Goal: Task Accomplishment & Management: Complete application form

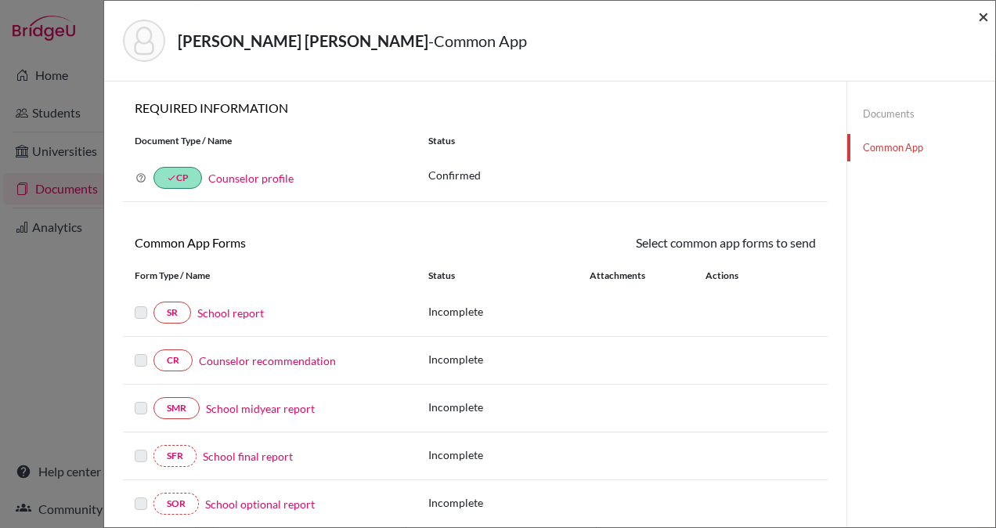
click at [981, 16] on span "×" at bounding box center [983, 16] width 11 height 23
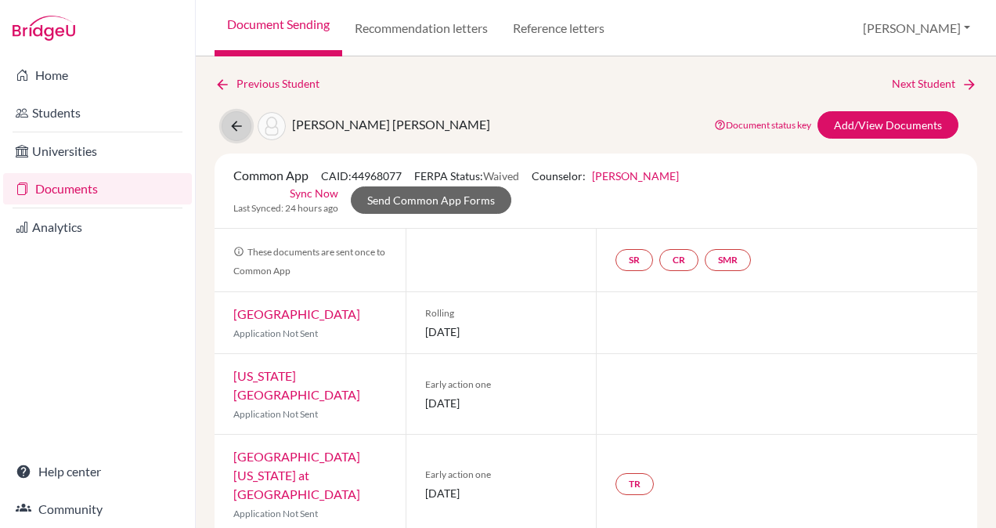
click at [241, 119] on icon at bounding box center [237, 126] width 16 height 16
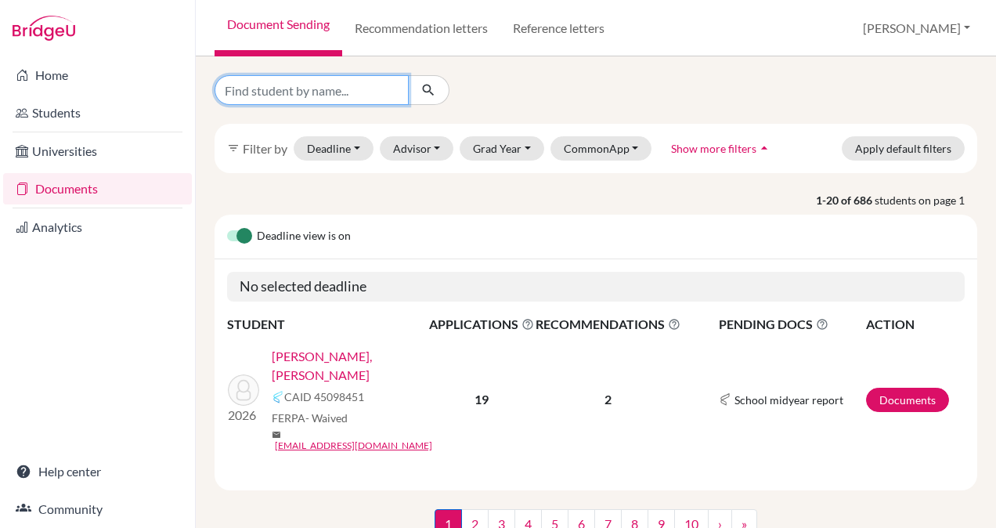
click at [316, 97] on input "Find student by name..." at bounding box center [312, 90] width 194 height 30
type input "[DEMOGRAPHIC_DATA]"
click at [418, 96] on button "submit" at bounding box center [428, 90] width 41 height 30
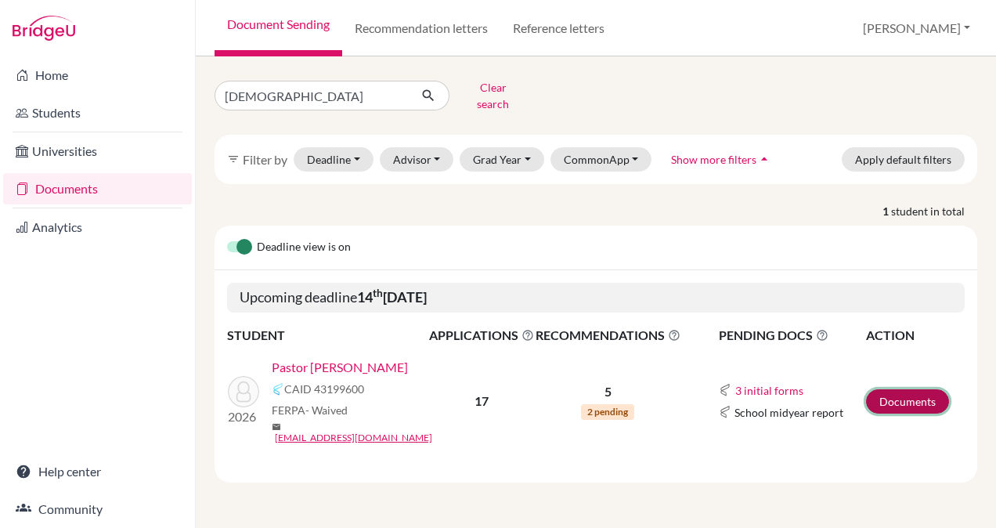
click at [899, 389] on link "Documents" at bounding box center [907, 401] width 83 height 24
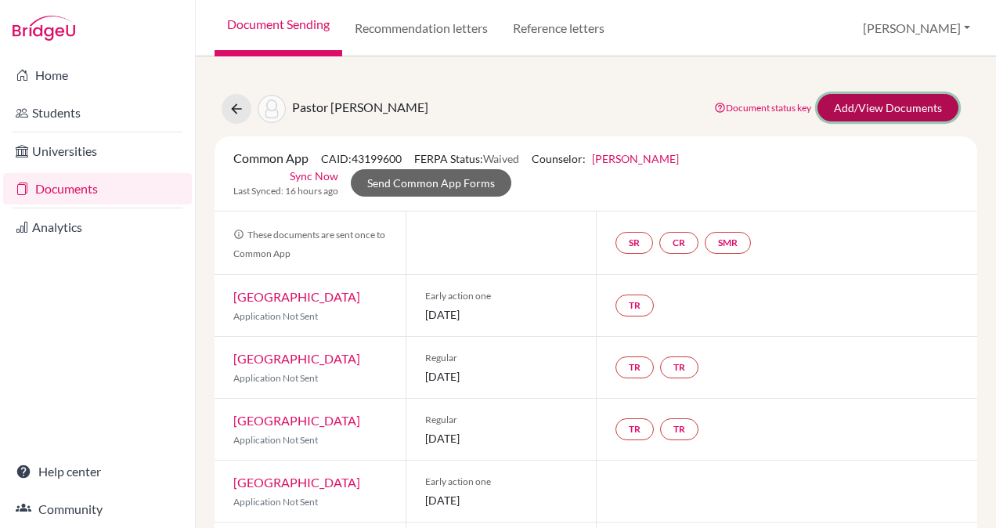
click at [847, 103] on link "Add/View Documents" at bounding box center [887, 107] width 141 height 27
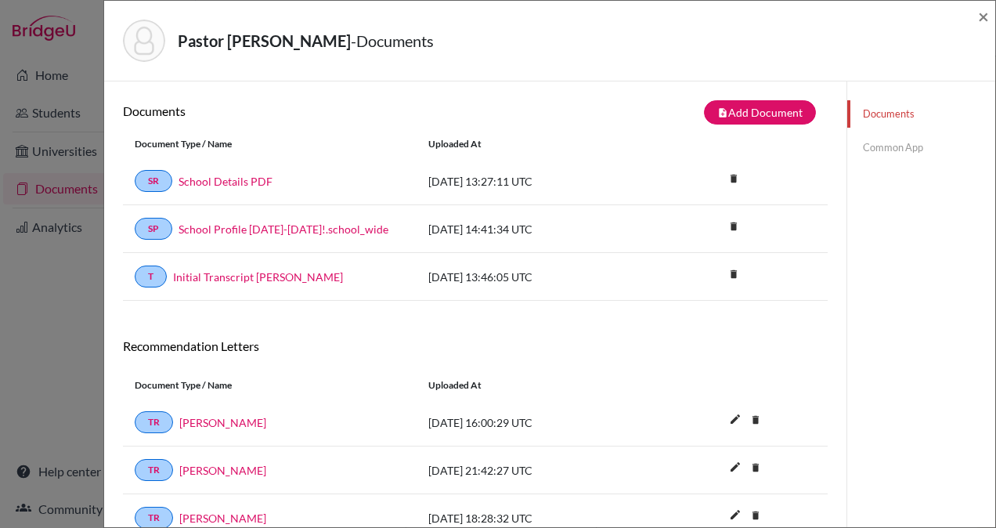
click at [881, 149] on link "Common App" at bounding box center [921, 147] width 148 height 27
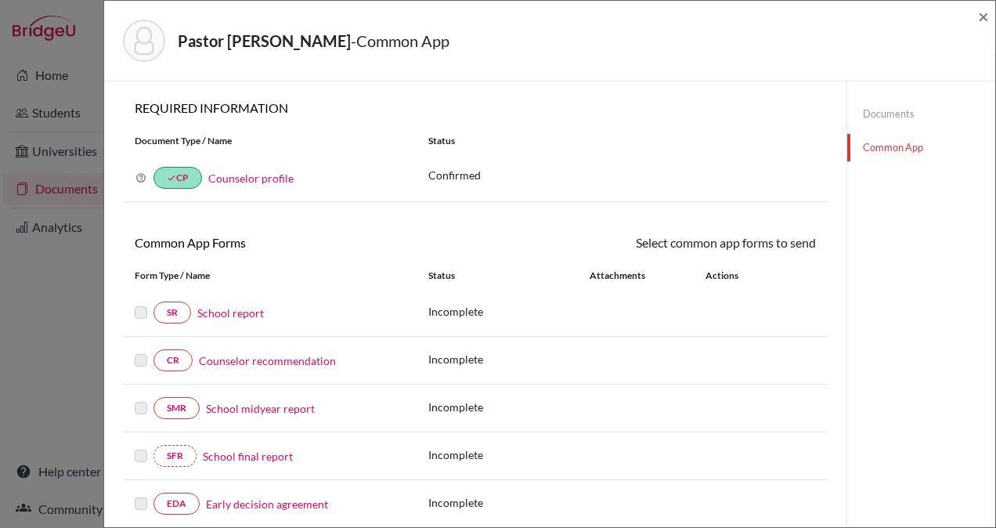
click at [254, 314] on link "School report" at bounding box center [230, 313] width 67 height 16
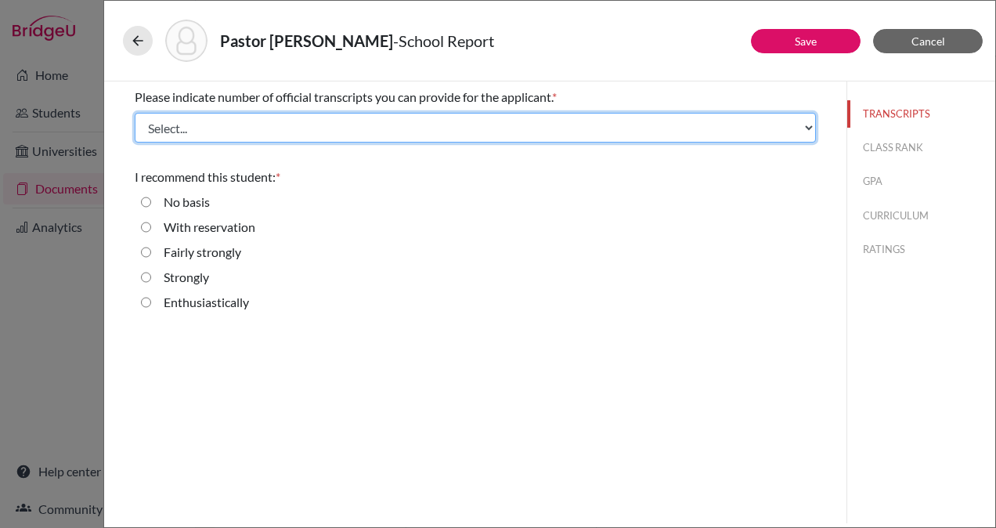
click at [415, 128] on select "Select... 1 2 3 4" at bounding box center [475, 128] width 681 height 30
select select "1"
click at [135, 113] on select "Select... 1 2 3 4" at bounding box center [475, 128] width 681 height 30
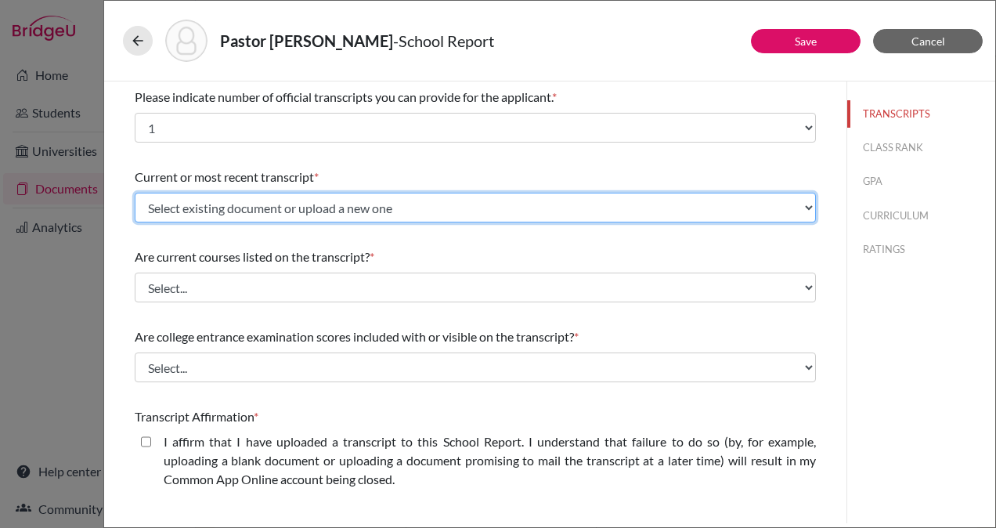
click at [443, 211] on select "Select existing document or upload a new one Initial Transcript Sofia Pastor Up…" at bounding box center [475, 208] width 681 height 30
select select "666014"
click at [135, 193] on select "Select existing document or upload a new one Initial Transcript Sofia Pastor Up…" at bounding box center [475, 208] width 681 height 30
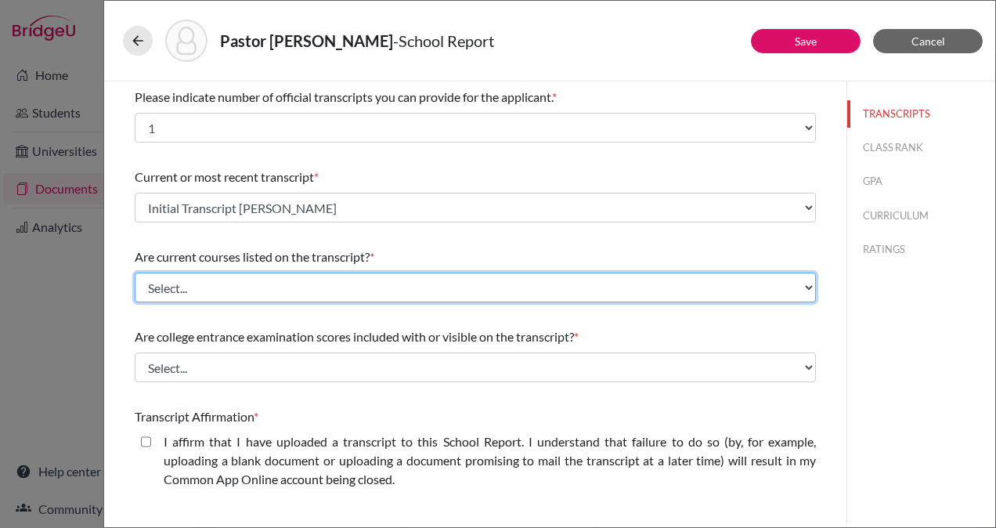
click at [413, 284] on select "Select... Yes No" at bounding box center [475, 287] width 681 height 30
select select "0"
click at [135, 272] on select "Select... Yes No" at bounding box center [475, 287] width 681 height 30
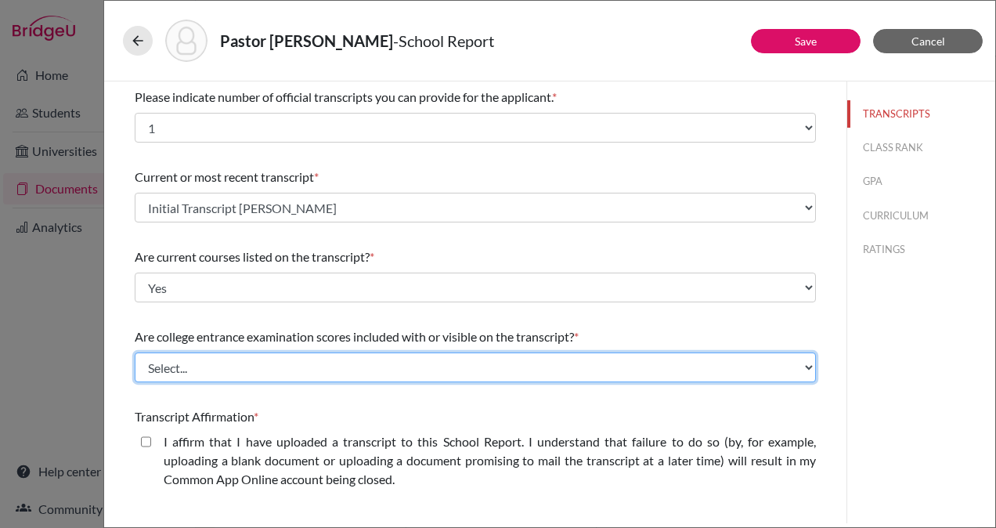
click at [436, 363] on select "Select... Yes No" at bounding box center [475, 367] width 681 height 30
select select "1"
click at [135, 352] on select "Select... Yes No" at bounding box center [475, 367] width 681 height 30
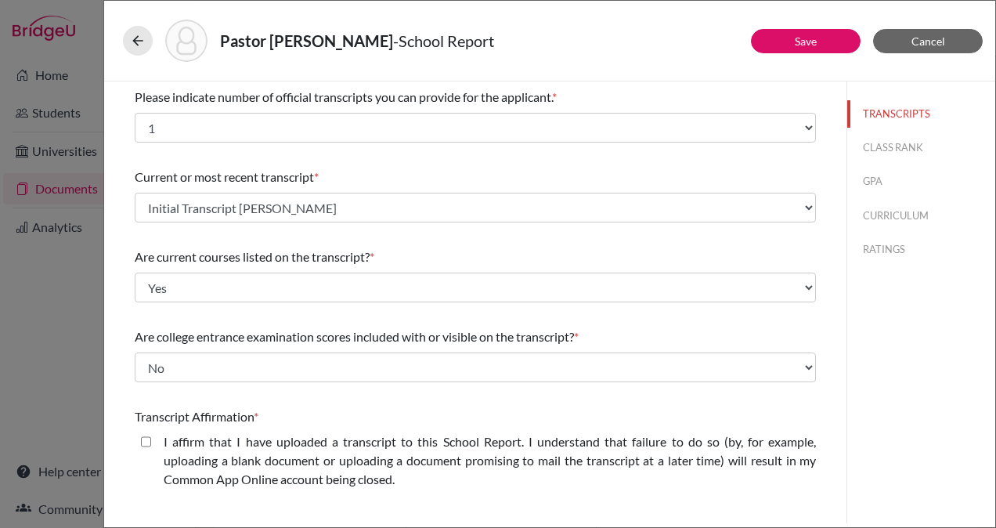
click at [146, 442] on closed\ "I affirm that I have uploaded a transcript to this School Report. I understand …" at bounding box center [146, 441] width 10 height 19
checkbox closed\ "true"
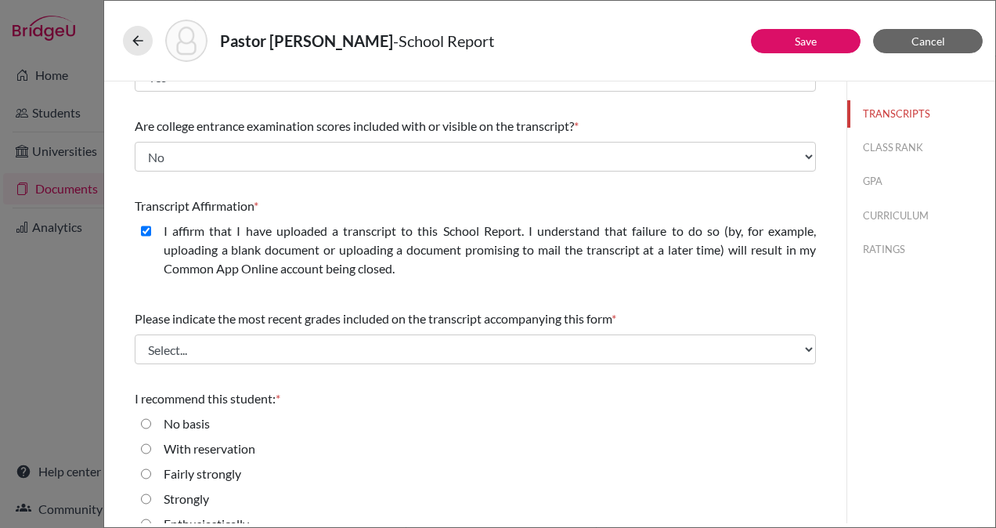
scroll to position [233, 0]
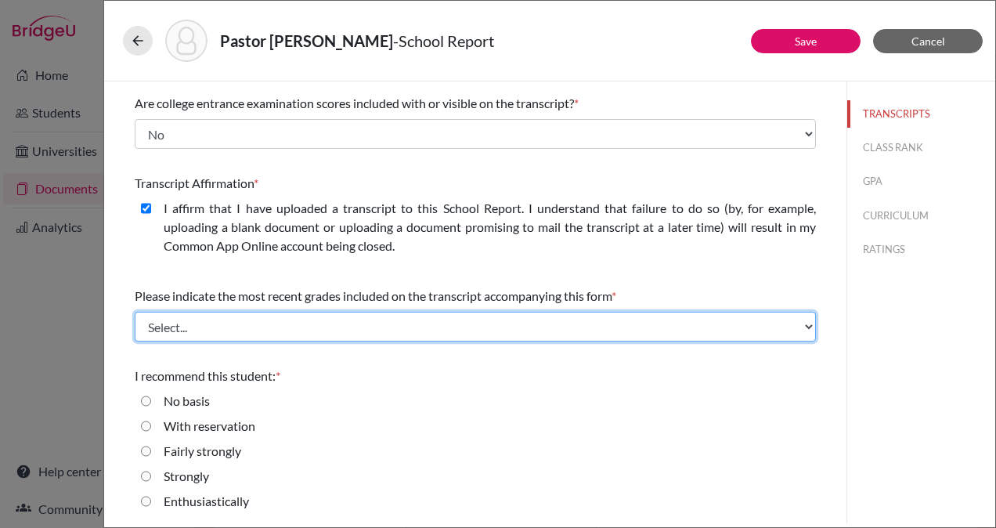
click at [574, 321] on select "Select... Final junior year grades 1st Quarter senior year grades 2nd Quarter/1…" at bounding box center [475, 327] width 681 height 30
select select "0"
click at [135, 312] on select "Select... Final junior year grades 1st Quarter senior year grades 2nd Quarter/1…" at bounding box center [475, 327] width 681 height 30
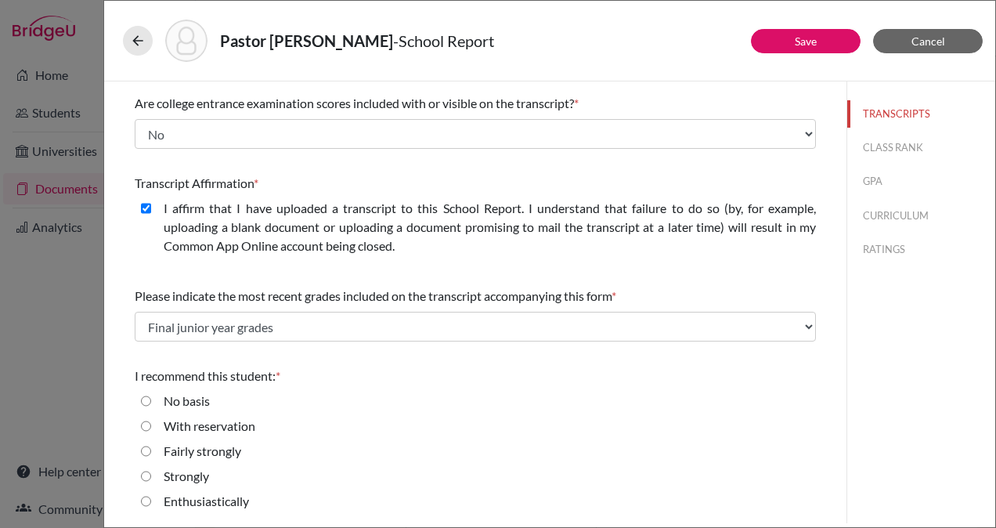
click at [561, 368] on div "I recommend this student: *" at bounding box center [475, 375] width 681 height 19
click at [141, 504] on input "Enthusiastically" at bounding box center [146, 501] width 10 height 19
radio input "true"
click at [889, 147] on button "CLASS RANK" at bounding box center [921, 147] width 148 height 27
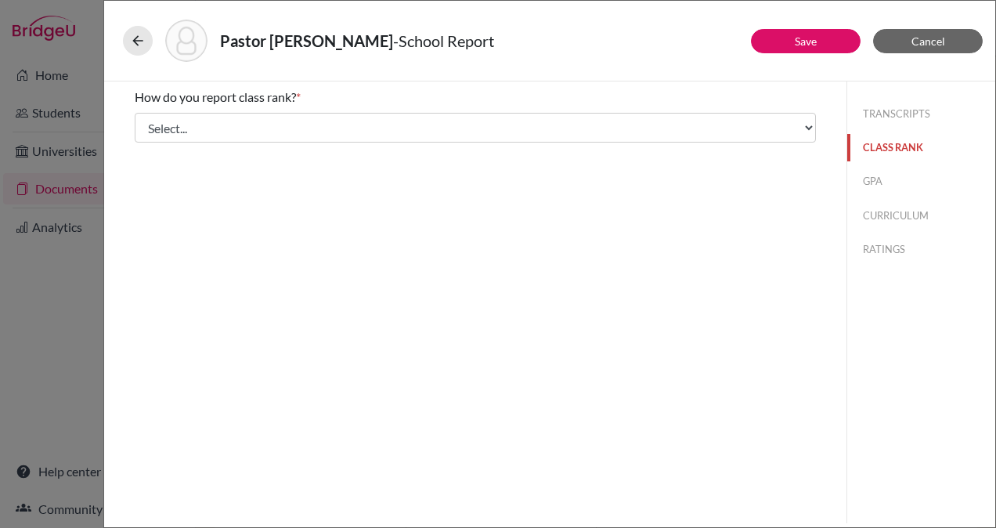
scroll to position [0, 0]
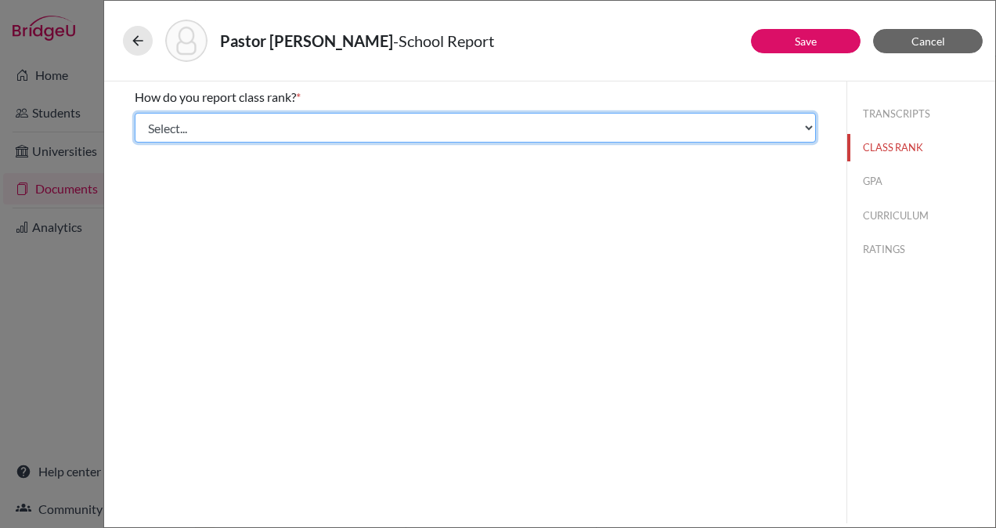
click at [631, 124] on select "Select... Exact Decile Quintile Quartile None" at bounding box center [475, 128] width 681 height 30
select select "2"
click at [135, 113] on select "Select... Exact Decile Quintile Quartile None" at bounding box center [475, 128] width 681 height 30
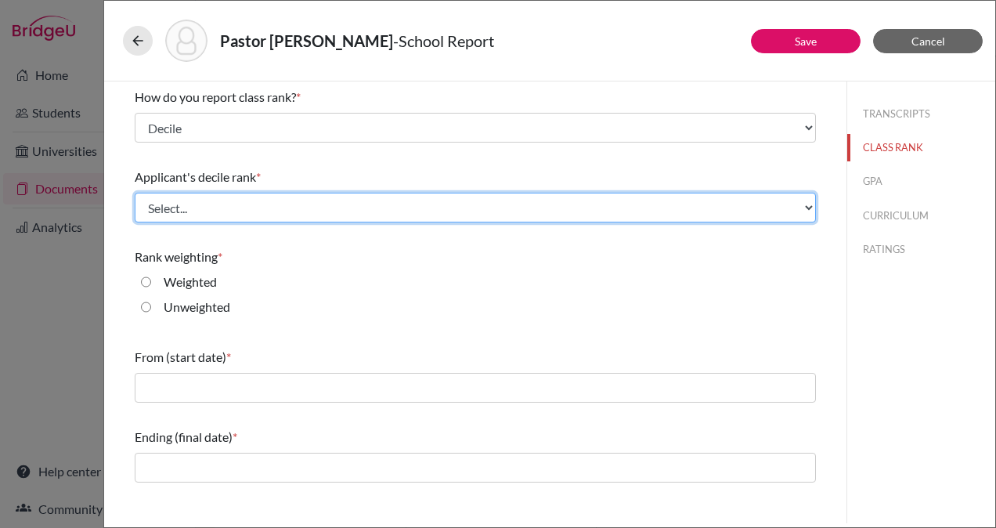
click at [550, 209] on select "Select... Top 10% Top 20% Top 30% Top 40% Top 50% Top 60% Top 70% Top 80% Top 9…" at bounding box center [475, 208] width 681 height 30
select select "1"
click at [135, 193] on select "Select... Top 10% Top 20% Top 30% Top 40% Top 50% Top 60% Top 70% Top 80% Top 9…" at bounding box center [475, 208] width 681 height 30
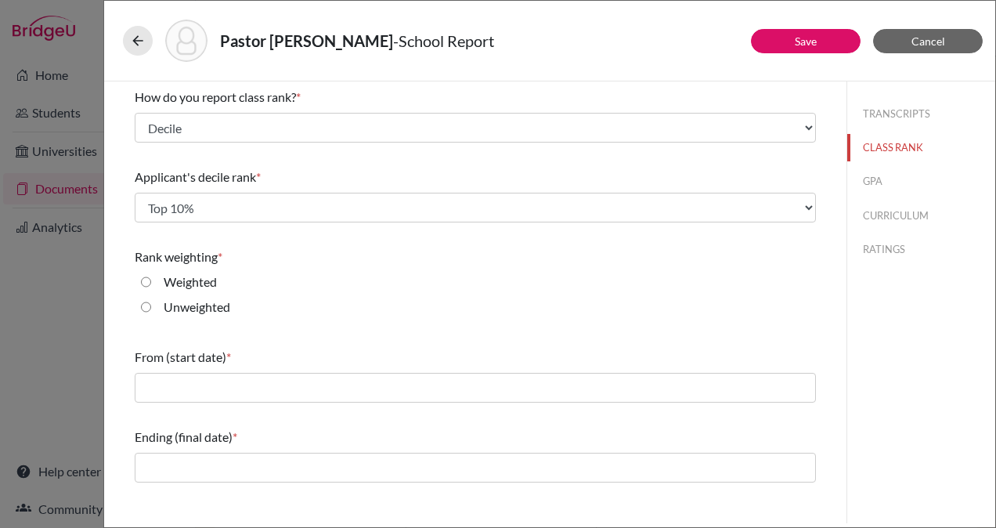
click at [153, 275] on div "Weighted" at bounding box center [184, 284] width 66 height 25
click at [143, 282] on input "Weighted" at bounding box center [146, 281] width 10 height 19
radio input "true"
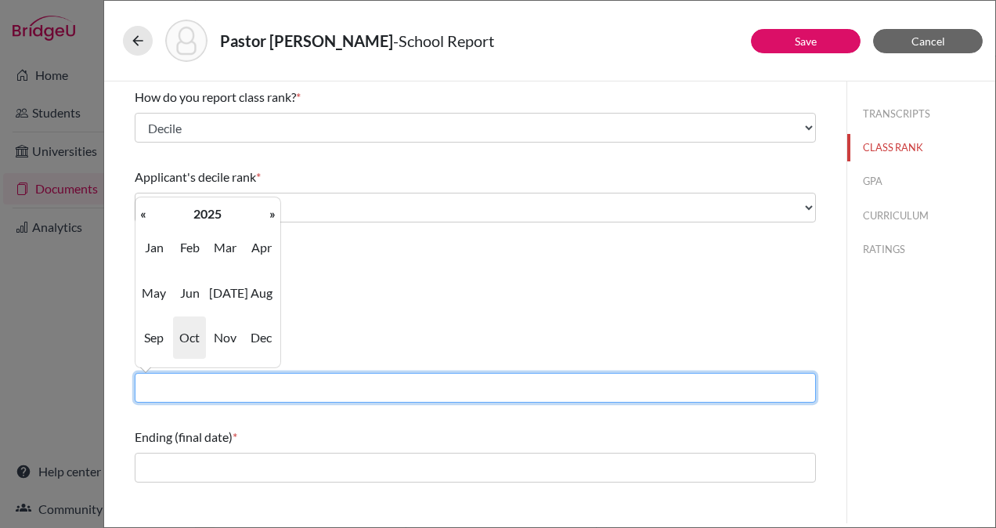
click at [310, 383] on input "text" at bounding box center [475, 388] width 681 height 30
type input "08/2022"
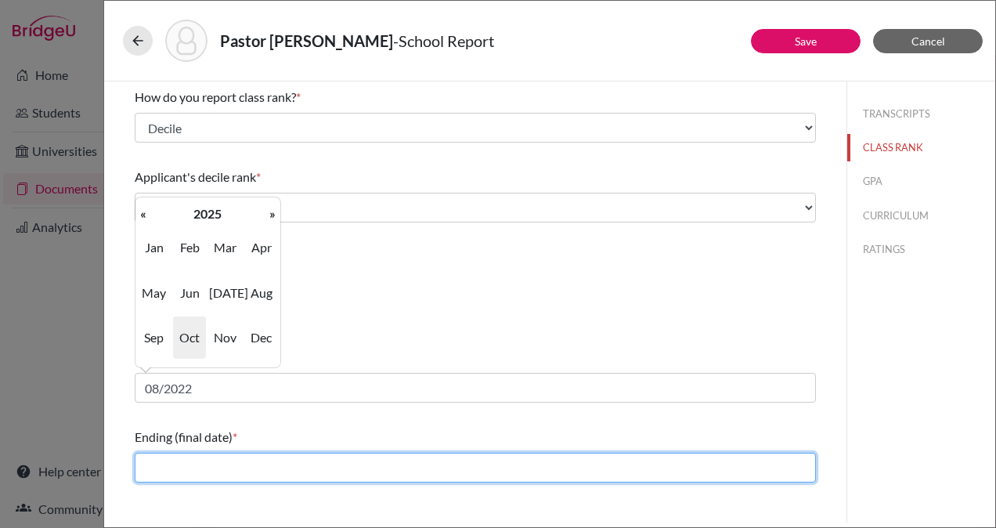
type input "06/2025"
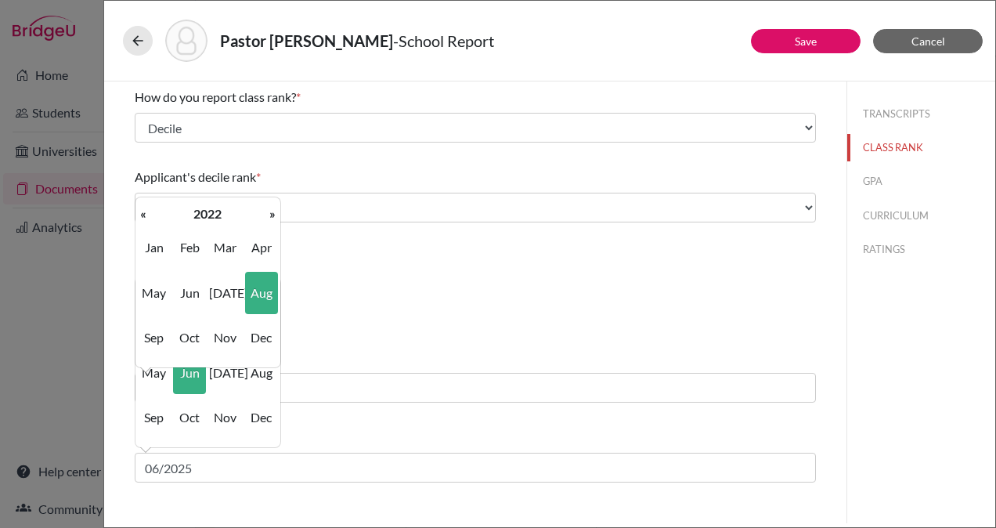
click at [876, 436] on div "TRANSCRIPTS CLASS RANK GPA CURRICULUM RATINGS" at bounding box center [920, 302] width 149 height 442
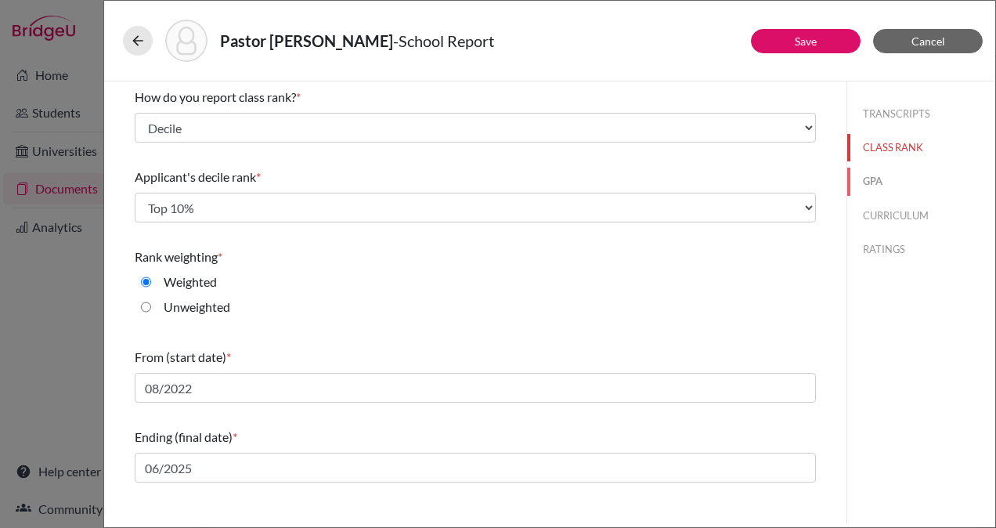
click at [877, 175] on button "GPA" at bounding box center [921, 181] width 148 height 27
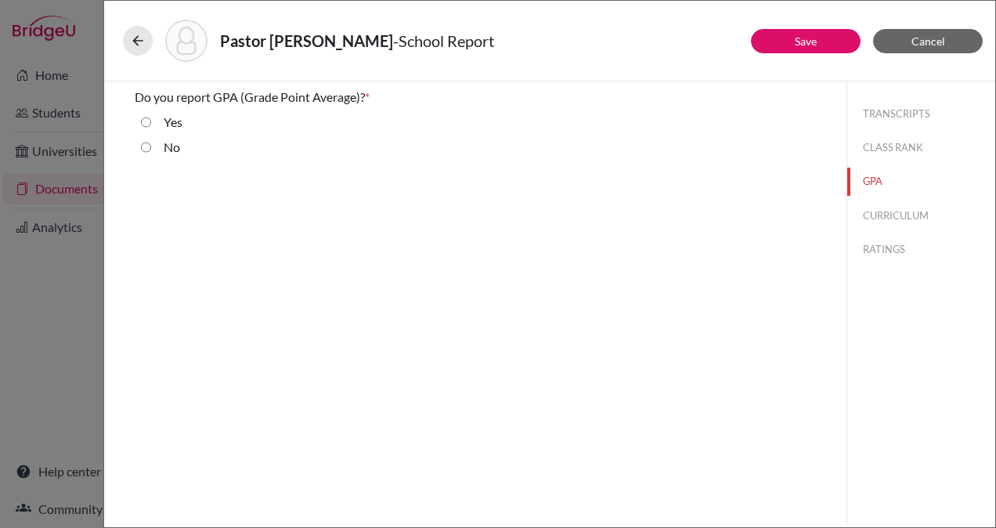
click at [146, 119] on input "Yes" at bounding box center [146, 122] width 10 height 19
radio input "true"
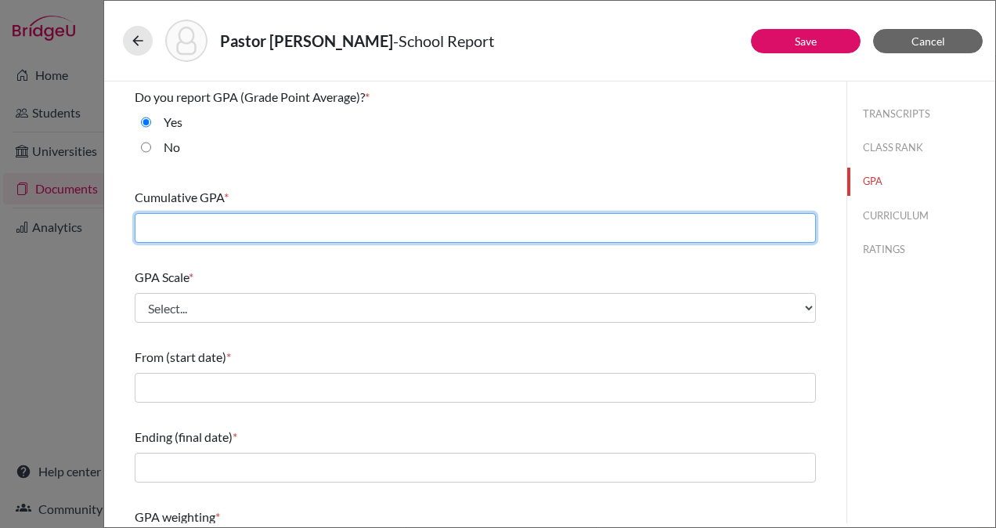
click at [276, 226] on input "text" at bounding box center [475, 228] width 681 height 30
type input "97.67"
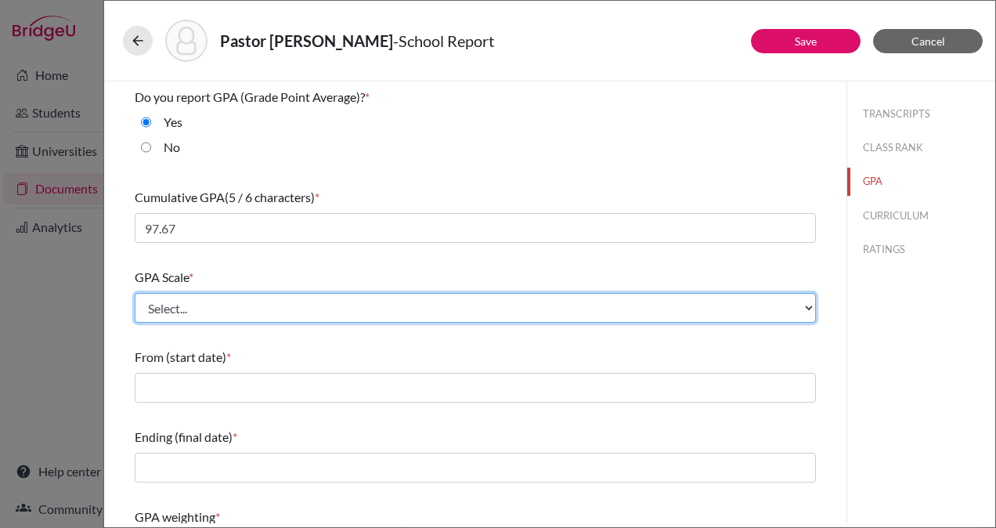
click at [332, 304] on select "Select... 4 5 6 7 8 9 10 11 12 13 14 15 16 17 18 19 20 100" at bounding box center [475, 308] width 681 height 30
select select "100"
click at [135, 293] on select "Select... 4 5 6 7 8 9 10 11 12 13 14 15 16 17 18 19 20 100" at bounding box center [475, 308] width 681 height 30
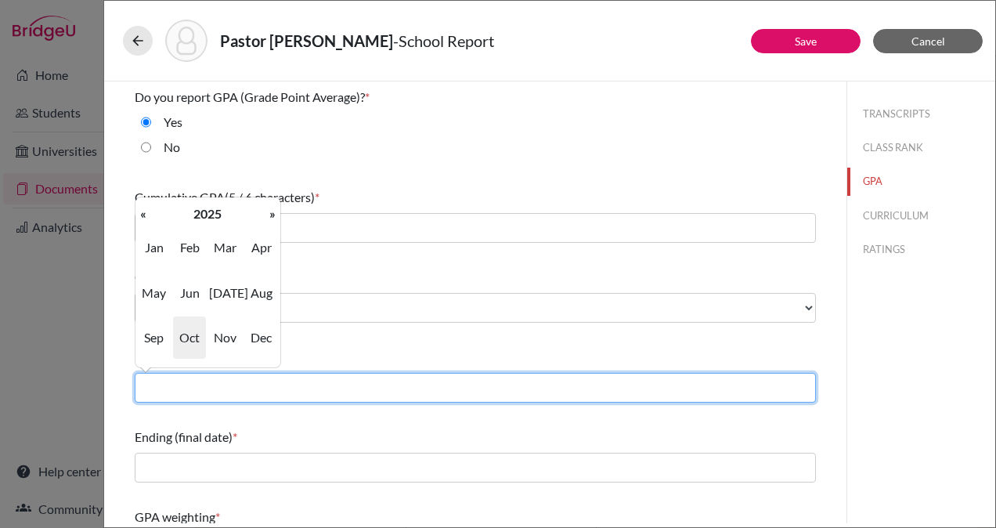
click at [300, 384] on input "text" at bounding box center [475, 388] width 681 height 30
type input "08/2022"
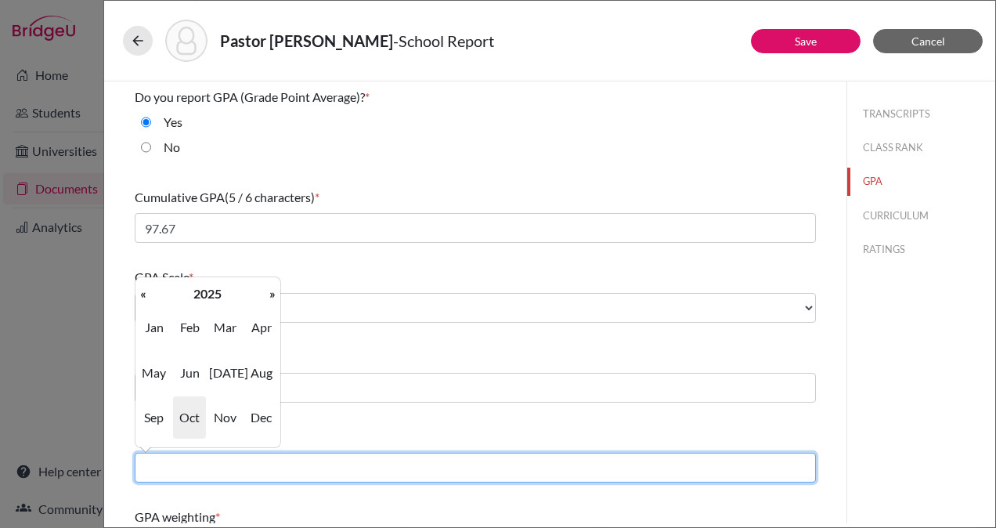
click at [278, 458] on input "text" at bounding box center [475, 468] width 681 height 30
type input "06/2025"
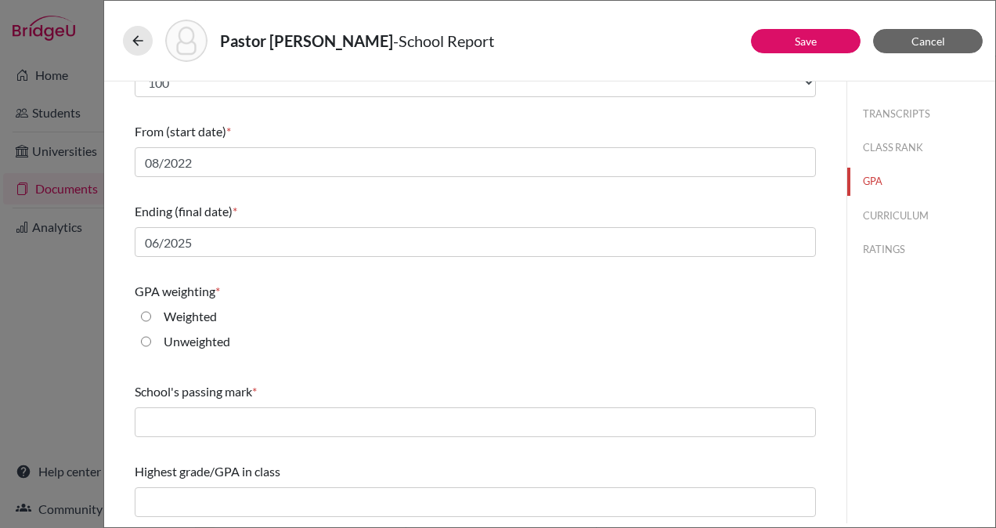
click at [418, 326] on div "Weighted" at bounding box center [475, 319] width 681 height 25
click at [144, 316] on input "Weighted" at bounding box center [146, 316] width 10 height 19
radio input "true"
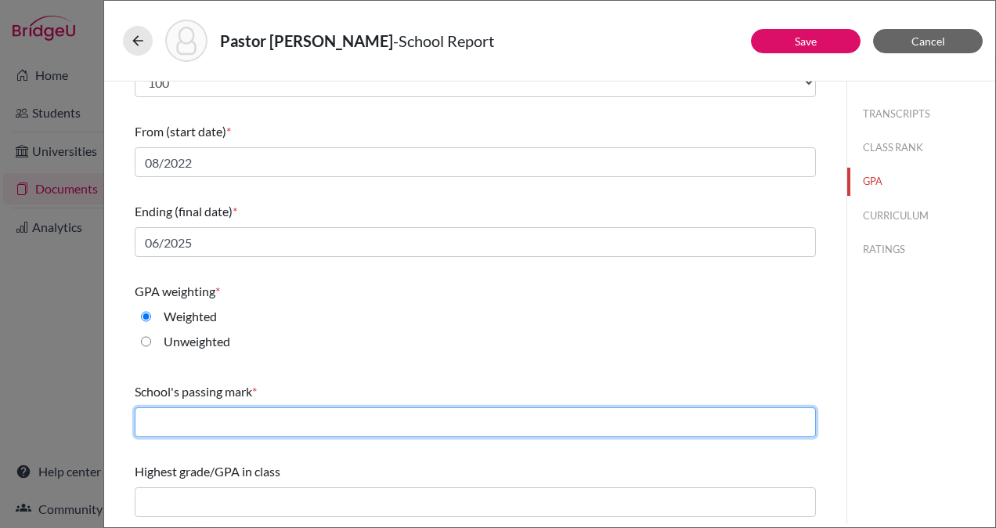
click at [242, 418] on input "text" at bounding box center [475, 422] width 681 height 30
type input "65"
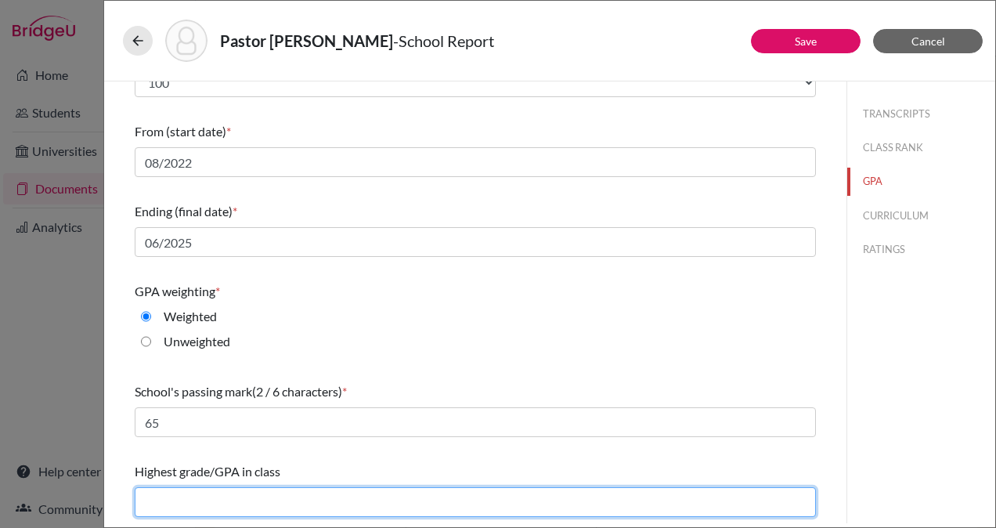
click at [260, 501] on input "text" at bounding box center [475, 502] width 681 height 30
type input "99.43"
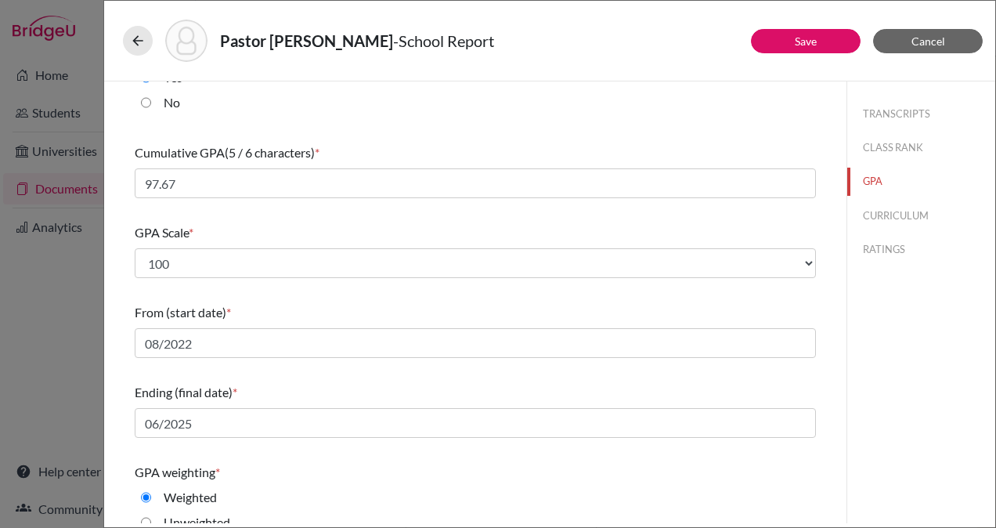
scroll to position [0, 0]
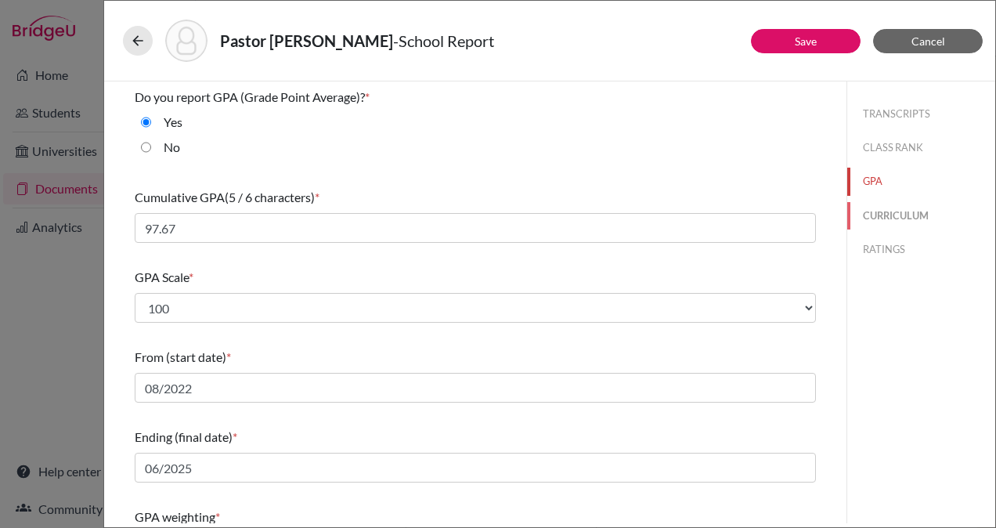
click at [868, 208] on button "CURRICULUM" at bounding box center [921, 215] width 148 height 27
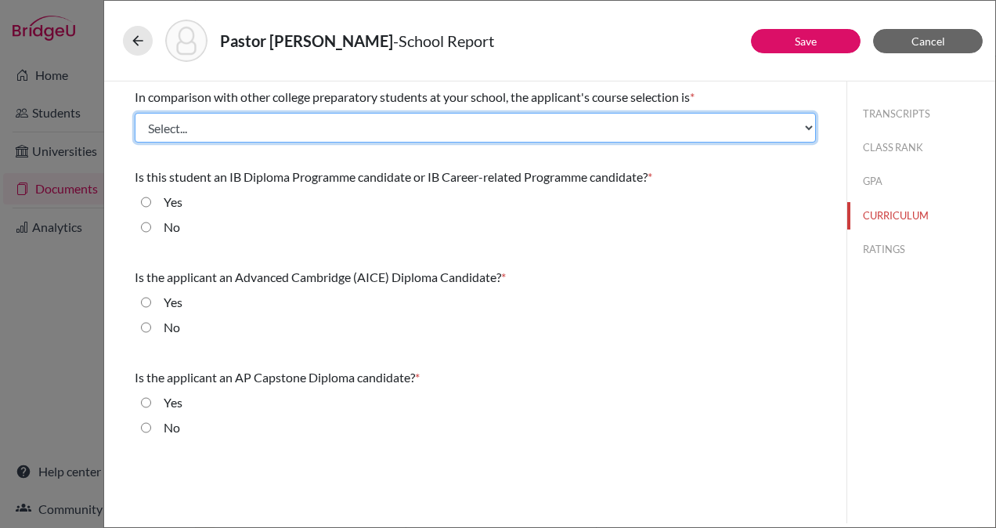
click at [562, 134] on select "Select... Less than demanding Average Demanding Very demanding Most demanding P…" at bounding box center [475, 128] width 681 height 30
select select "4"
click at [135, 113] on select "Select... Less than demanding Average Demanding Very demanding Most demanding P…" at bounding box center [475, 128] width 681 height 30
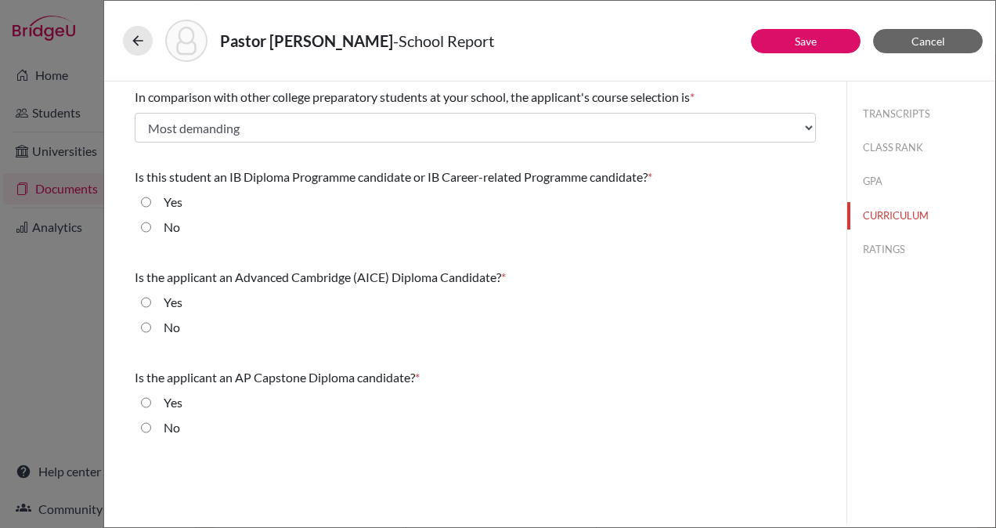
click at [143, 227] on input "No" at bounding box center [146, 227] width 10 height 19
radio input "true"
click at [147, 325] on input "No" at bounding box center [146, 327] width 10 height 19
radio input "true"
click at [146, 426] on input "No" at bounding box center [146, 427] width 10 height 19
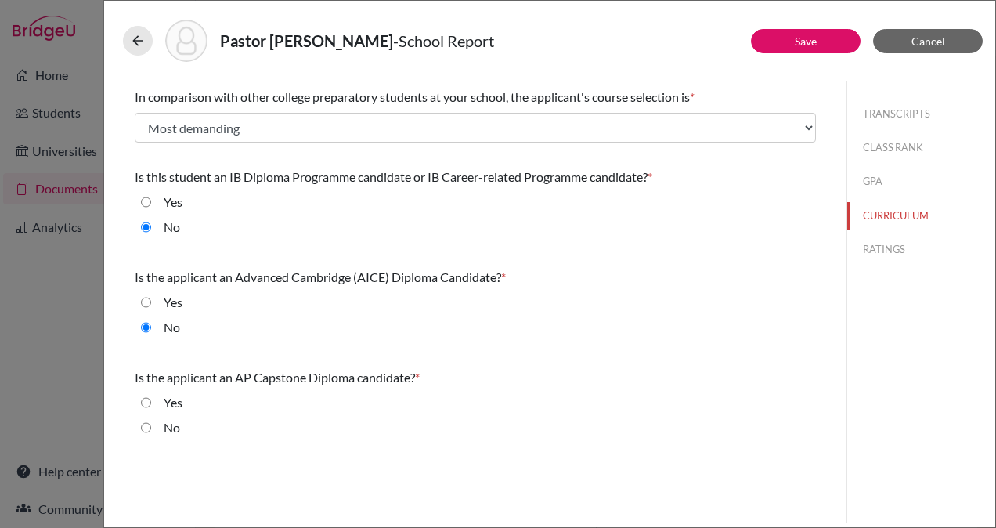
radio input "true"
click at [900, 249] on button "RATINGS" at bounding box center [921, 249] width 148 height 27
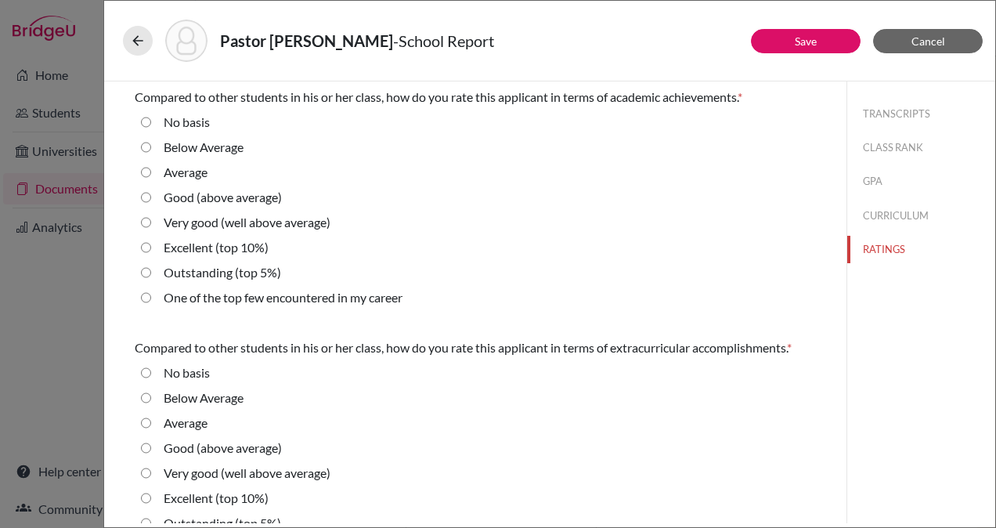
click at [141, 269] on 5\%\) "Outstanding (top 5%)" at bounding box center [146, 272] width 10 height 19
radio 5\%\) "true"
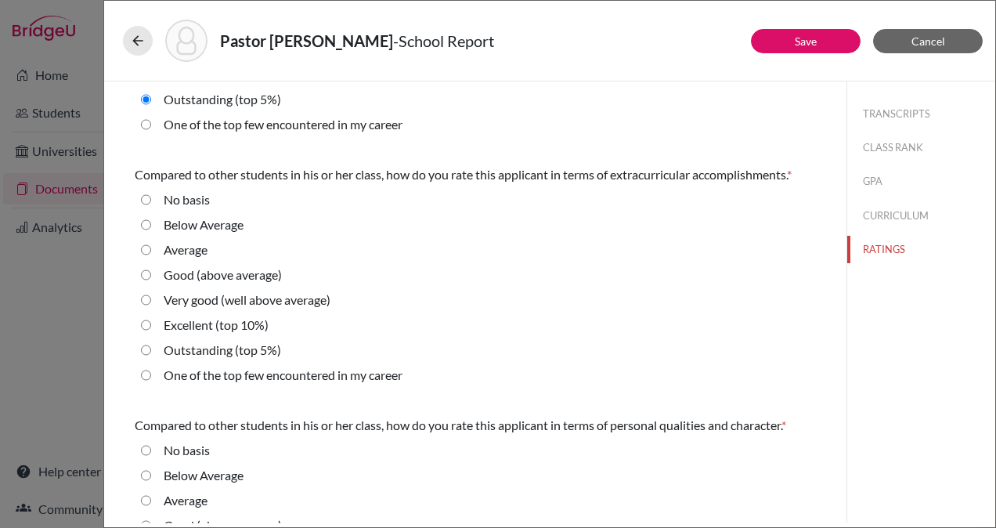
scroll to position [174, 0]
click at [147, 276] on average\) "Good (above average)" at bounding box center [146, 274] width 10 height 19
radio average\) "true"
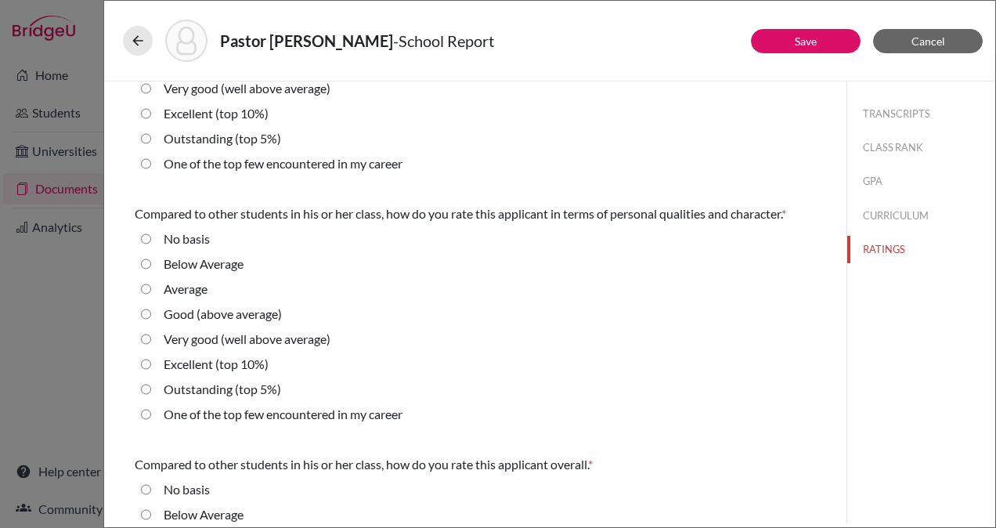
click at [143, 358] on 10\%\) "Excellent (top 10%)" at bounding box center [146, 364] width 10 height 19
radio 10\%\) "true"
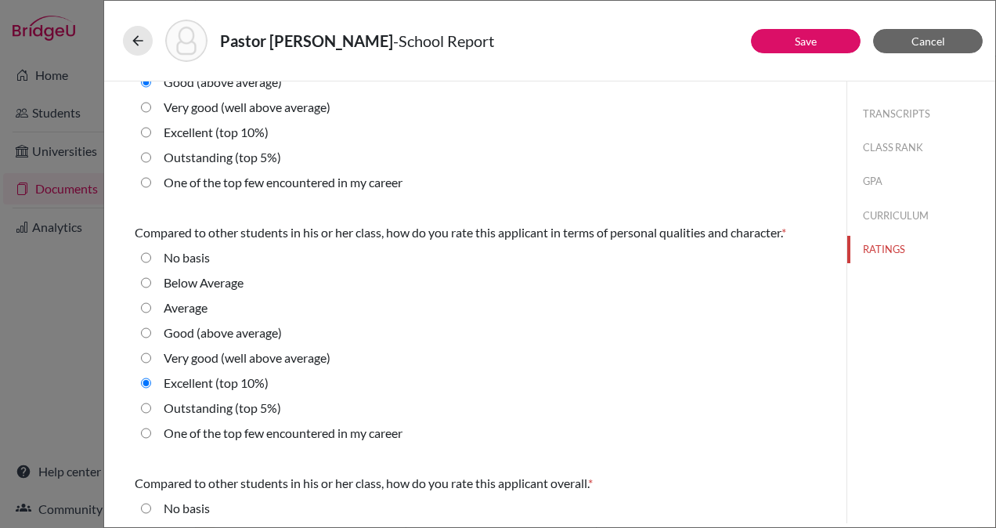
scroll to position [548, 0]
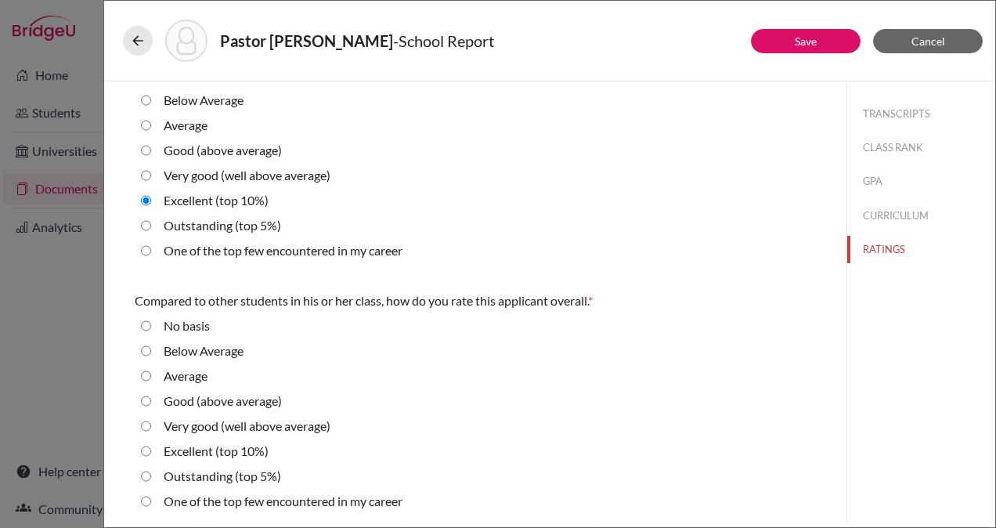
click at [146, 448] on 10\%\) "Excellent (top 10%)" at bounding box center [146, 451] width 10 height 19
radio 10\%\) "true"
click at [804, 45] on link "Save" at bounding box center [806, 40] width 22 height 13
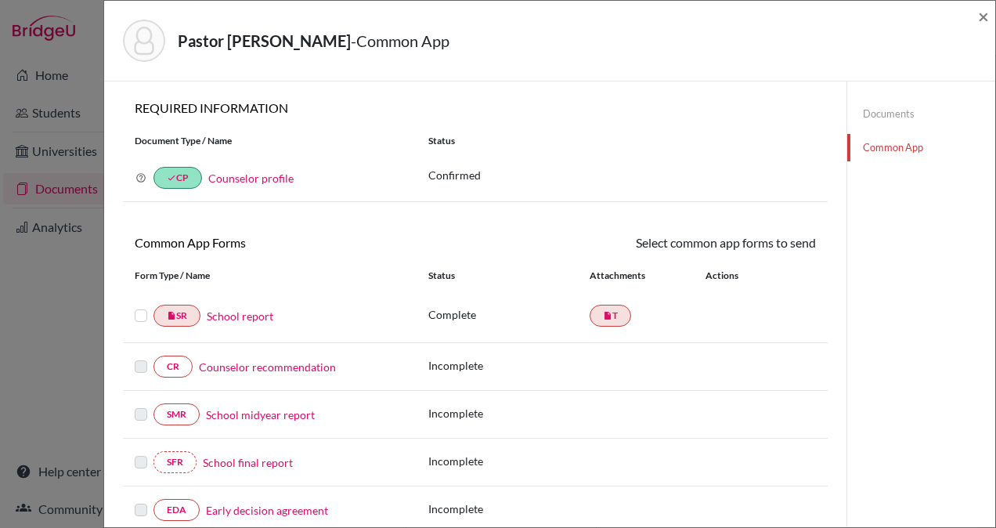
click at [285, 363] on link "Counselor recommendation" at bounding box center [267, 367] width 137 height 16
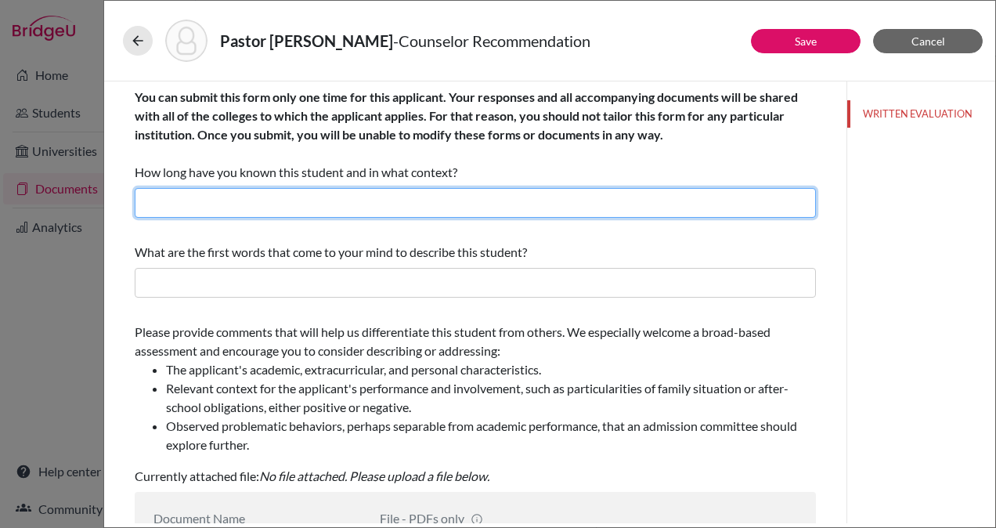
click at [423, 206] on input "text" at bounding box center [475, 203] width 681 height 30
type input "2 Years"
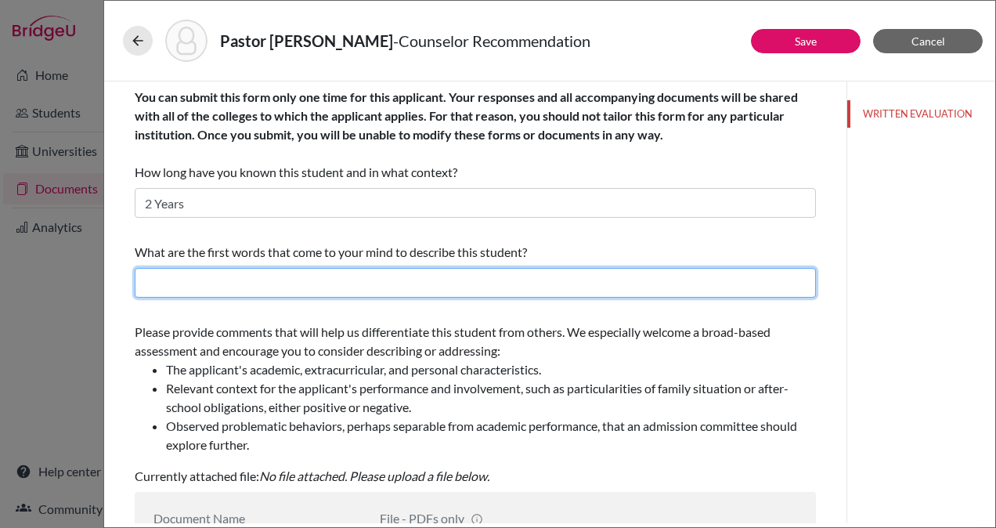
type input "Counselor Recommendation"
click at [296, 288] on input "text" at bounding box center [475, 283] width 681 height 30
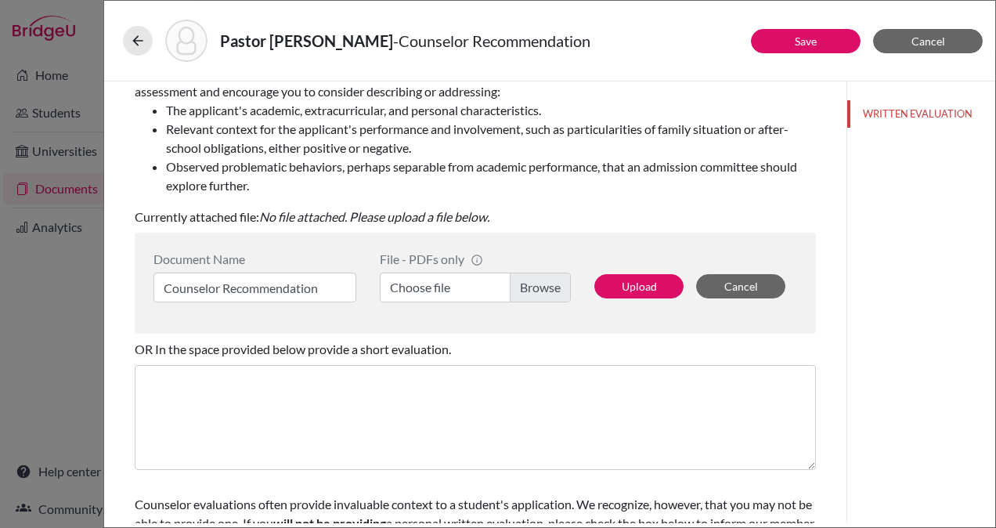
type input "Sincere, Persevering, Thoughtful"
click at [541, 284] on label "Choose file" at bounding box center [475, 287] width 191 height 30
click at [541, 284] on input "Choose file" at bounding box center [475, 287] width 191 height 30
click at [638, 279] on button "Upload" at bounding box center [638, 286] width 89 height 24
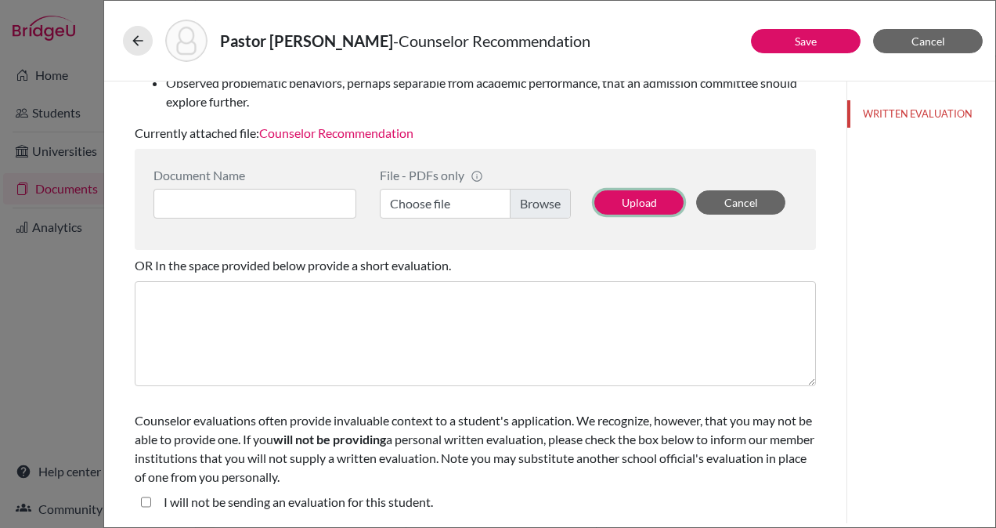
scroll to position [0, 0]
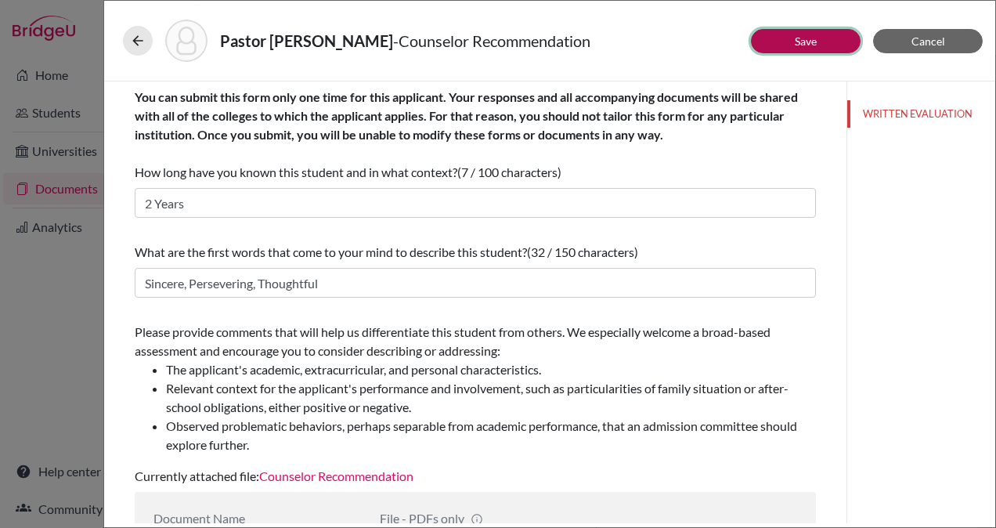
click at [810, 37] on link "Save" at bounding box center [806, 40] width 22 height 13
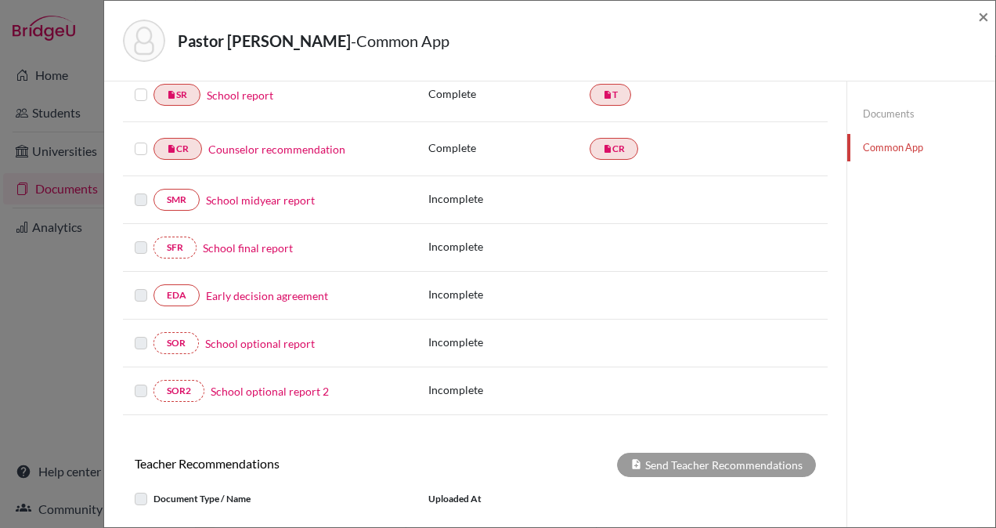
scroll to position [222, 0]
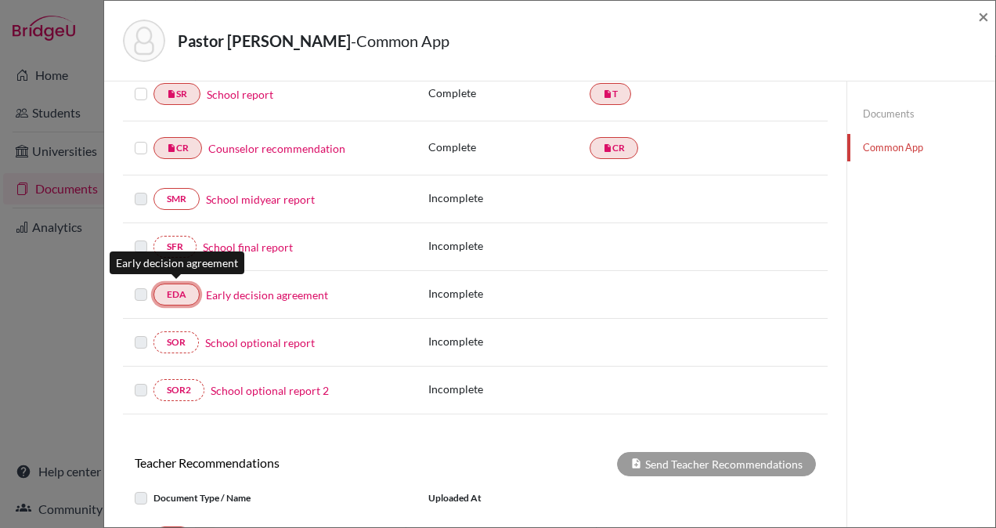
click at [179, 290] on link "EDA" at bounding box center [176, 294] width 46 height 22
click at [236, 290] on link "Early decision agreement" at bounding box center [267, 295] width 122 height 16
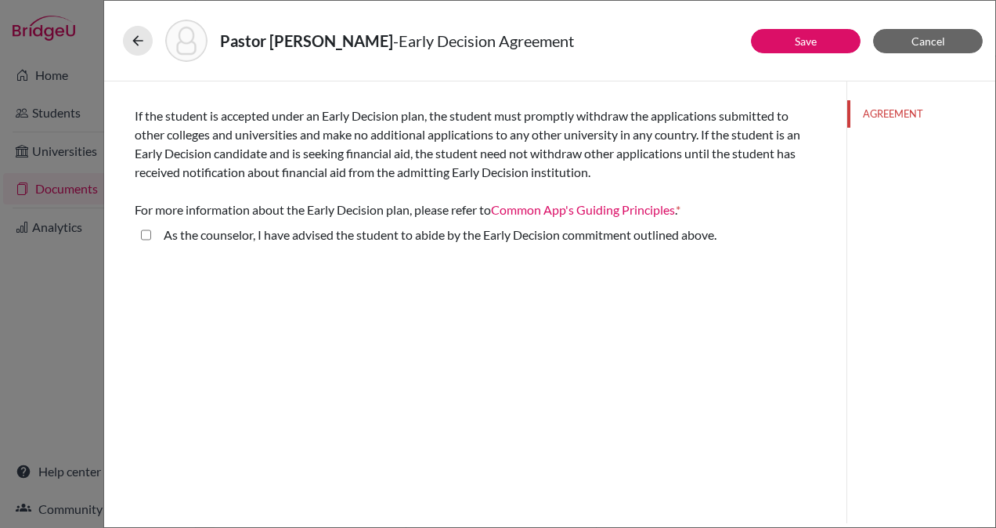
click at [146, 233] on above\ "As the counselor, I have advised the student to abide by the Early Decision com…" at bounding box center [146, 235] width 10 height 19
checkbox above\ "true"
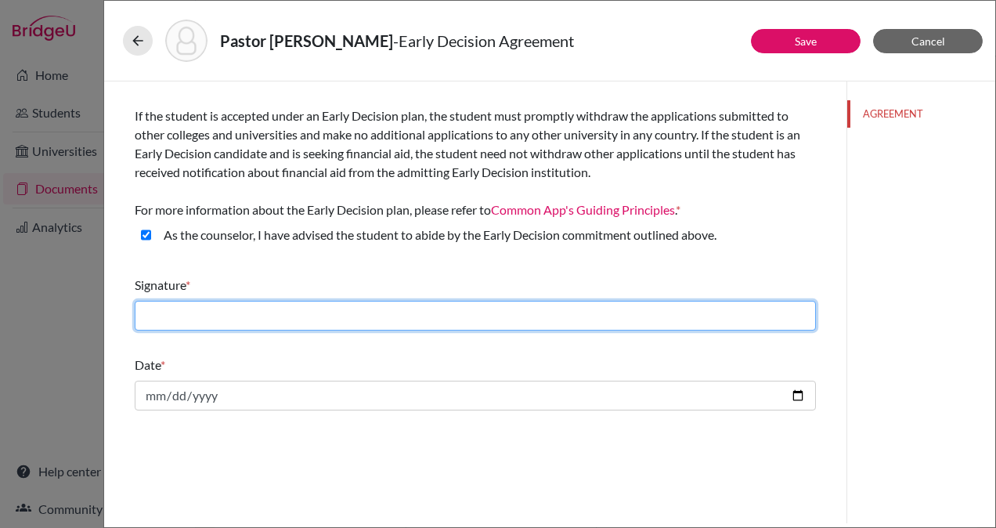
click at [264, 313] on input "text" at bounding box center [475, 316] width 681 height 30
type input "[PERSON_NAME]"
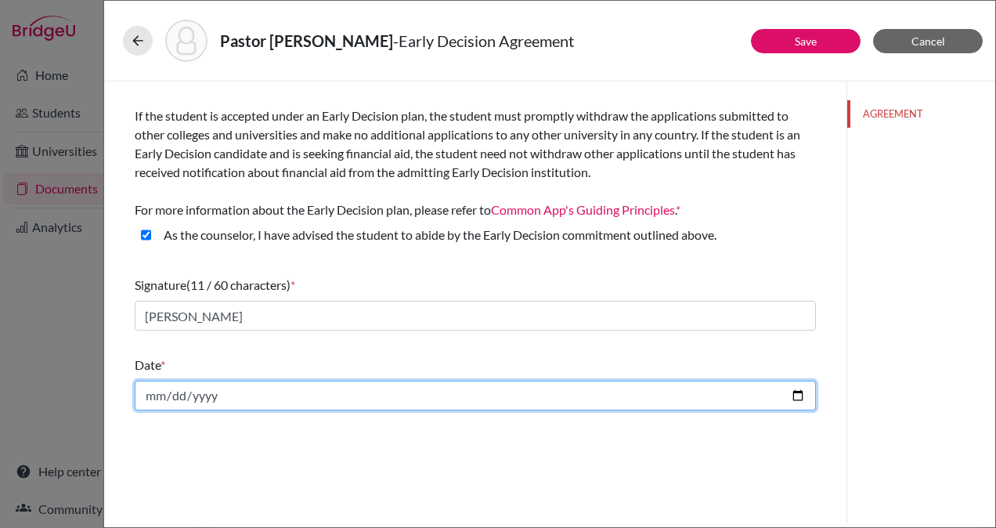
click at [251, 395] on input "date" at bounding box center [475, 396] width 681 height 30
type input "2025-10-12"
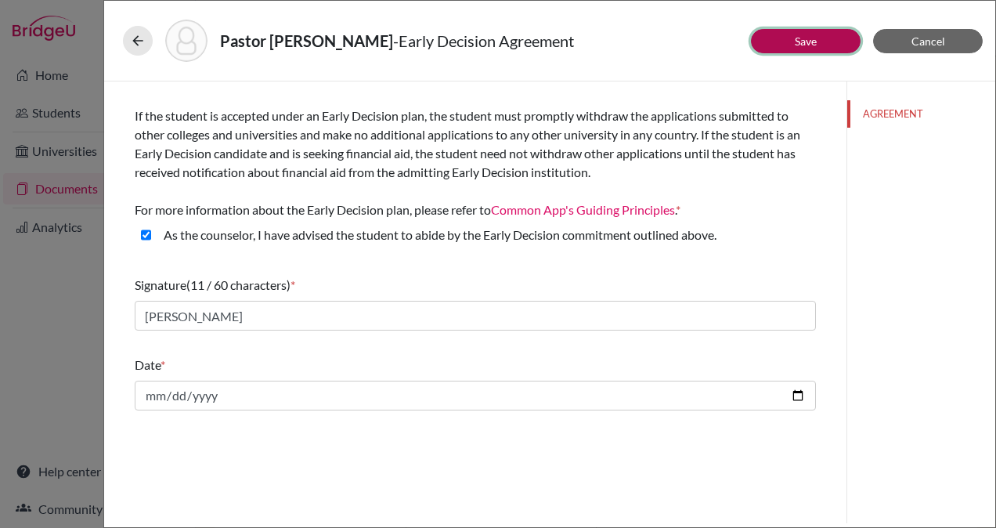
click at [811, 44] on link "Save" at bounding box center [806, 40] width 22 height 13
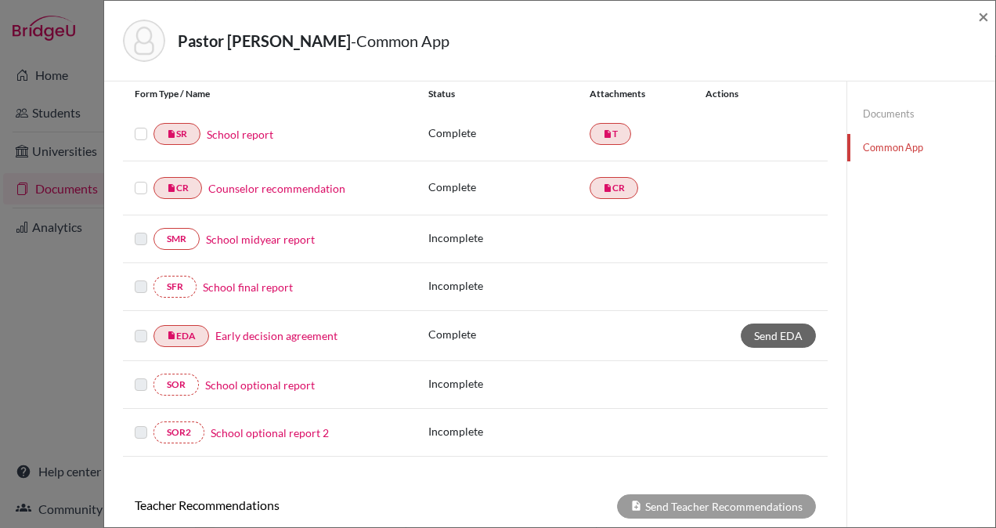
scroll to position [182, 0]
click at [143, 124] on label at bounding box center [141, 124] width 13 height 0
click at [0, 0] on input "checkbox" at bounding box center [0, 0] width 0 height 0
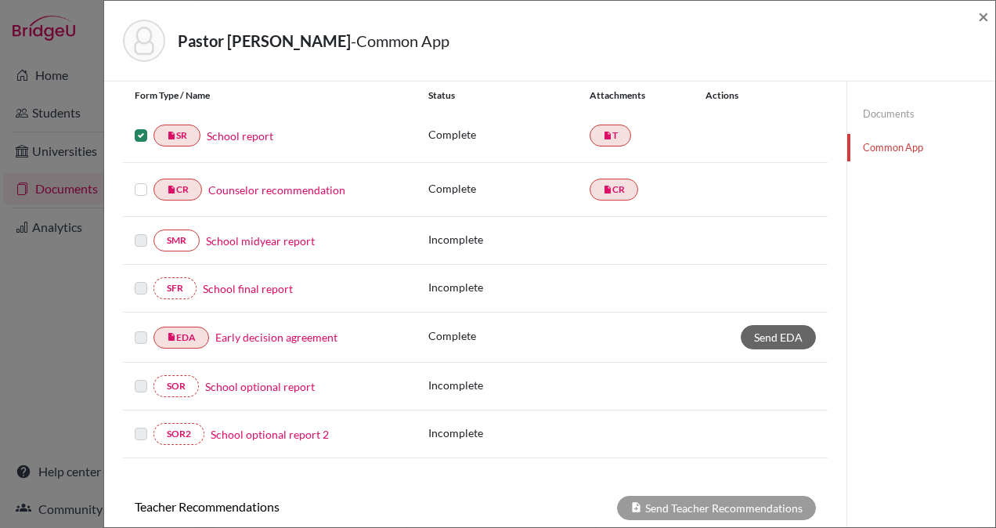
click at [139, 180] on label at bounding box center [141, 180] width 13 height 0
click at [0, 0] on input "checkbox" at bounding box center [0, 0] width 0 height 0
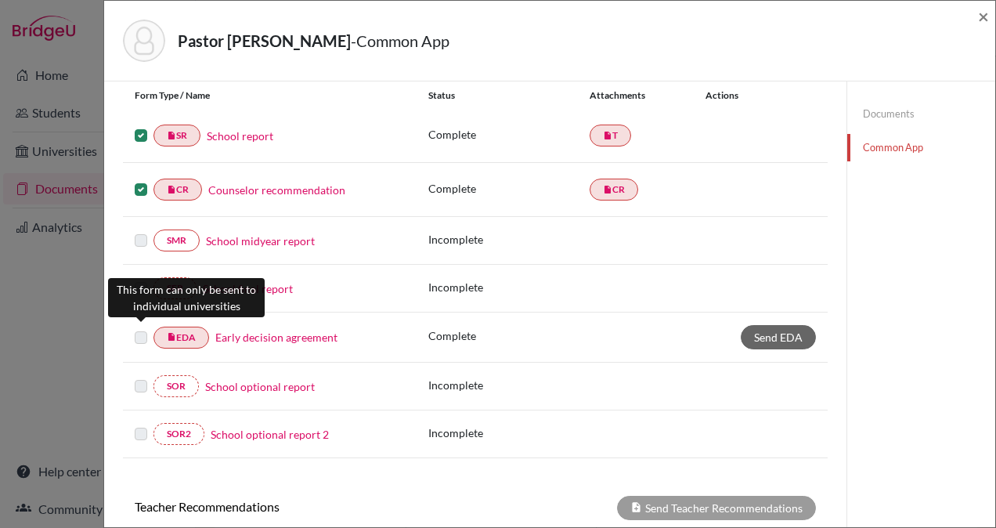
click at [138, 328] on label at bounding box center [141, 328] width 13 height 0
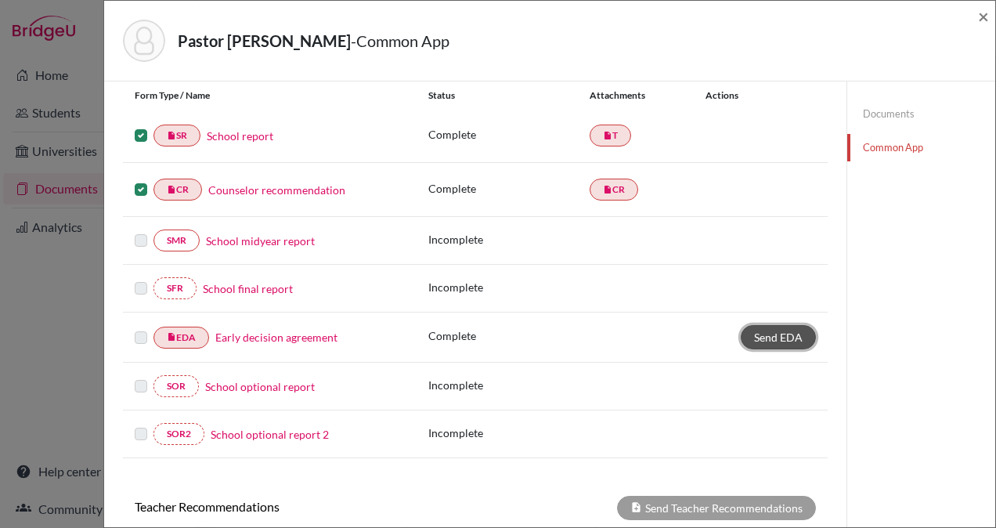
click at [772, 330] on span "Send EDA" at bounding box center [778, 336] width 49 height 13
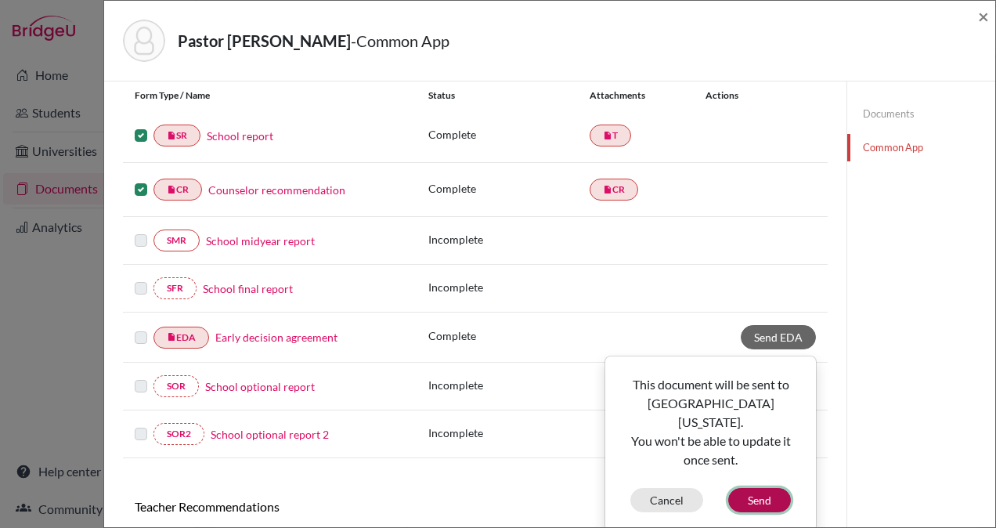
click at [759, 488] on button "Send" at bounding box center [759, 500] width 63 height 24
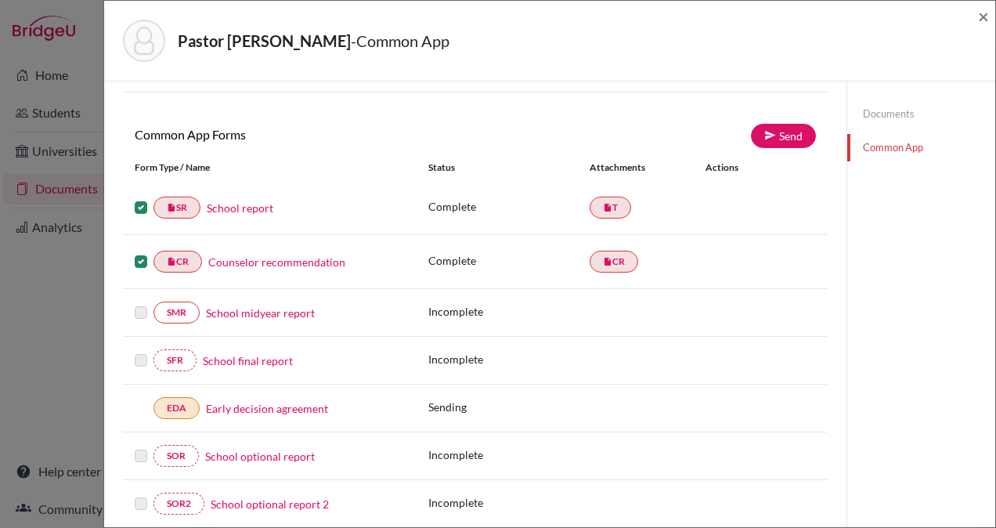
scroll to position [108, 0]
click at [783, 138] on link "Send" at bounding box center [783, 137] width 65 height 24
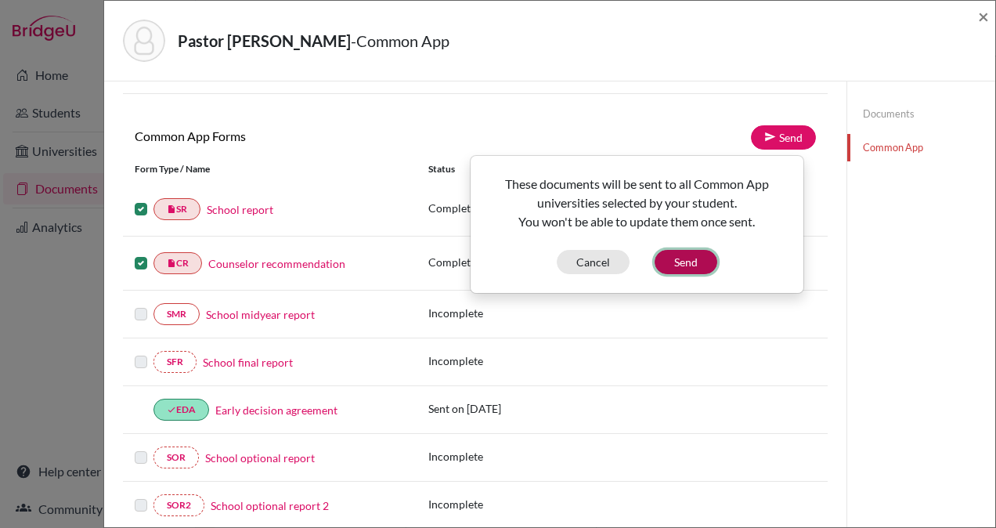
click at [680, 260] on button "Send" at bounding box center [686, 262] width 63 height 24
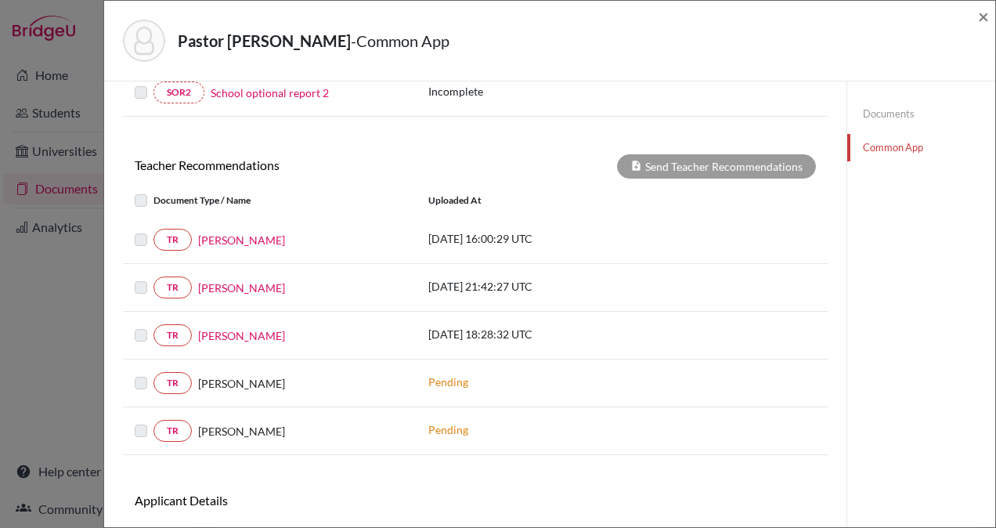
scroll to position [553, 0]
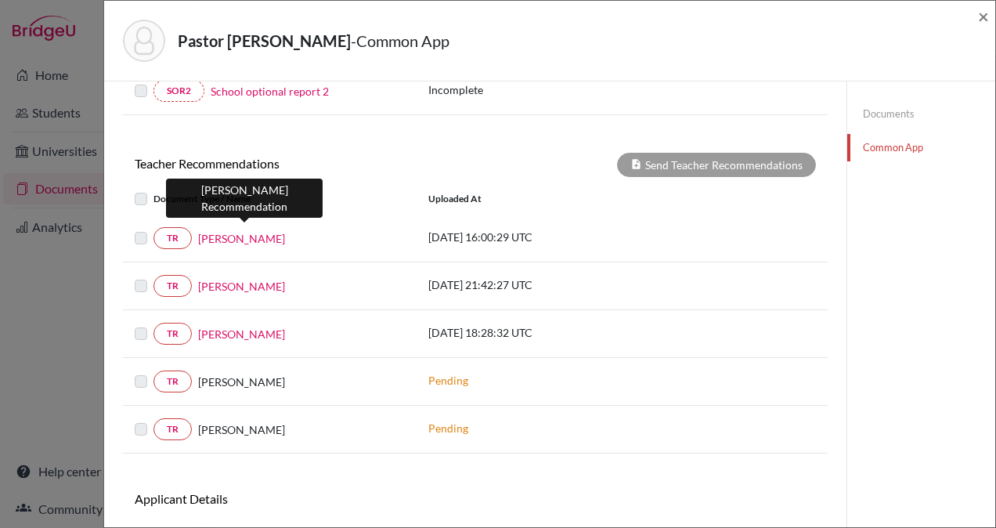
click at [251, 231] on link "Catherine Gonzalez" at bounding box center [241, 238] width 87 height 16
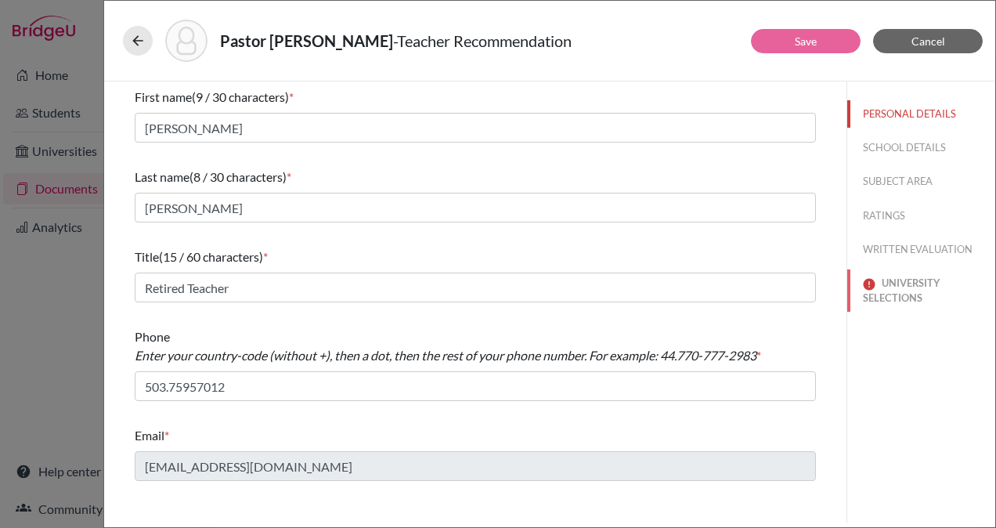
click at [900, 287] on button "UNIVERSITY SELECTIONS" at bounding box center [921, 290] width 148 height 42
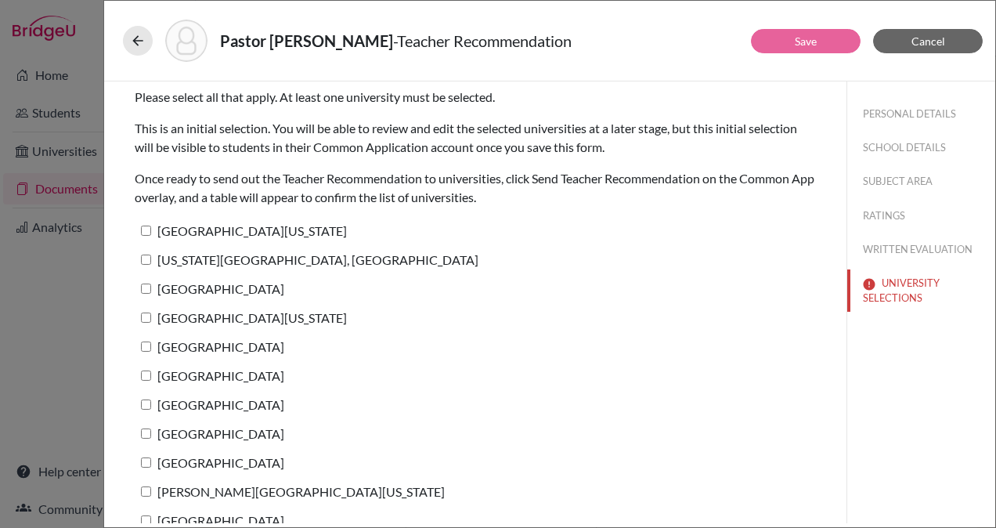
click at [146, 232] on input "University of Texas at Austin" at bounding box center [146, 231] width 10 height 10
checkbox input "true"
click at [147, 258] on input "Pennsylvania State University, University Park" at bounding box center [146, 259] width 10 height 10
checkbox input "true"
click at [146, 287] on input "Columbia University" at bounding box center [146, 288] width 10 height 10
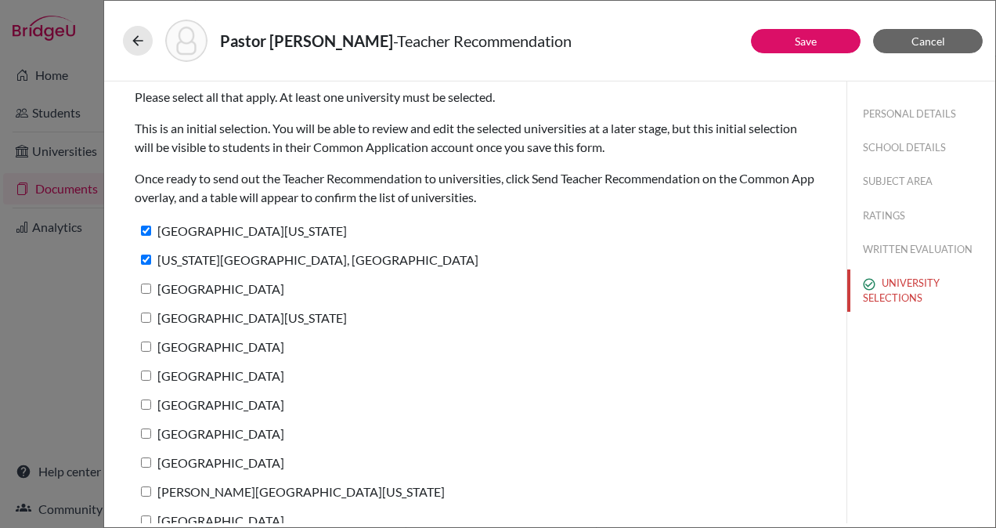
checkbox input "true"
click at [146, 318] on input "University of Pennsylvania" at bounding box center [146, 317] width 10 height 10
checkbox input "true"
click at [144, 344] on input "Duke University" at bounding box center [146, 346] width 10 height 10
checkbox input "true"
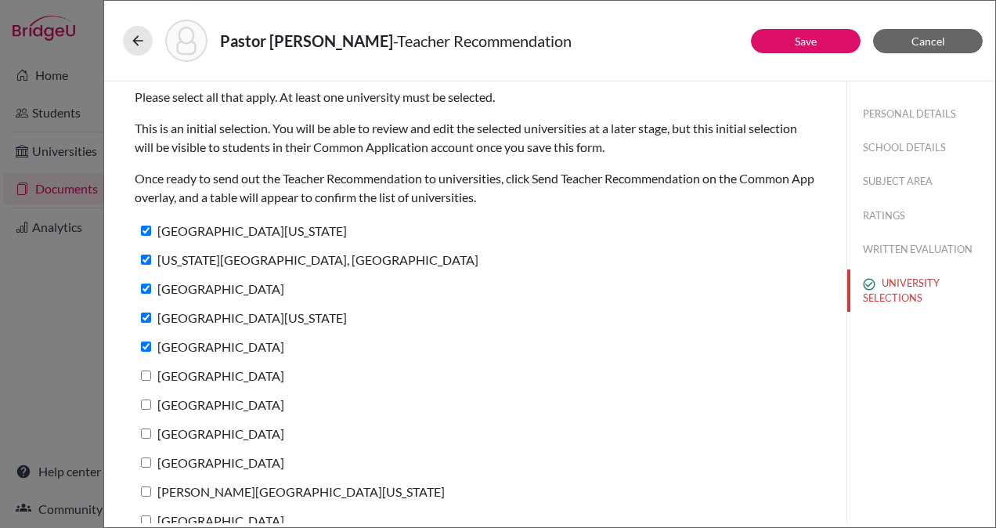
click at [144, 372] on input "Northwestern University" at bounding box center [146, 375] width 10 height 10
checkbox input "true"
click at [145, 406] on input "Boston College" at bounding box center [146, 404] width 10 height 10
checkbox input "true"
click at [144, 432] on input "University of Notre Dame" at bounding box center [146, 433] width 10 height 10
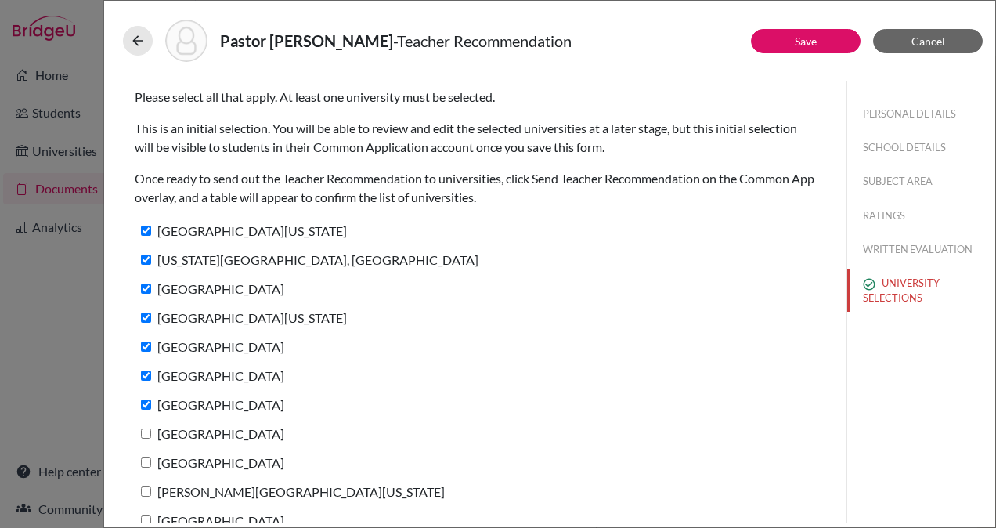
checkbox input "true"
click at [144, 460] on input "Babson College" at bounding box center [146, 462] width 10 height 10
checkbox input "true"
click at [144, 490] on input "George Washington University" at bounding box center [146, 491] width 10 height 10
checkbox input "true"
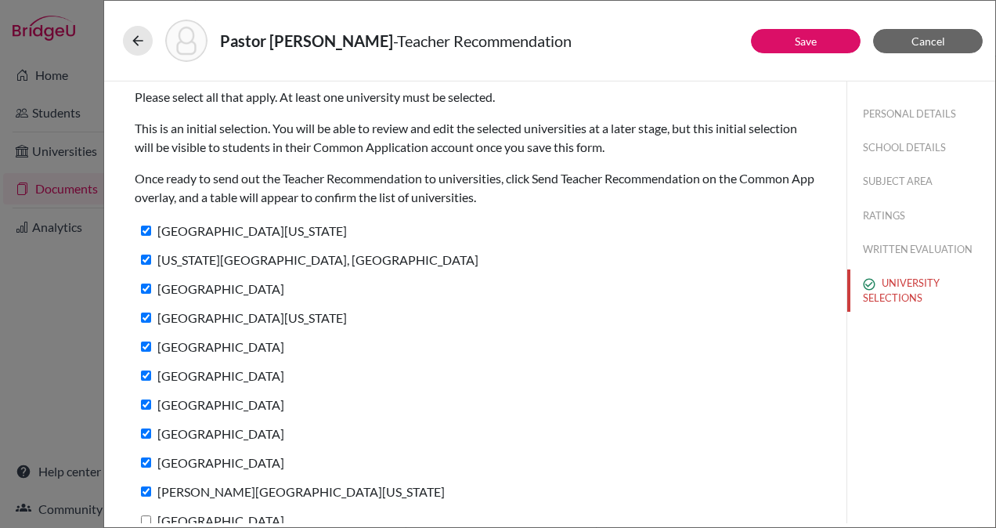
scroll to position [166, 0]
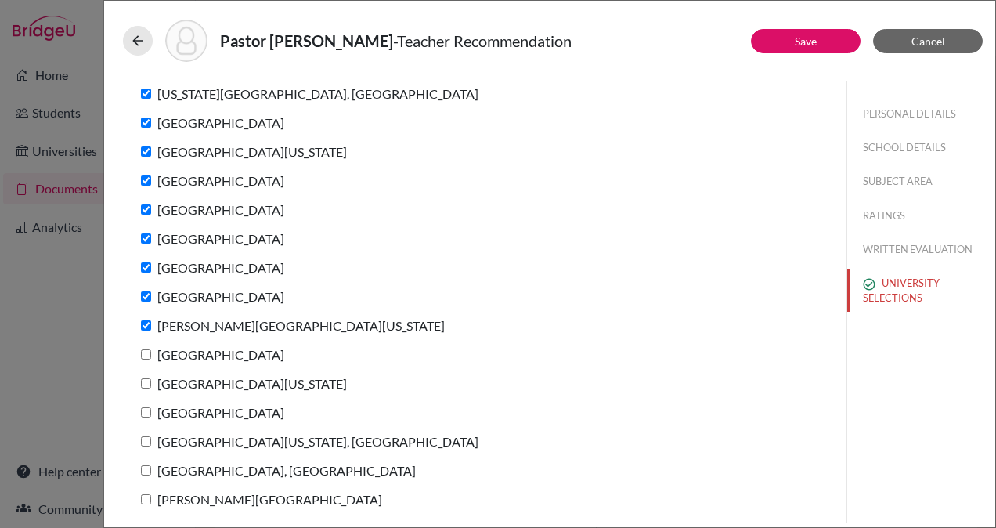
click at [142, 351] on input "University of Miami" at bounding box center [146, 354] width 10 height 10
checkbox input "true"
click at [144, 381] on input "University of Michigan" at bounding box center [146, 383] width 10 height 10
checkbox input "true"
click at [149, 410] on input "Fordham University" at bounding box center [146, 412] width 10 height 10
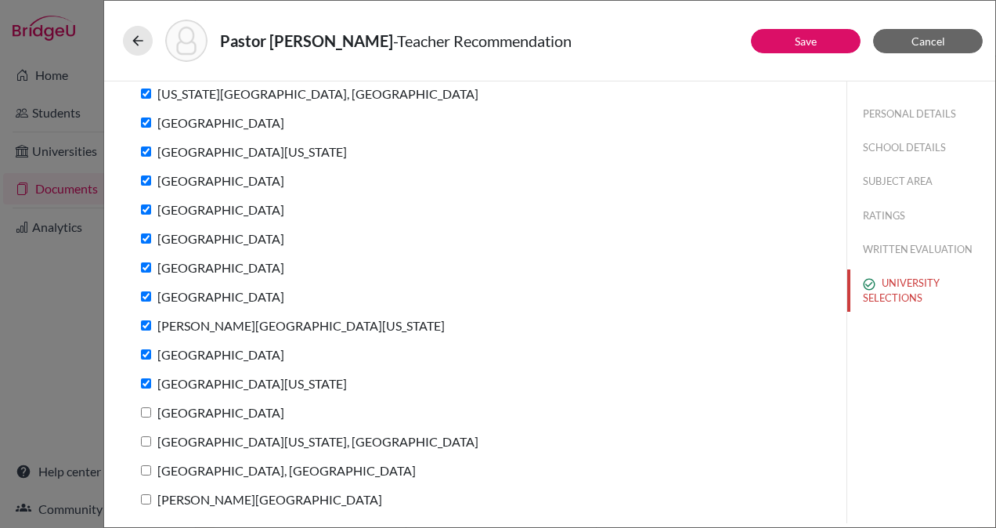
checkbox input "true"
click at [149, 440] on input "University of Massachusetts, Amherst" at bounding box center [146, 441] width 10 height 10
checkbox input "true"
click at [146, 470] on input "Purdue University, West Lafayette" at bounding box center [146, 470] width 10 height 10
checkbox input "true"
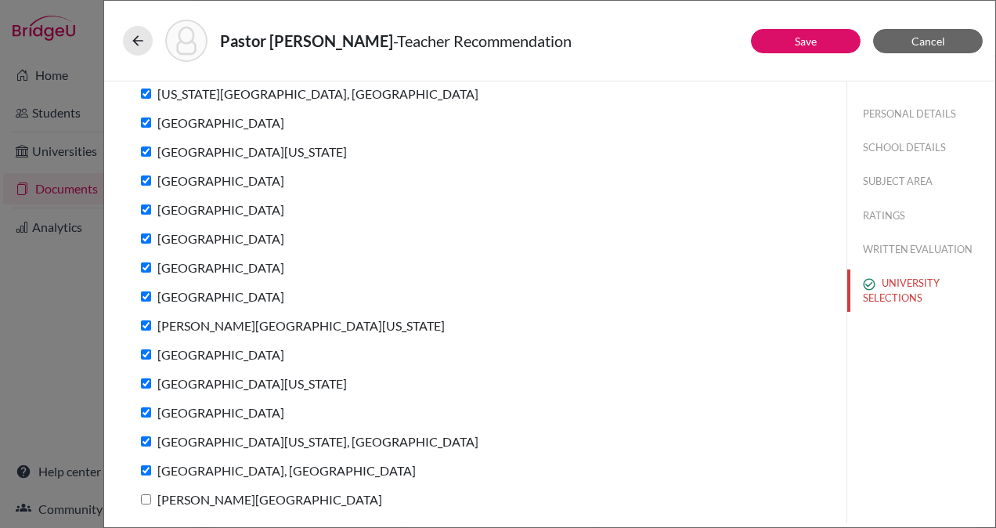
click at [145, 500] on input "[PERSON_NAME][GEOGRAPHIC_DATA]" at bounding box center [146, 499] width 10 height 10
checkbox input "true"
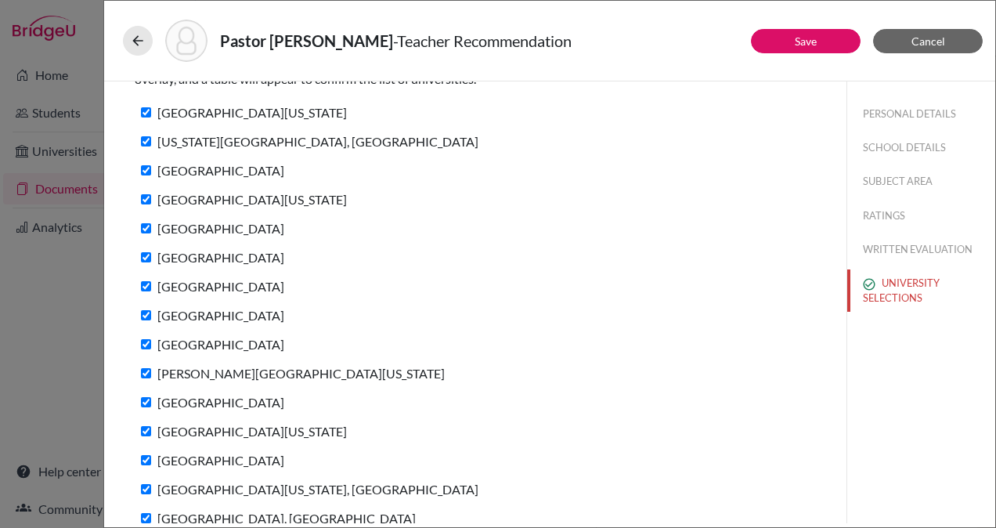
scroll to position [119, 0]
click at [788, 46] on button "Save" at bounding box center [806, 41] width 110 height 24
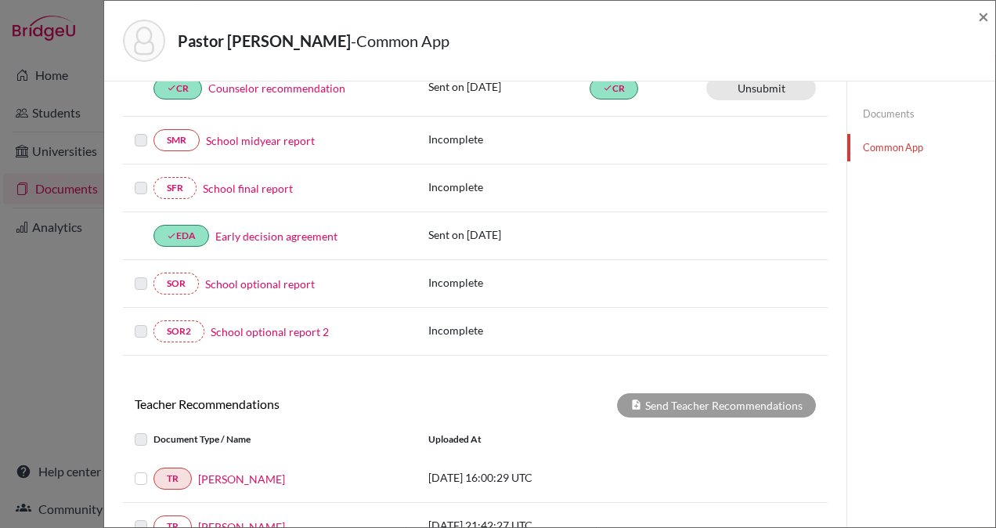
scroll to position [486, 0]
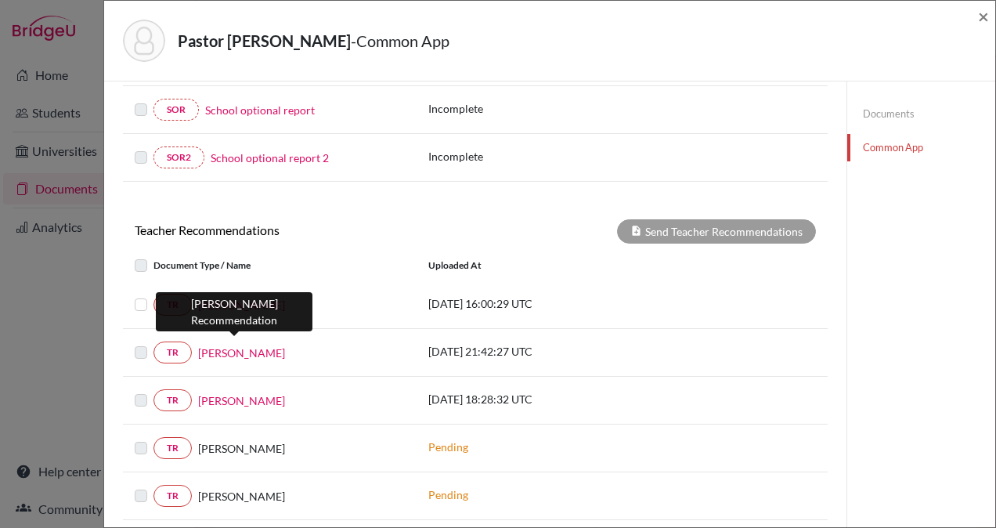
click at [226, 348] on link "Fernando Sorto" at bounding box center [241, 353] width 87 height 16
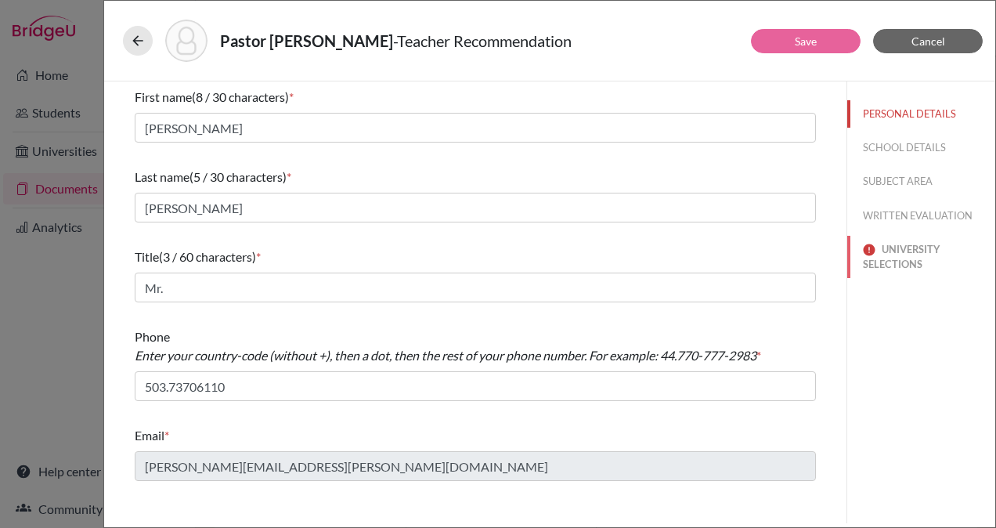
click at [898, 249] on button "UNIVERSITY SELECTIONS" at bounding box center [921, 257] width 148 height 42
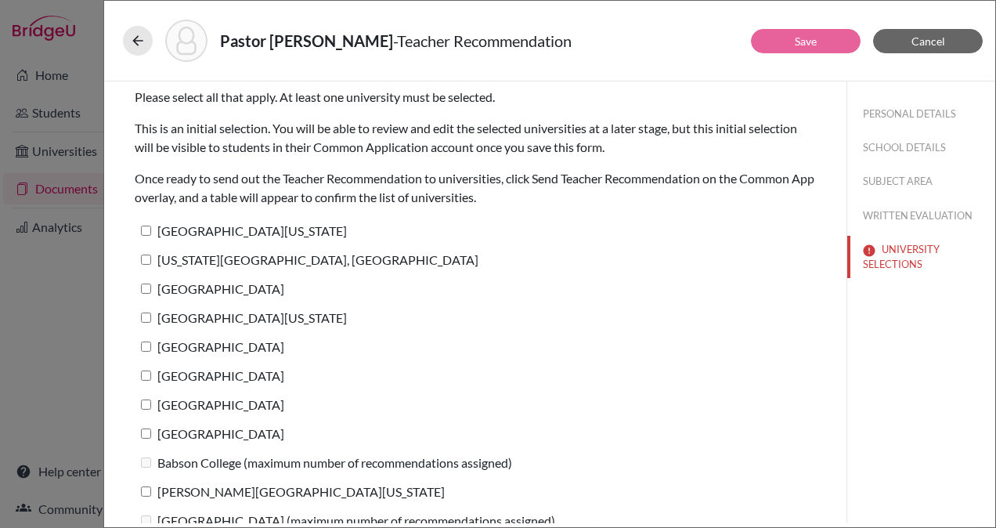
click at [146, 226] on input "University of Texas at Austin" at bounding box center [146, 231] width 10 height 10
checkbox input "true"
click at [144, 258] on input "Pennsylvania State University, University Park" at bounding box center [146, 259] width 10 height 10
checkbox input "true"
click at [146, 285] on input "Columbia University" at bounding box center [146, 288] width 10 height 10
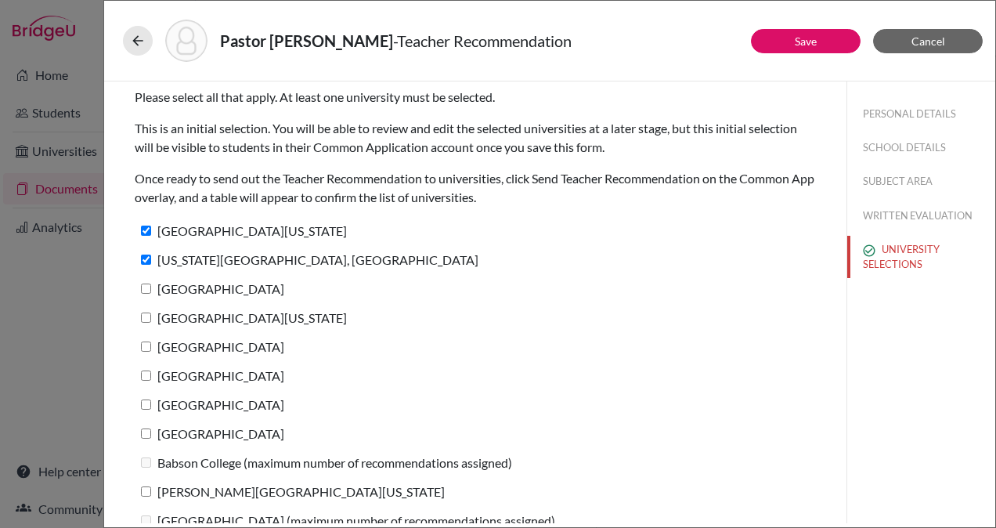
checkbox input "true"
click at [146, 313] on input "University of Pennsylvania" at bounding box center [146, 317] width 10 height 10
checkbox input "true"
click at [146, 345] on input "Duke University" at bounding box center [146, 346] width 10 height 10
checkbox input "true"
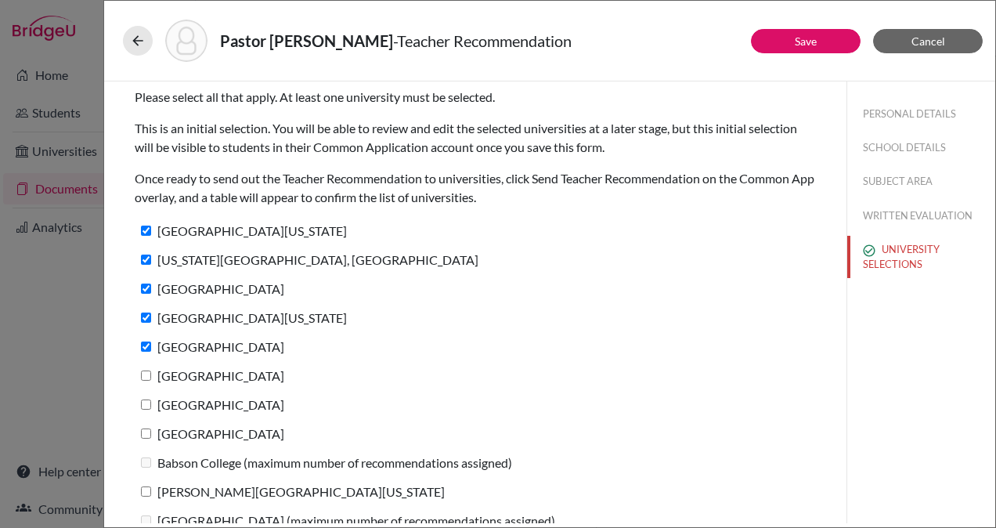
click at [145, 370] on input "Northwestern University" at bounding box center [146, 375] width 10 height 10
checkbox input "true"
click at [146, 402] on input "Boston College" at bounding box center [146, 404] width 10 height 10
checkbox input "true"
click at [146, 432] on input "University of Notre Dame" at bounding box center [146, 433] width 10 height 10
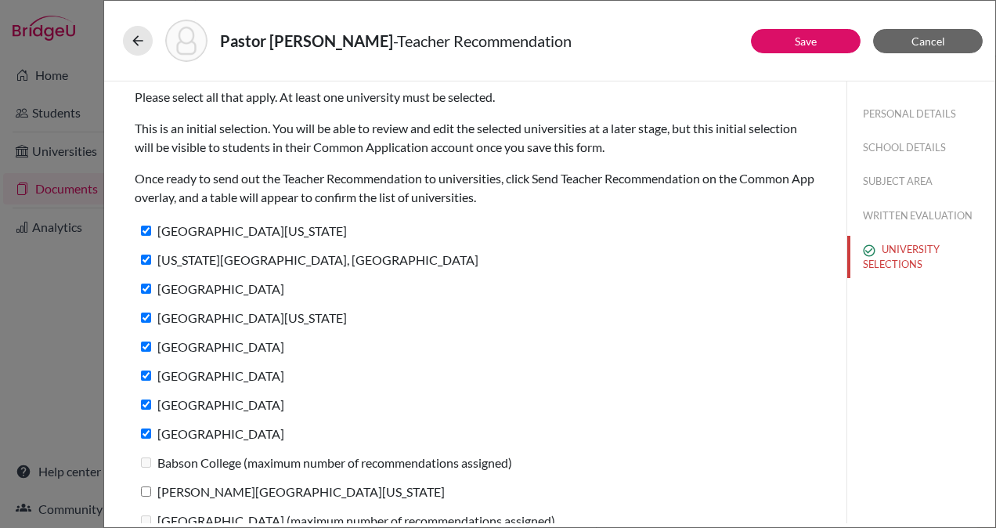
click at [146, 440] on label "University of Notre Dame" at bounding box center [210, 433] width 150 height 23
click at [146, 438] on input "University of Notre Dame" at bounding box center [146, 433] width 10 height 10
checkbox input "false"
click at [147, 491] on input "George Washington University" at bounding box center [146, 491] width 10 height 10
checkbox input "true"
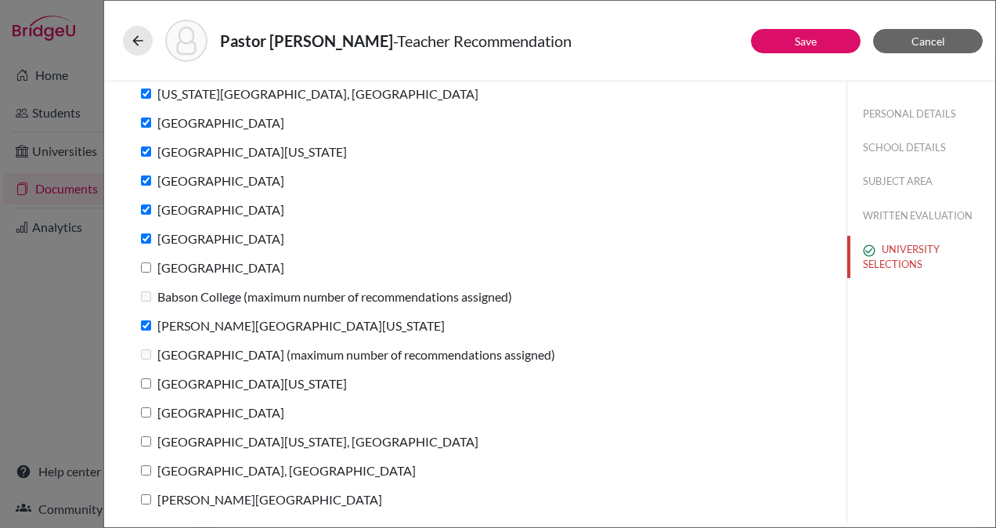
scroll to position [166, 0]
click at [144, 265] on input "University of Notre Dame" at bounding box center [146, 267] width 10 height 10
checkbox input "true"
click at [146, 382] on input "University of Michigan" at bounding box center [146, 383] width 10 height 10
checkbox input "true"
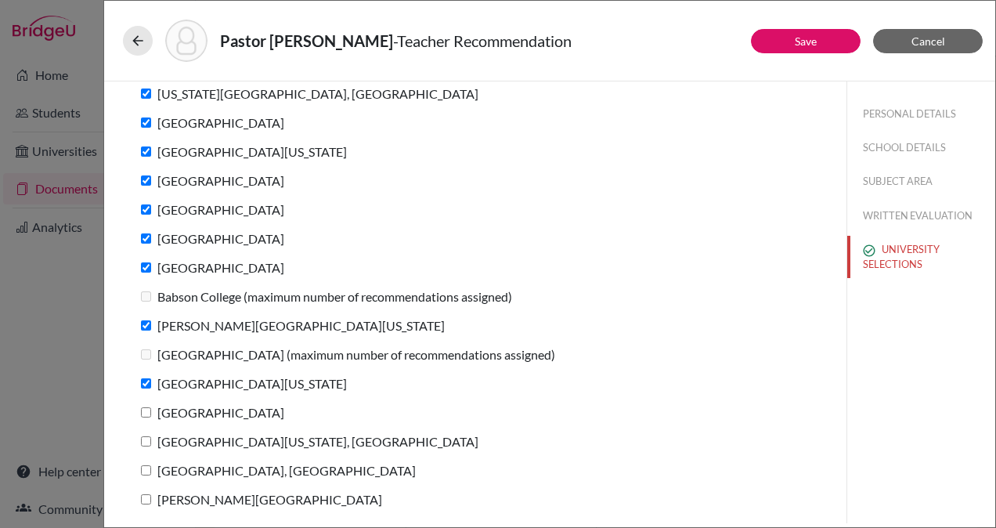
click at [146, 410] on input "Fordham University" at bounding box center [146, 412] width 10 height 10
checkbox input "true"
click at [144, 440] on input "University of Massachusetts, Amherst" at bounding box center [146, 441] width 10 height 10
checkbox input "true"
click at [144, 469] on input "Purdue University, West Lafayette" at bounding box center [146, 470] width 10 height 10
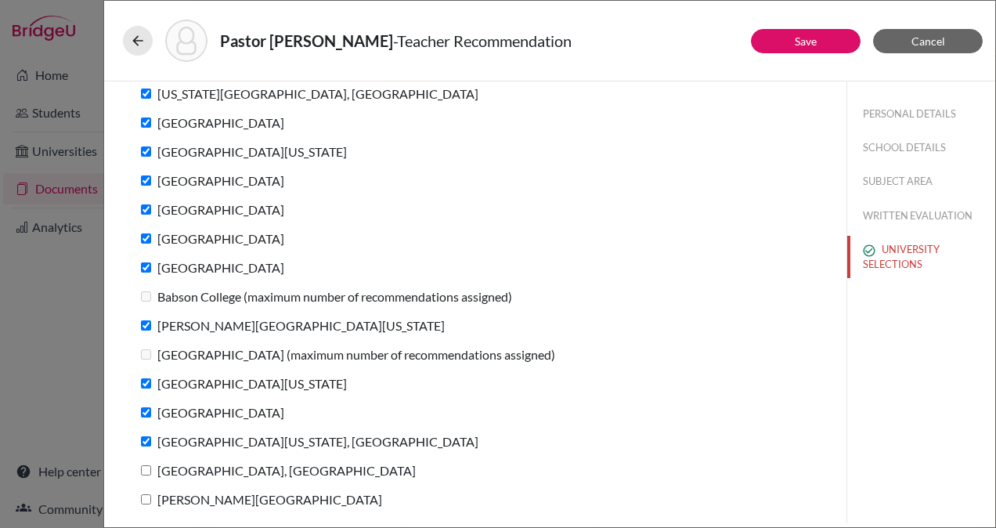
checkbox input "true"
click at [144, 484] on div "Purdue University, West Lafayette" at bounding box center [475, 473] width 681 height 29
click at [148, 498] on input "[PERSON_NAME][GEOGRAPHIC_DATA]" at bounding box center [146, 499] width 10 height 10
checkbox input "true"
click at [811, 38] on link "Save" at bounding box center [806, 40] width 22 height 13
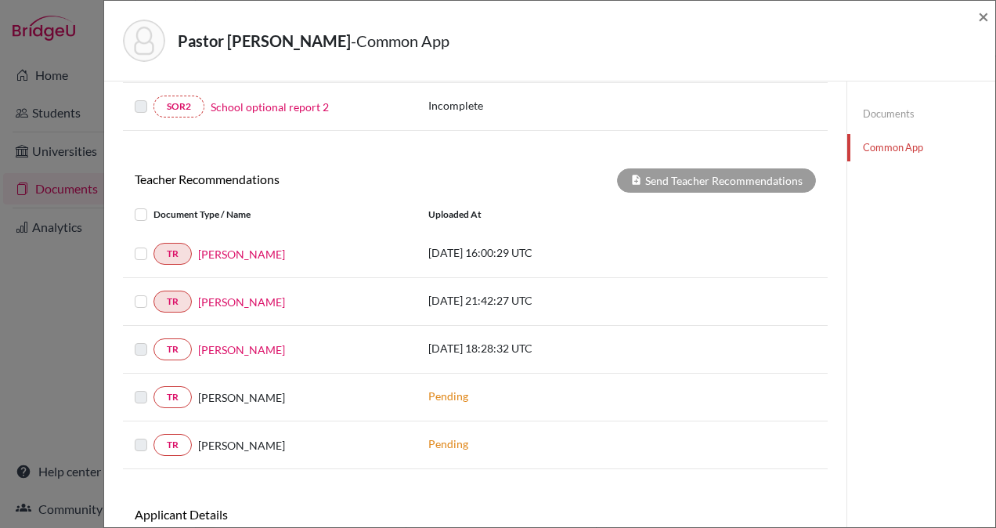
scroll to position [636, 0]
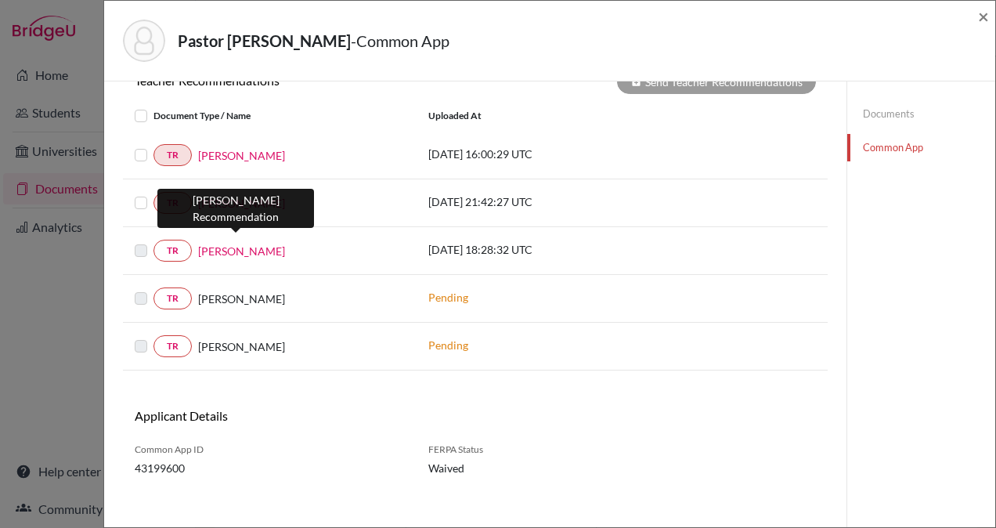
click at [227, 243] on link "Marjorie Barnes" at bounding box center [241, 251] width 87 height 16
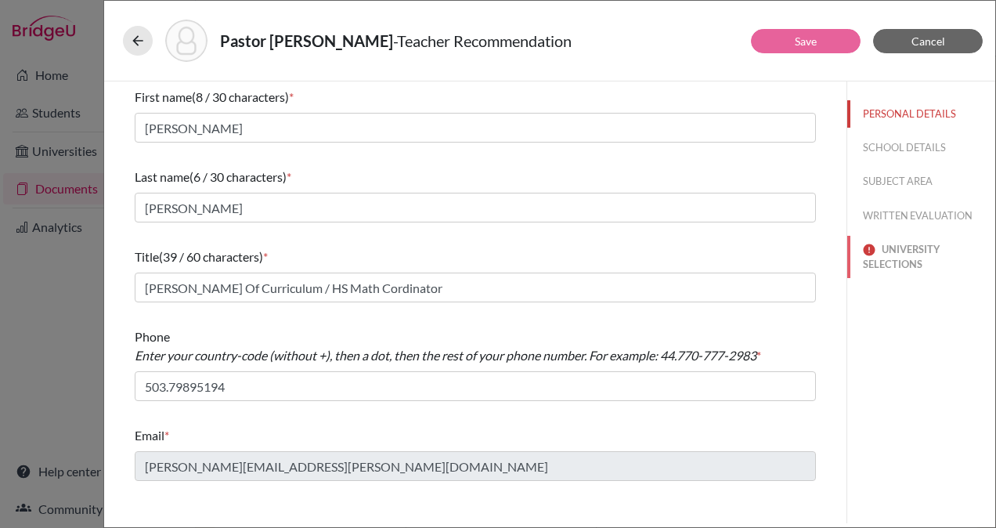
click at [896, 261] on button "UNIVERSITY SELECTIONS" at bounding box center [921, 257] width 148 height 42
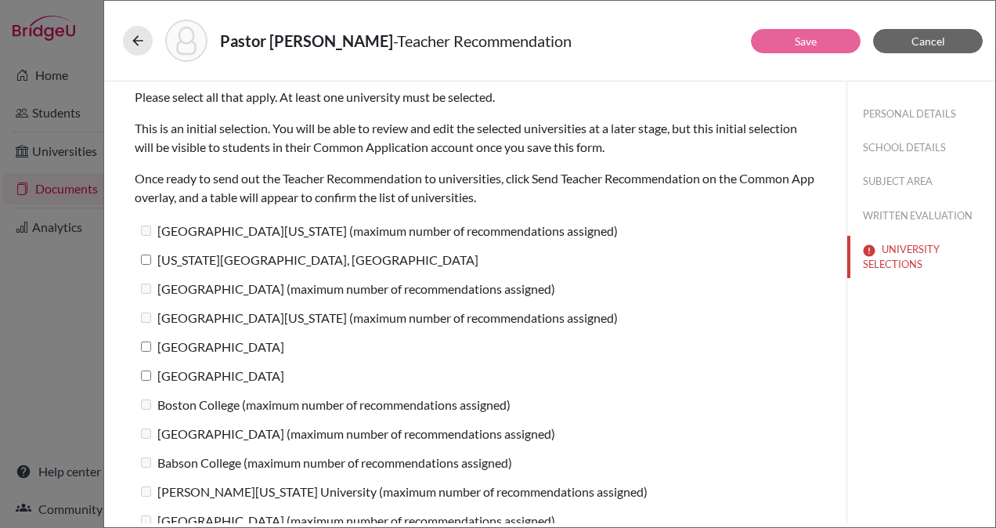
click at [149, 255] on input "Pennsylvania State University, University Park" at bounding box center [146, 259] width 10 height 10
checkbox input "true"
click at [145, 345] on input "Duke University" at bounding box center [146, 346] width 10 height 10
checkbox input "true"
click at [144, 376] on input "Northwestern University" at bounding box center [146, 375] width 10 height 10
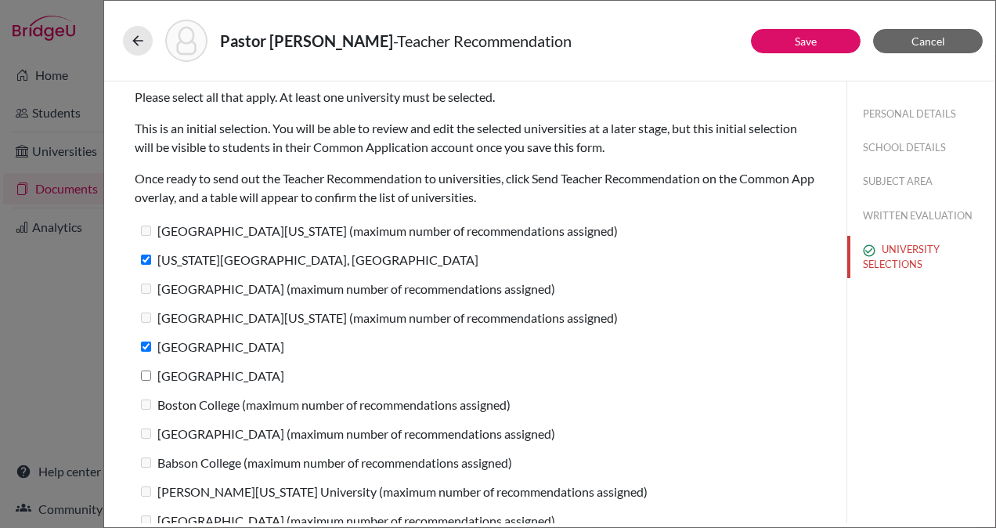
checkbox input "true"
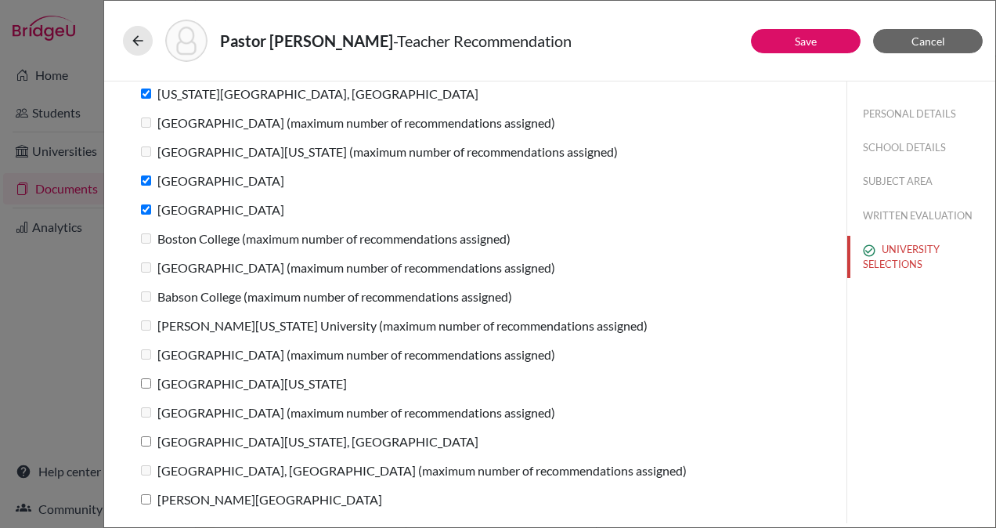
click at [144, 384] on input "University of Michigan" at bounding box center [146, 383] width 10 height 10
checkbox input "true"
click at [143, 440] on input "University of Massachusetts, Amherst" at bounding box center [146, 441] width 10 height 10
checkbox input "true"
click at [143, 497] on input "[PERSON_NAME][GEOGRAPHIC_DATA]" at bounding box center [146, 499] width 10 height 10
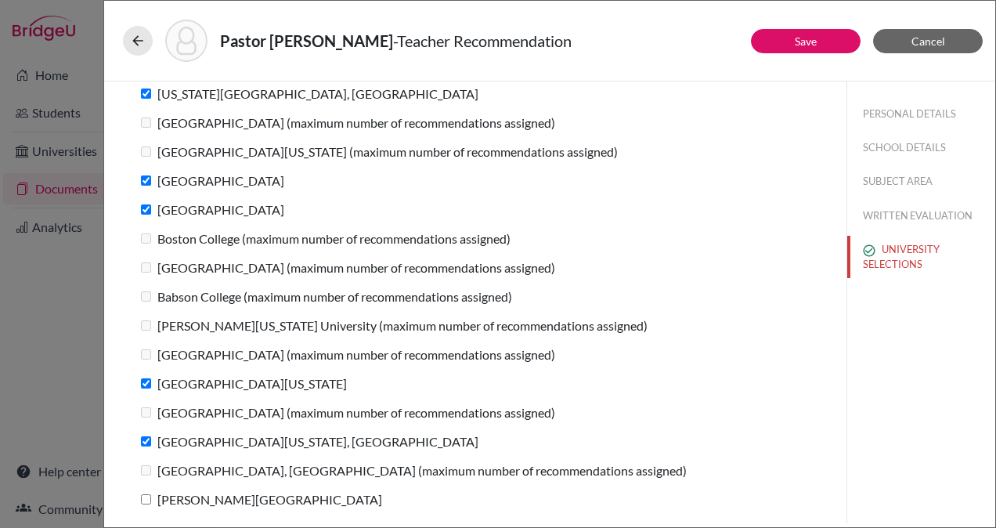
checkbox input "true"
click at [825, 34] on button "Save" at bounding box center [806, 41] width 110 height 24
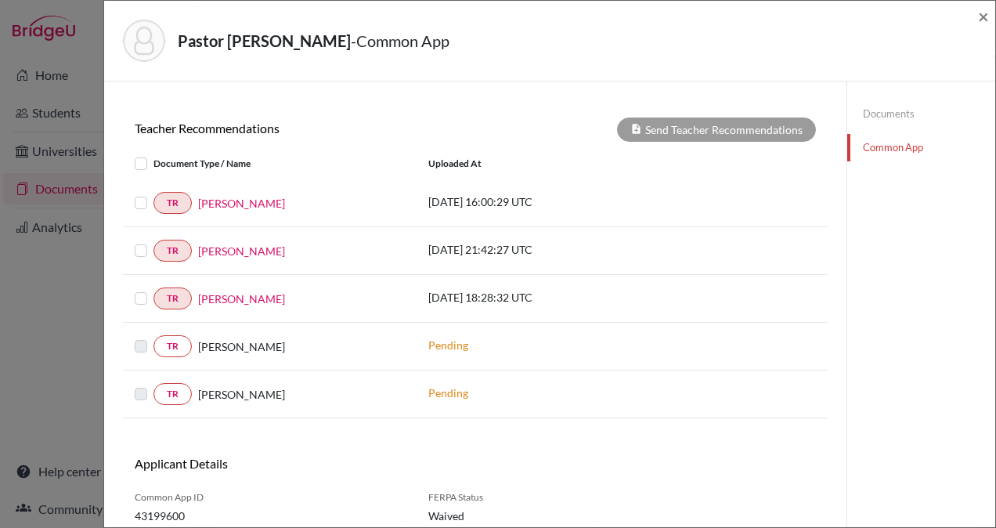
scroll to position [636, 0]
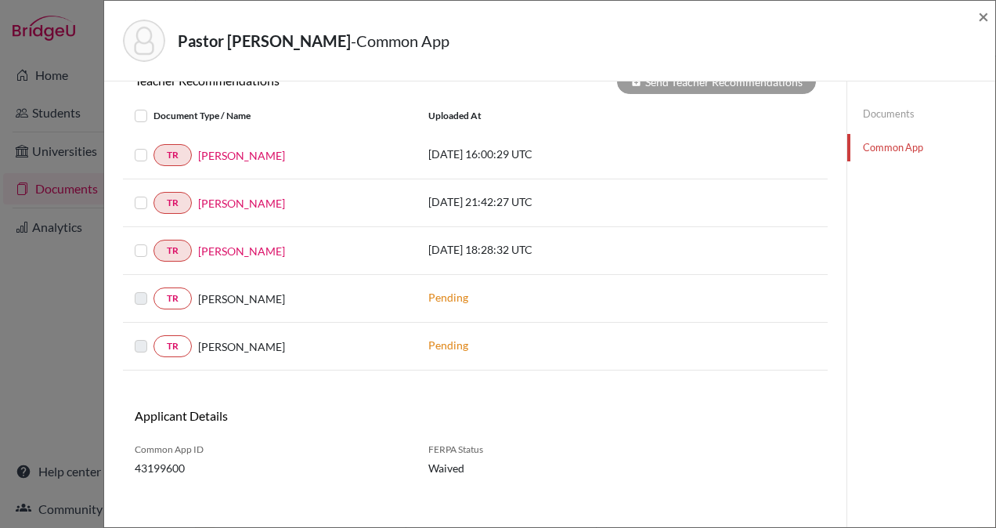
click at [153, 146] on label at bounding box center [153, 146] width 0 height 0
click at [0, 0] on input "checkbox" at bounding box center [0, 0] width 0 height 0
click at [153, 193] on label at bounding box center [153, 193] width 0 height 0
click at [0, 0] on input "checkbox" at bounding box center [0, 0] width 0 height 0
click at [153, 241] on label at bounding box center [153, 241] width 0 height 0
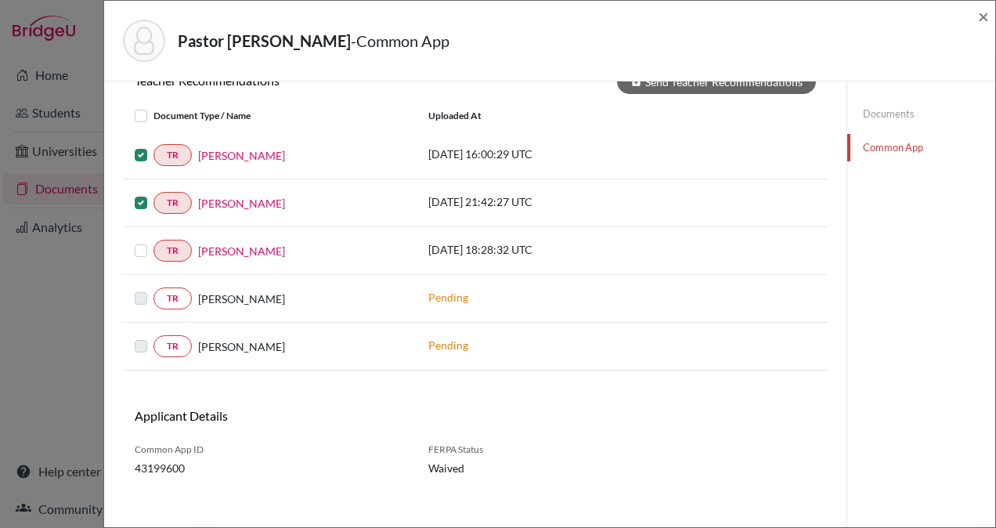
click at [0, 0] on input "checkbox" at bounding box center [0, 0] width 0 height 0
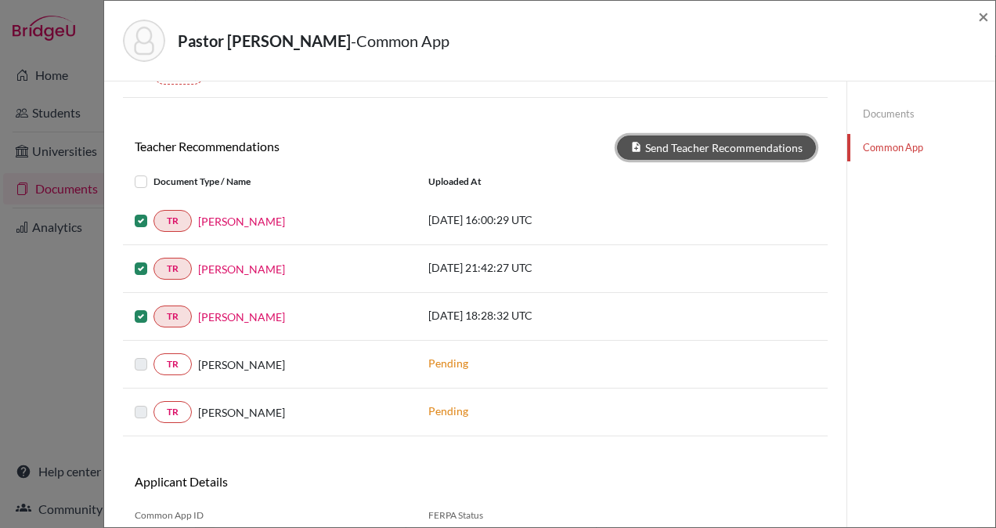
click at [734, 139] on button "Send Teacher Recommendations" at bounding box center [716, 147] width 199 height 24
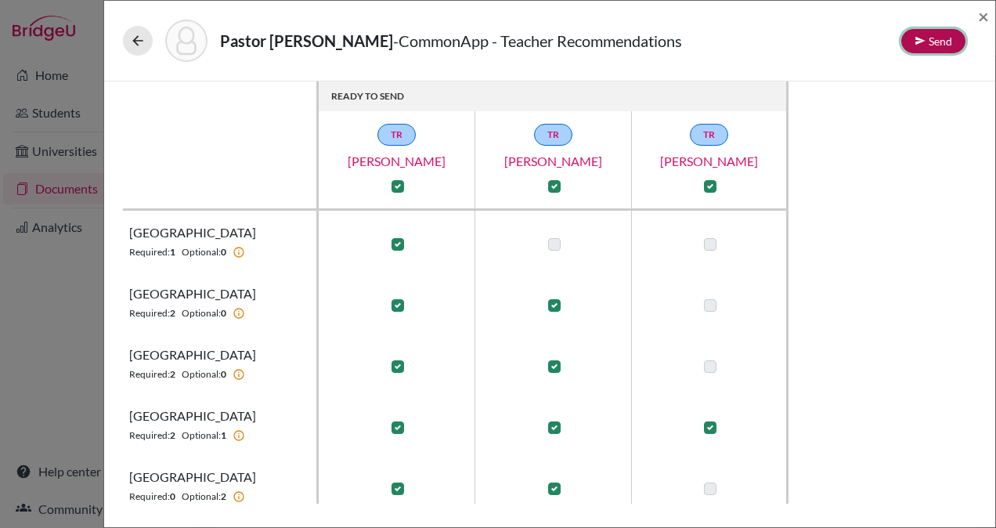
click at [938, 41] on button "Send" at bounding box center [933, 41] width 64 height 24
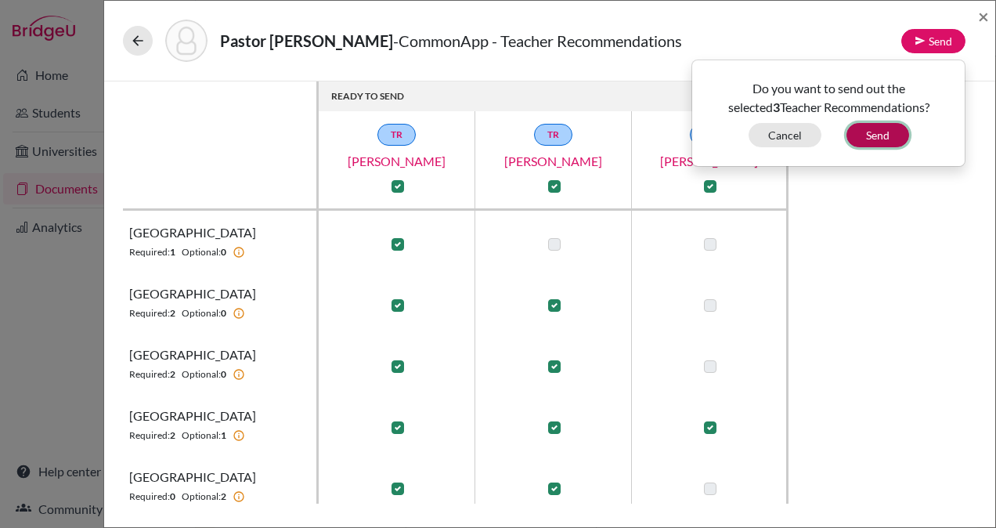
click at [891, 129] on button "Send" at bounding box center [877, 135] width 63 height 24
checkbox input "false"
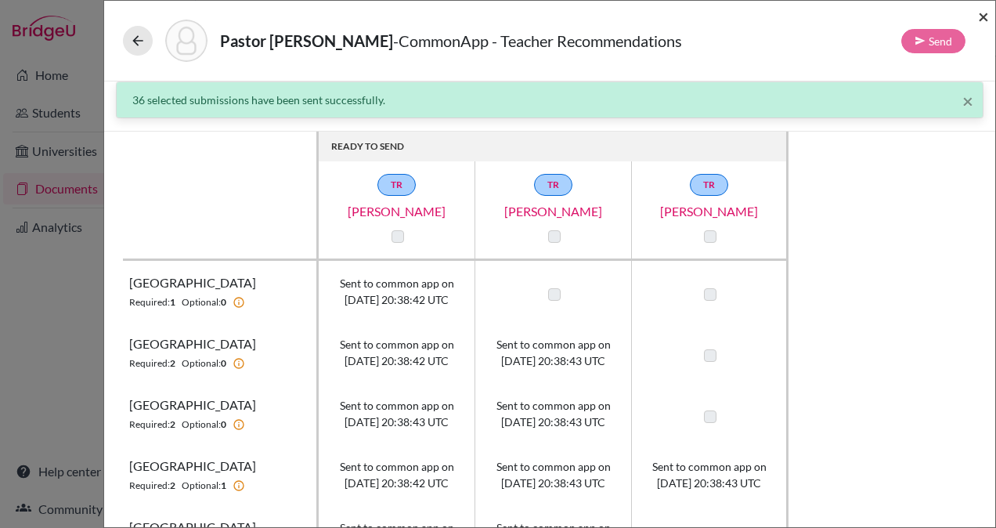
click at [985, 14] on span "×" at bounding box center [983, 16] width 11 height 23
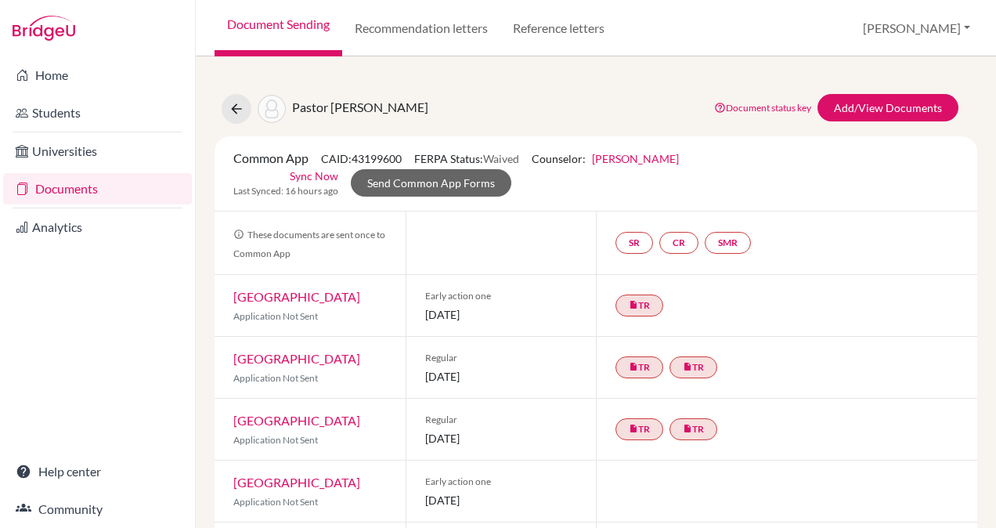
click at [318, 175] on link "Sync Now" at bounding box center [314, 176] width 49 height 16
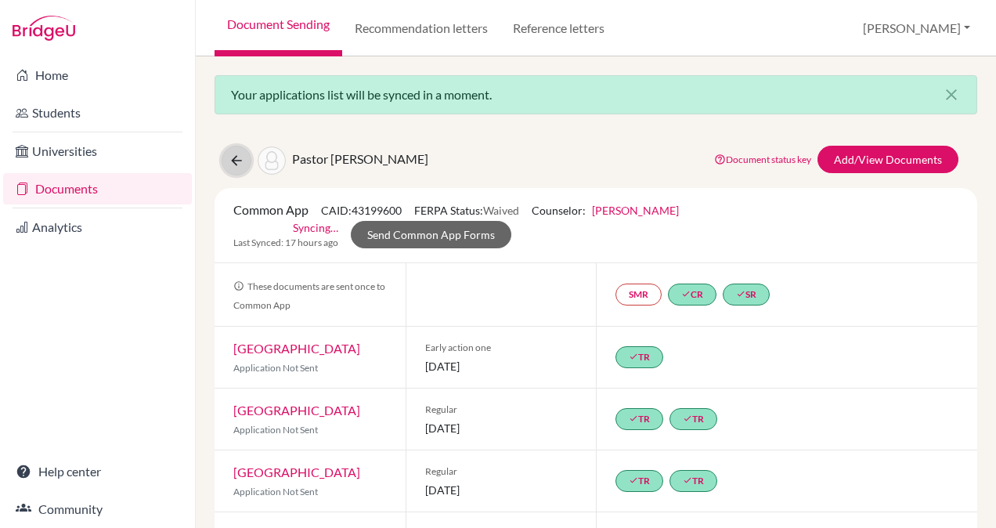
click at [235, 150] on button at bounding box center [237, 161] width 30 height 30
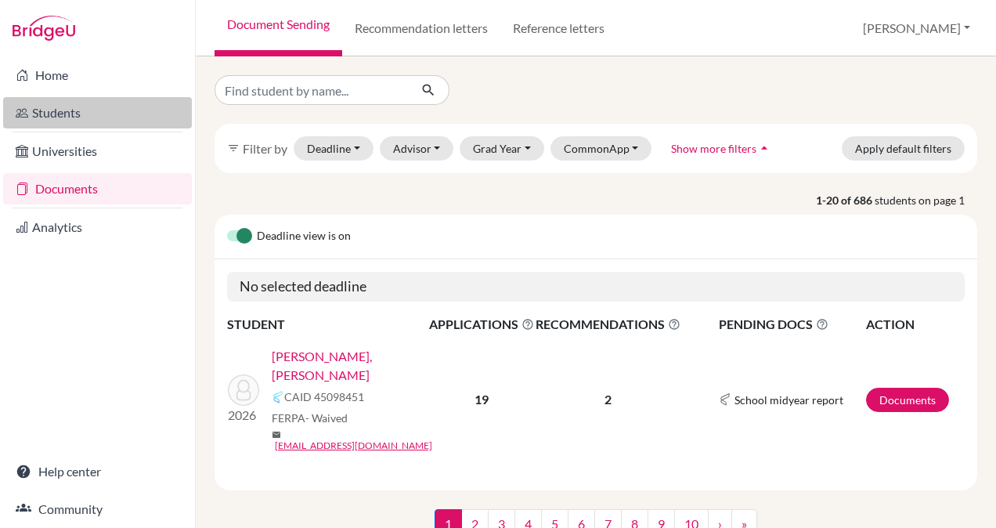
click at [45, 114] on link "Students" at bounding box center [97, 112] width 189 height 31
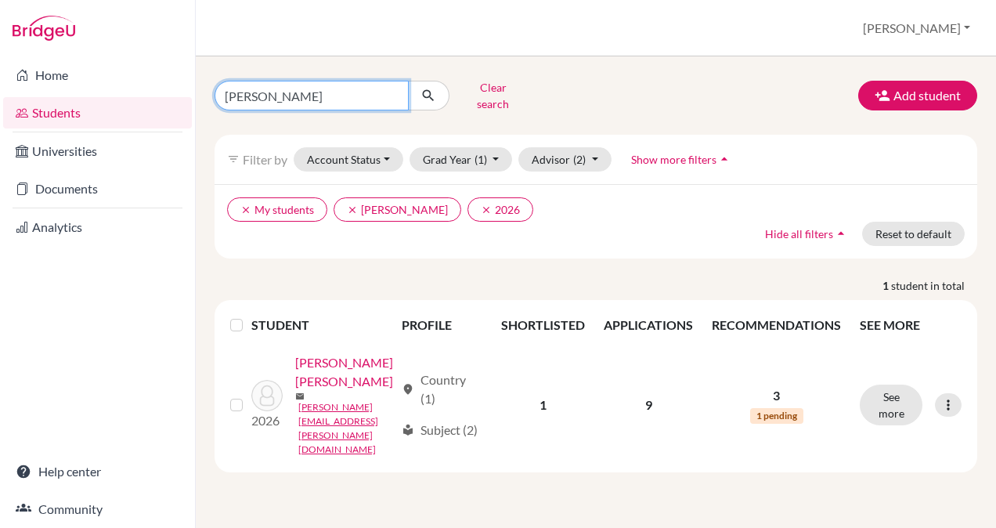
click at [301, 96] on input "palacios" at bounding box center [312, 96] width 194 height 30
type input "pastor"
click at [420, 94] on icon "submit" at bounding box center [428, 96] width 16 height 16
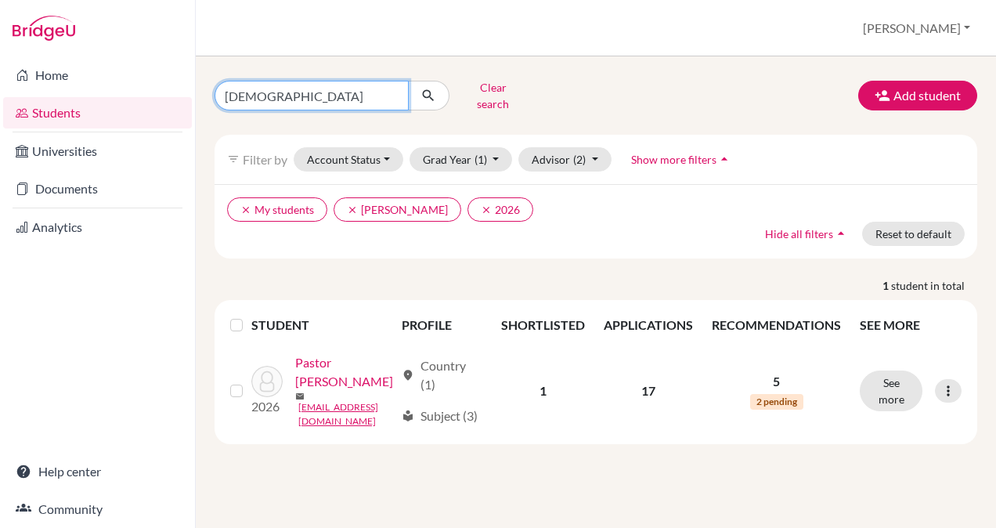
click at [285, 89] on input "pastor" at bounding box center [312, 96] width 194 height 30
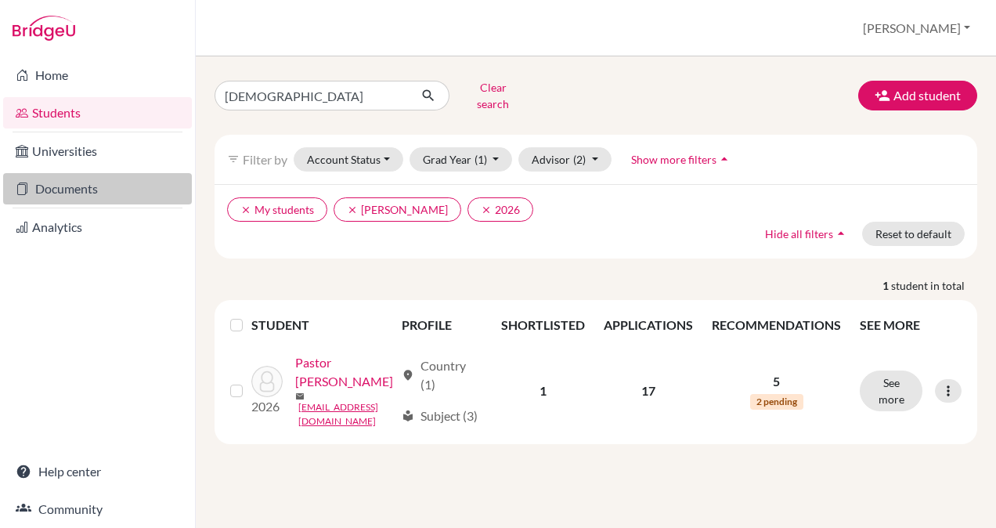
click at [70, 186] on link "Documents" at bounding box center [97, 188] width 189 height 31
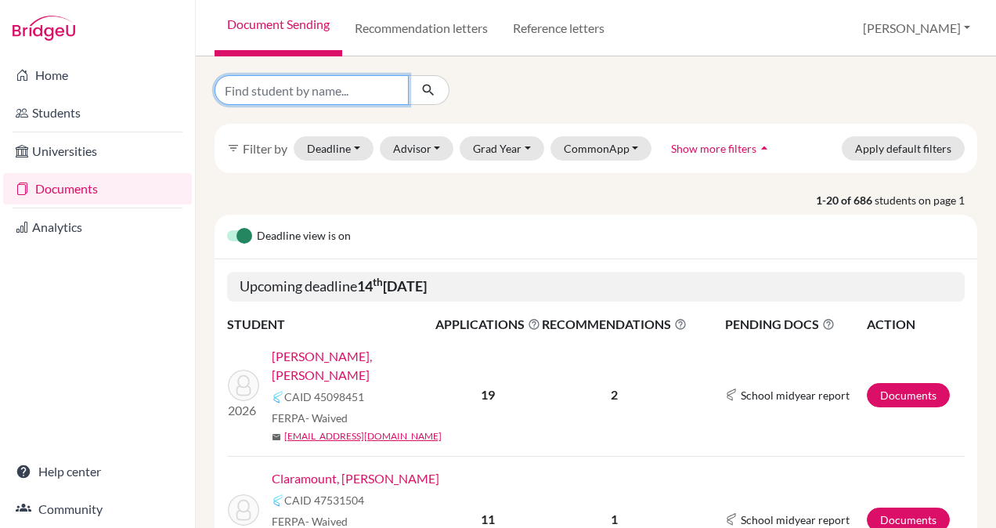
click at [304, 88] on input "Find student by name..." at bounding box center [312, 90] width 194 height 30
type input "risi"
click at [434, 90] on icon "submit" at bounding box center [428, 90] width 16 height 16
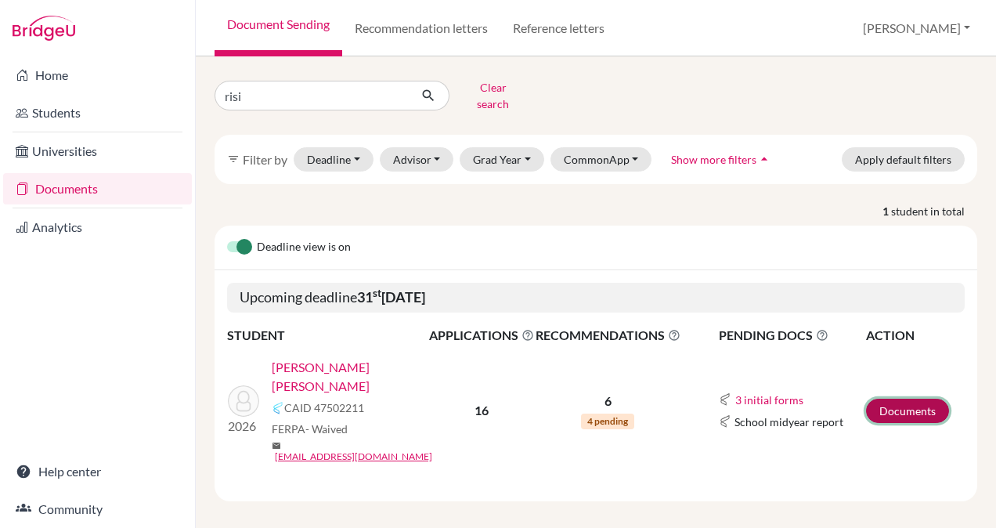
click at [902, 399] on link "Documents" at bounding box center [907, 411] width 83 height 24
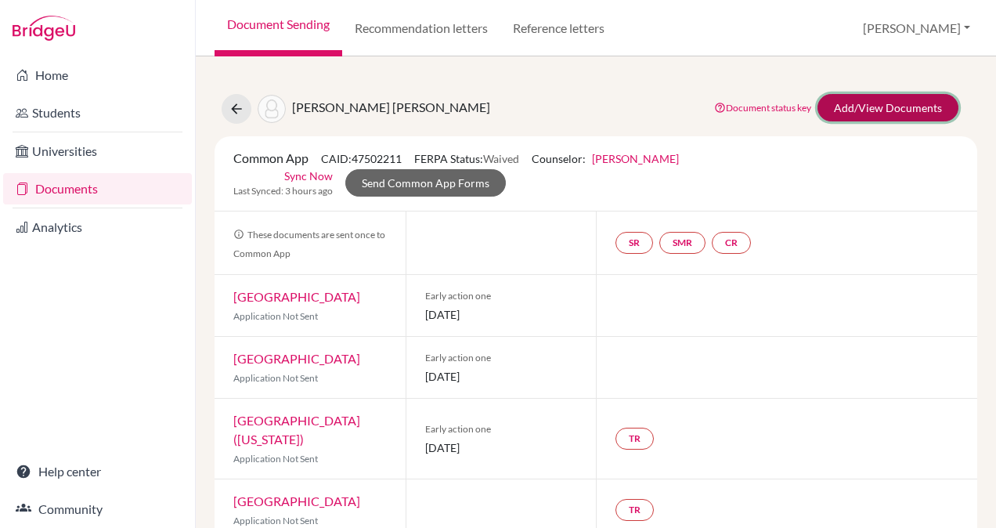
click at [891, 100] on link "Add/View Documents" at bounding box center [887, 107] width 141 height 27
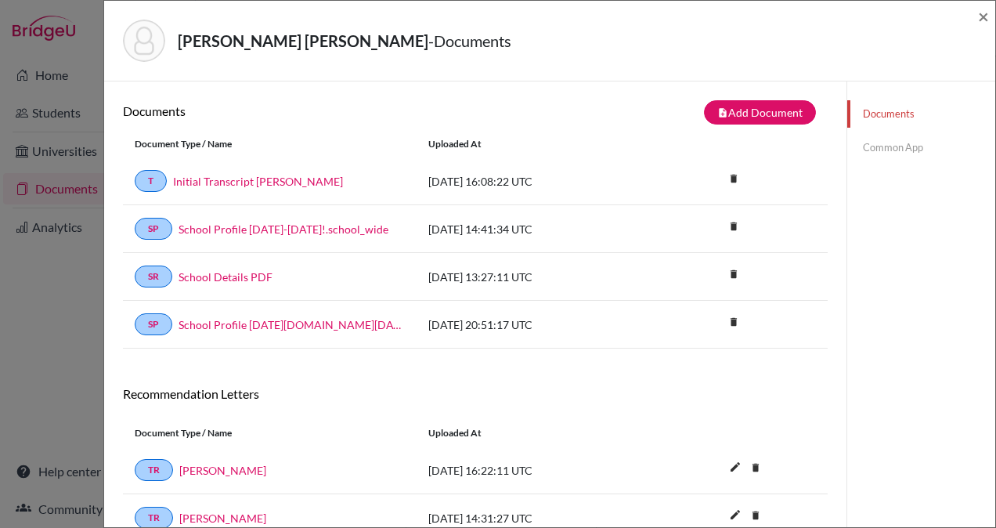
click at [885, 152] on link "Common App" at bounding box center [921, 147] width 148 height 27
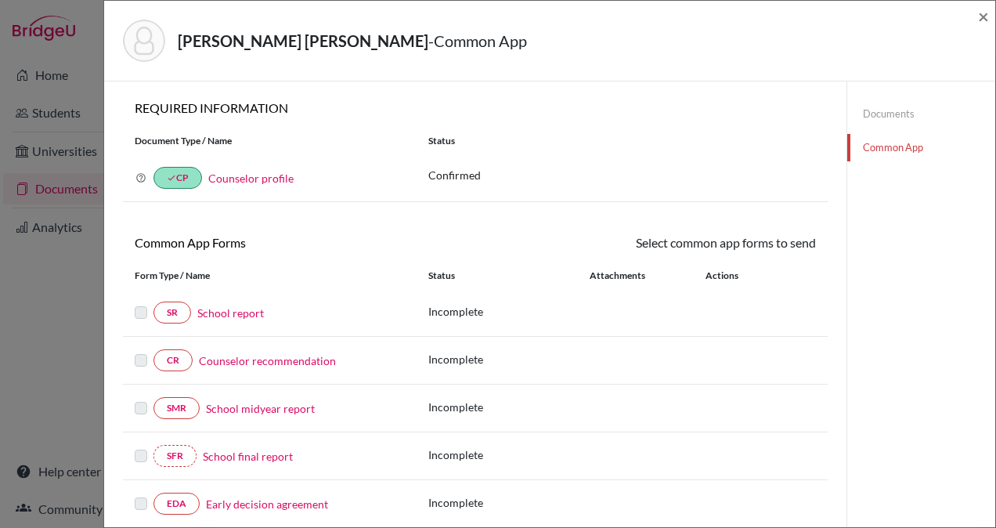
click at [247, 312] on link "School report" at bounding box center [230, 313] width 67 height 16
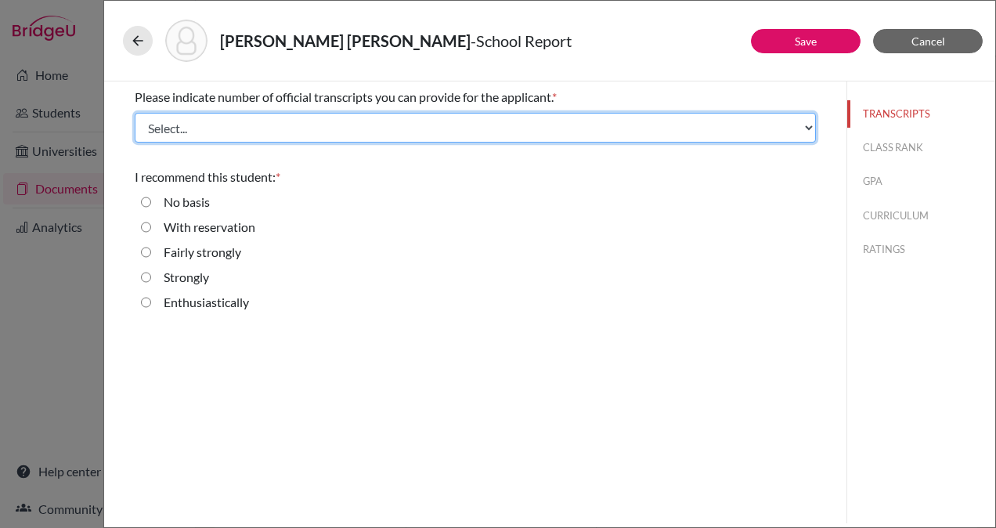
click at [326, 128] on select "Select... 1 2 3 4" at bounding box center [475, 128] width 681 height 30
select select "1"
click at [135, 113] on select "Select... 1 2 3 4" at bounding box center [475, 128] width 681 height 30
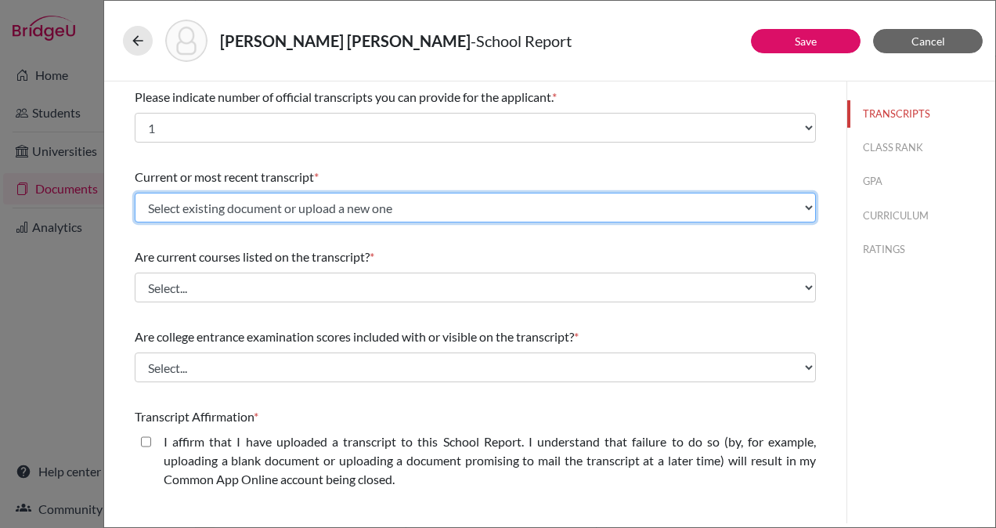
click at [370, 213] on select "Select existing document or upload a new one Initial Transcript Paolo Risi Uplo…" at bounding box center [475, 208] width 681 height 30
select select "665710"
click at [135, 193] on select "Select existing document or upload a new one Initial Transcript Paolo Risi Uplo…" at bounding box center [475, 208] width 681 height 30
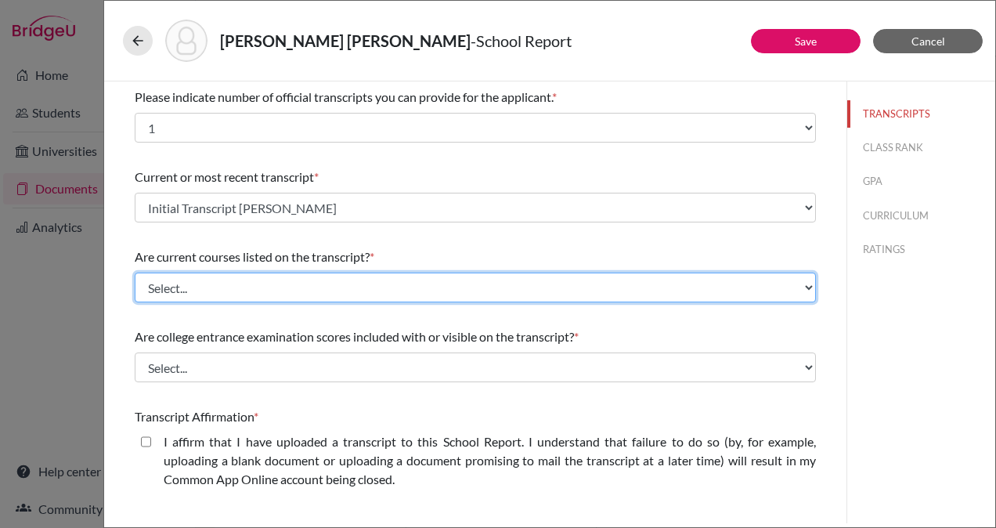
click at [373, 284] on select "Select... Yes No" at bounding box center [475, 287] width 681 height 30
select select "0"
click at [135, 272] on select "Select... Yes No" at bounding box center [475, 287] width 681 height 30
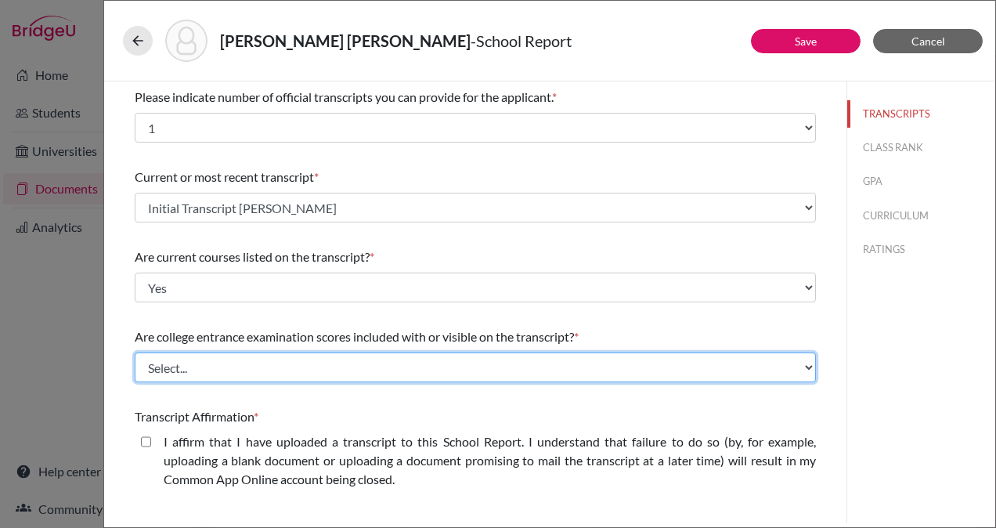
click at [336, 364] on select "Select... Yes No" at bounding box center [475, 367] width 681 height 30
select select "1"
click at [135, 352] on select "Select... Yes No" at bounding box center [475, 367] width 681 height 30
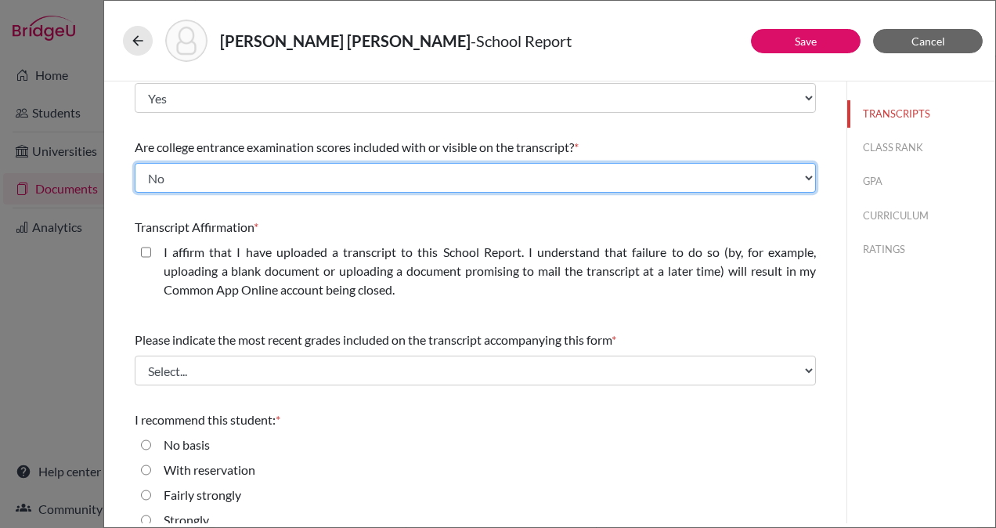
scroll to position [192, 0]
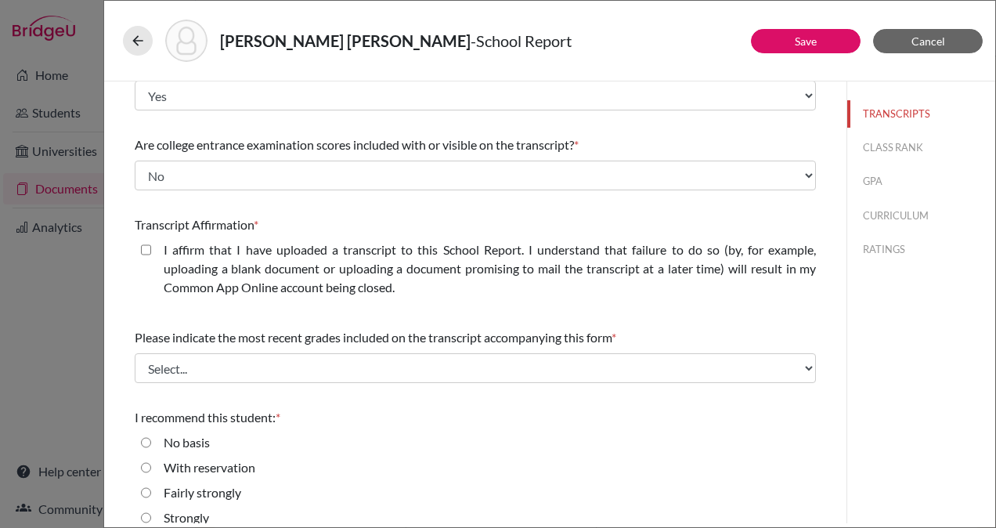
click at [143, 252] on closed\ "I affirm that I have uploaded a transcript to this School Report. I understand …" at bounding box center [146, 249] width 10 height 19
checkbox closed\ "true"
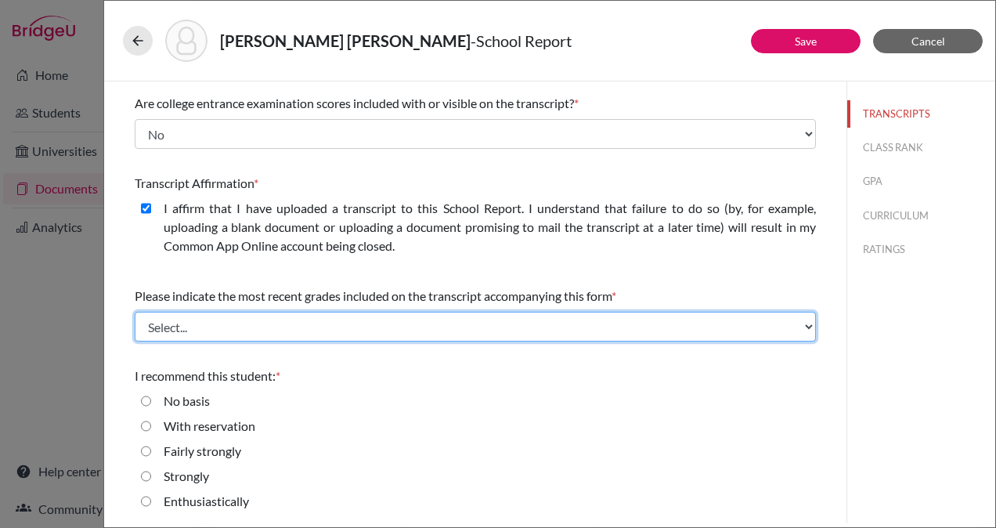
click at [427, 323] on select "Select... Final junior year grades 1st Quarter senior year grades 2nd Quarter/1…" at bounding box center [475, 327] width 681 height 30
select select "0"
click at [135, 312] on select "Select... Final junior year grades 1st Quarter senior year grades 2nd Quarter/1…" at bounding box center [475, 327] width 681 height 30
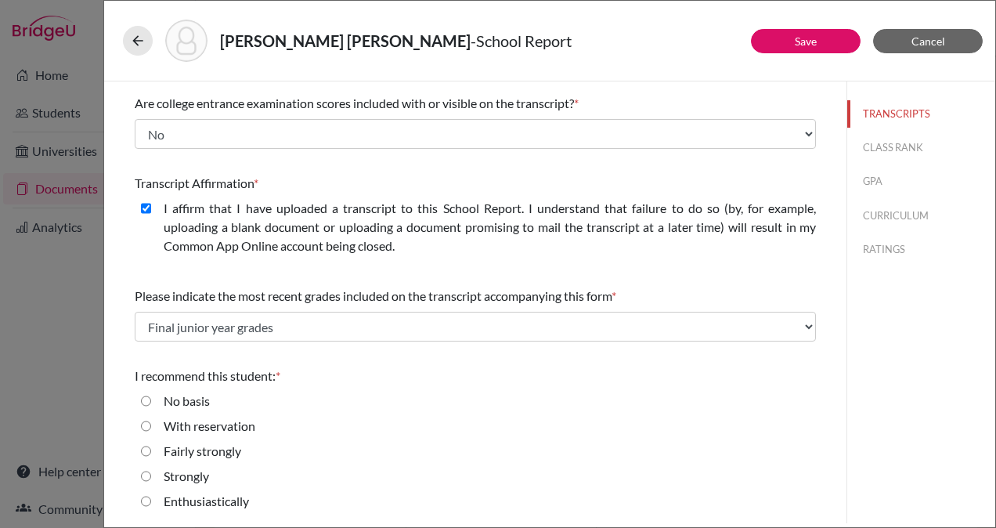
click at [146, 475] on input "Strongly" at bounding box center [146, 476] width 10 height 19
radio input "true"
click at [889, 146] on button "CLASS RANK" at bounding box center [921, 147] width 148 height 27
select select "Select..."
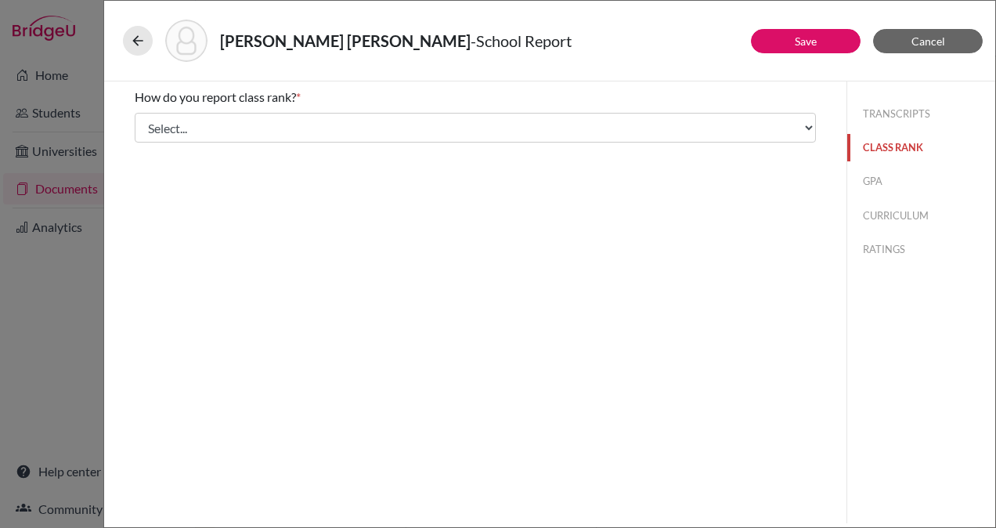
scroll to position [0, 0]
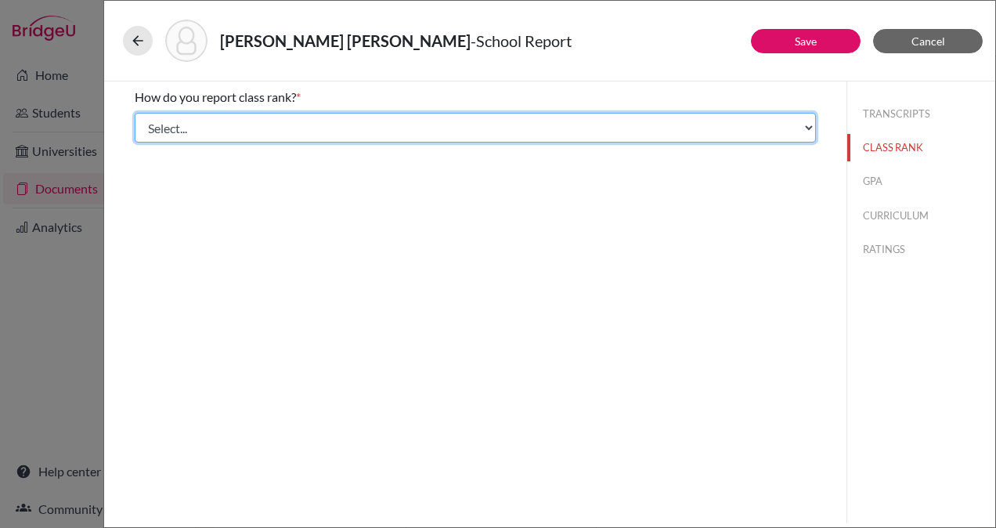
click at [614, 129] on select "Select... Exact Decile Quintile Quartile None" at bounding box center [475, 128] width 681 height 30
select select "2"
click at [135, 113] on select "Select... Exact Decile Quintile Quartile None" at bounding box center [475, 128] width 681 height 30
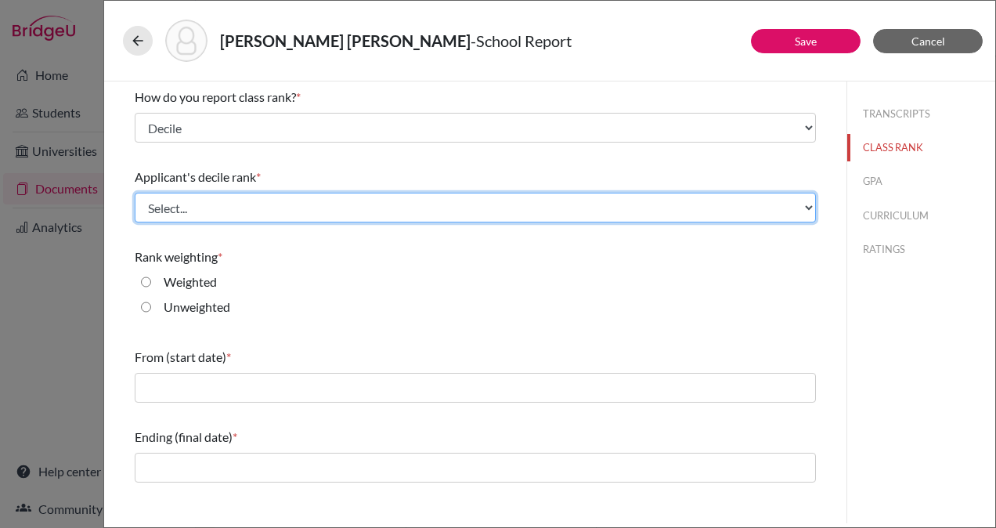
click at [334, 207] on select "Select... Top 10% Top 20% Top 30% Top 40% Top 50% Top 60% Top 70% Top 80% Top 9…" at bounding box center [475, 208] width 681 height 30
select select "5"
click at [135, 193] on select "Select... Top 10% Top 20% Top 30% Top 40% Top 50% Top 60% Top 70% Top 80% Top 9…" at bounding box center [475, 208] width 681 height 30
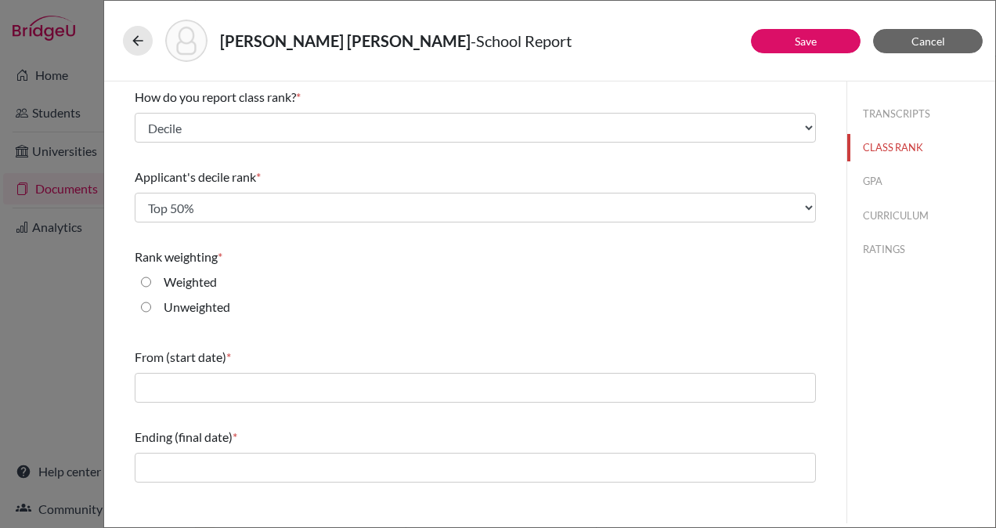
click at [147, 282] on input "Weighted" at bounding box center [146, 281] width 10 height 19
radio input "true"
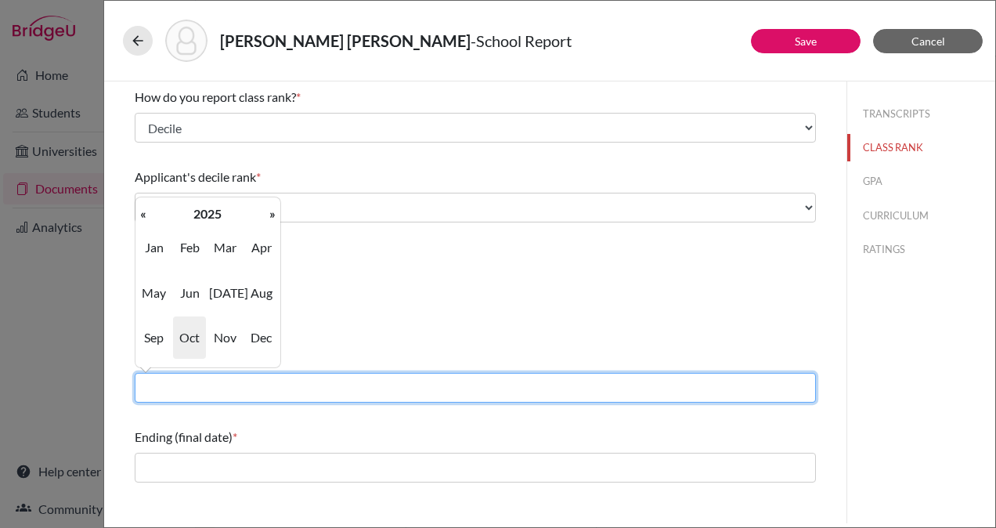
click at [415, 391] on input "text" at bounding box center [475, 388] width 681 height 30
type input "08/2022"
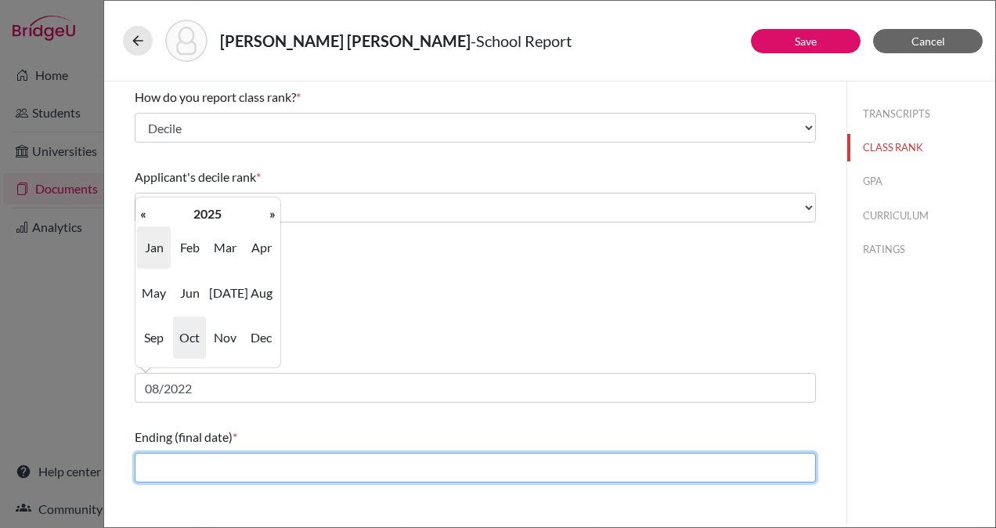
type input "06/2025"
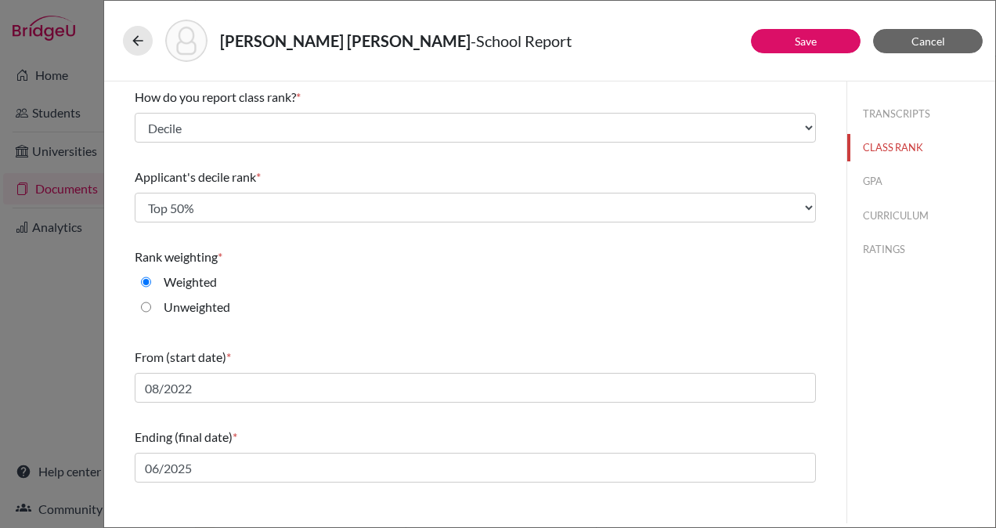
click at [880, 390] on div "TRANSCRIPTS CLASS RANK GPA CURRICULUM RATINGS" at bounding box center [920, 302] width 149 height 442
click at [871, 183] on button "GPA" at bounding box center [921, 181] width 148 height 27
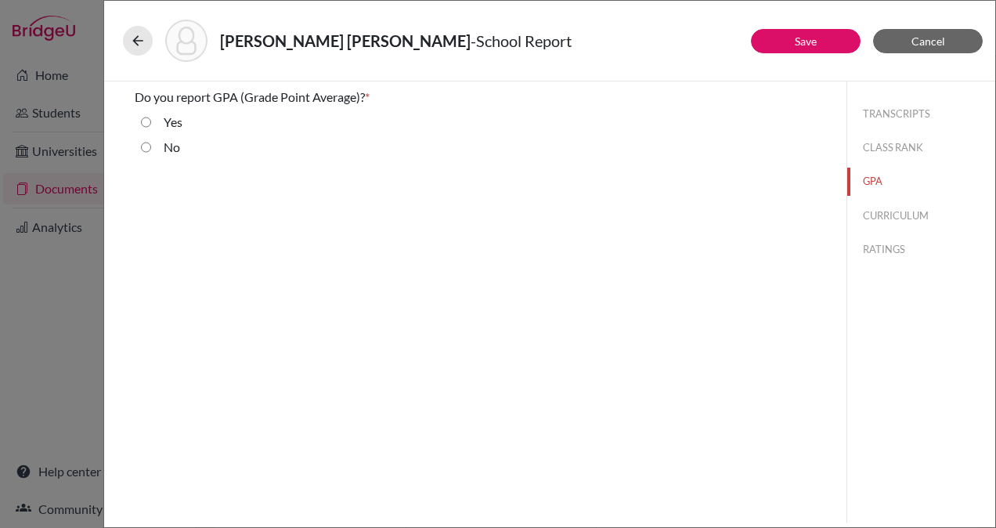
click at [146, 119] on input "Yes" at bounding box center [146, 122] width 10 height 19
radio input "true"
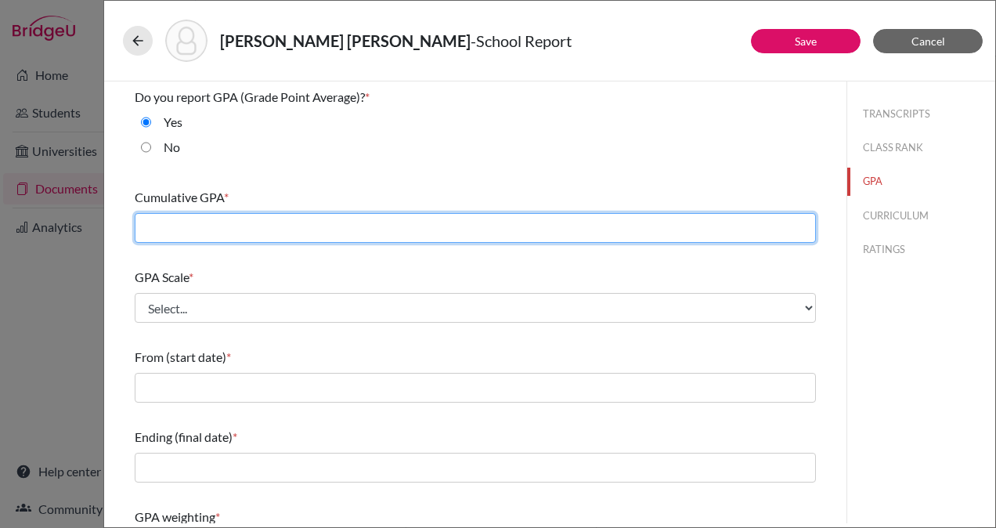
click at [276, 231] on input "text" at bounding box center [475, 228] width 681 height 30
type input "89.05"
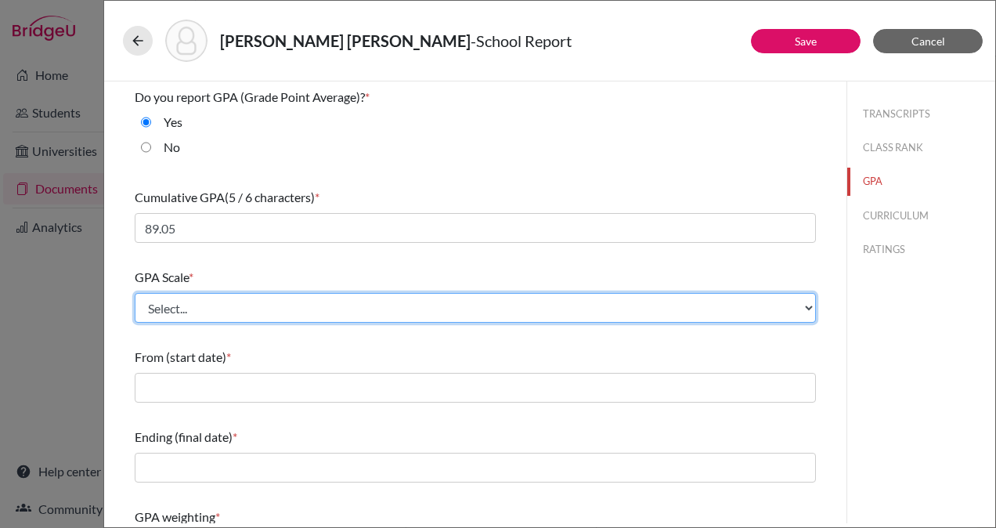
click at [293, 304] on select "Select... 4 5 6 7 8 9 10 11 12 13 14 15 16 17 18 19 20 100" at bounding box center [475, 308] width 681 height 30
select select "100"
click at [135, 293] on select "Select... 4 5 6 7 8 9 10 11 12 13 14 15 16 17 18 19 20 100" at bounding box center [475, 308] width 681 height 30
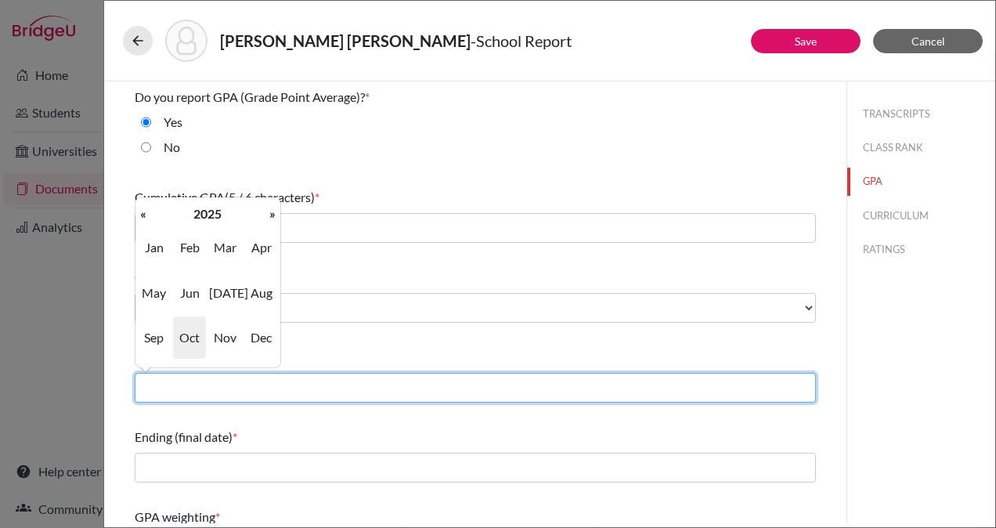
click at [289, 385] on input "text" at bounding box center [475, 388] width 681 height 30
type input "08/2022"
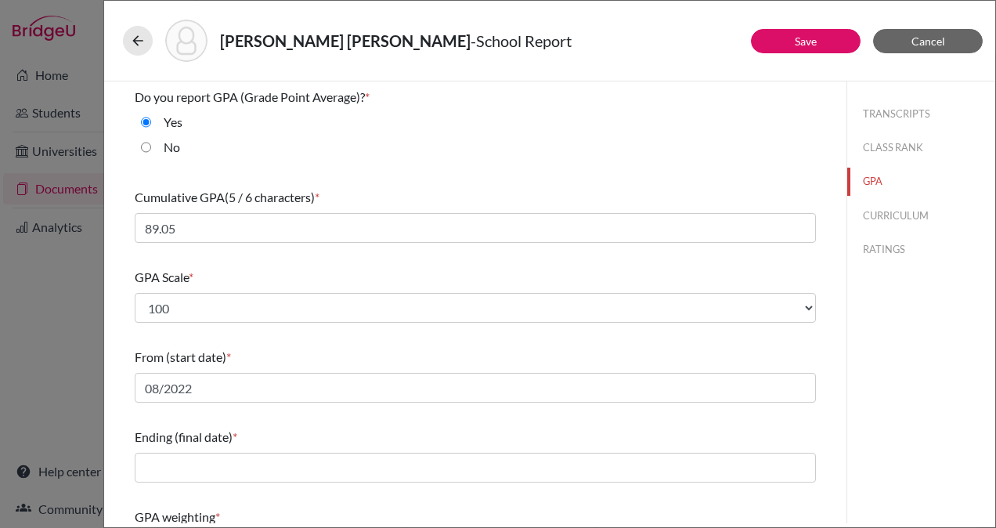
click at [283, 438] on div "Ending (final date) *" at bounding box center [475, 437] width 681 height 19
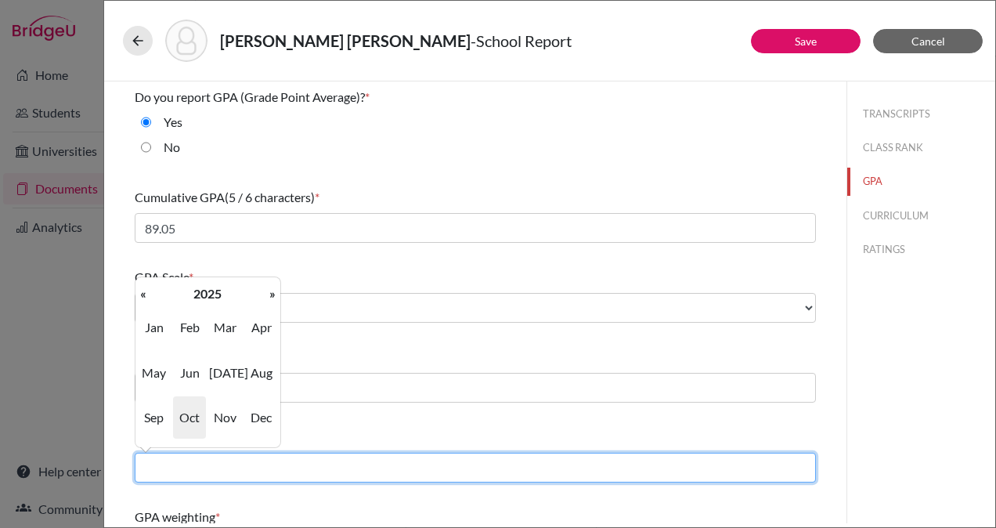
click at [293, 460] on input "text" at bounding box center [475, 468] width 681 height 30
type input "06/2025"
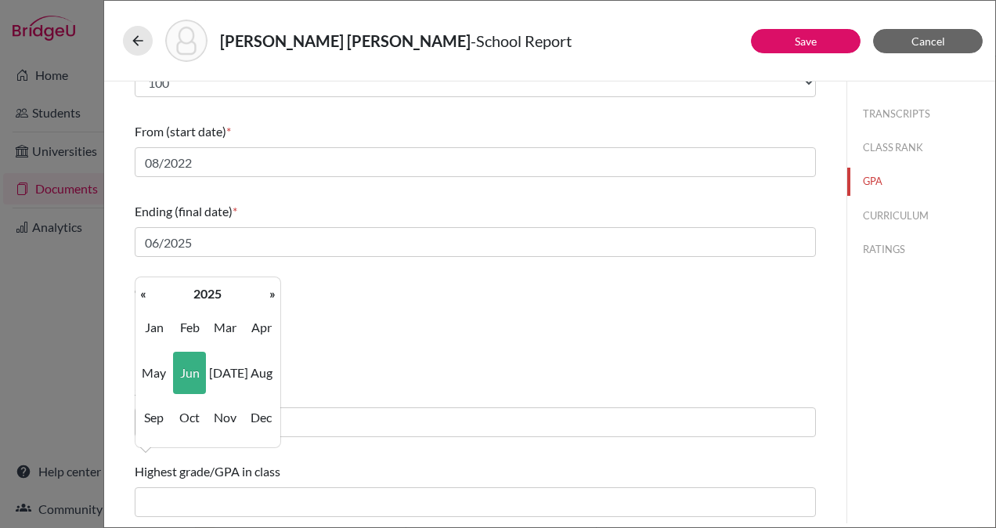
click at [853, 421] on div "TRANSCRIPTS CLASS RANK GPA CURRICULUM RATINGS" at bounding box center [920, 302] width 149 height 442
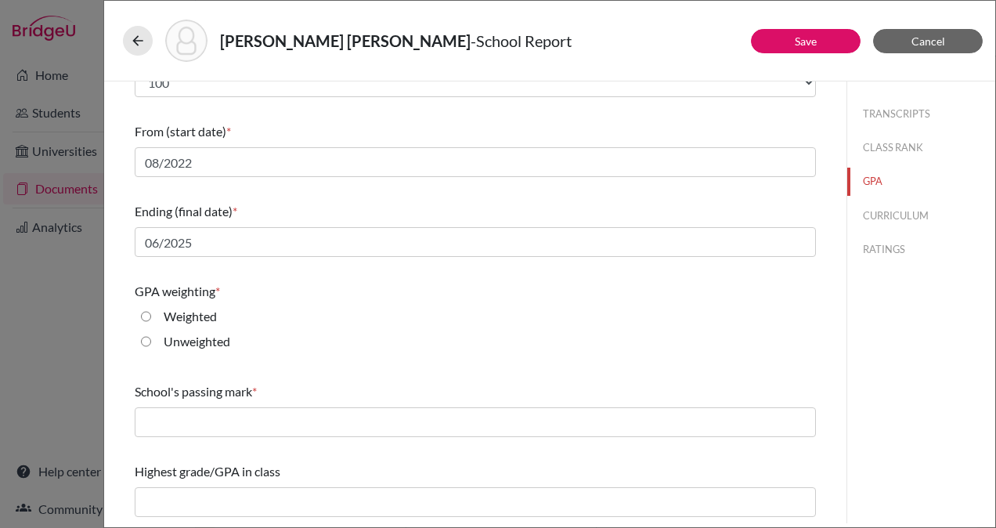
click at [143, 312] on input "Weighted" at bounding box center [146, 316] width 10 height 19
radio input "true"
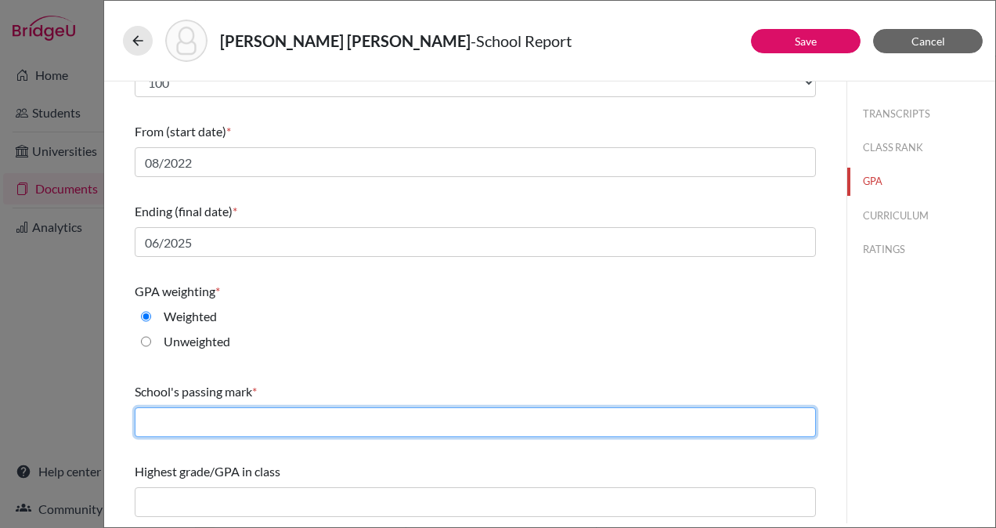
click at [260, 419] on input "text" at bounding box center [475, 422] width 681 height 30
type input "65"
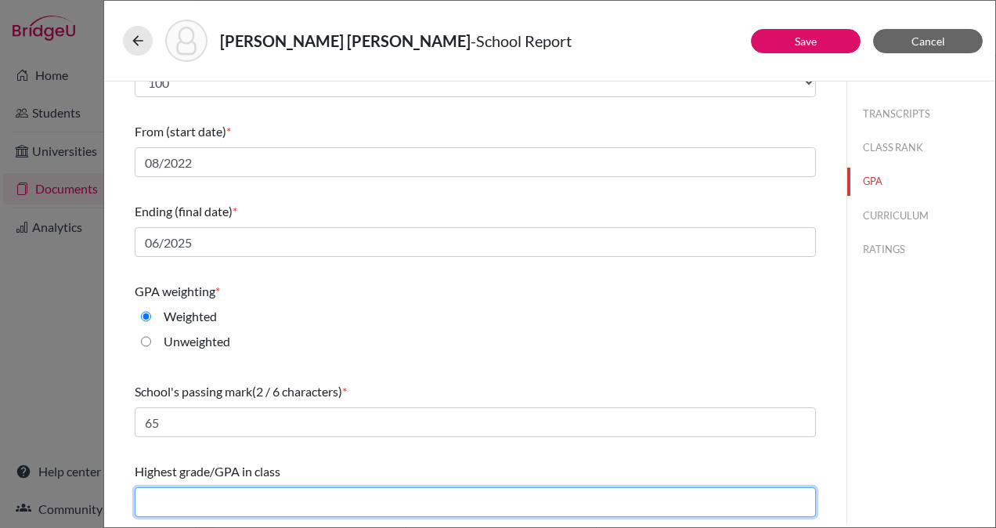
click at [267, 492] on input "text" at bounding box center [475, 502] width 681 height 30
type input "99.43"
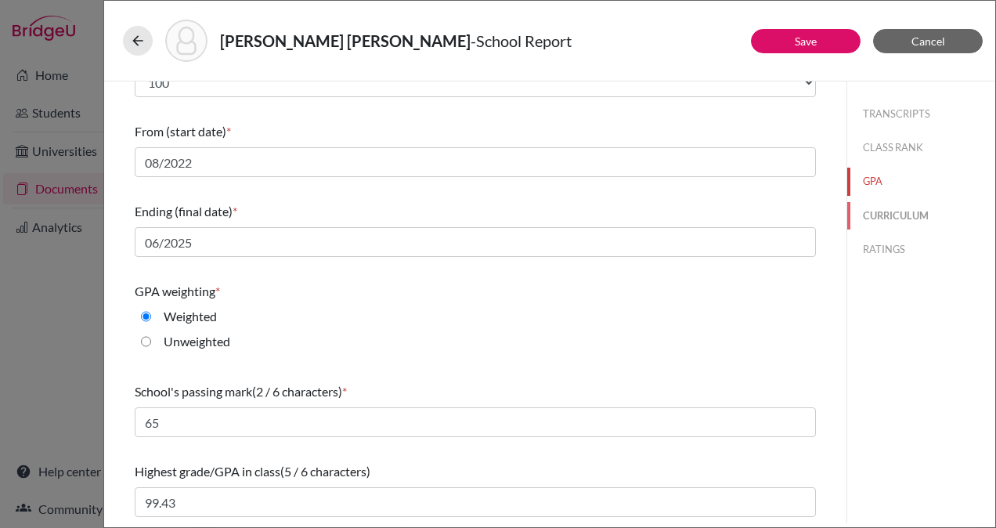
click at [872, 207] on button "CURRICULUM" at bounding box center [921, 215] width 148 height 27
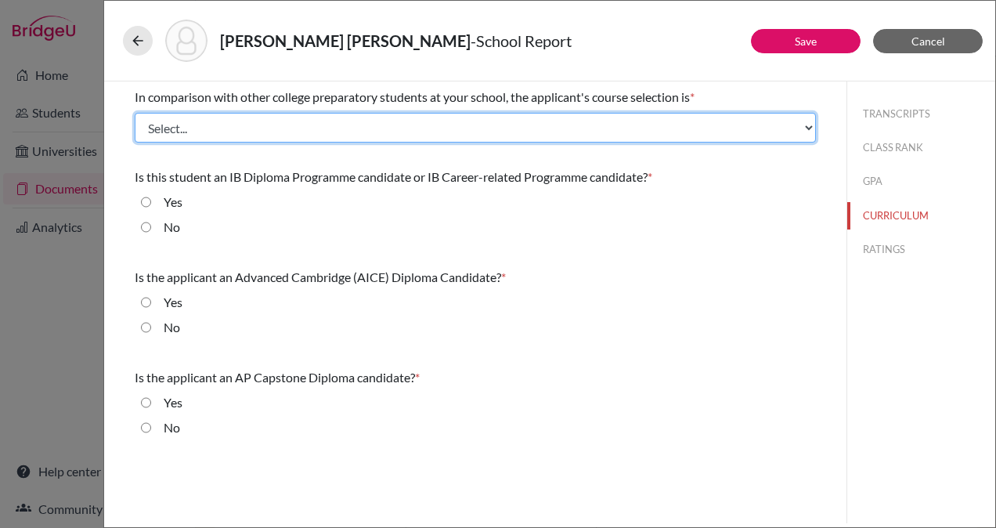
click at [643, 122] on select "Select... Less than demanding Average [PERSON_NAME] Very demanding Most demandi…" at bounding box center [475, 128] width 681 height 30
select select "2"
click at [135, 113] on select "Select... Less than demanding Average [PERSON_NAME] Very demanding Most demandi…" at bounding box center [475, 128] width 681 height 30
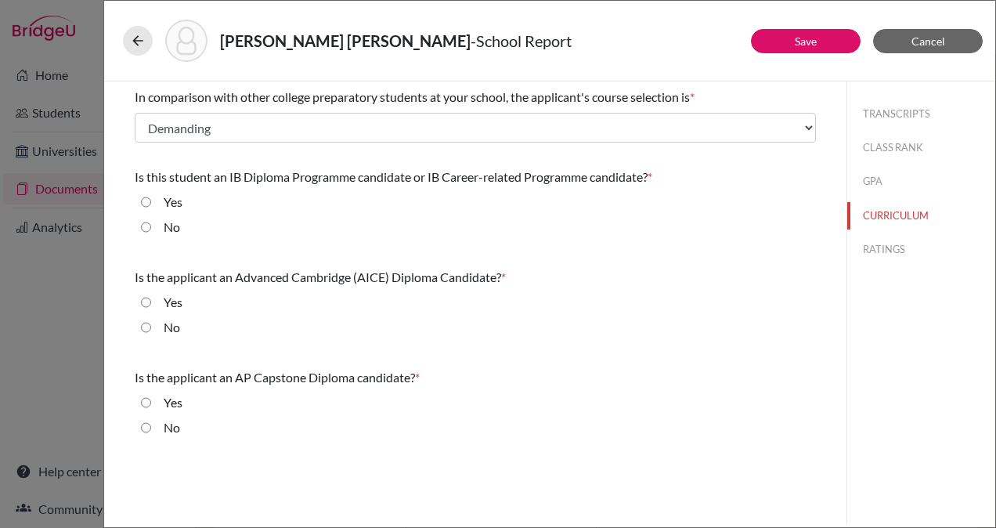
click at [147, 226] on input "No" at bounding box center [146, 227] width 10 height 19
radio input "true"
click at [148, 325] on input "No" at bounding box center [146, 327] width 10 height 19
radio input "true"
click at [148, 430] on input "No" at bounding box center [146, 427] width 10 height 19
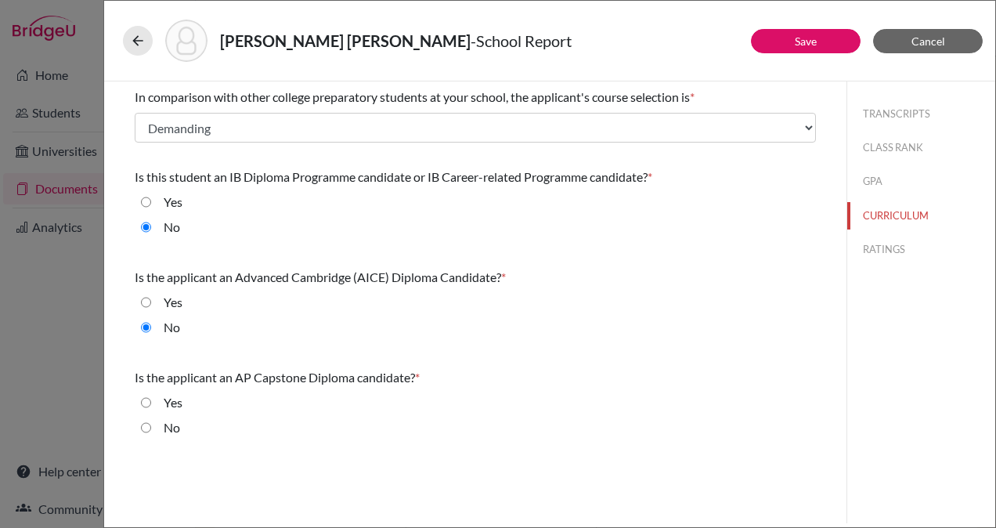
radio input "true"
click at [889, 250] on button "RATINGS" at bounding box center [921, 249] width 148 height 27
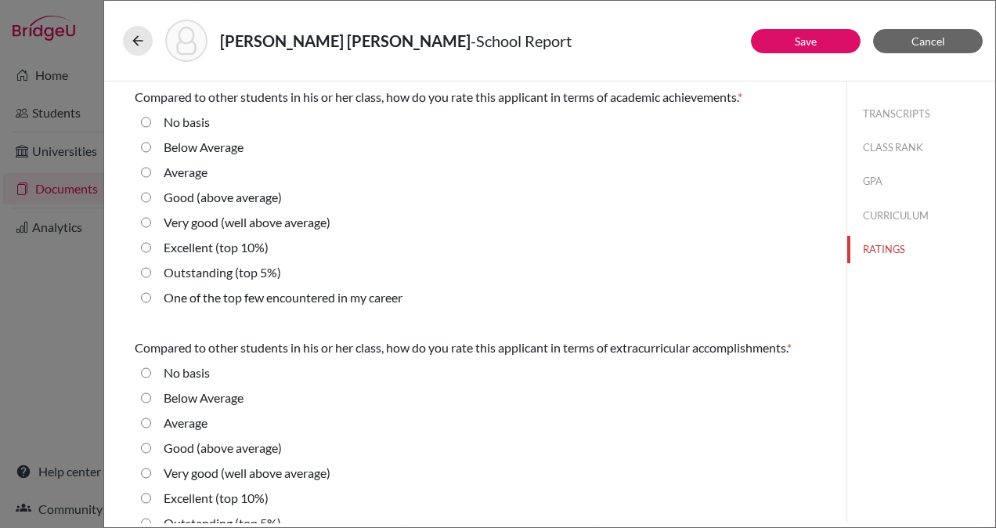
click at [144, 170] on input "Average" at bounding box center [146, 172] width 10 height 19
radio input "true"
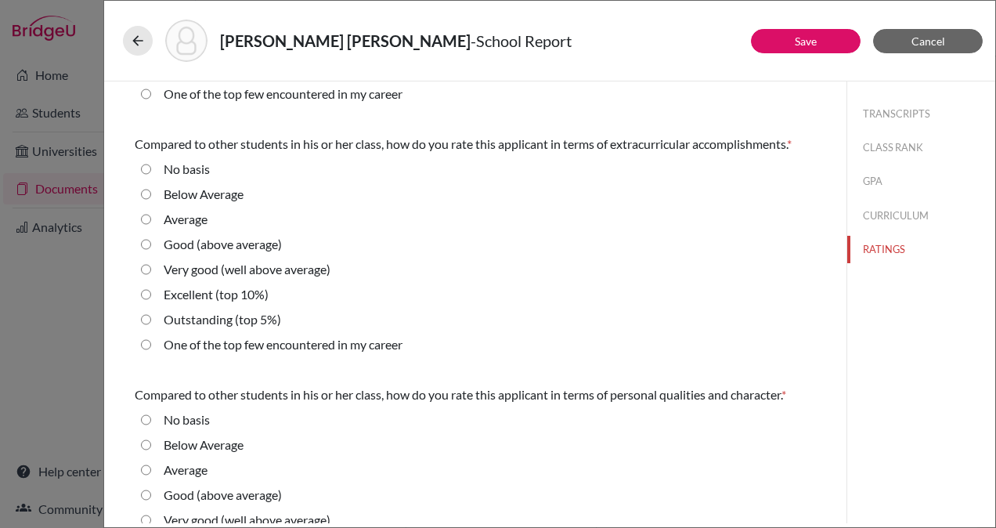
scroll to position [204, 0]
click at [146, 294] on 10\%\) "Excellent (top 10%)" at bounding box center [146, 293] width 10 height 19
radio 10\%\) "true"
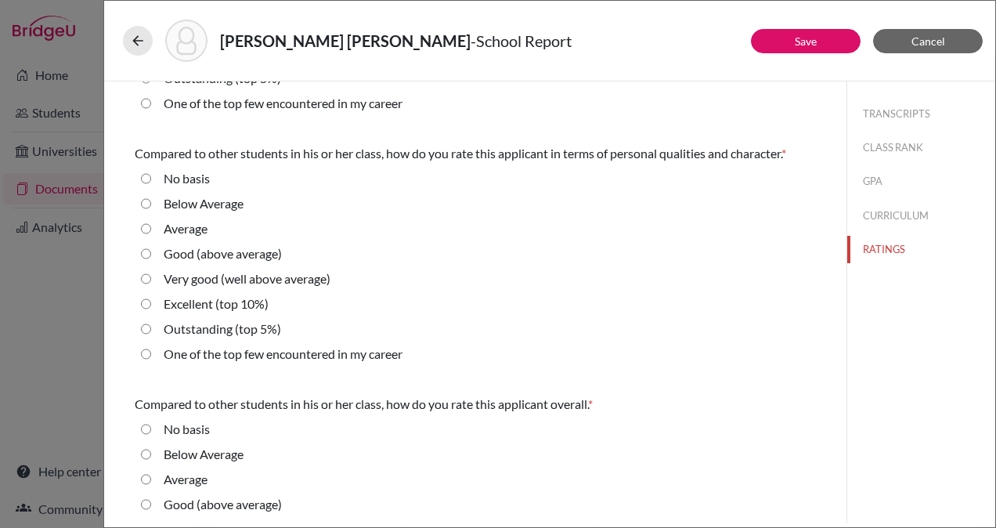
click at [146, 279] on average\) "Very good (well above average)" at bounding box center [146, 278] width 10 height 19
radio average\) "true"
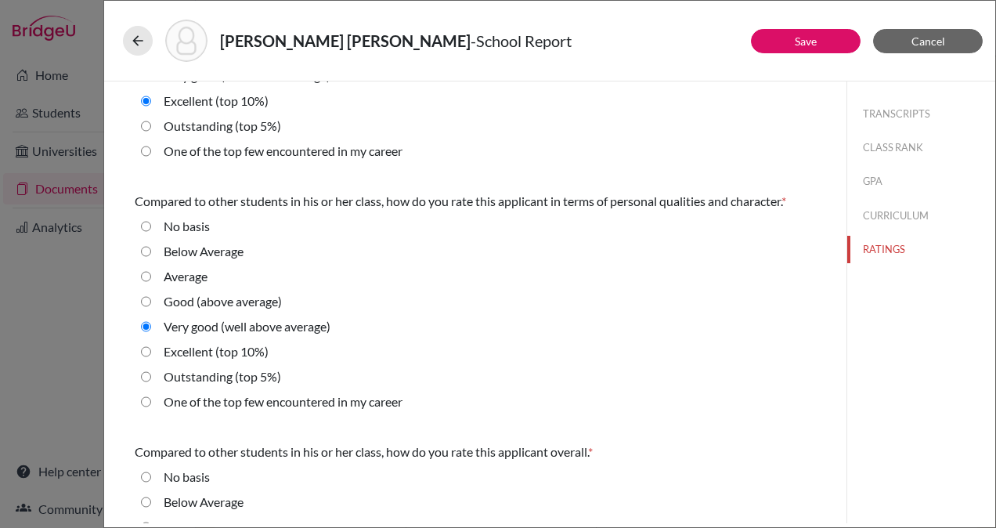
scroll to position [548, 0]
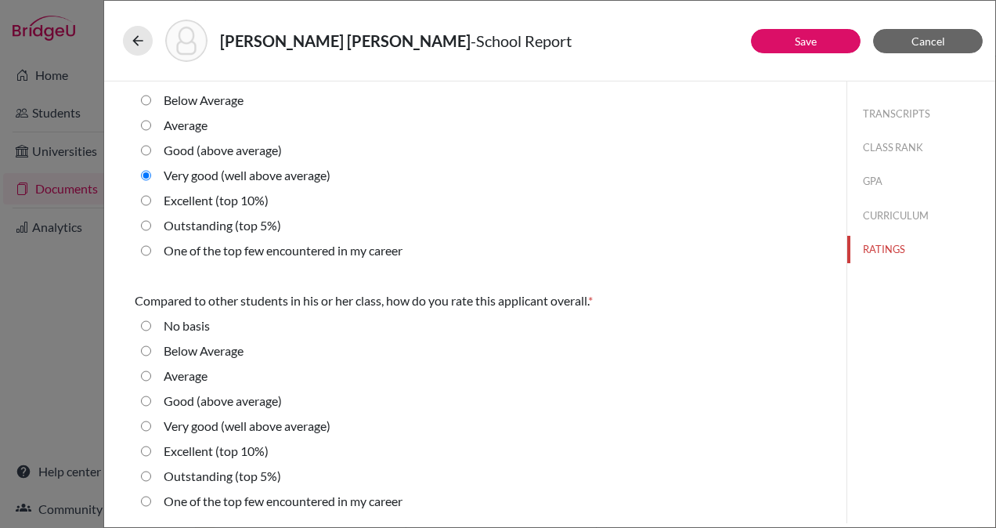
click at [147, 421] on average\) "Very good (well above average)" at bounding box center [146, 426] width 10 height 19
radio average\) "true"
click at [778, 38] on button "Save" at bounding box center [806, 41] width 110 height 24
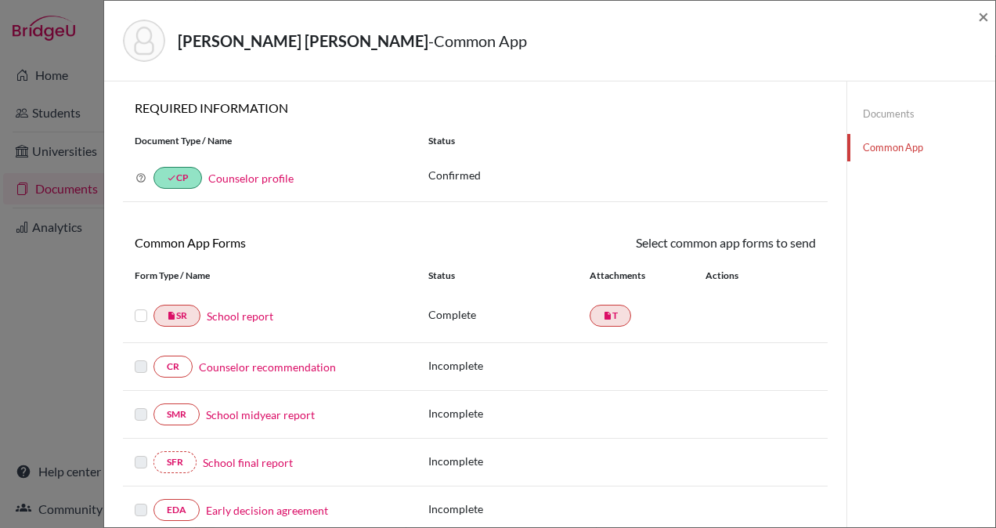
click at [282, 367] on link "Counselor recommendation" at bounding box center [267, 367] width 137 height 16
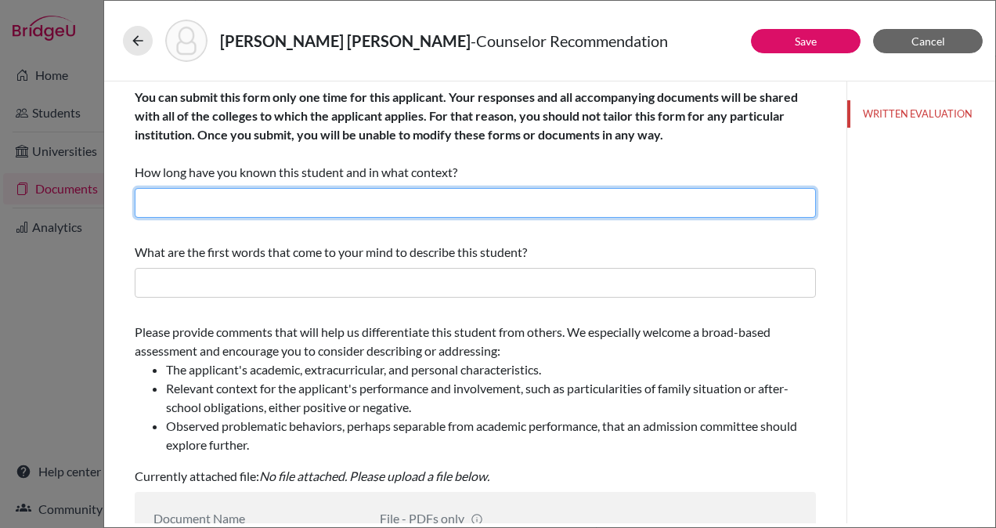
click at [367, 200] on input "text" at bounding box center [475, 203] width 681 height 30
type input "2 Years"
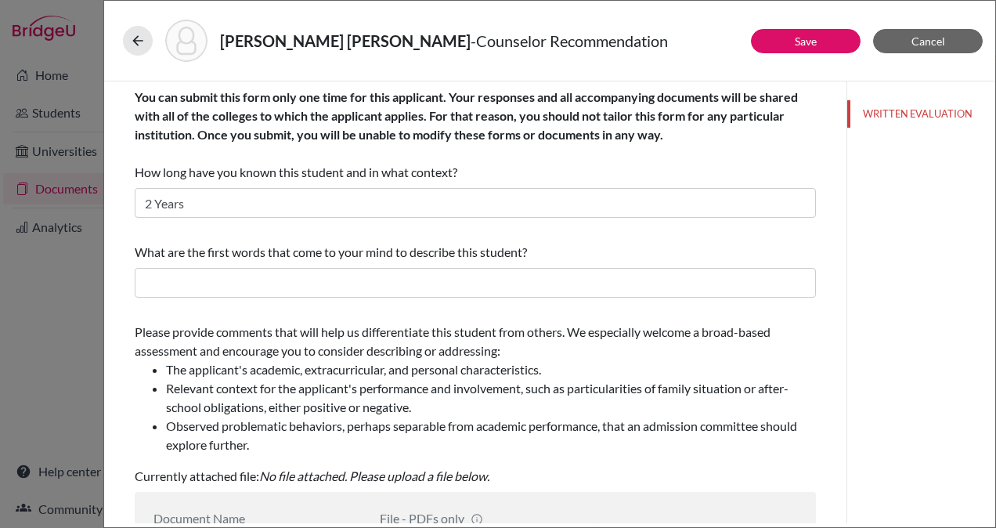
type input "Counselor Recommendation"
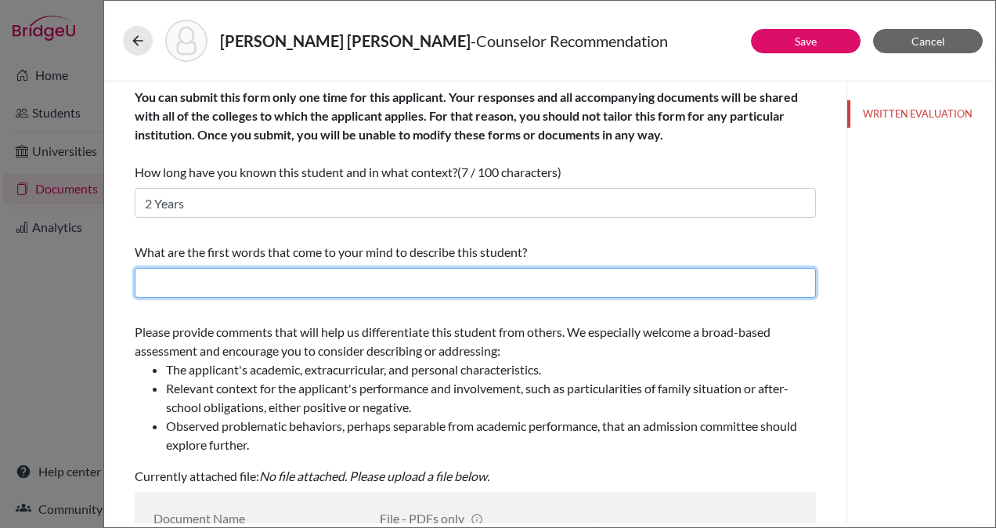
click at [259, 276] on input "text" at bounding box center [475, 283] width 681 height 30
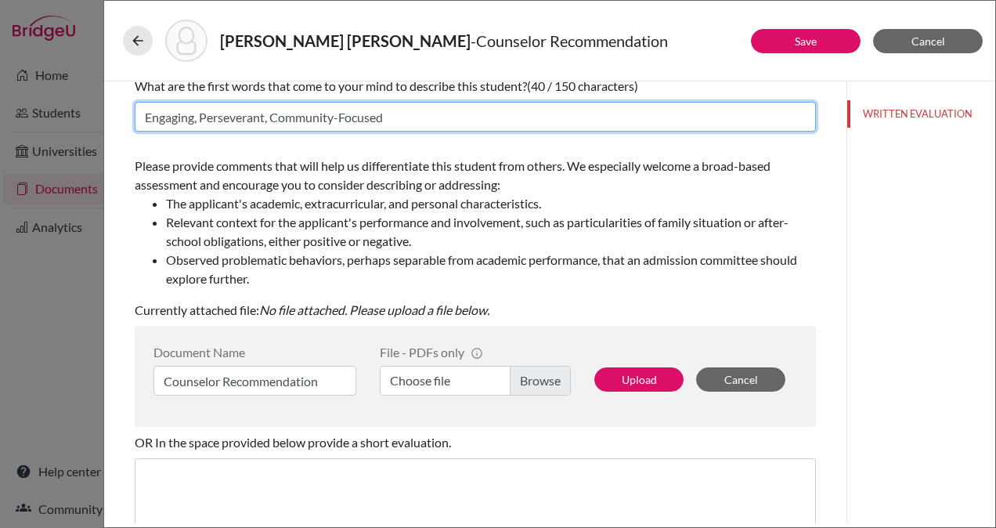
scroll to position [168, 0]
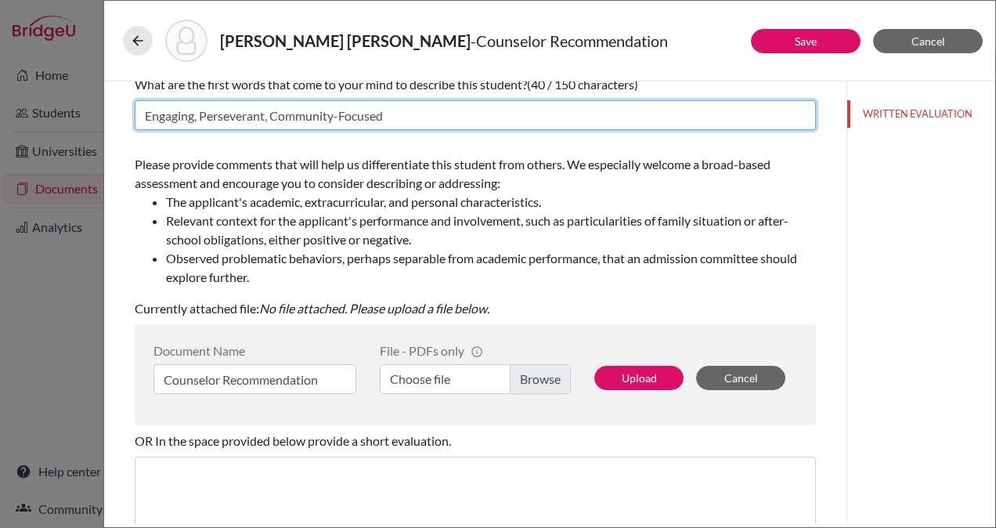
type input "Engaging, Perseverant, Community-Focused"
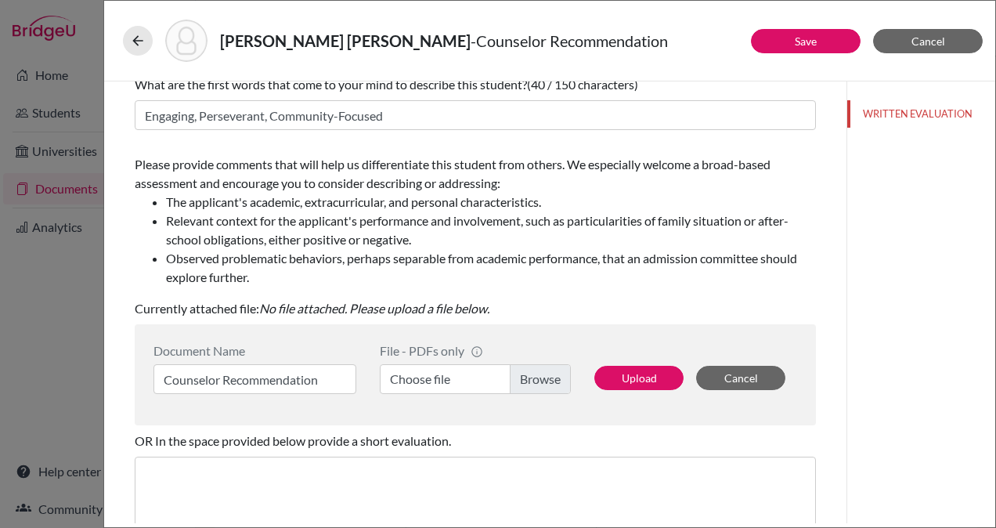
click at [525, 382] on label "Choose file" at bounding box center [475, 379] width 191 height 30
click at [525, 382] on input "Choose file" at bounding box center [475, 379] width 191 height 30
click at [635, 380] on button "Upload" at bounding box center [638, 378] width 89 height 24
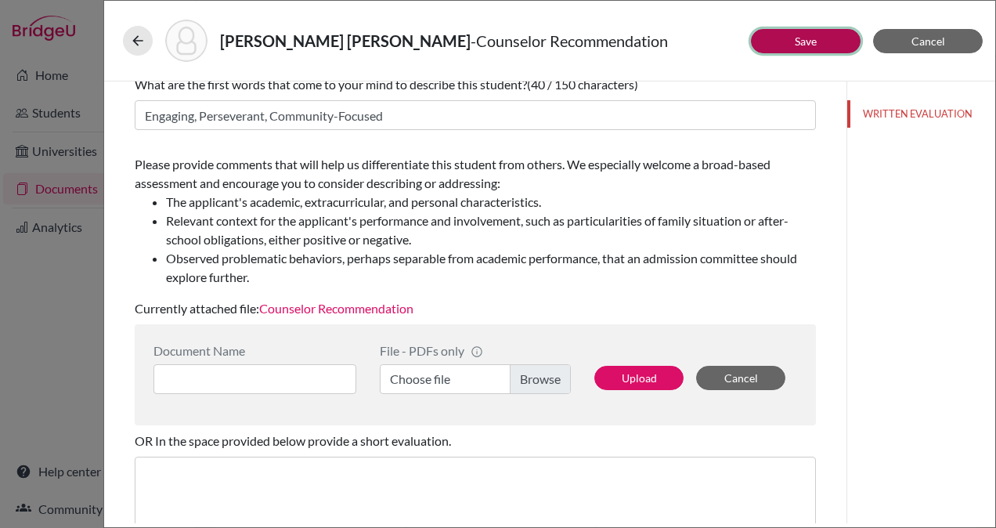
click at [802, 39] on link "Save" at bounding box center [806, 40] width 22 height 13
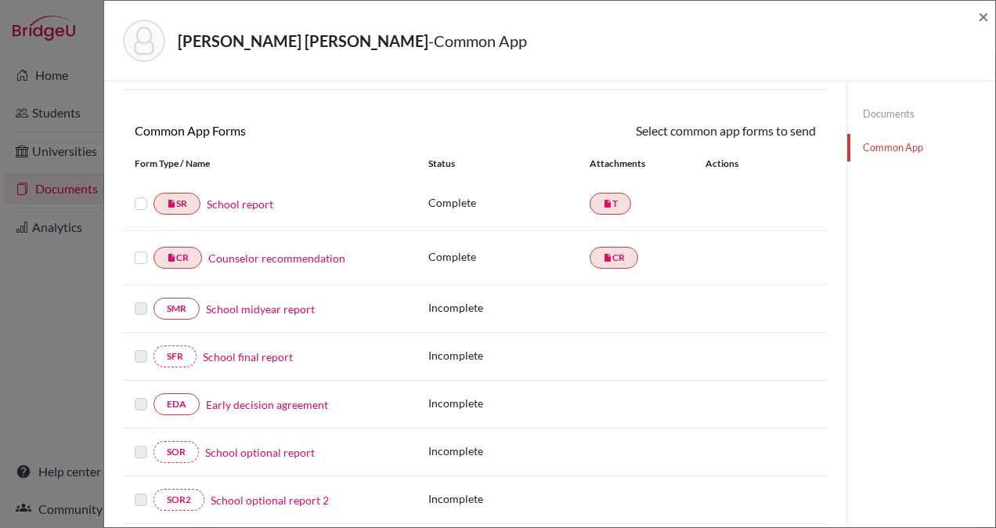
scroll to position [134, 0]
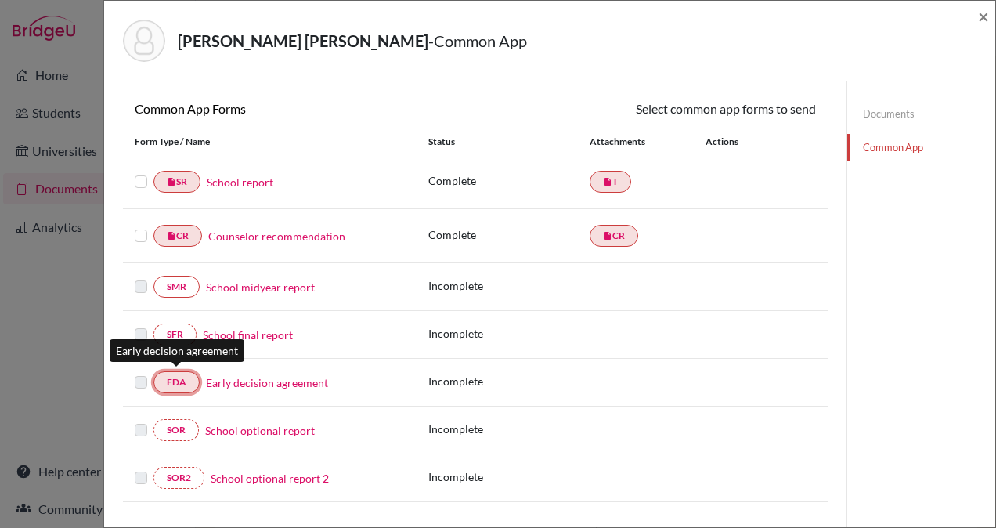
click at [175, 380] on link "EDA" at bounding box center [176, 382] width 46 height 22
click at [247, 375] on link "Early decision agreement" at bounding box center [267, 382] width 122 height 16
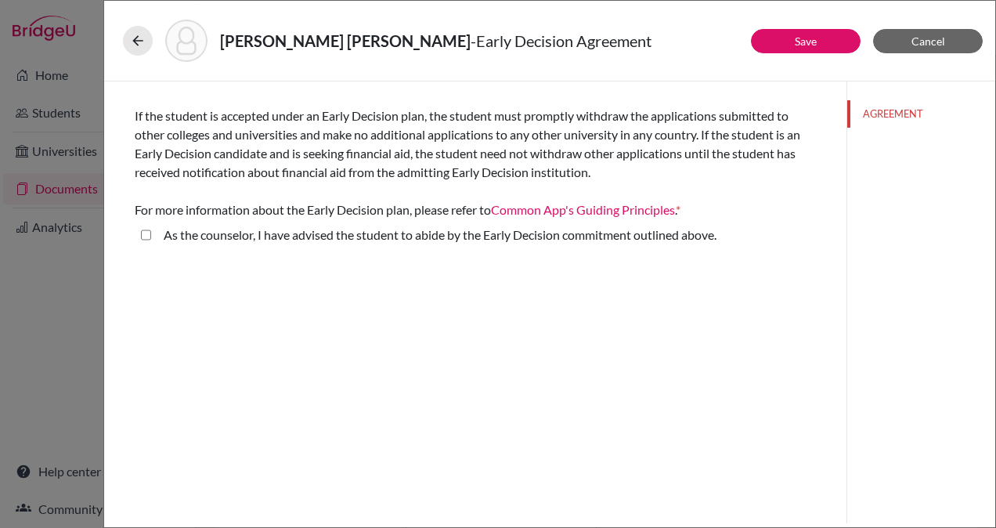
click at [144, 230] on above\ "As the counselor, I have advised the student to abide by the Early Decision com…" at bounding box center [146, 235] width 10 height 19
checkbox above\ "true"
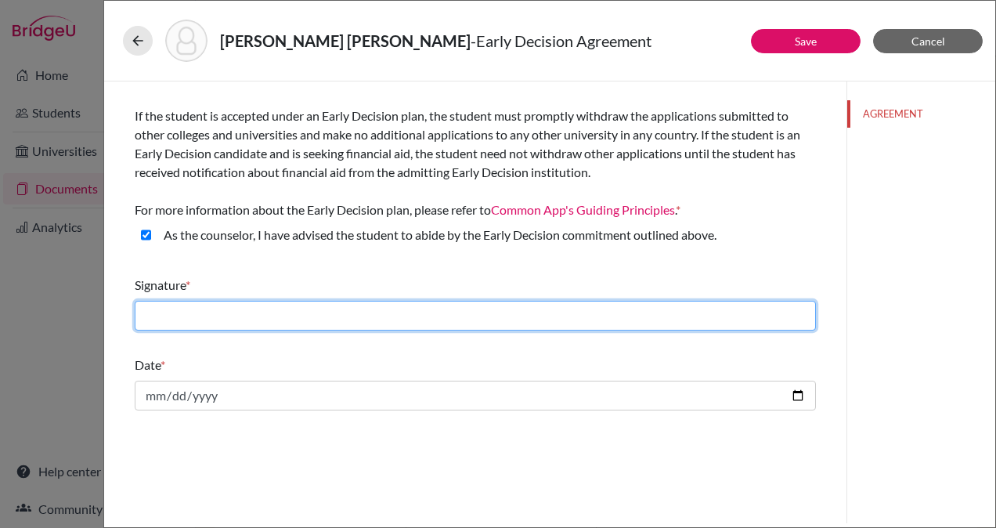
click at [528, 309] on input "text" at bounding box center [475, 316] width 681 height 30
type input "[PERSON_NAME]"
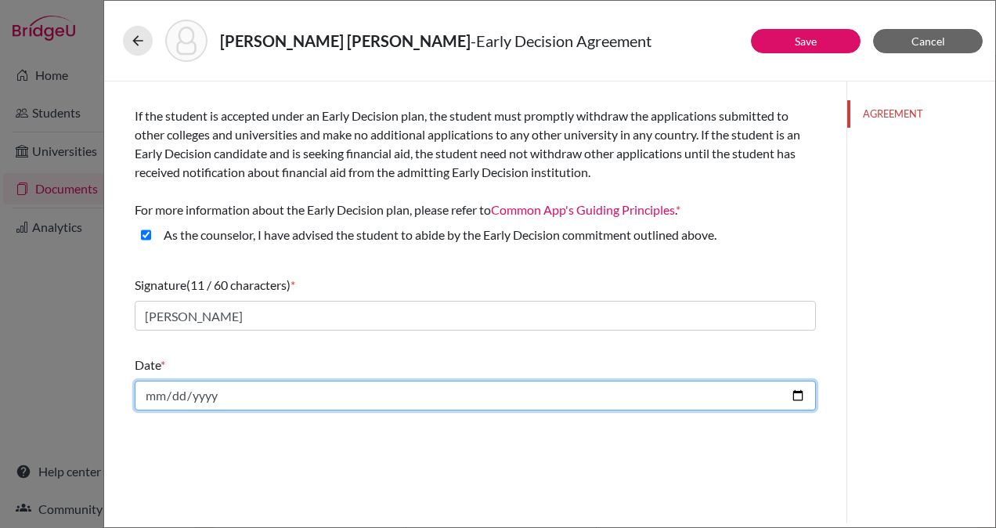
click at [252, 392] on input "date" at bounding box center [475, 396] width 681 height 30
type input "2025-10-12"
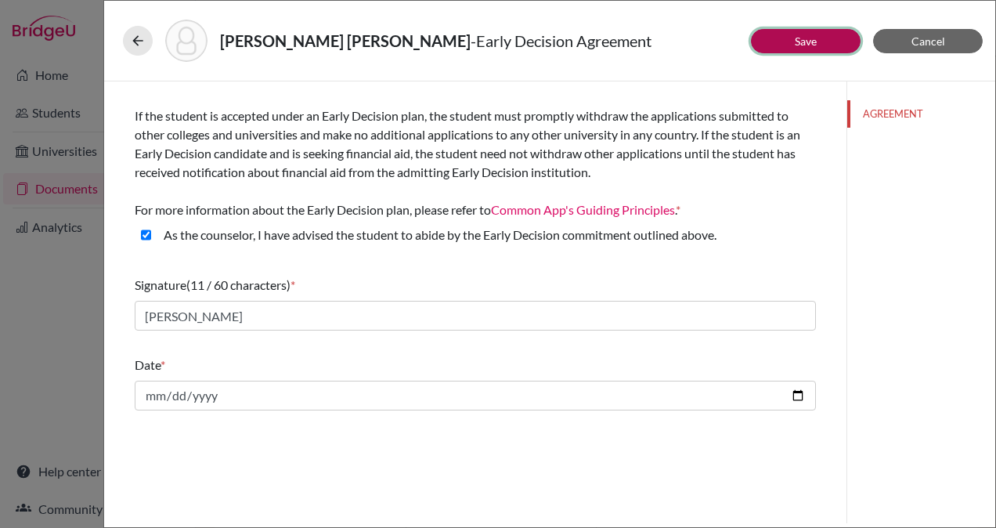
click at [787, 38] on button "Save" at bounding box center [806, 41] width 110 height 24
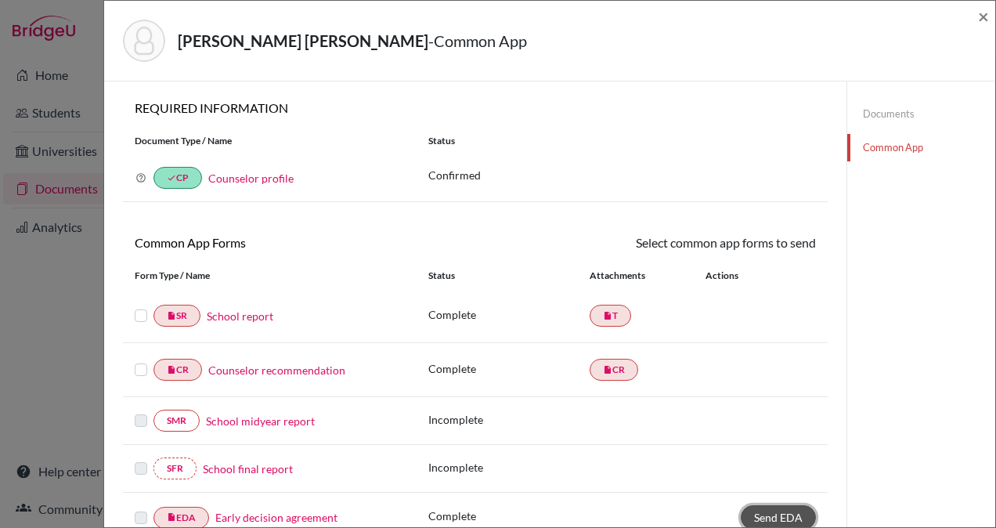
click at [767, 511] on span "Send EDA" at bounding box center [778, 517] width 49 height 13
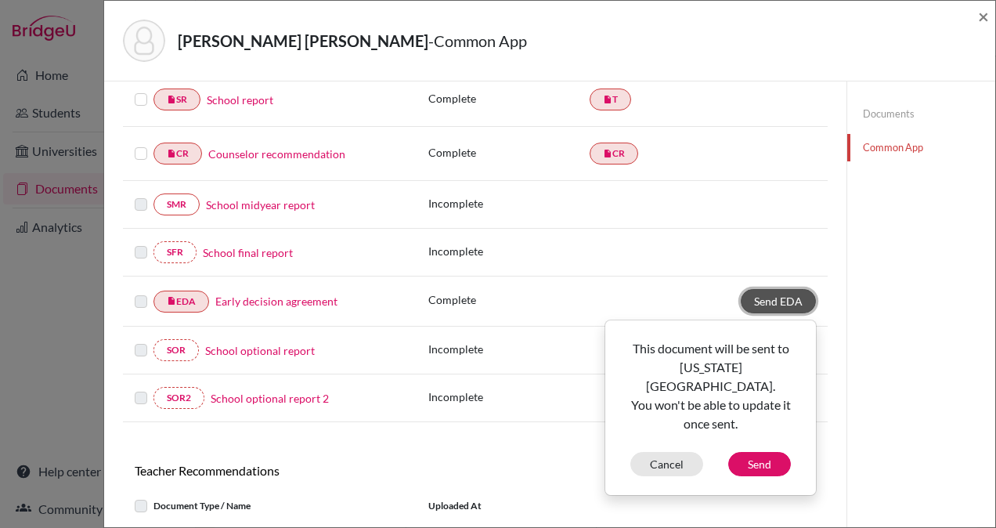
scroll to position [217, 0]
click at [755, 451] on button "Send" at bounding box center [759, 463] width 63 height 24
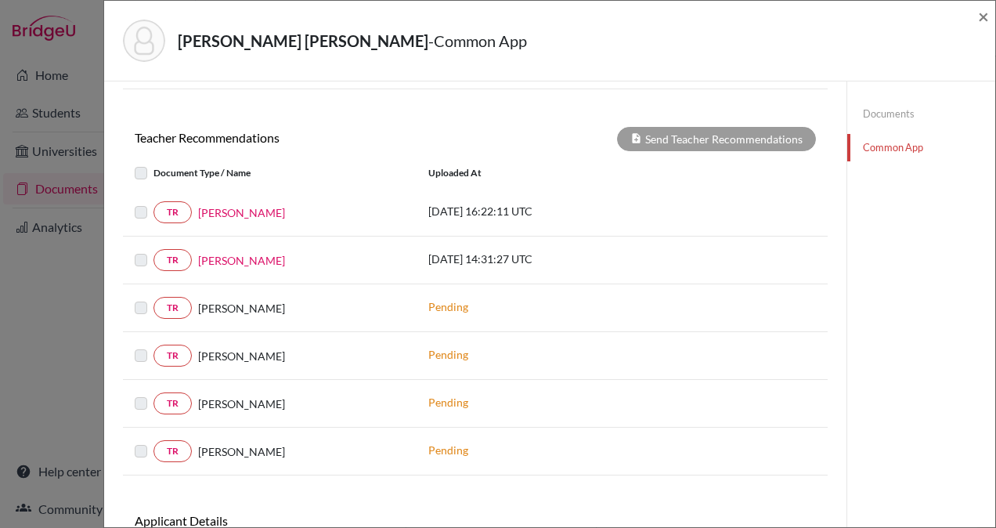
scroll to position [547, 0]
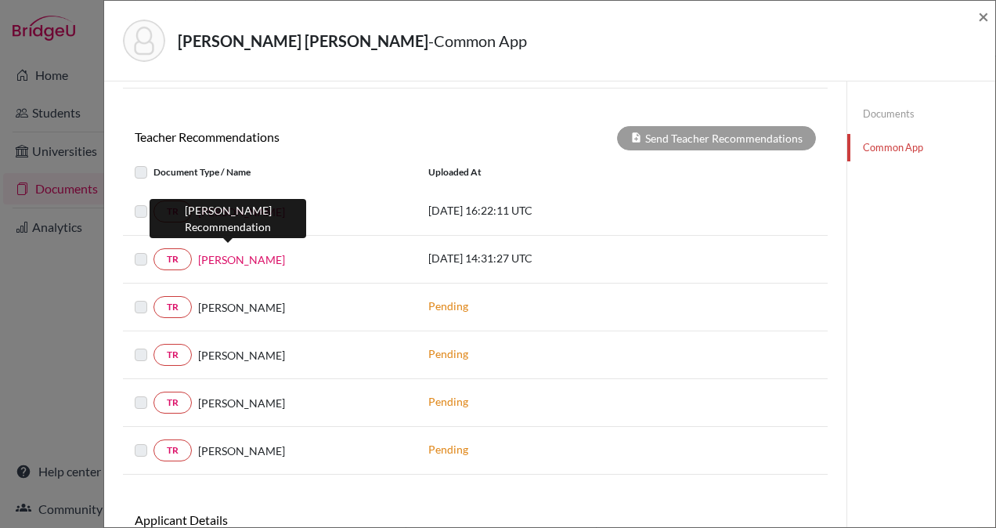
click at [252, 251] on link "Cody Dahms" at bounding box center [241, 259] width 87 height 16
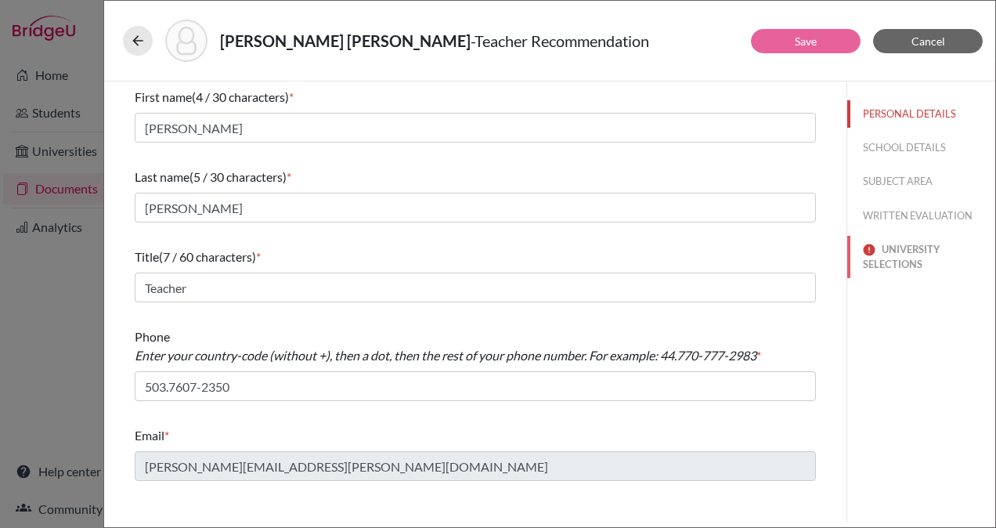
click at [891, 258] on button "UNIVERSITY SELECTIONS" at bounding box center [921, 257] width 148 height 42
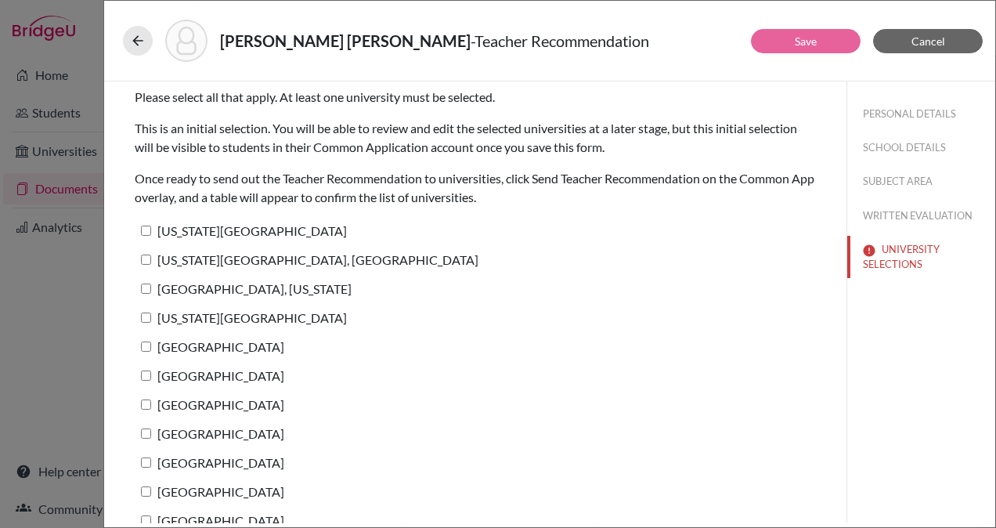
click at [149, 227] on input "Georgia Southern University" at bounding box center [146, 231] width 10 height 10
checkbox input "true"
click at [150, 258] on input "Pennsylvania State University, University Park" at bounding box center [146, 259] width 10 height 10
checkbox input "true"
click at [145, 287] on input "St. Mary's University, Texas" at bounding box center [146, 288] width 10 height 10
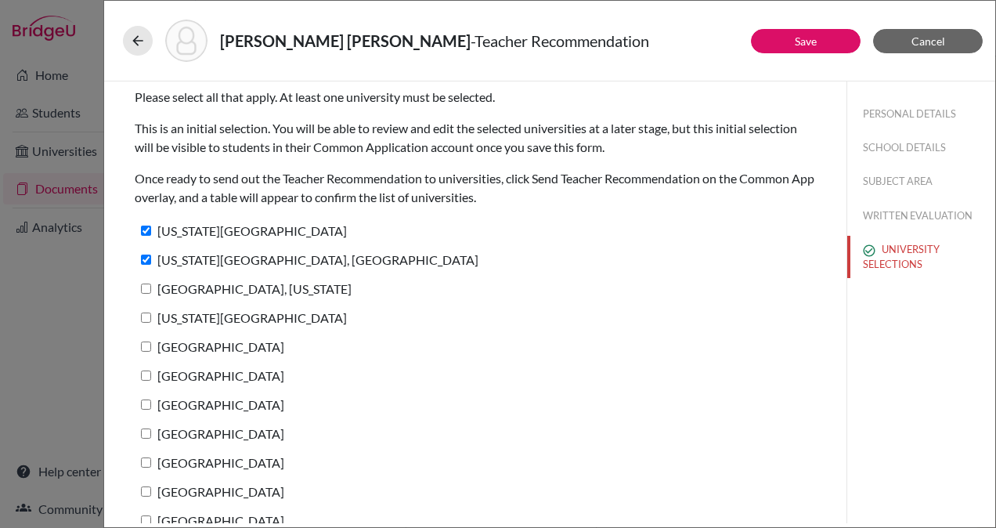
checkbox input "true"
click at [147, 318] on input "Texas Christian University" at bounding box center [146, 317] width 10 height 10
checkbox input "true"
click at [148, 345] on input "Gettysburg College" at bounding box center [146, 346] width 10 height 10
checkbox input "true"
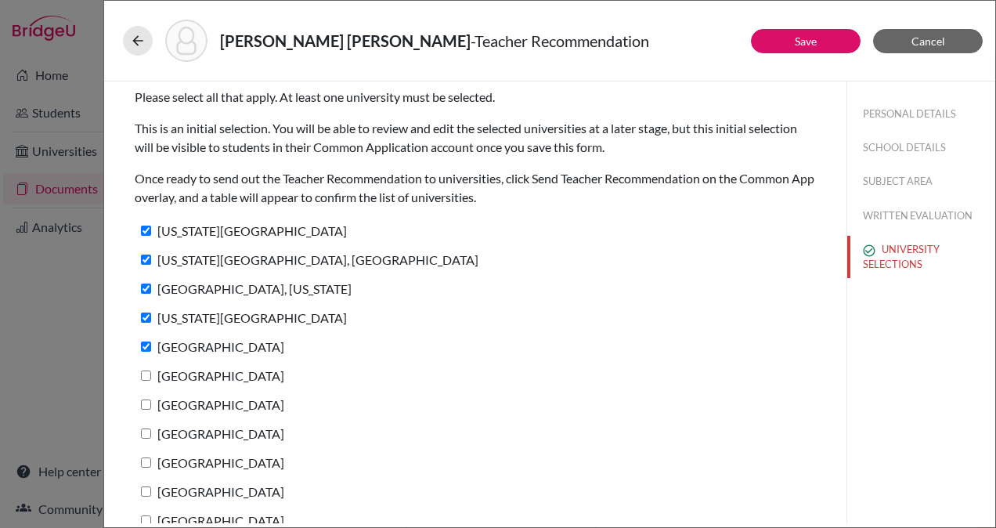
click at [147, 373] on input "Baylor University" at bounding box center [146, 375] width 10 height 10
checkbox input "true"
click at [147, 402] on input "Bentley University" at bounding box center [146, 404] width 10 height 10
checkbox input "true"
click at [146, 431] on input "Austin College" at bounding box center [146, 433] width 10 height 10
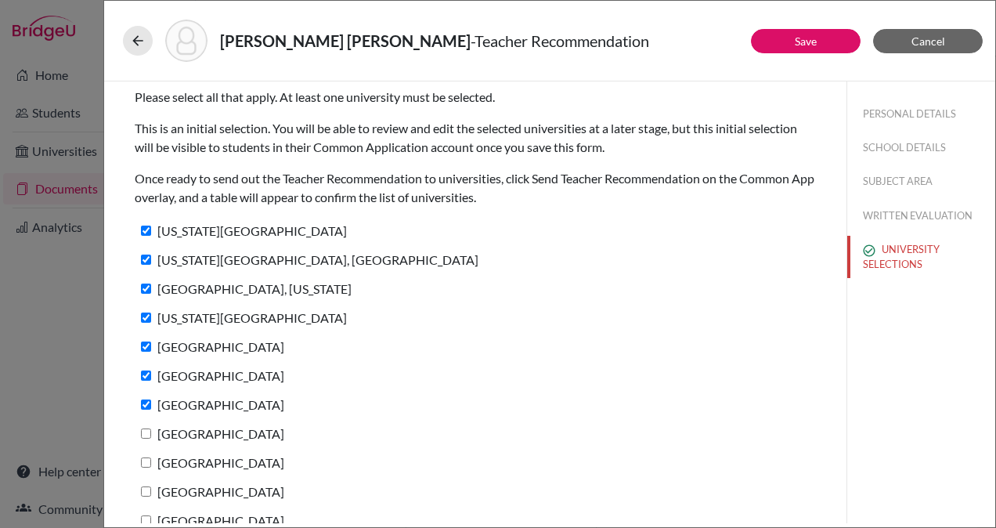
checkbox input "true"
click at [147, 460] on input "Duquesne University" at bounding box center [146, 462] width 10 height 10
checkbox input "true"
click at [147, 492] on input "American University" at bounding box center [146, 491] width 10 height 10
checkbox input "true"
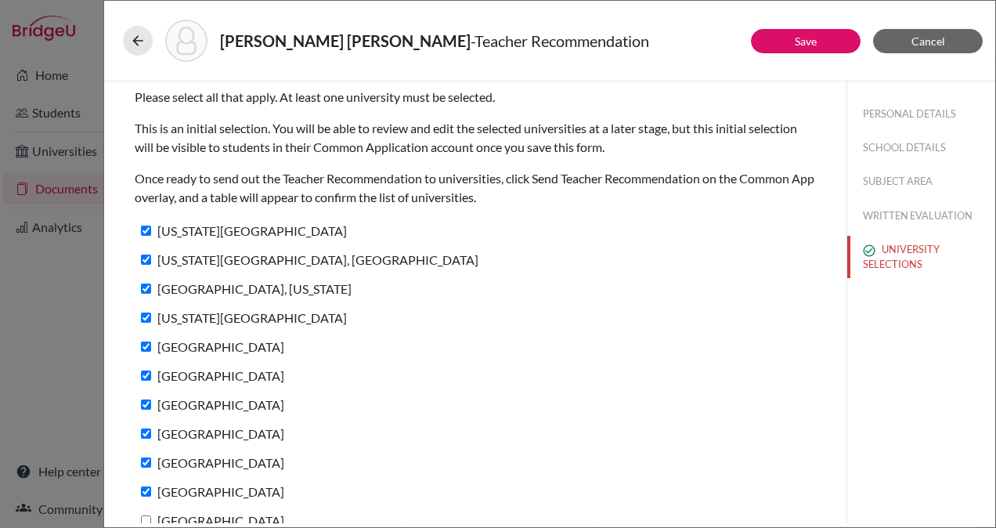
scroll to position [166, 0]
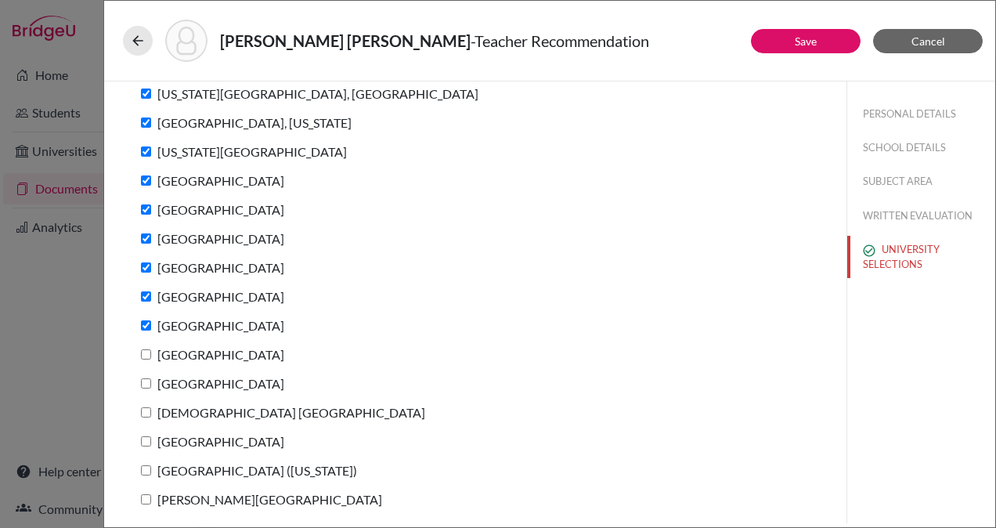
click at [145, 352] on input "St. Edward's University" at bounding box center [146, 354] width 10 height 10
checkbox input "true"
click at [146, 382] on input "Loyola University New Orleans" at bounding box center [146, 383] width 10 height 10
checkbox input "true"
click at [142, 414] on input "Catholic University of America" at bounding box center [146, 412] width 10 height 10
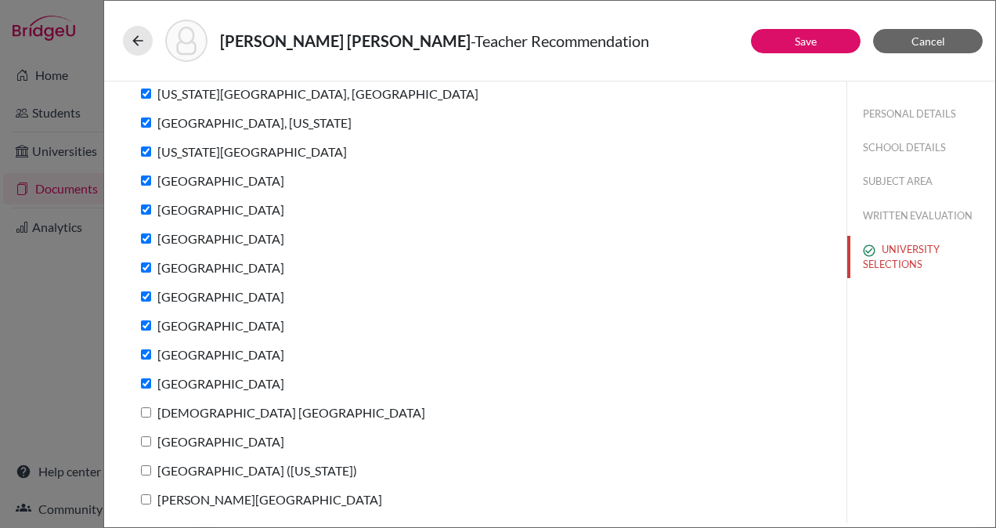
checkbox input "true"
click at [143, 442] on input "Southern Methodist University" at bounding box center [146, 441] width 10 height 10
checkbox input "true"
click at [147, 473] on input "Trinity University (Texas)" at bounding box center [146, 470] width 10 height 10
checkbox input "true"
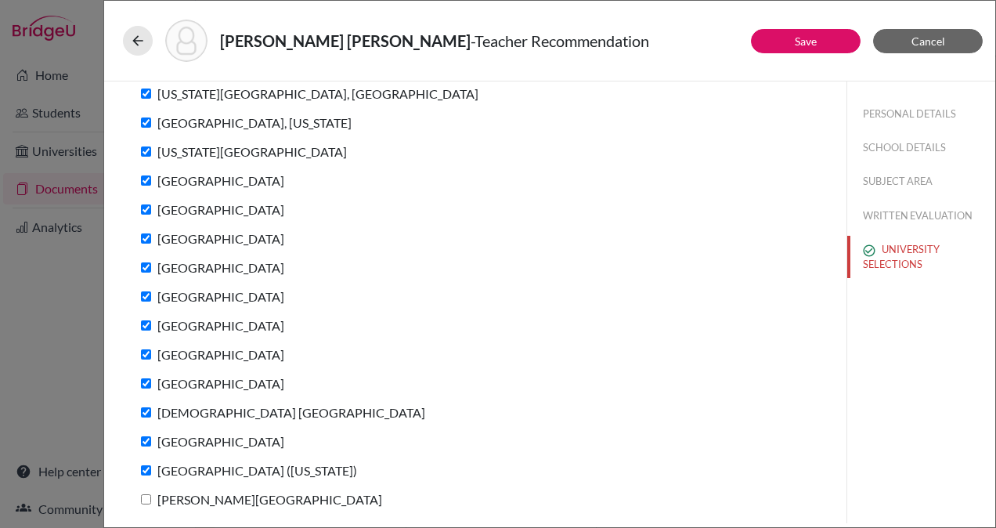
drag, startPoint x: 147, startPoint y: 473, endPoint x: 145, endPoint y: 498, distance: 25.2
click at [145, 498] on div "Please select all that apply. At least one university must be selected. This is…" at bounding box center [475, 219] width 681 height 608
click at [145, 498] on input "Clark University" at bounding box center [146, 499] width 10 height 10
checkbox input "true"
click at [810, 38] on link "Save" at bounding box center [806, 40] width 22 height 13
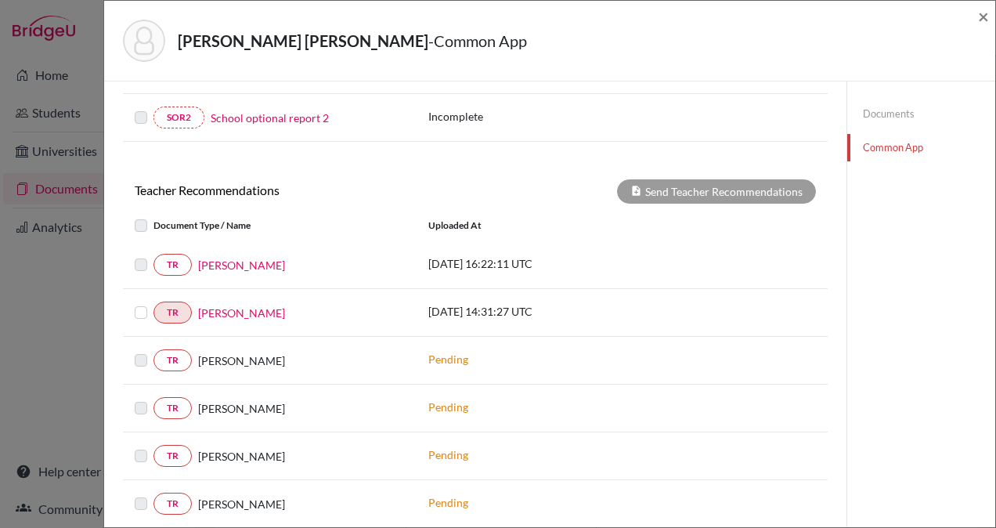
scroll to position [493, 0]
click at [763, 309] on div "TR Cody Dahms 2025-09-11 14:31:27 UTC" at bounding box center [475, 313] width 705 height 22
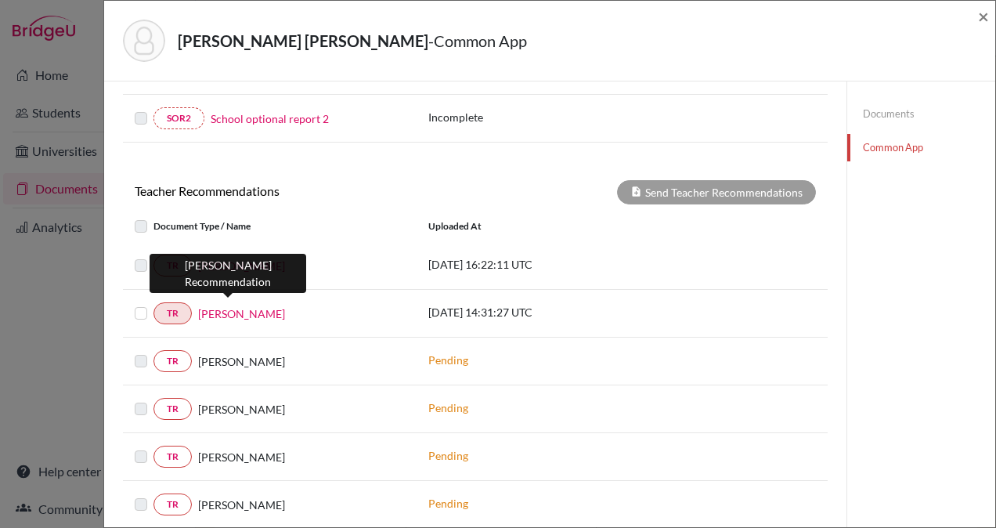
click at [235, 307] on link "Cody Dahms" at bounding box center [241, 313] width 87 height 16
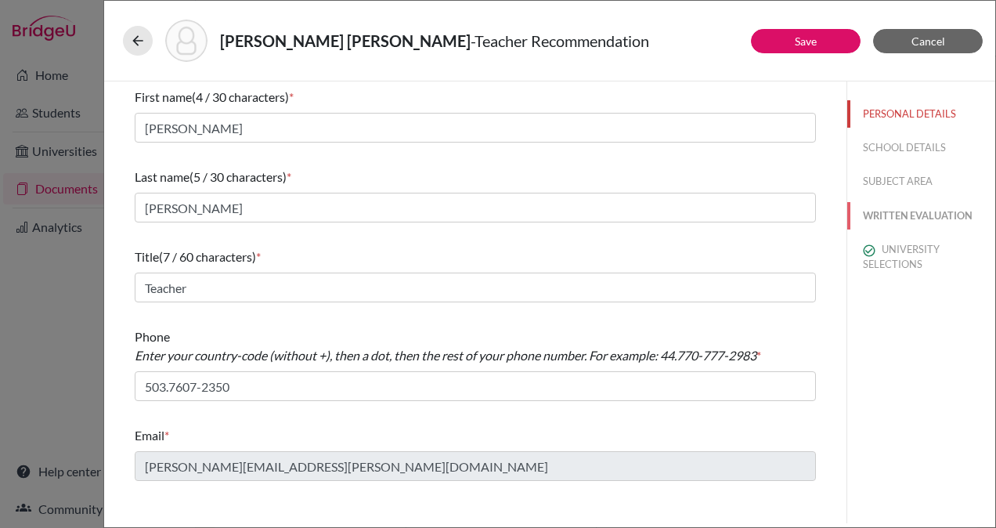
click at [871, 217] on button "WRITTEN EVALUATION" at bounding box center [921, 215] width 148 height 27
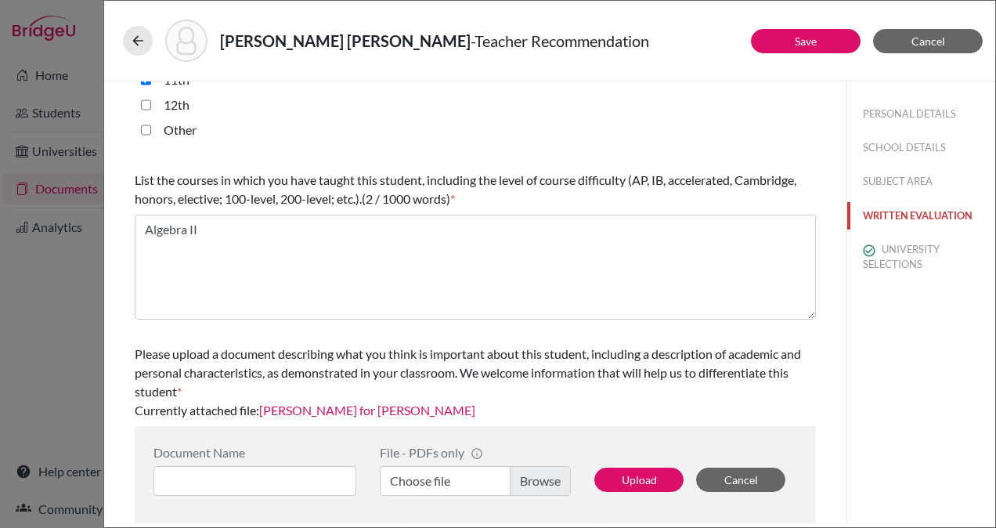
scroll to position [461, 0]
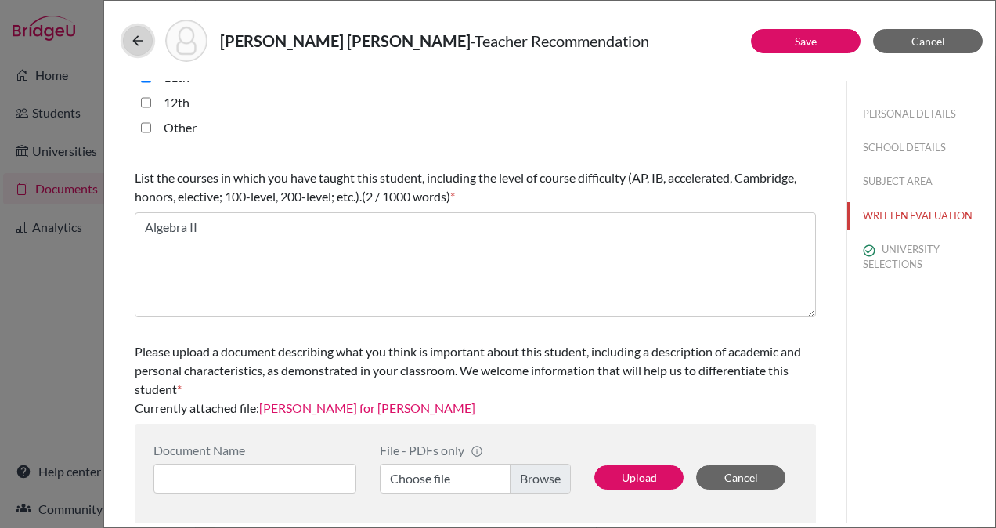
click at [138, 36] on icon at bounding box center [138, 41] width 16 height 16
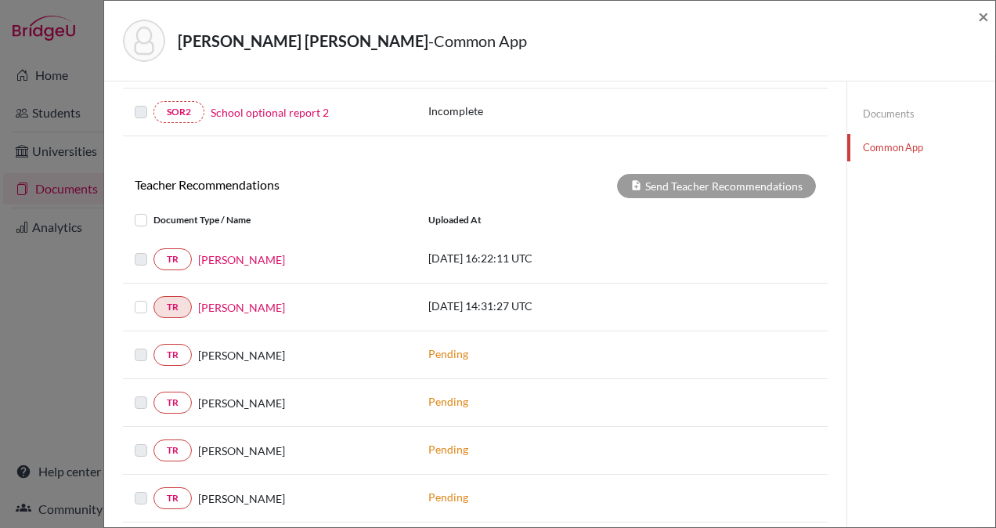
scroll to position [651, 0]
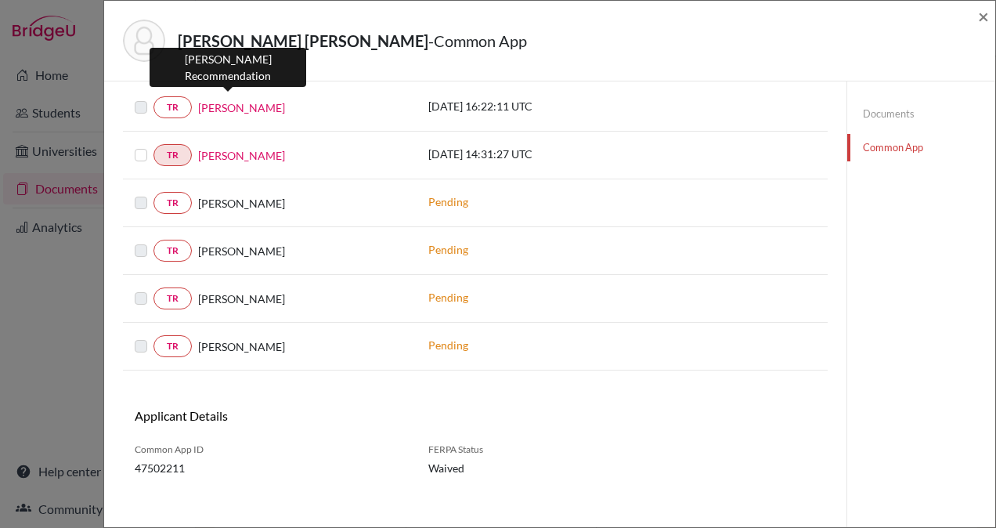
click at [245, 99] on link "Cody Dahms" at bounding box center [241, 107] width 87 height 16
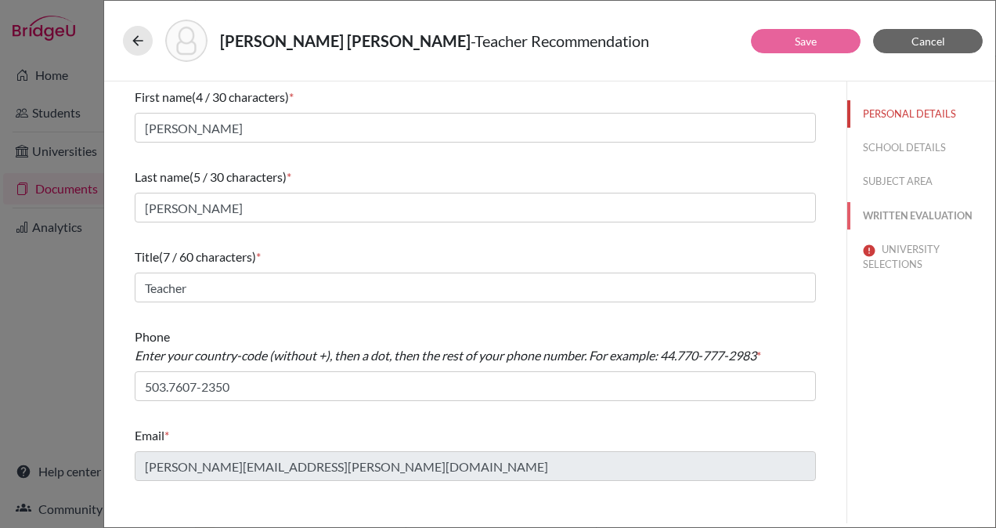
click at [889, 213] on button "WRITTEN EVALUATION" at bounding box center [921, 215] width 148 height 27
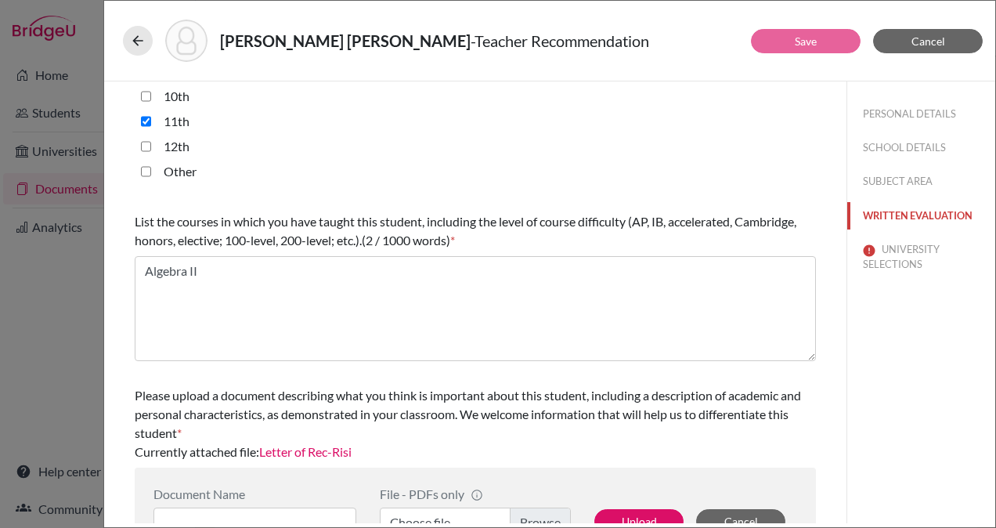
scroll to position [461, 0]
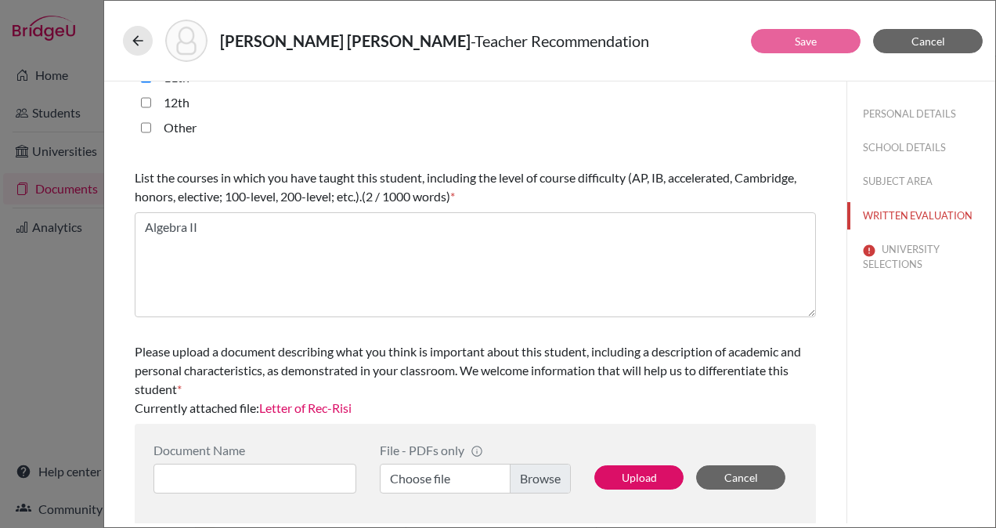
click at [325, 406] on link "Letter of Rec-Risi" at bounding box center [305, 407] width 92 height 15
click at [139, 47] on icon at bounding box center [138, 41] width 16 height 16
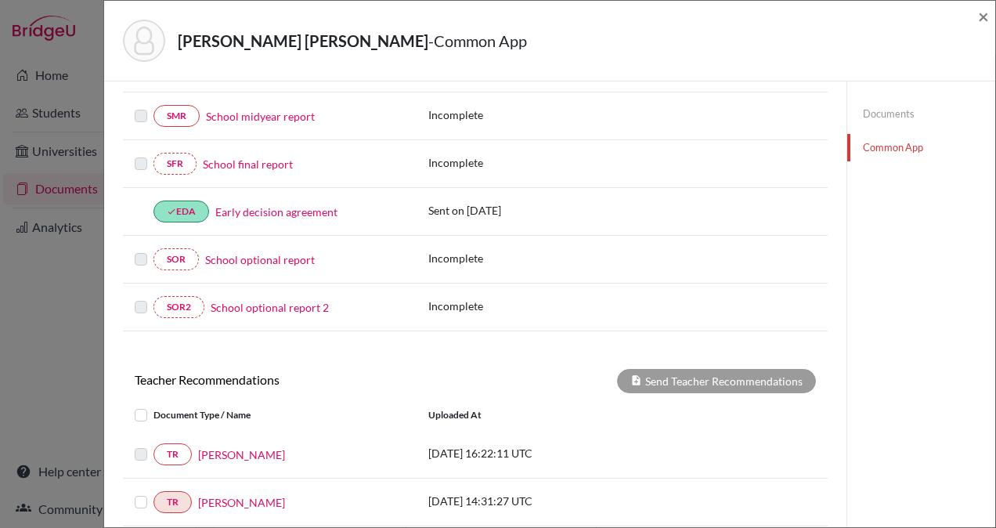
scroll to position [304, 0]
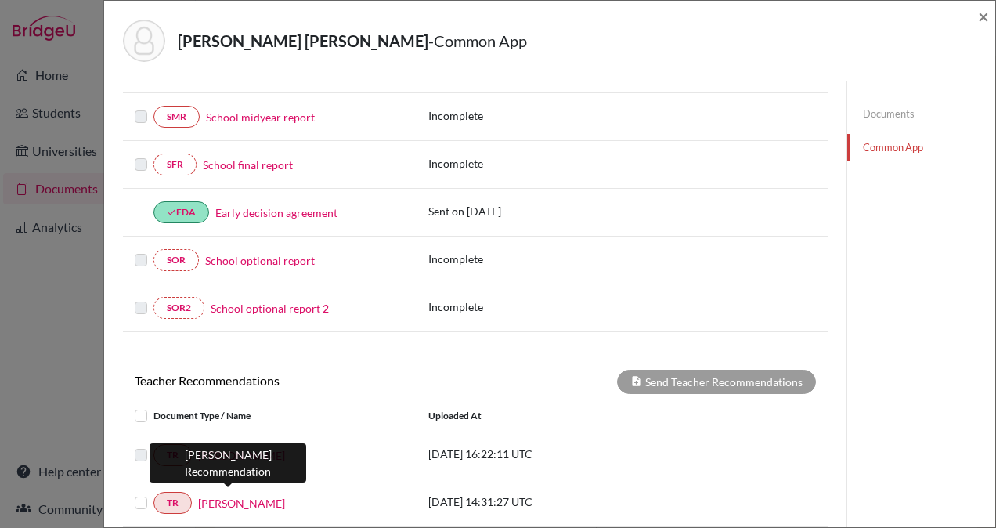
click at [244, 496] on link "Cody Dahms" at bounding box center [241, 503] width 87 height 16
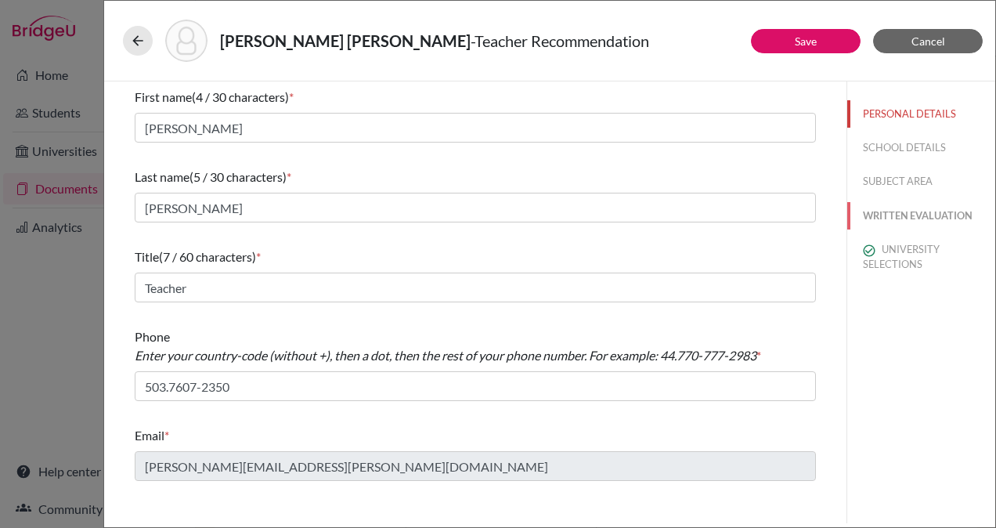
click at [881, 213] on button "WRITTEN EVALUATION" at bounding box center [921, 215] width 148 height 27
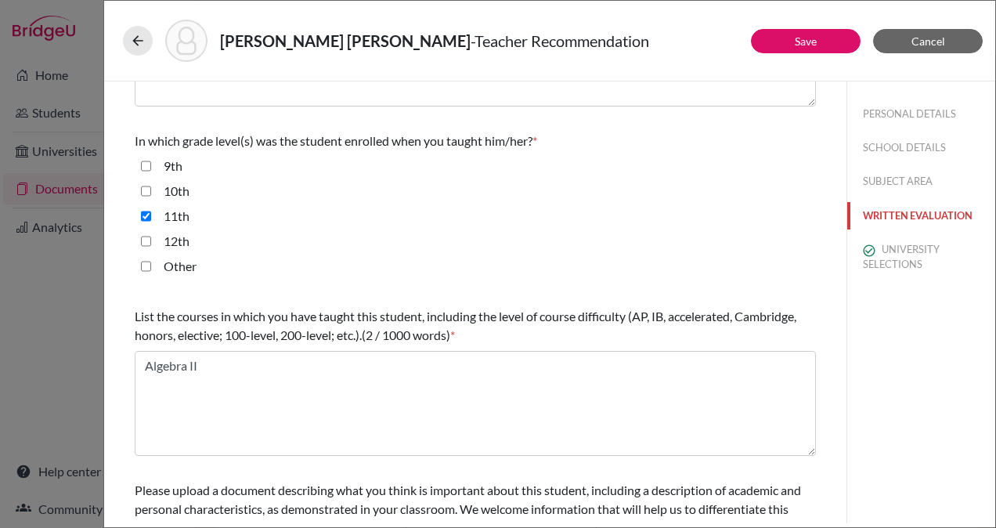
scroll to position [461, 0]
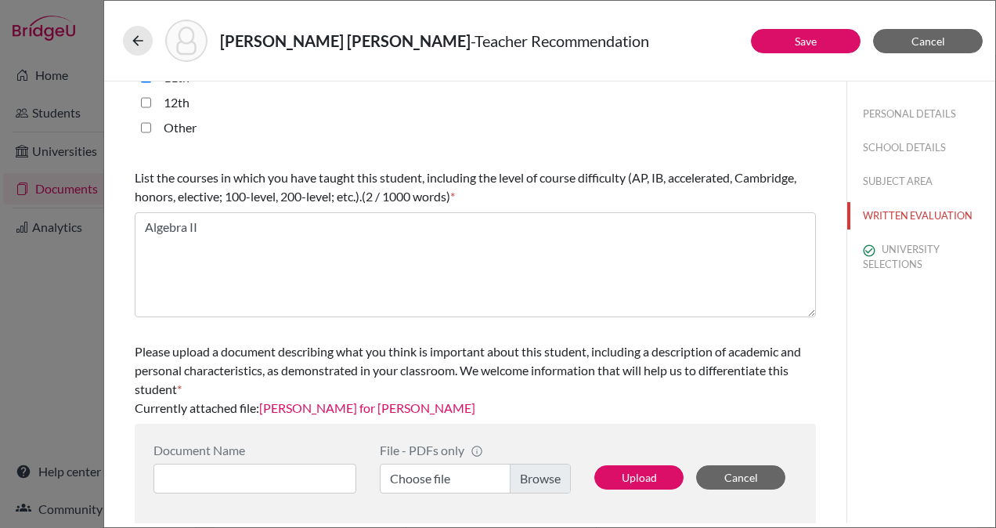
click at [341, 407] on link "Dahms for Paolo Risi" at bounding box center [367, 407] width 216 height 15
click at [908, 37] on button "Cancel" at bounding box center [928, 41] width 110 height 24
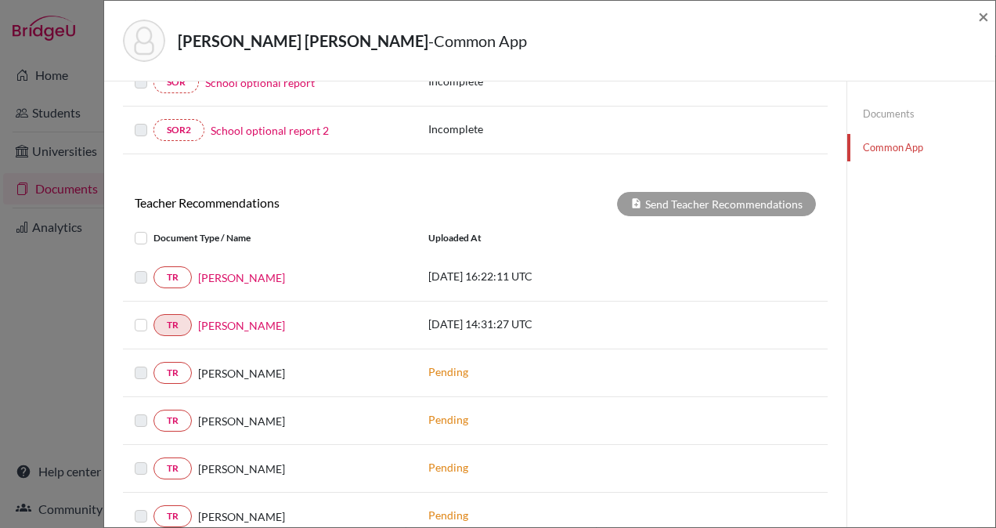
scroll to position [482, 0]
click at [153, 315] on label at bounding box center [153, 315] width 0 height 0
click at [0, 0] on input "checkbox" at bounding box center [0, 0] width 0 height 0
click at [637, 315] on div "2025-09-11 14:31:27 UTC" at bounding box center [534, 325] width 235 height 20
click at [619, 279] on div "2025-08-13 16:22:11 UTC" at bounding box center [534, 277] width 235 height 20
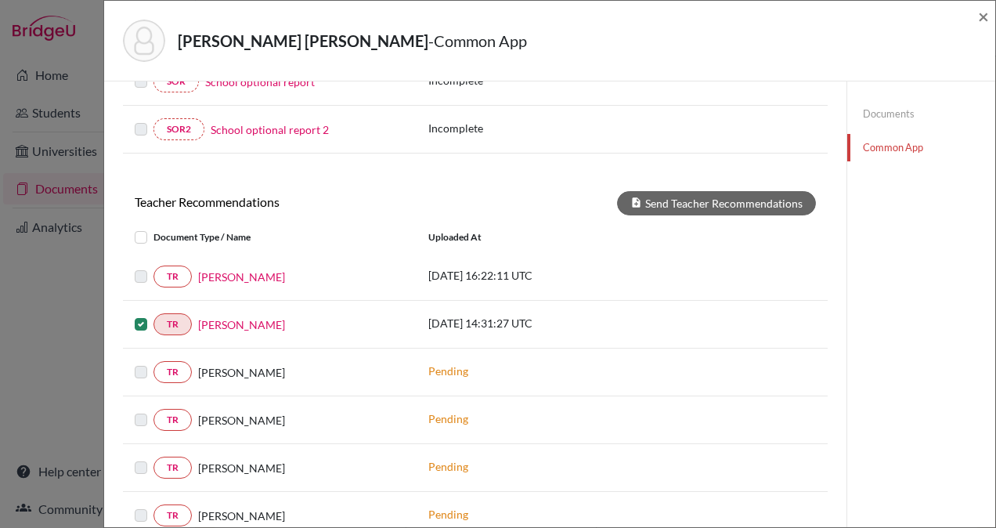
click at [619, 279] on div "2025-08-13 16:22:11 UTC" at bounding box center [534, 277] width 235 height 20
click at [309, 364] on div "Wilber Beltran" at bounding box center [298, 372] width 213 height 16
click at [174, 361] on link "TR" at bounding box center [172, 372] width 38 height 22
click at [172, 268] on link "TR" at bounding box center [172, 276] width 38 height 22
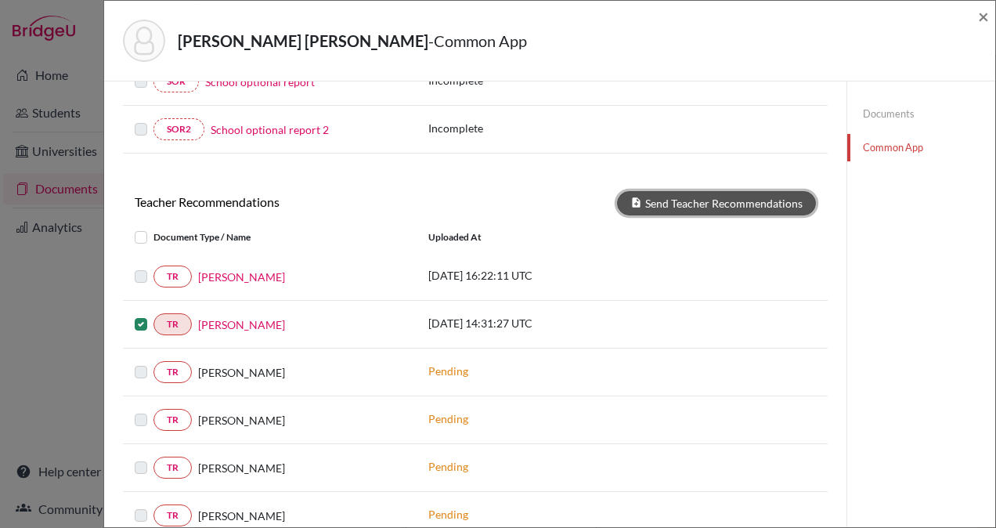
click at [694, 196] on button "Send Teacher Recommendations" at bounding box center [716, 203] width 199 height 24
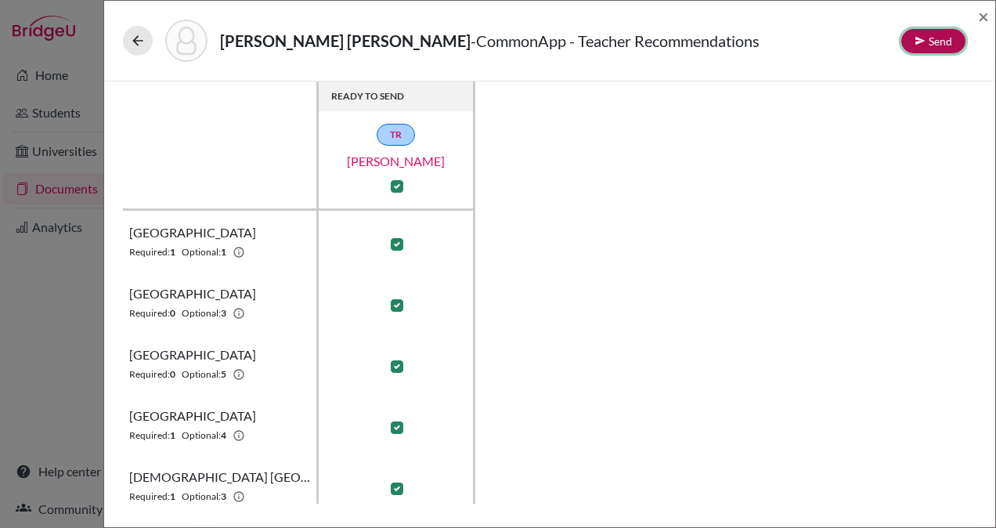
click at [923, 41] on icon at bounding box center [920, 40] width 11 height 11
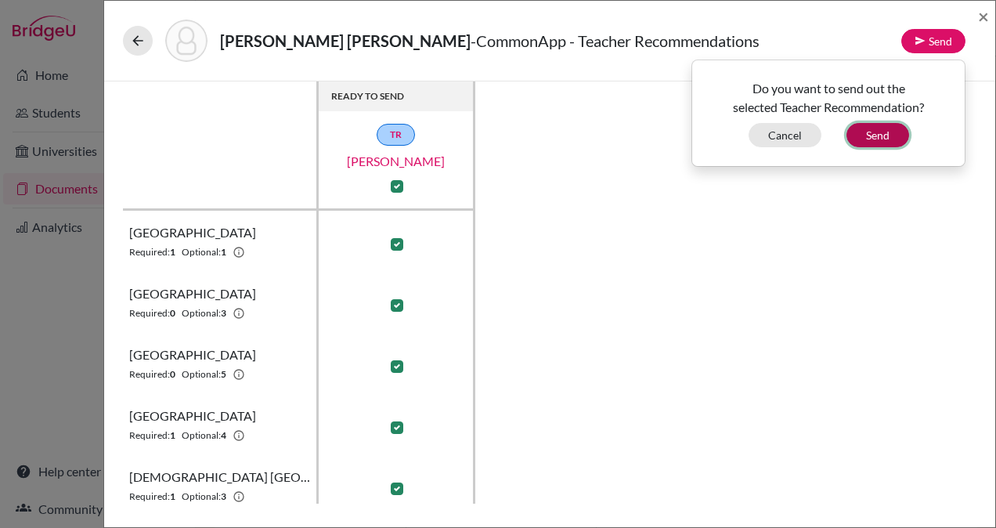
click at [876, 132] on button "Send" at bounding box center [877, 135] width 63 height 24
checkbox input "false"
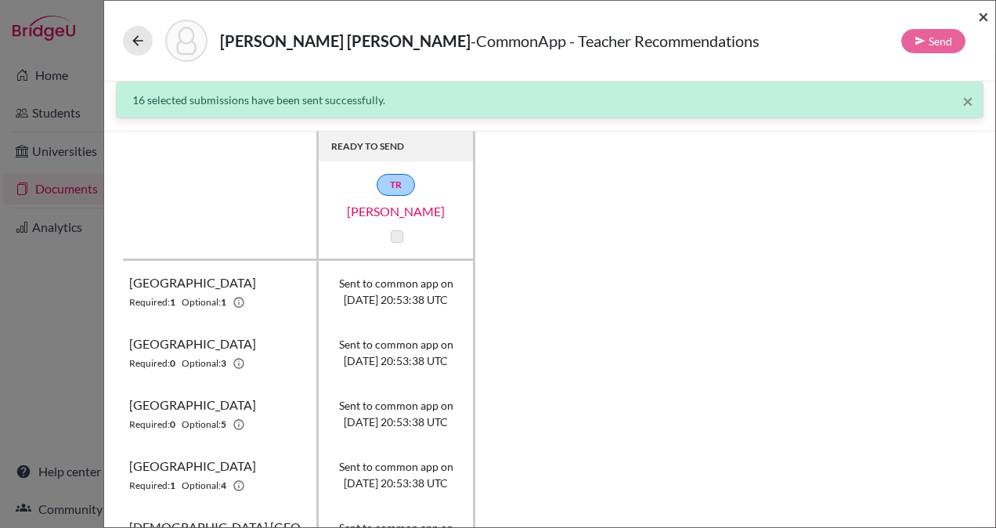
click at [983, 16] on span "×" at bounding box center [983, 16] width 11 height 23
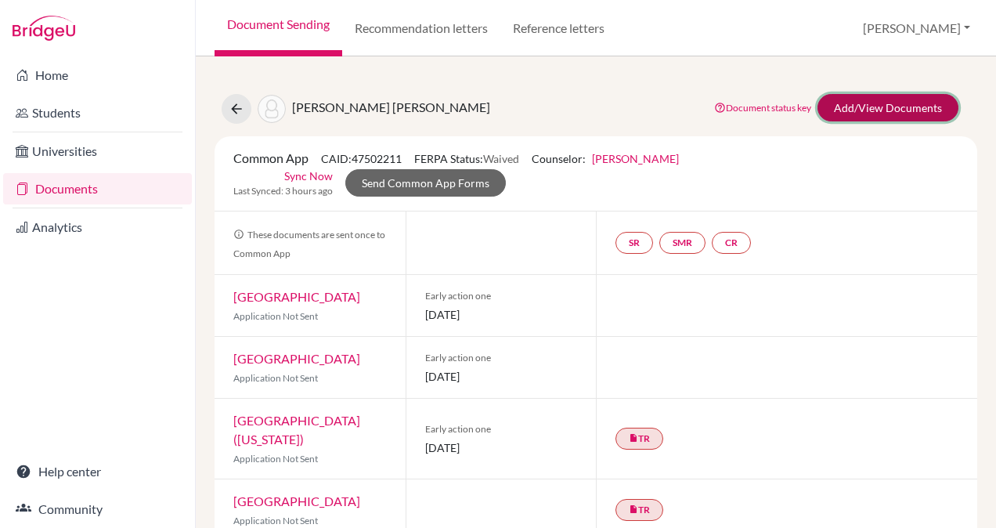
click at [846, 106] on link "Add/View Documents" at bounding box center [887, 107] width 141 height 27
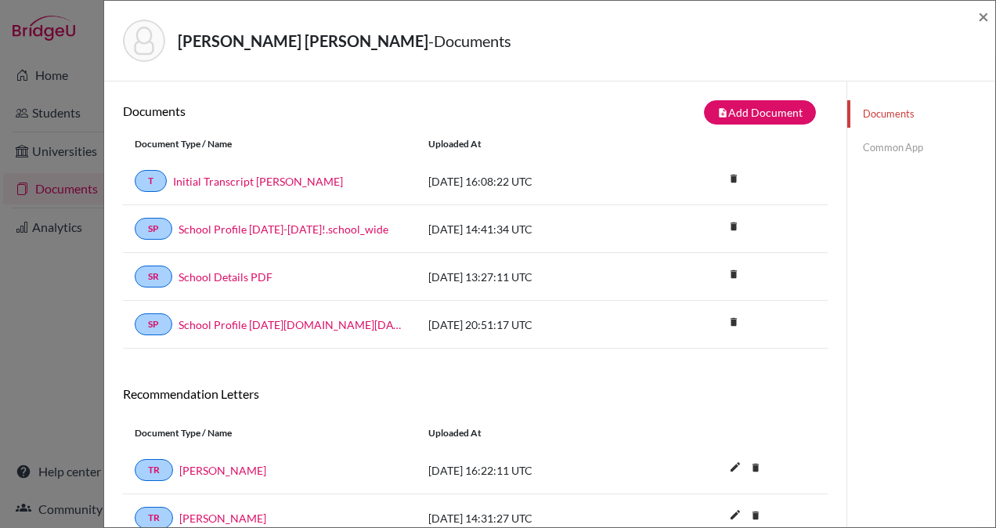
click at [881, 145] on link "Common App" at bounding box center [921, 147] width 148 height 27
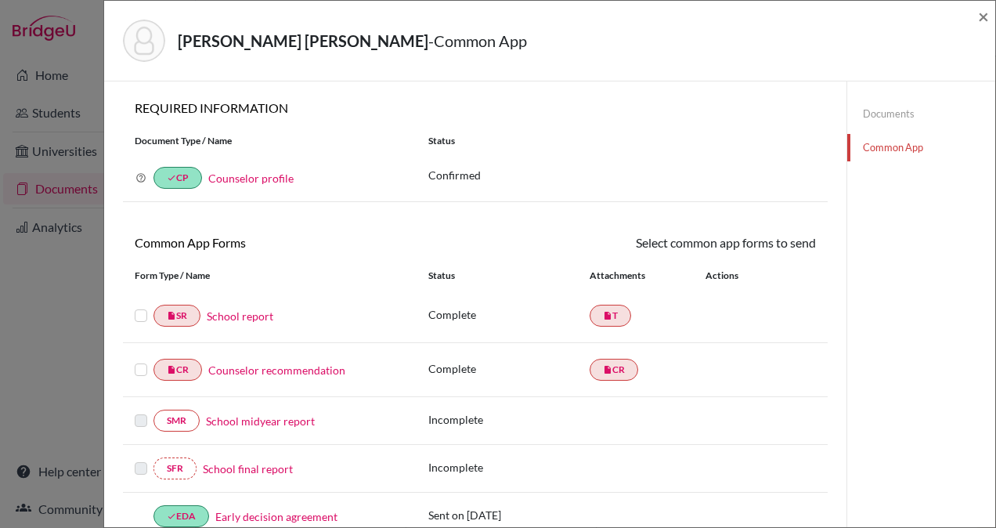
click at [139, 306] on label at bounding box center [141, 306] width 13 height 0
click at [0, 0] on input "checkbox" at bounding box center [0, 0] width 0 height 0
click at [138, 362] on label at bounding box center [141, 362] width 13 height 0
click at [0, 0] on input "checkbox" at bounding box center [0, 0] width 0 height 0
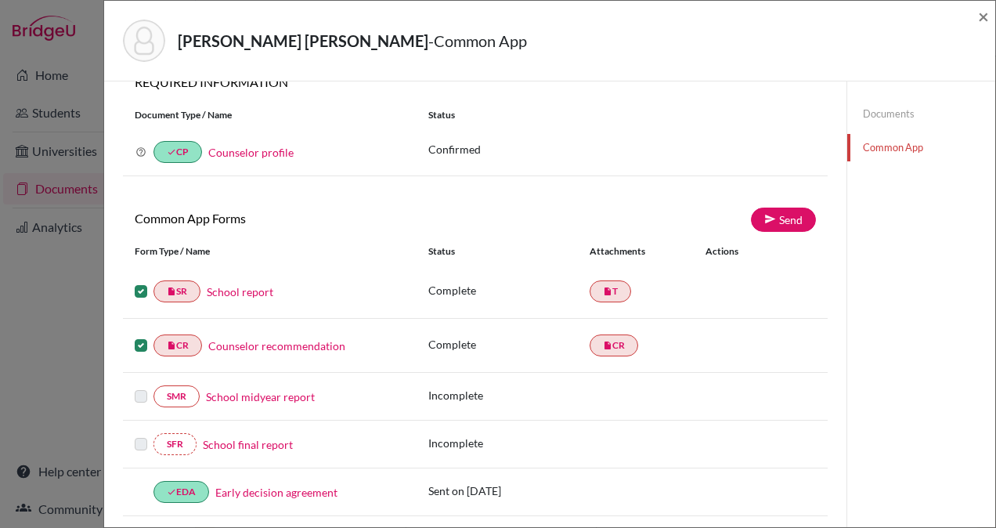
scroll to position [23, 0]
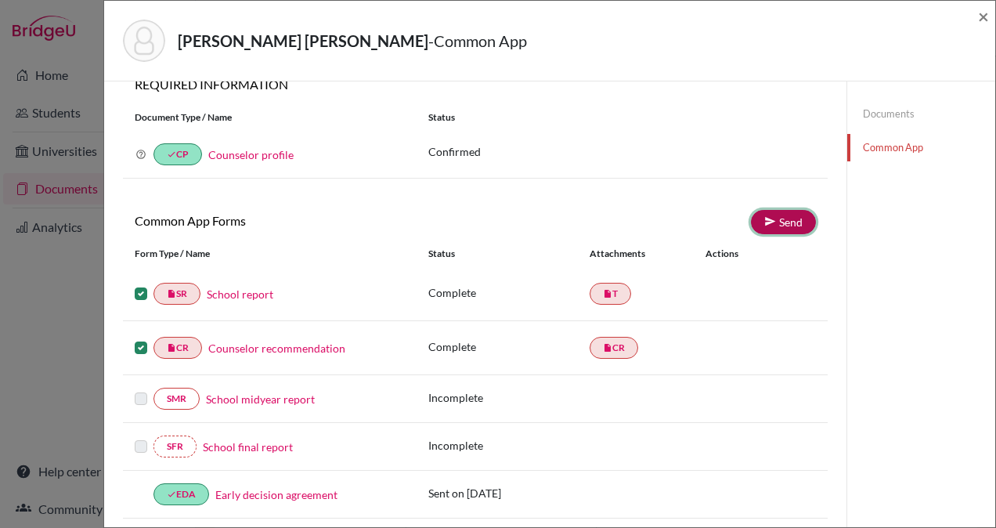
click at [766, 222] on icon at bounding box center [770, 221] width 12 height 12
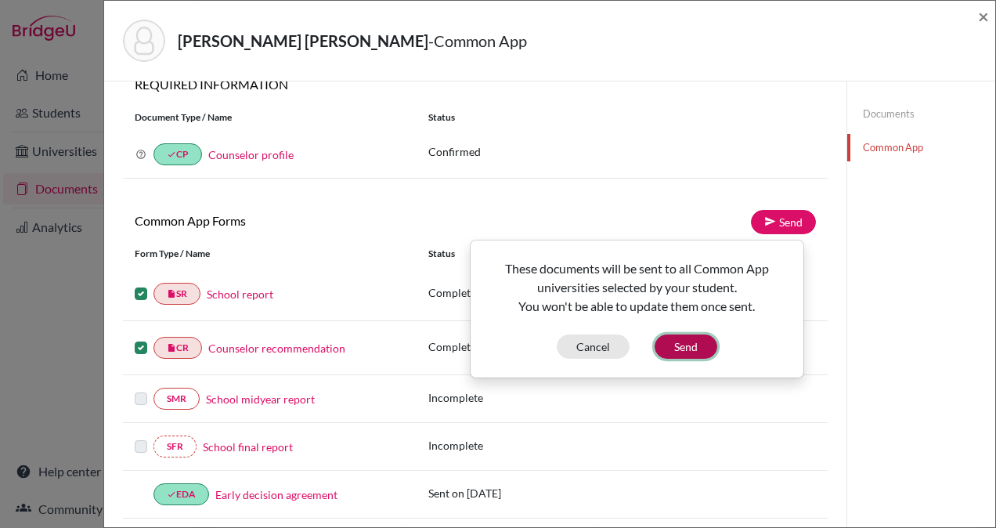
click at [700, 343] on button "Send" at bounding box center [686, 346] width 63 height 24
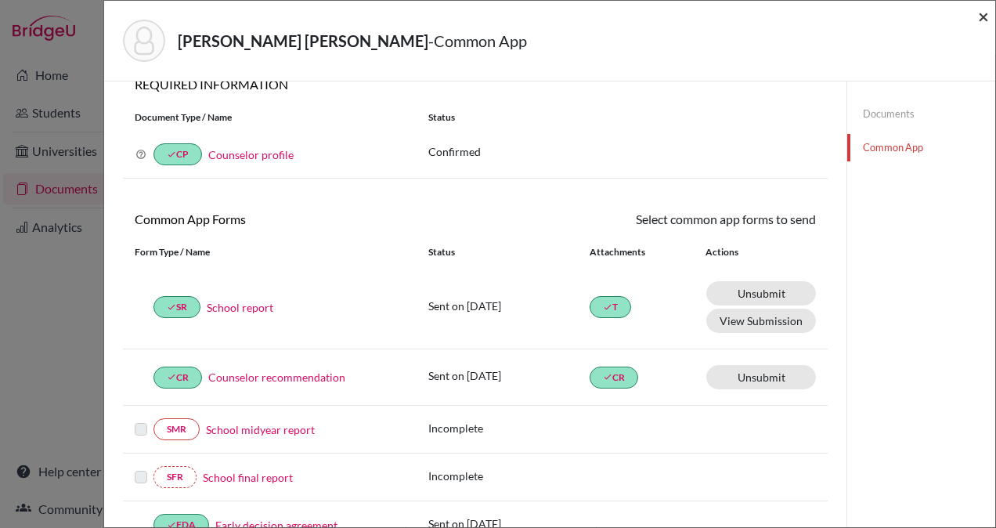
click at [983, 16] on span "×" at bounding box center [983, 16] width 11 height 23
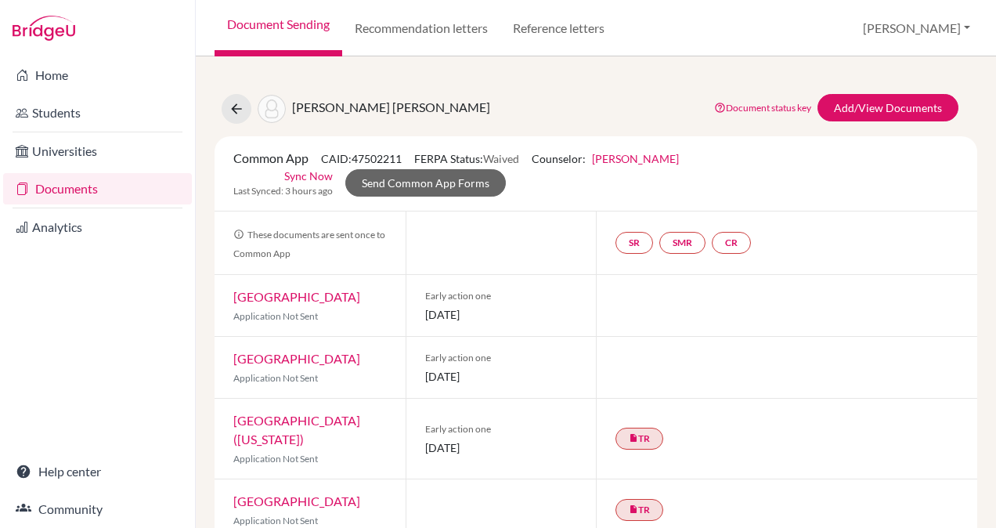
click at [316, 175] on link "Sync Now" at bounding box center [308, 176] width 49 height 16
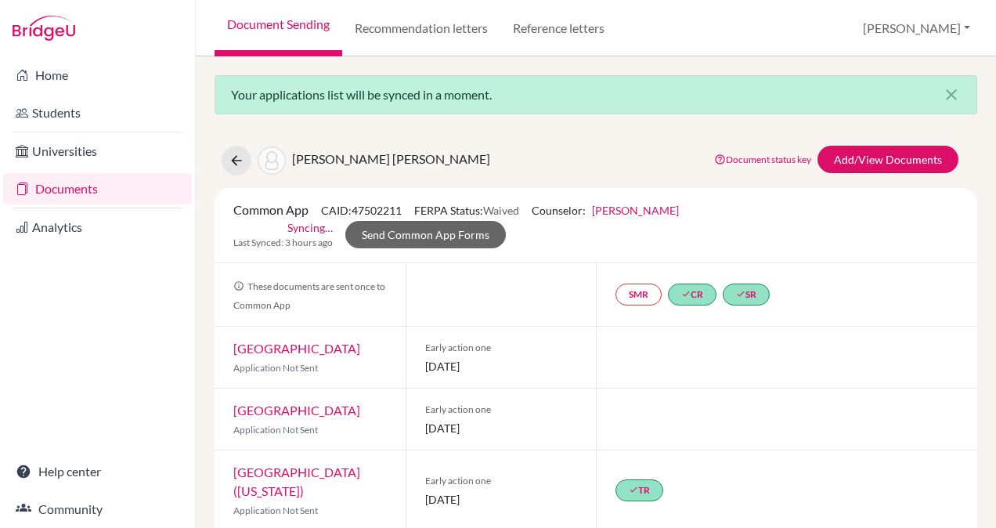
click at [59, 187] on link "Documents" at bounding box center [97, 188] width 189 height 31
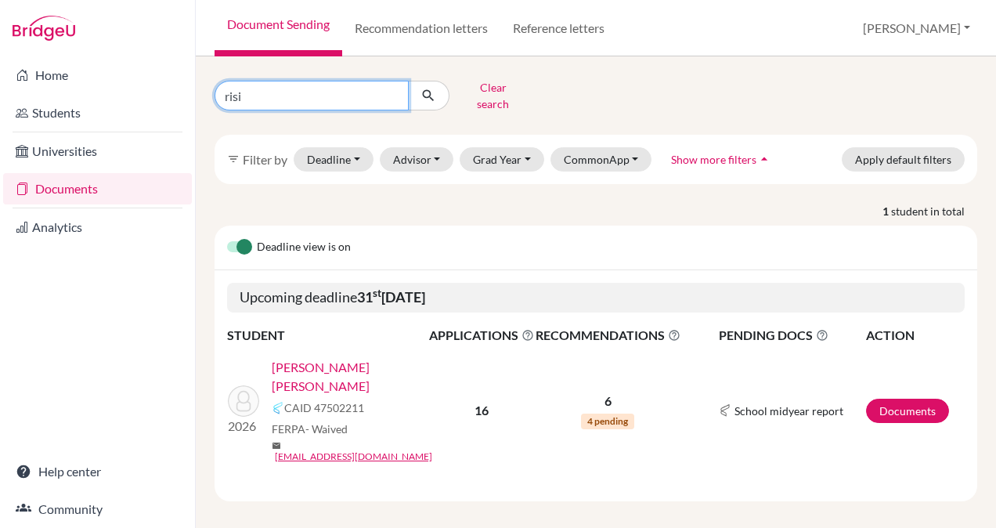
click at [292, 81] on input "risi" at bounding box center [312, 96] width 194 height 30
type input "sandoval"
click at [428, 88] on icon "submit" at bounding box center [428, 96] width 16 height 16
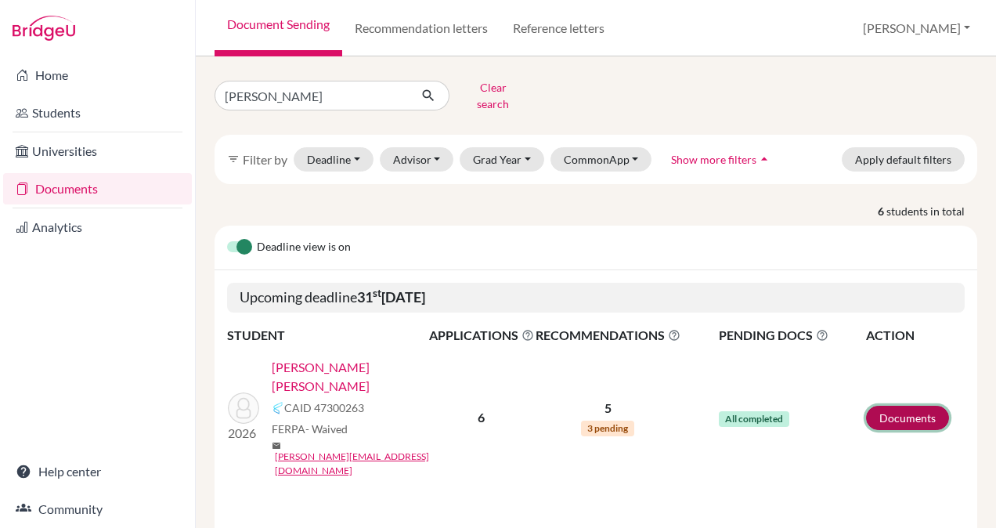
click at [889, 406] on link "Documents" at bounding box center [907, 418] width 83 height 24
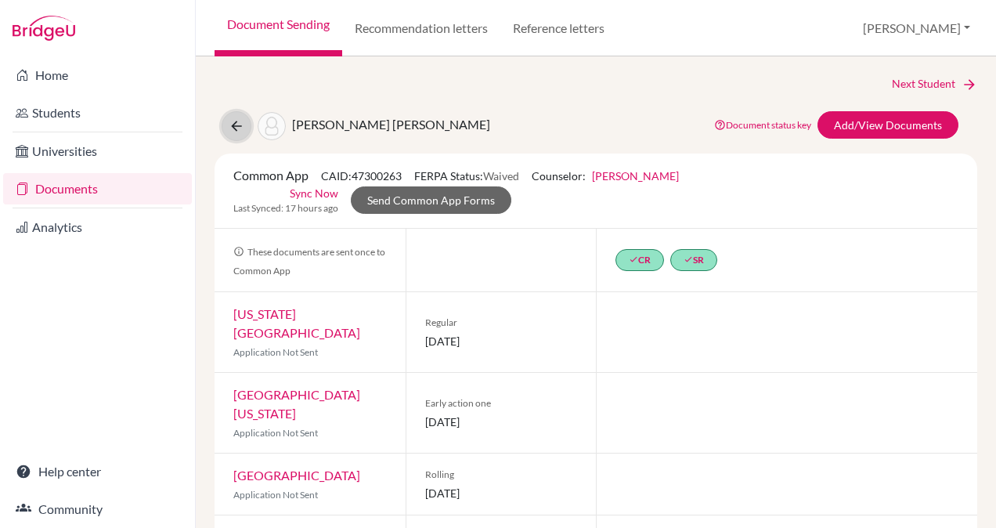
click at [229, 124] on icon at bounding box center [237, 126] width 16 height 16
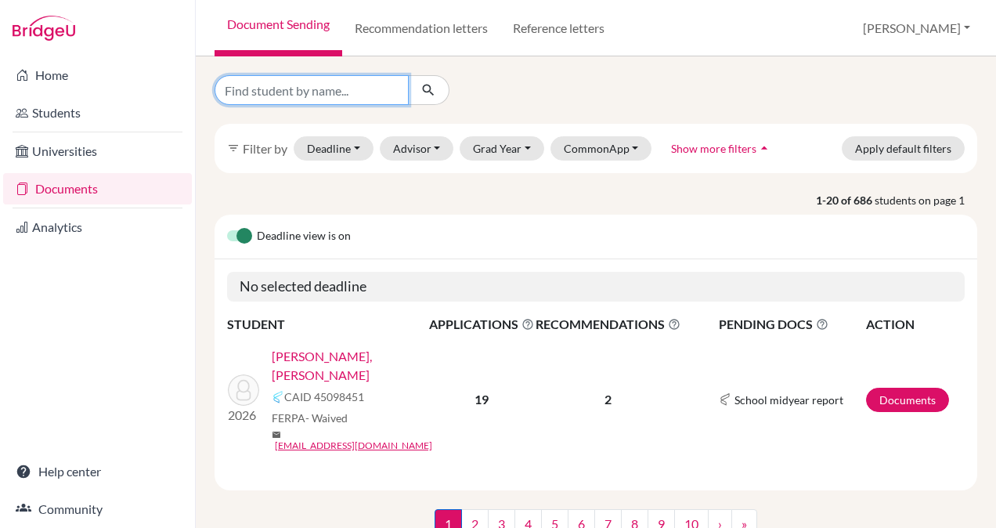
click at [299, 91] on input "Find student by name..." at bounding box center [312, 90] width 194 height 30
type input "[PERSON_NAME]"
click at [423, 89] on icon "submit" at bounding box center [428, 90] width 16 height 16
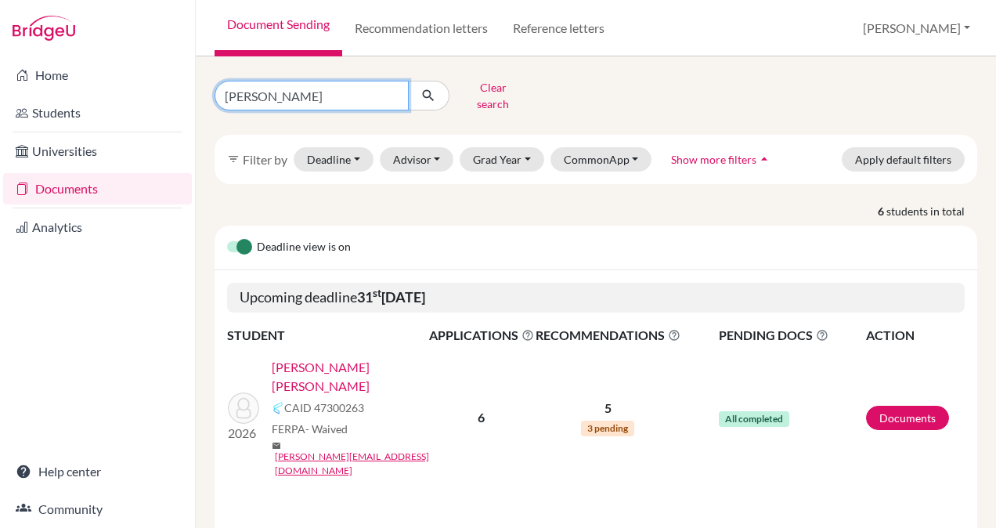
click at [347, 92] on input "Sandoval" at bounding box center [312, 96] width 194 height 30
type input "sANTAMARIA"
click button "submit" at bounding box center [428, 96] width 41 height 30
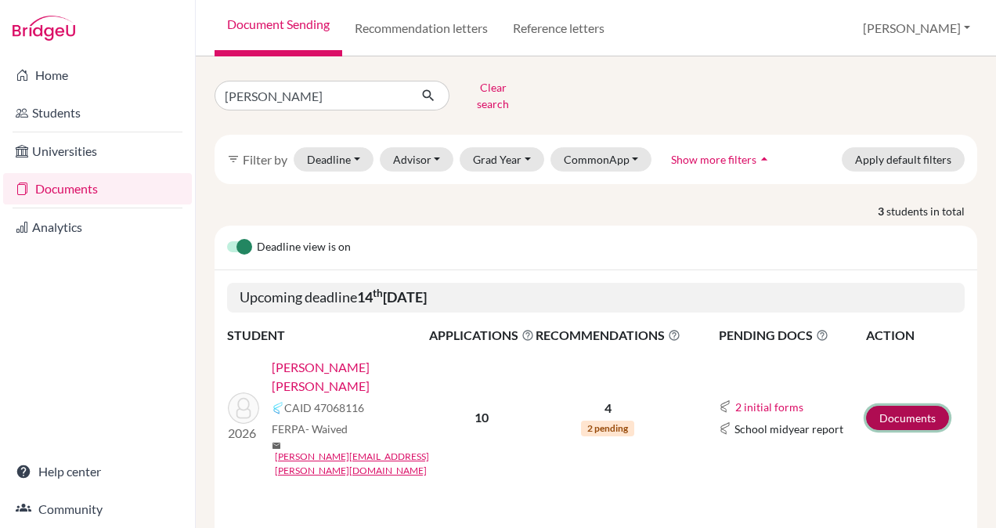
click at [886, 406] on link "Documents" at bounding box center [907, 418] width 83 height 24
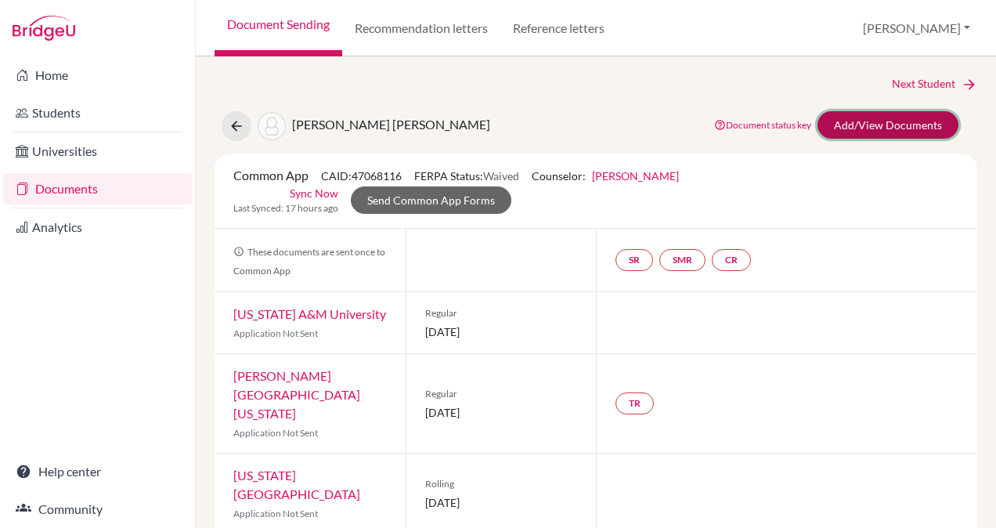
click at [864, 121] on link "Add/View Documents" at bounding box center [887, 124] width 141 height 27
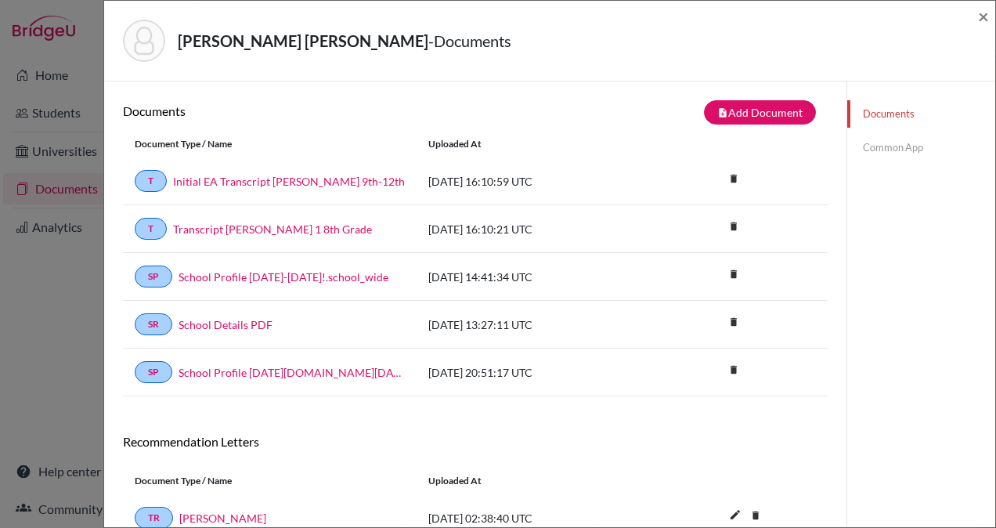
click at [877, 145] on link "Common App" at bounding box center [921, 147] width 148 height 27
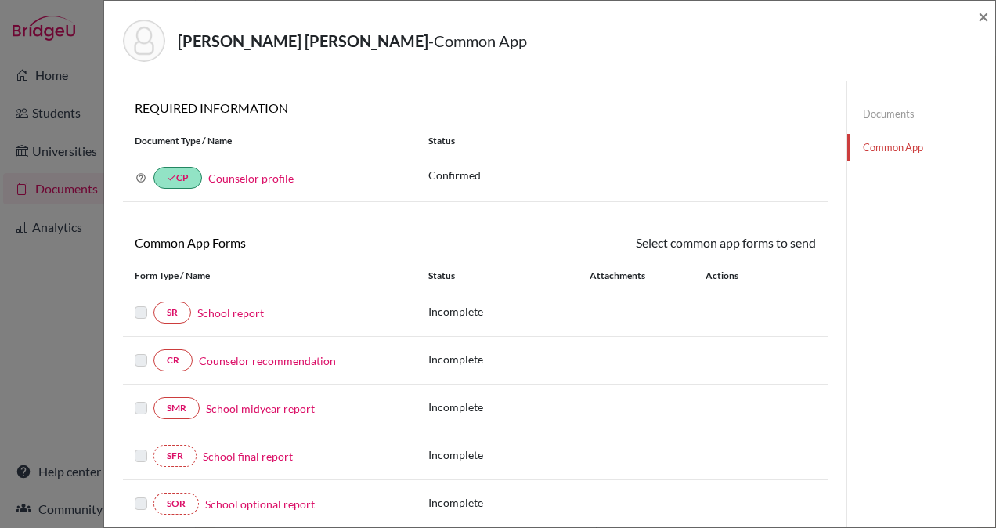
click at [251, 313] on link "School report" at bounding box center [230, 313] width 67 height 16
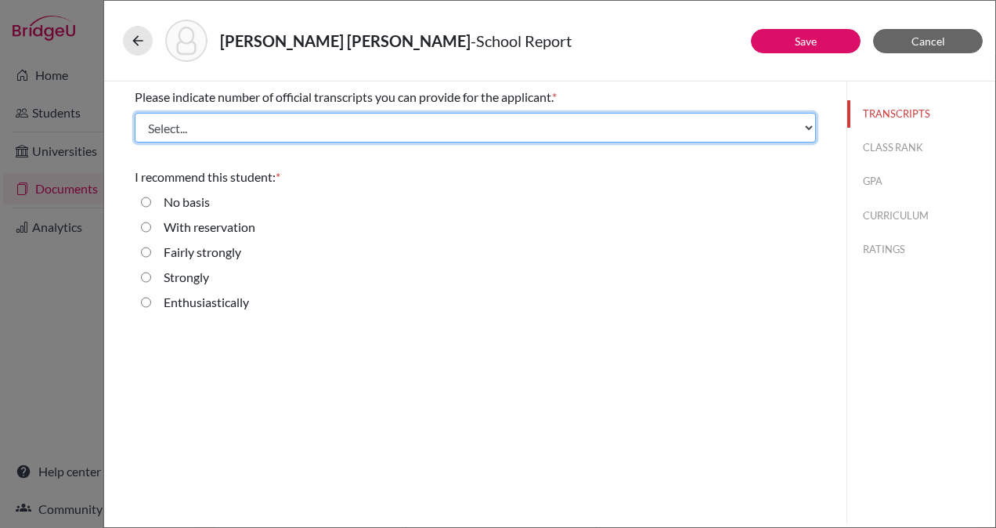
click at [387, 130] on select "Select... 1 2 3 4" at bounding box center [475, 128] width 681 height 30
select select "1"
click at [135, 113] on select "Select... 1 2 3 4" at bounding box center [475, 128] width 681 height 30
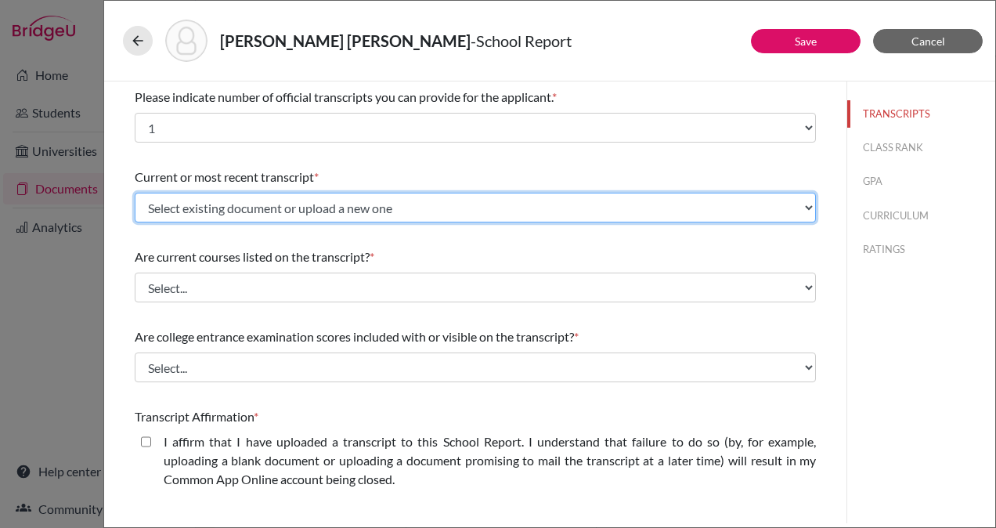
click at [421, 204] on select "Select existing document or upload a new one Initial EA Transcript Daniela Sant…" at bounding box center [475, 208] width 681 height 30
select select "665716"
click at [135, 193] on select "Select existing document or upload a new one Initial EA Transcript Daniela Sant…" at bounding box center [475, 208] width 681 height 30
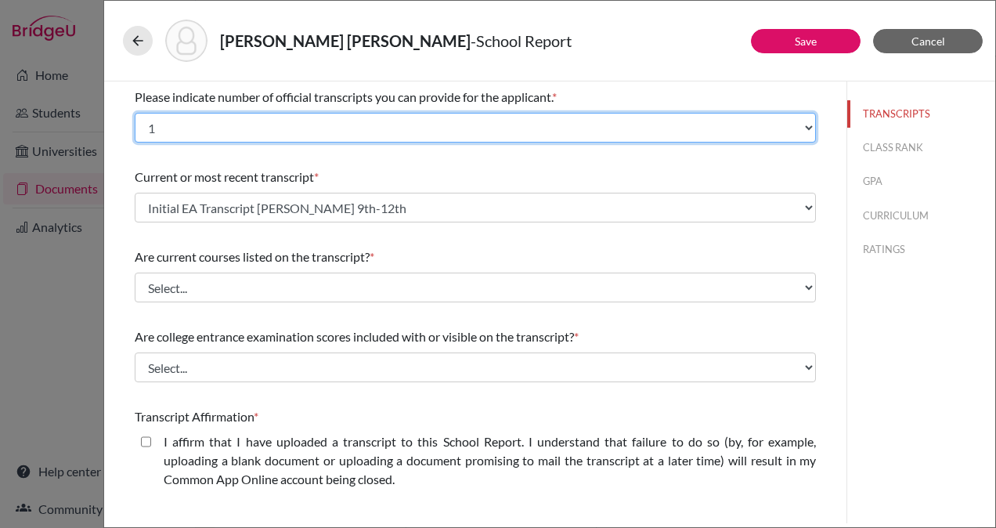
click at [341, 126] on select "Select... 1 2 3 4" at bounding box center [475, 128] width 681 height 30
select select "2"
click at [135, 113] on select "Select... 1 2 3 4" at bounding box center [475, 128] width 681 height 30
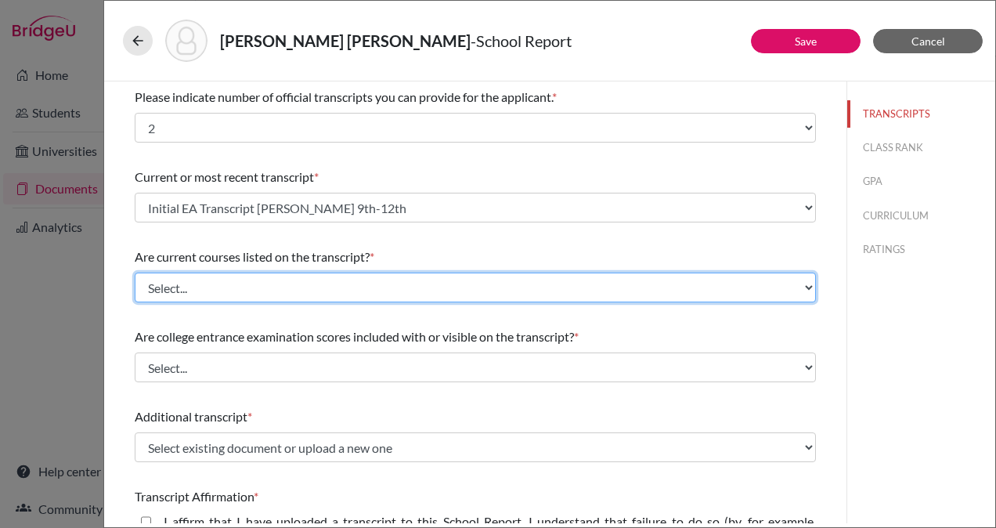
click at [430, 287] on select "Select... Yes No" at bounding box center [475, 287] width 681 height 30
select select "0"
click at [135, 272] on select "Select... Yes No" at bounding box center [475, 287] width 681 height 30
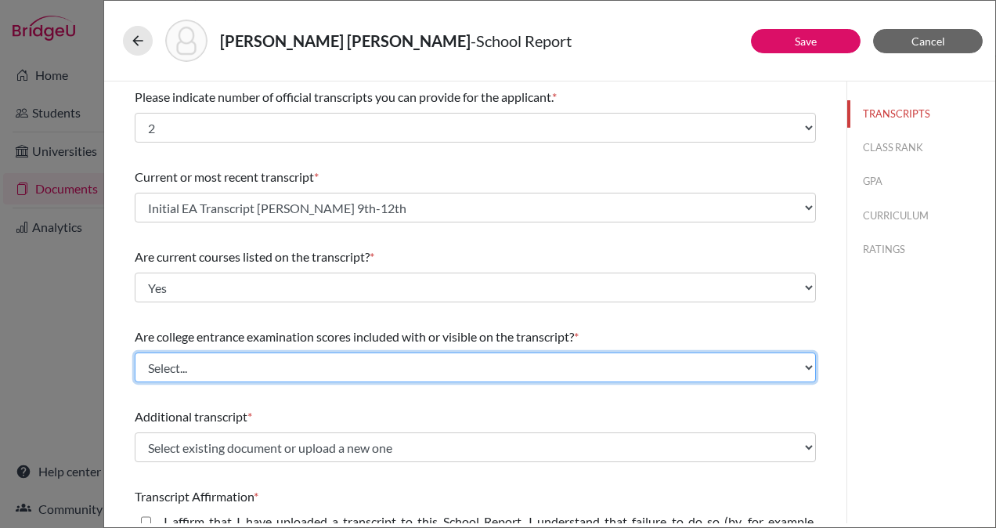
click at [408, 365] on select "Select... Yes No" at bounding box center [475, 367] width 681 height 30
select select "1"
click at [135, 352] on select "Select... Yes No" at bounding box center [475, 367] width 681 height 30
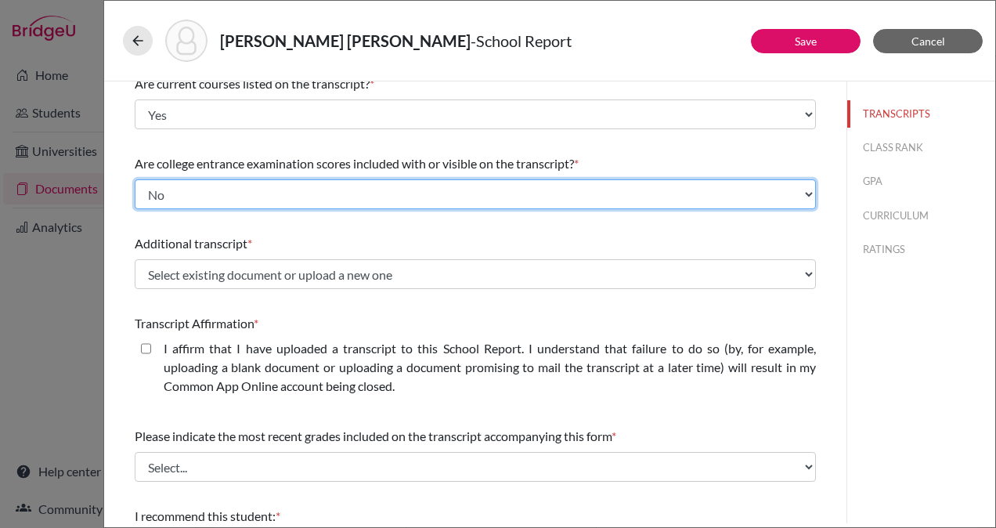
scroll to position [174, 0]
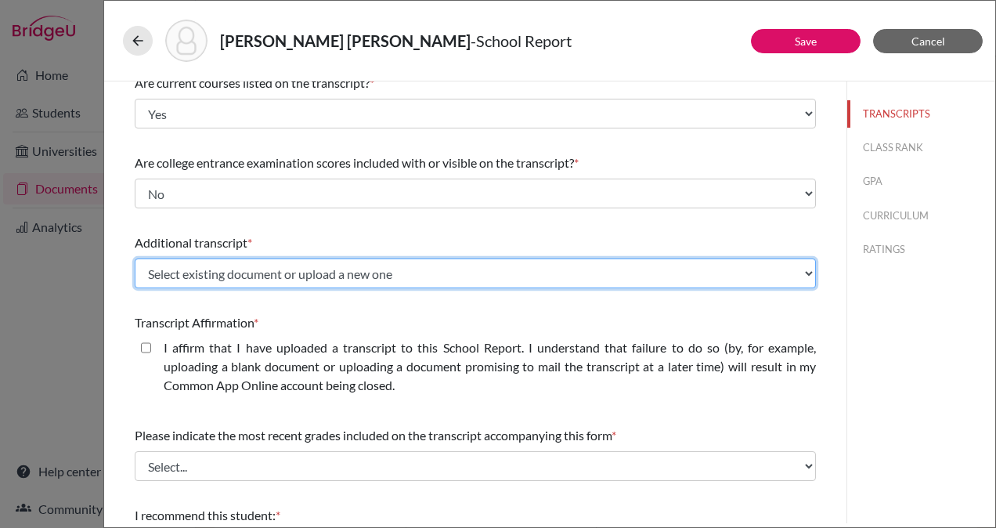
click at [406, 275] on select "Select existing document or upload a new one Initial EA Transcript Daniela Sant…" at bounding box center [475, 273] width 681 height 30
select select "665713"
click at [135, 258] on select "Select existing document or upload a new one Initial EA Transcript Daniela Sant…" at bounding box center [475, 273] width 681 height 30
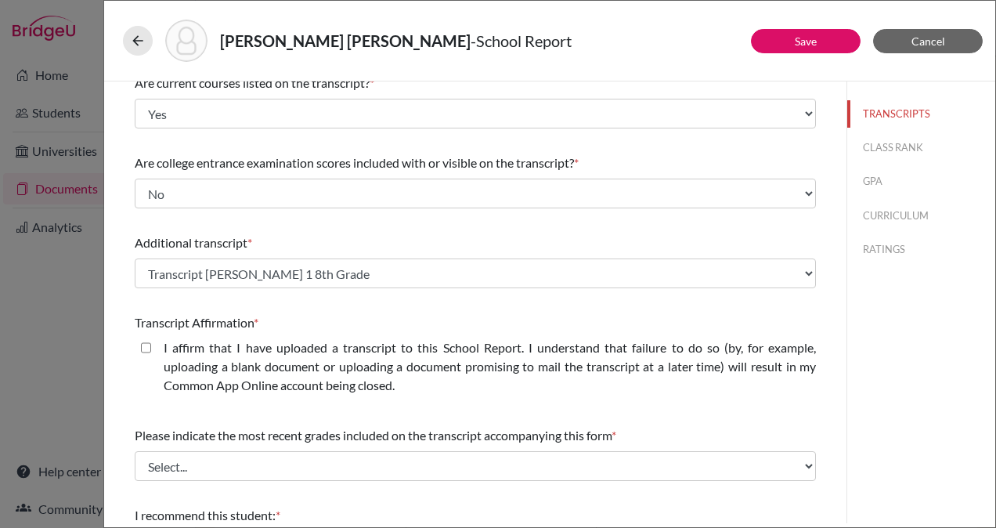
click at [143, 345] on closed\ "I affirm that I have uploaded a transcript to this School Report. I understand …" at bounding box center [146, 347] width 10 height 19
checkbox closed\ "true"
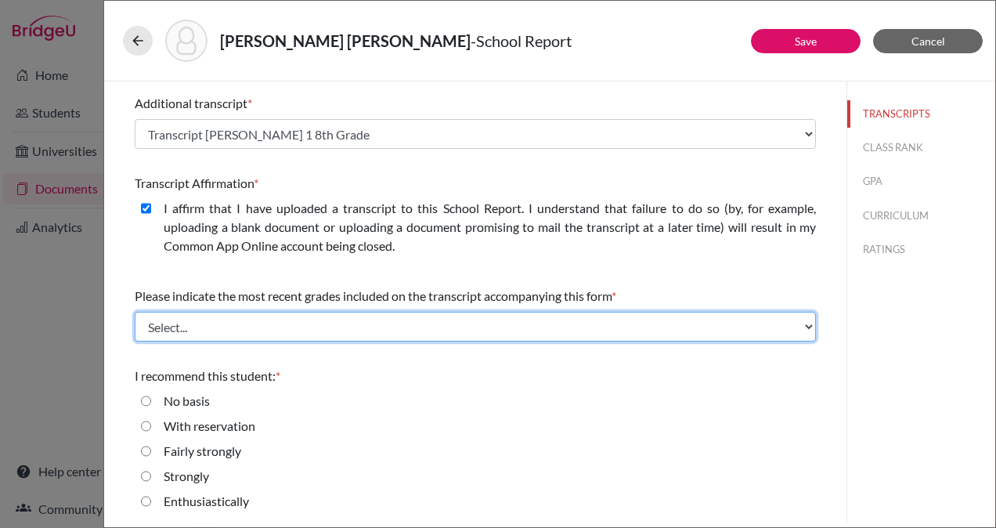
click at [387, 323] on select "Select... Final junior year grades 1st Quarter senior year grades 2nd Quarter/1…" at bounding box center [475, 327] width 681 height 30
select select "0"
click at [135, 312] on select "Select... Final junior year grades 1st Quarter senior year grades 2nd Quarter/1…" at bounding box center [475, 327] width 681 height 30
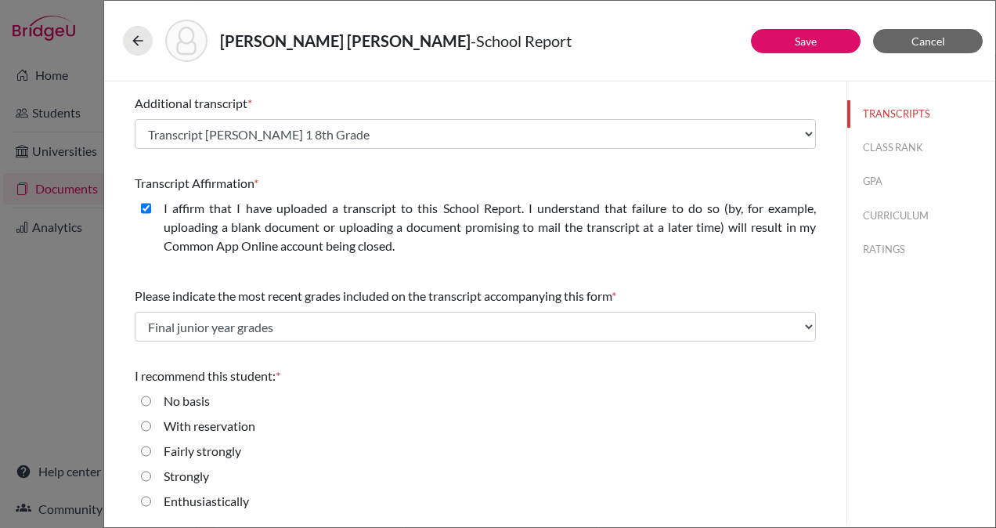
click at [142, 500] on input "Enthusiastically" at bounding box center [146, 501] width 10 height 19
radio input "true"
click at [899, 145] on button "CLASS RANK" at bounding box center [921, 147] width 148 height 27
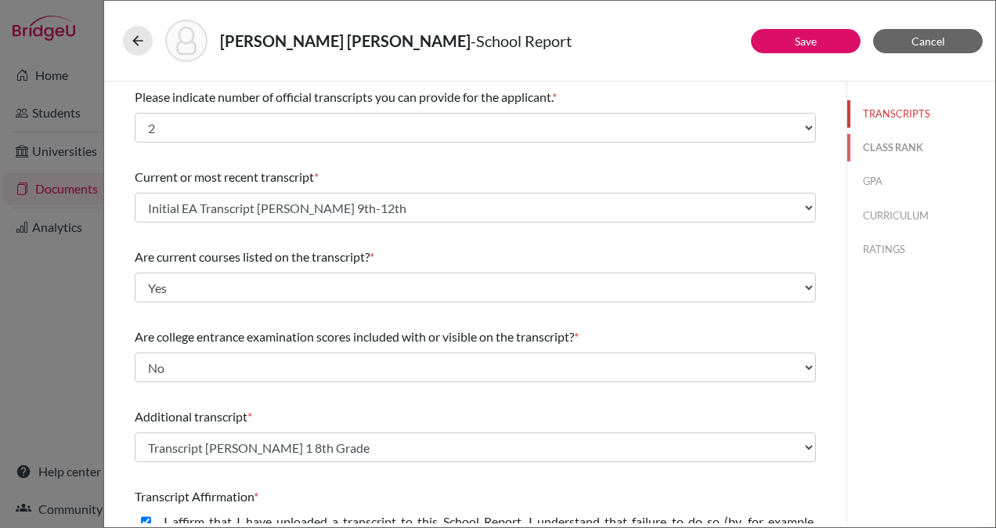
select select "Select..."
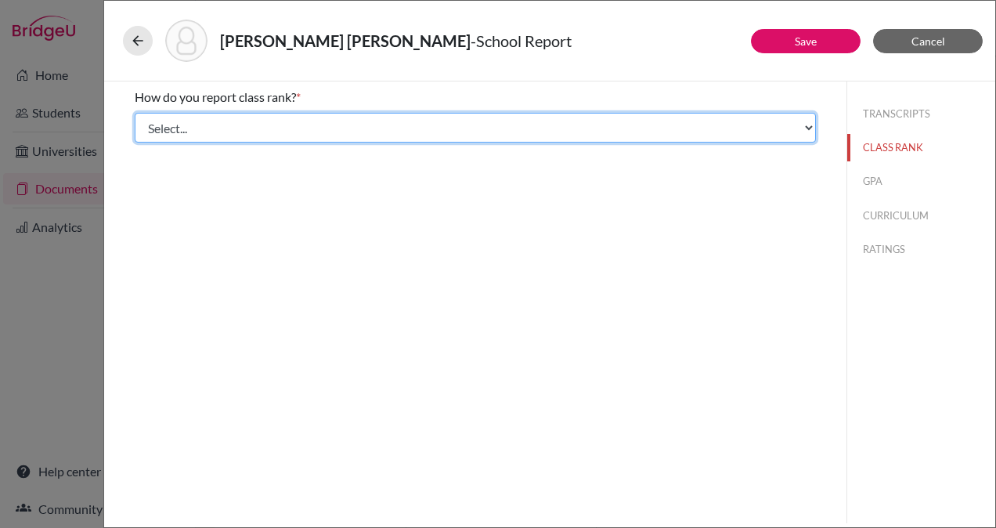
click at [591, 128] on select "Select... Exact Decile Quintile Quartile None" at bounding box center [475, 128] width 681 height 30
select select "2"
click at [135, 113] on select "Select... Exact Decile Quintile Quartile None" at bounding box center [475, 128] width 681 height 30
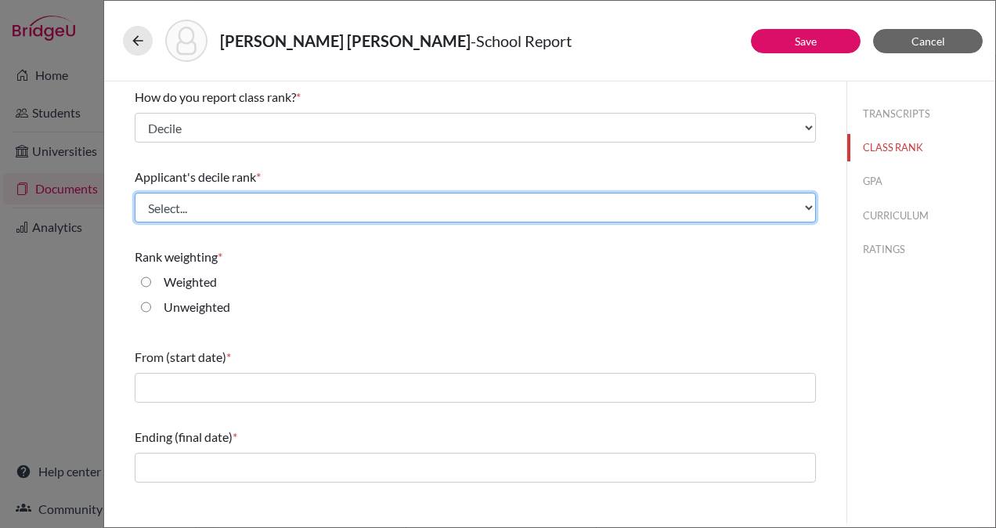
click at [495, 198] on select "Select... Top 10% Top 20% Top 30% Top 40% Top 50% Top 60% Top 70% Top 80% Top 9…" at bounding box center [475, 208] width 681 height 30
select select "3"
click at [135, 193] on select "Select... Top 10% Top 20% Top 30% Top 40% Top 50% Top 60% Top 70% Top 80% Top 9…" at bounding box center [475, 208] width 681 height 30
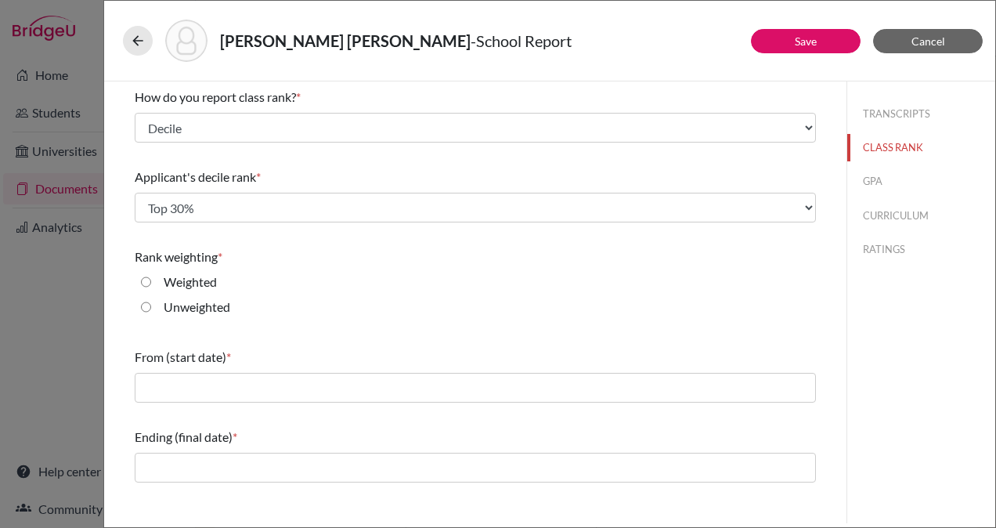
click at [145, 282] on input "Weighted" at bounding box center [146, 281] width 10 height 19
radio input "true"
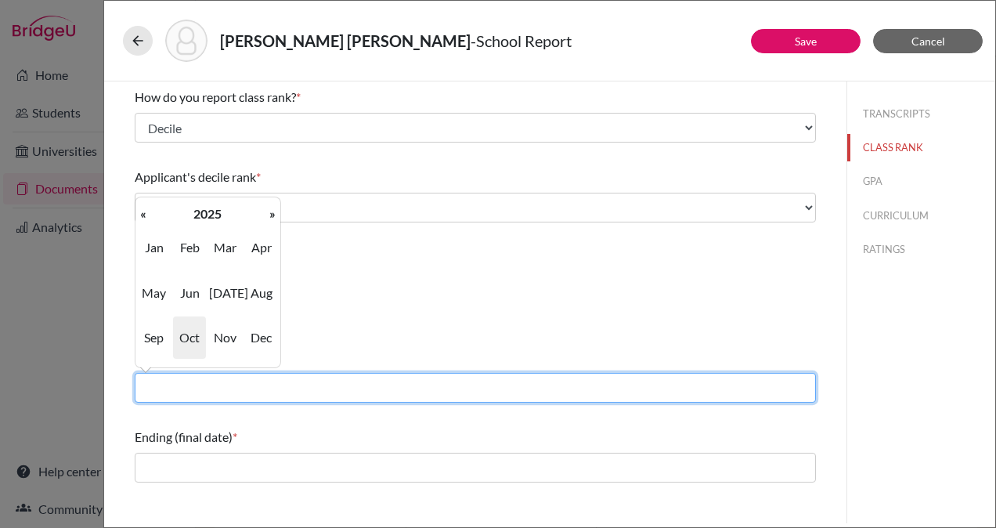
click at [309, 384] on input "text" at bounding box center [475, 388] width 681 height 30
type input "08/2022"
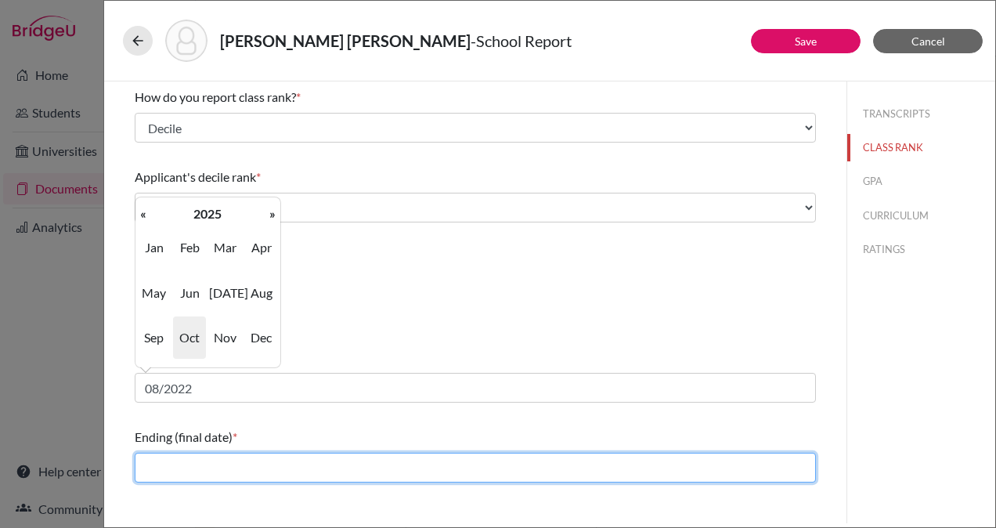
type input "06/2025"
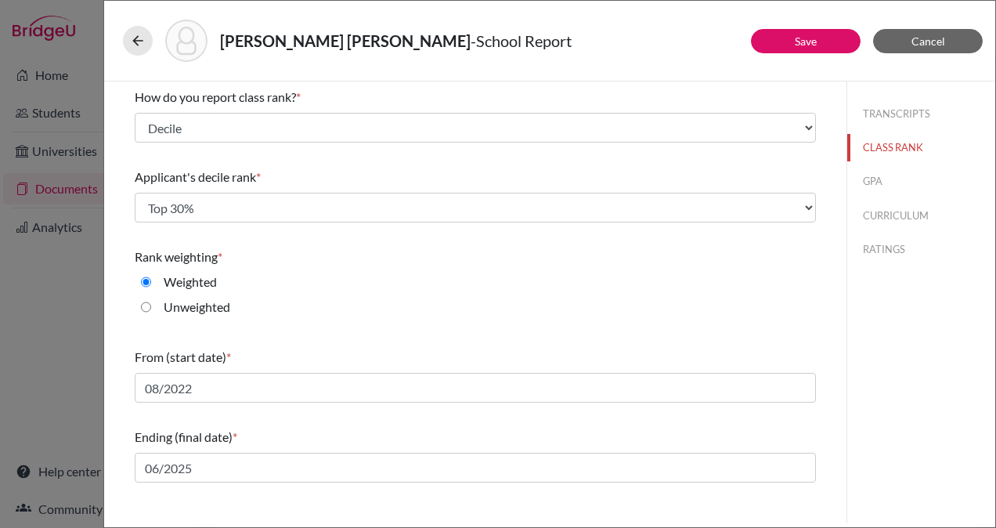
click at [897, 402] on div "TRANSCRIPTS CLASS RANK GPA CURRICULUM RATINGS" at bounding box center [920, 302] width 149 height 442
click at [878, 185] on button "GPA" at bounding box center [921, 181] width 148 height 27
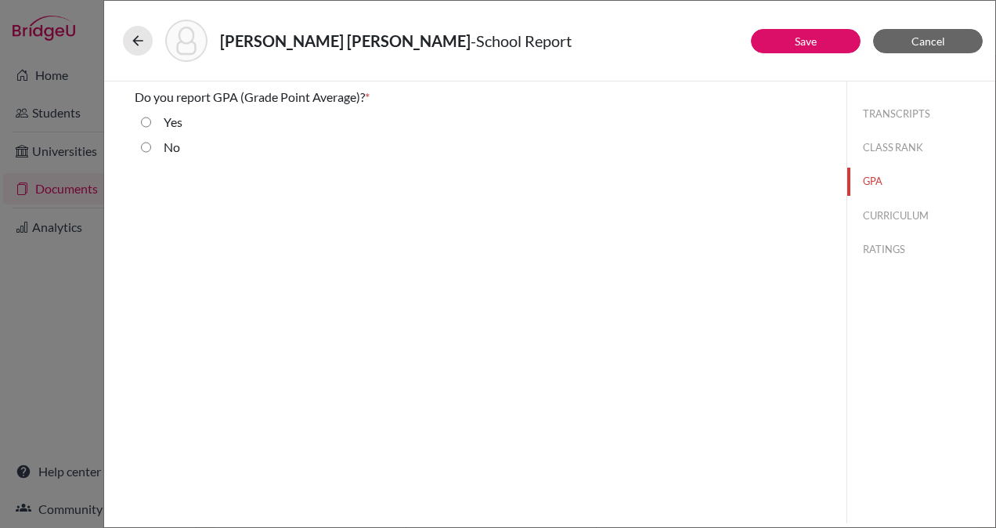
click at [147, 119] on input "Yes" at bounding box center [146, 122] width 10 height 19
radio input "true"
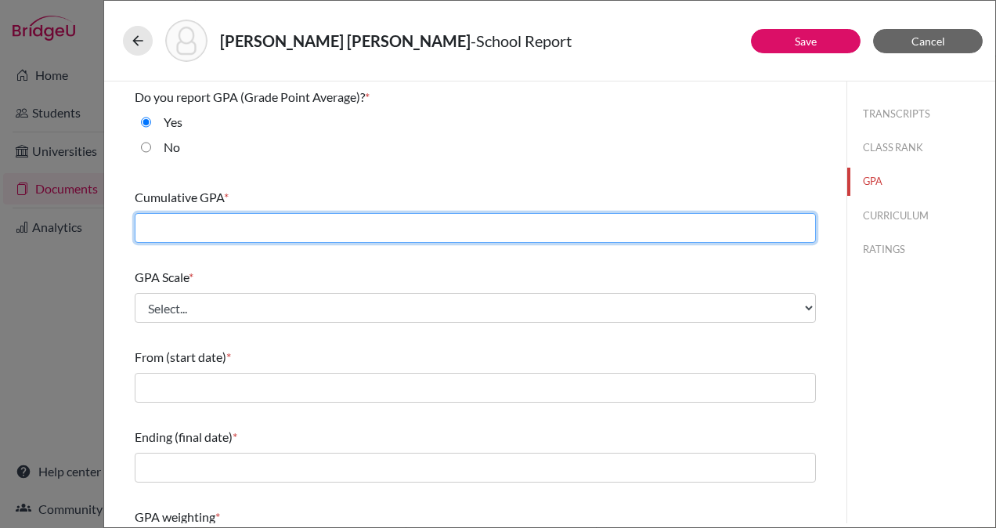
click at [309, 227] on input "text" at bounding box center [475, 228] width 681 height 30
type input "93.3"
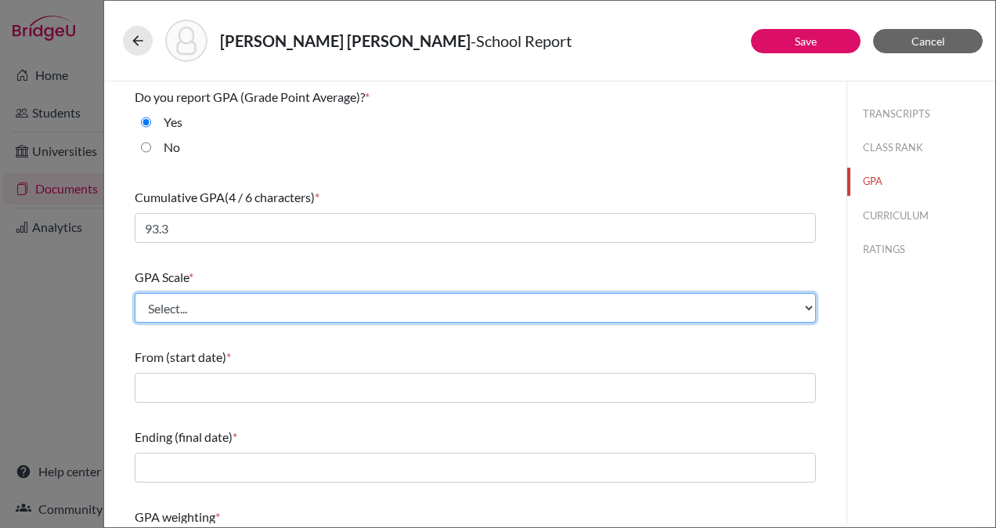
click at [346, 296] on select "Select... 4 5 6 7 8 9 10 11 12 13 14 15 16 17 18 19 20 100" at bounding box center [475, 308] width 681 height 30
select select "100"
click at [135, 293] on select "Select... 4 5 6 7 8 9 10 11 12 13 14 15 16 17 18 19 20 100" at bounding box center [475, 308] width 681 height 30
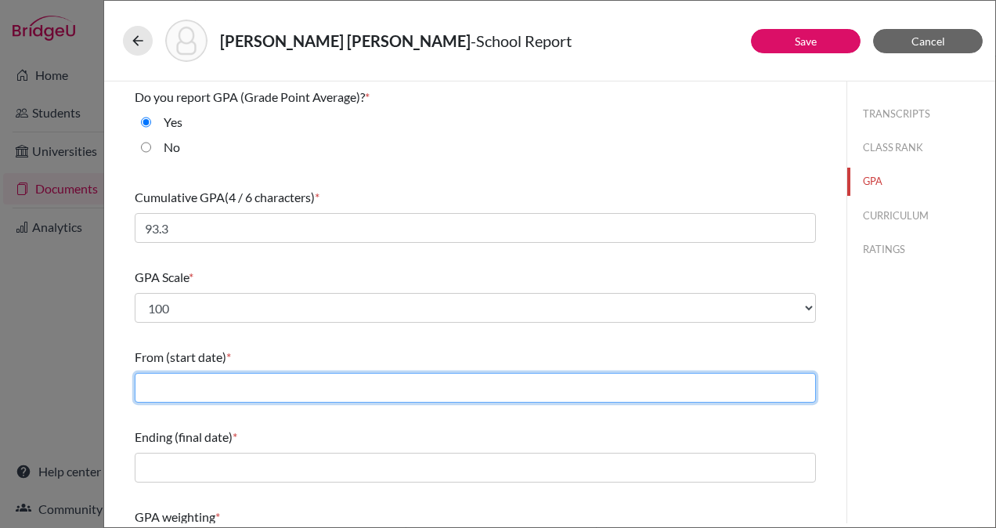
click at [284, 381] on input "text" at bounding box center [475, 388] width 681 height 30
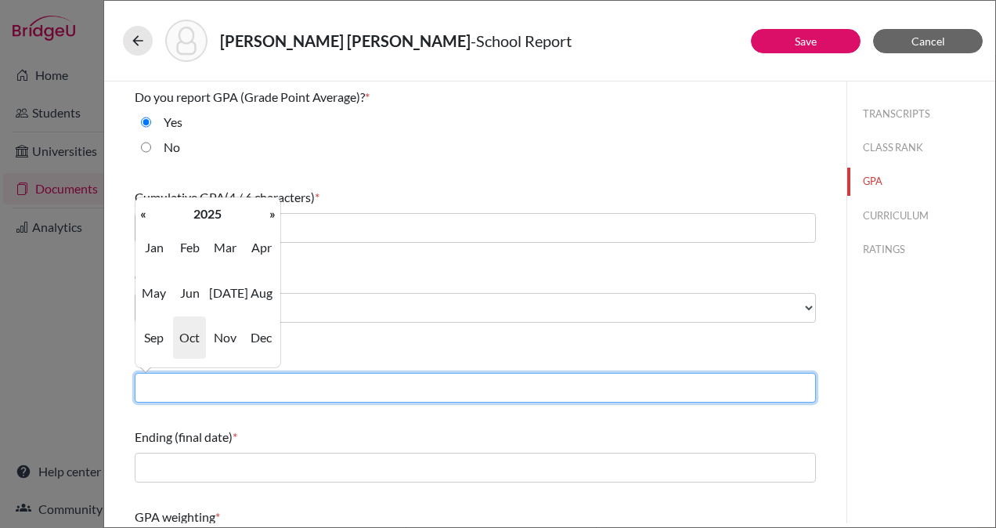
type input "08/2022"
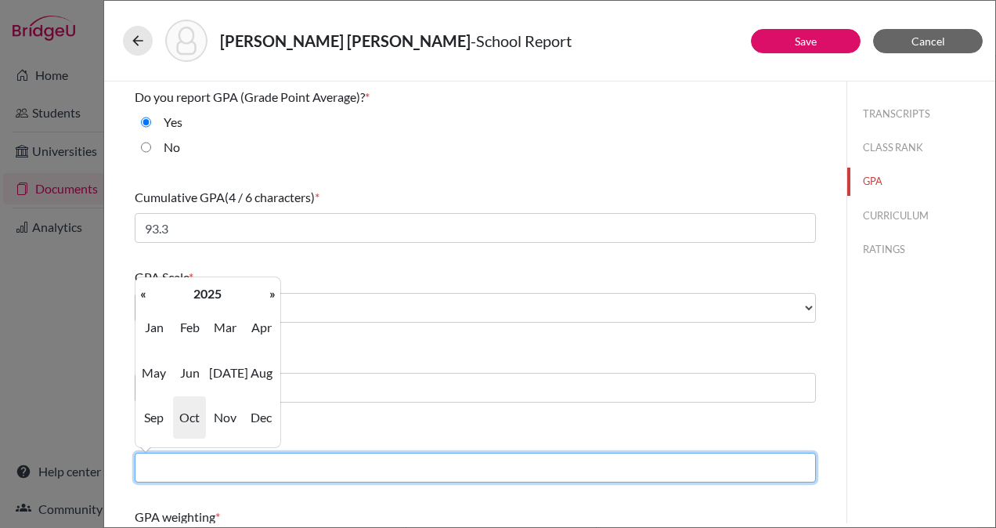
click at [255, 461] on input "text" at bounding box center [475, 468] width 681 height 30
type input "06/2025"
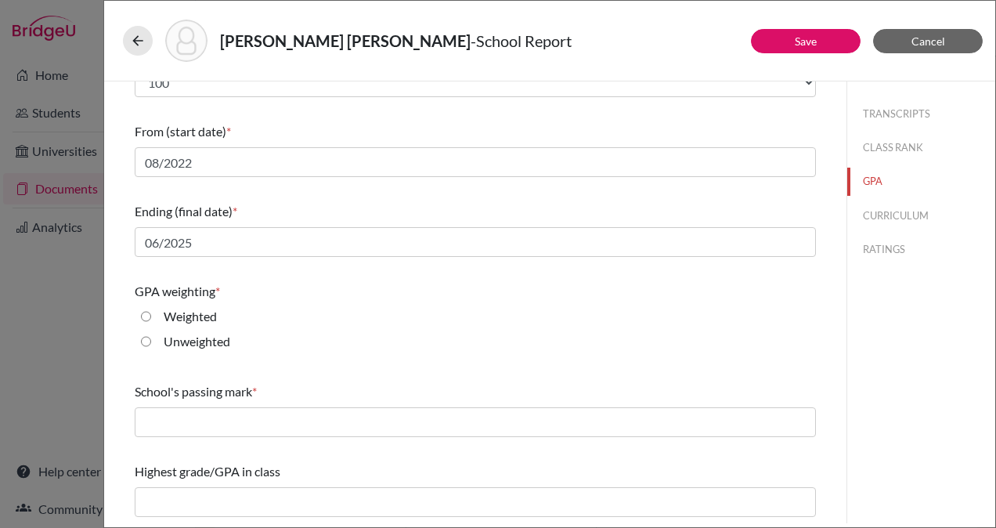
click at [330, 359] on div "GPA weighting * Weighted Unweighted" at bounding box center [475, 320] width 681 height 88
click at [143, 313] on input "Weighted" at bounding box center [146, 316] width 10 height 19
radio input "true"
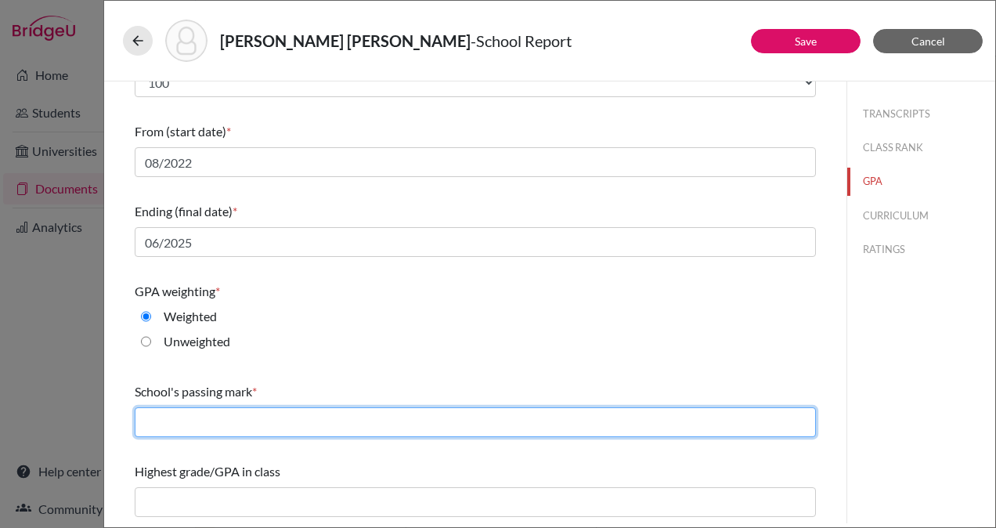
click at [294, 419] on input "text" at bounding box center [475, 422] width 681 height 30
type input "65"
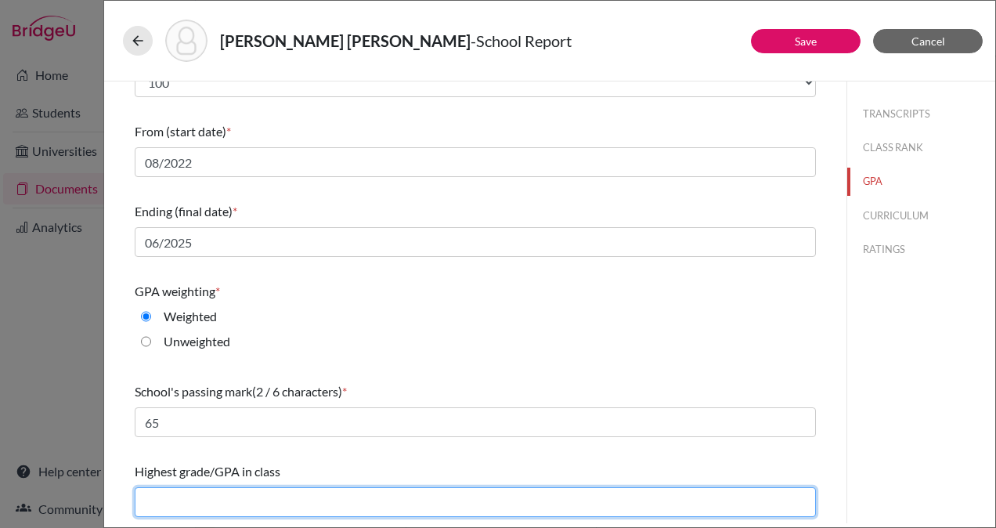
click at [252, 496] on input "text" at bounding box center [475, 502] width 681 height 30
type input "99.43"
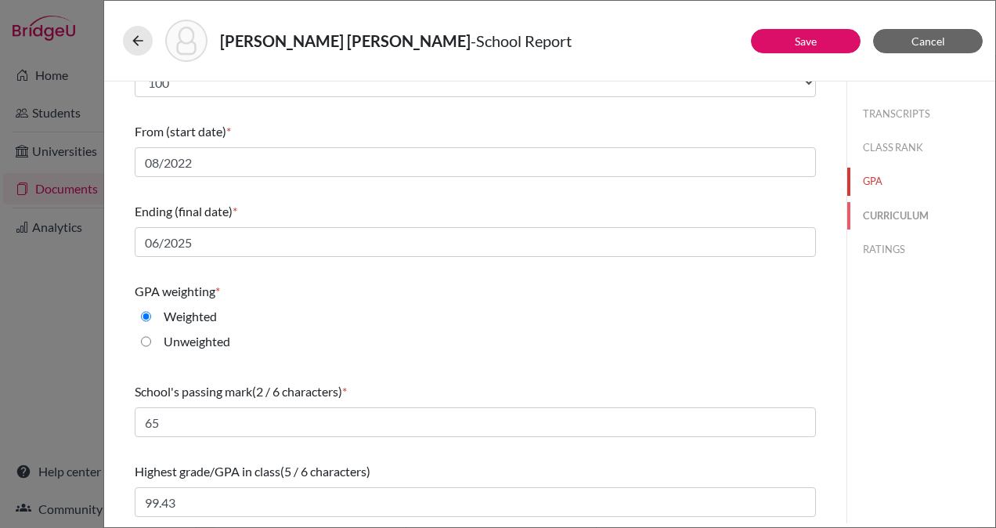
click at [868, 218] on button "CURRICULUM" at bounding box center [921, 215] width 148 height 27
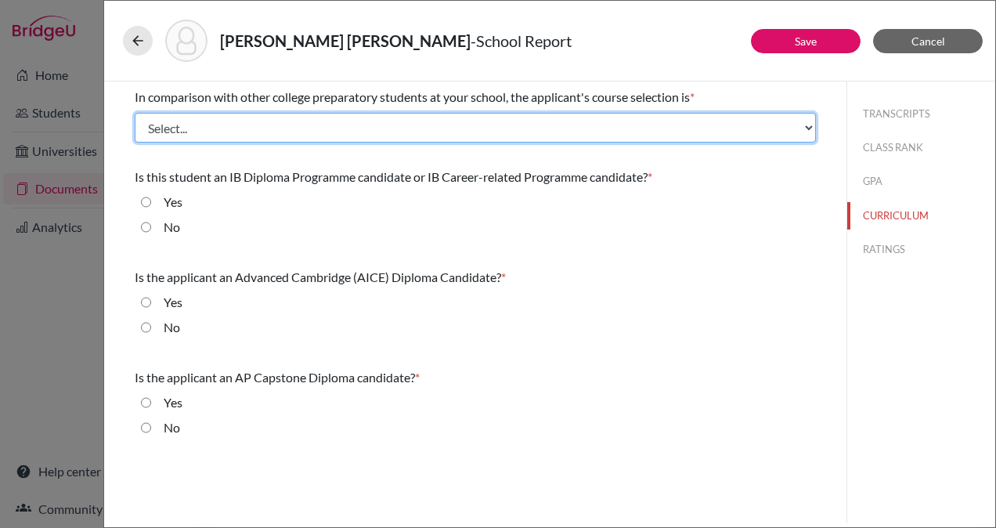
click at [377, 136] on select "Select... Less than demanding Average [PERSON_NAME] Very demanding Most demandi…" at bounding box center [475, 128] width 681 height 30
select select "2"
click at [135, 113] on select "Select... Less than demanding Average [PERSON_NAME] Very demanding Most demandi…" at bounding box center [475, 128] width 681 height 30
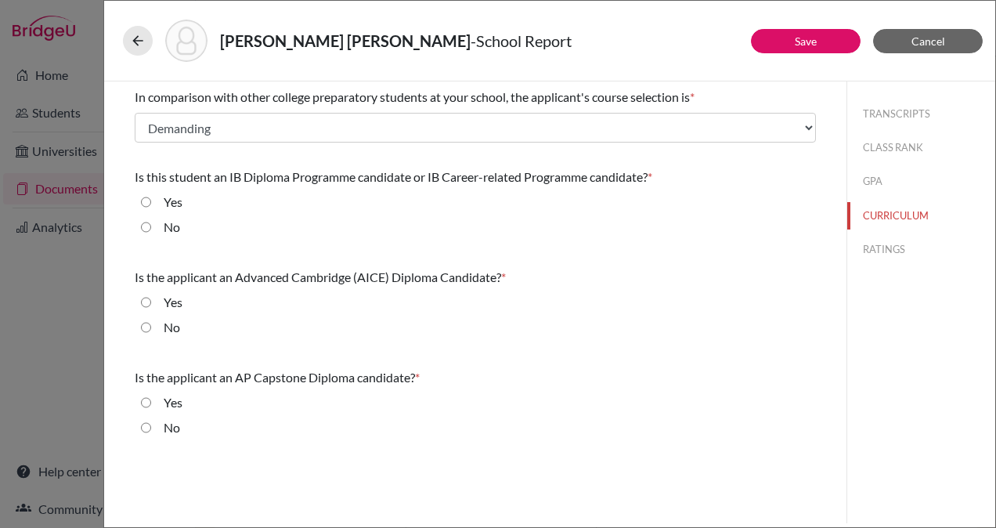
click at [150, 224] on input "No" at bounding box center [146, 227] width 10 height 19
radio input "true"
drag, startPoint x: 150, startPoint y: 224, endPoint x: 143, endPoint y: 324, distance: 100.5
click at [143, 324] on div "In comparison with other college preparatory students at your school, the appli…" at bounding box center [475, 265] width 681 height 368
click at [143, 324] on input "No" at bounding box center [146, 327] width 10 height 19
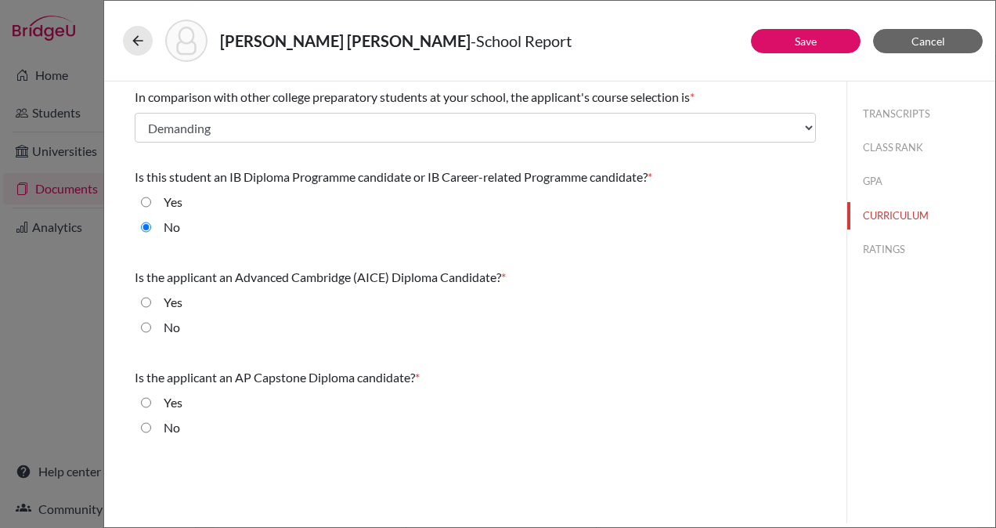
radio input "true"
click at [150, 429] on input "No" at bounding box center [146, 427] width 10 height 19
radio input "true"
click at [887, 245] on button "RATINGS" at bounding box center [921, 249] width 148 height 27
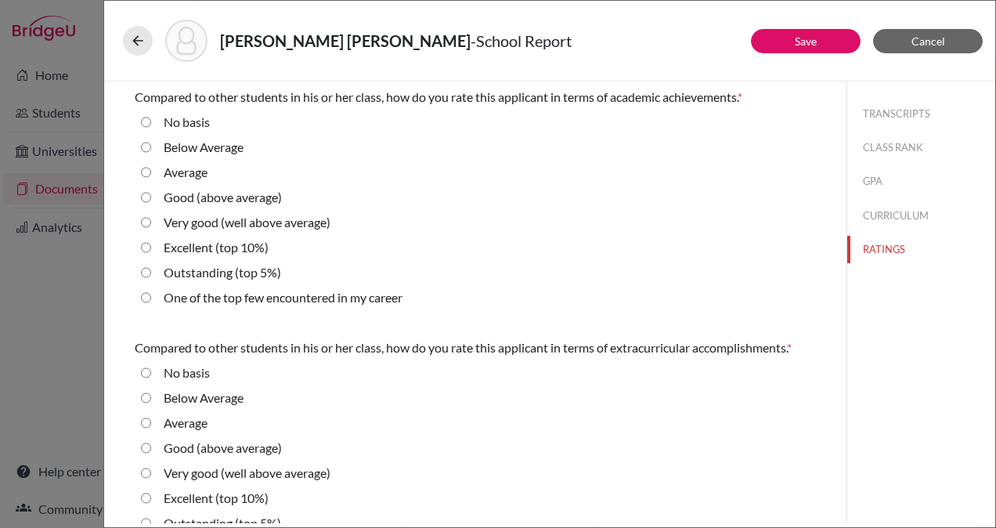
click at [146, 222] on average\) "Very good (well above average)" at bounding box center [146, 222] width 10 height 19
radio average\) "true"
click at [146, 196] on average\) "Good (above average)" at bounding box center [146, 197] width 10 height 19
radio average\) "true"
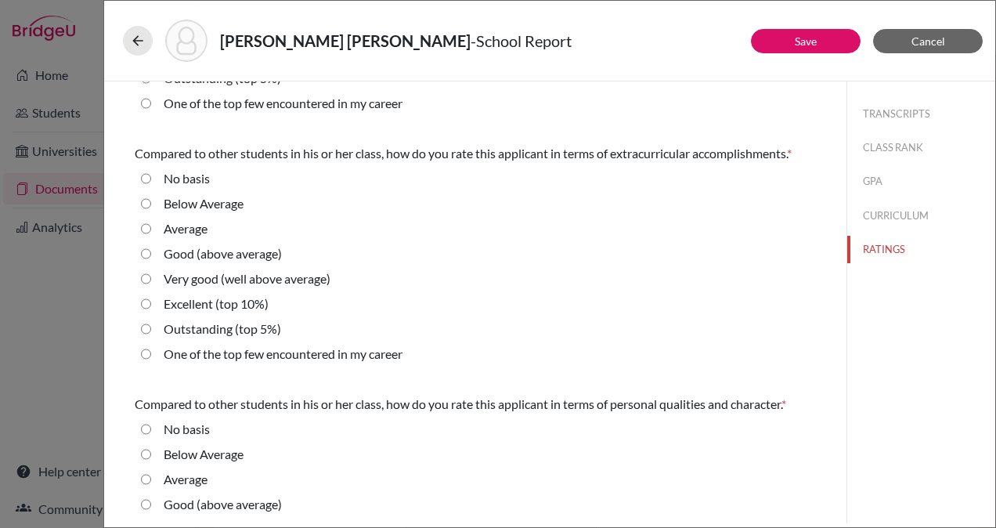
click at [146, 279] on average\) "Very good (well above average)" at bounding box center [146, 278] width 10 height 19
radio average\) "true"
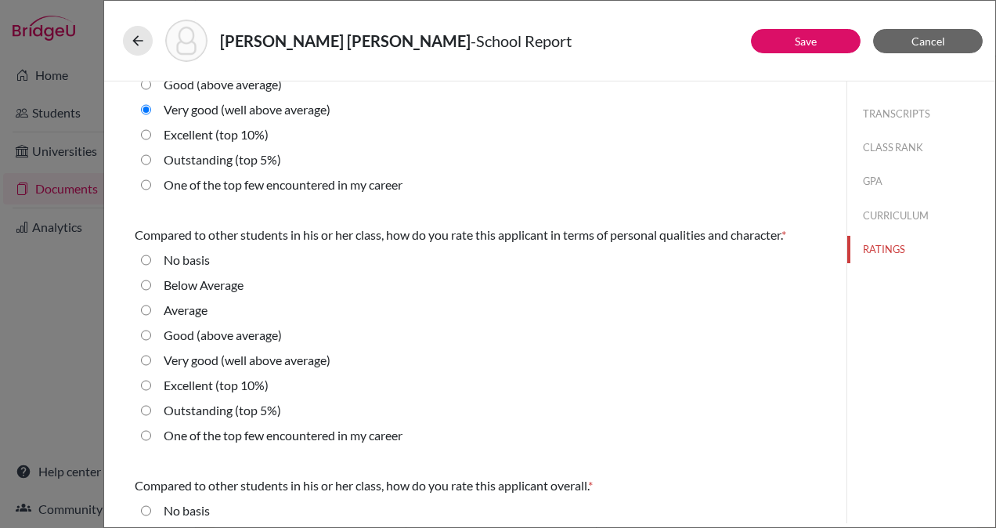
scroll to position [368, 0]
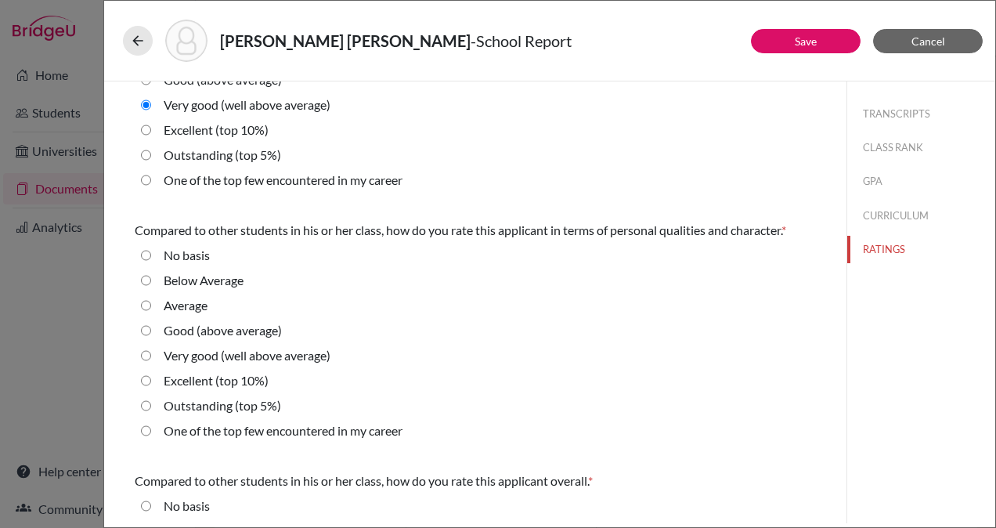
click at [144, 379] on 10\%\) "Excellent (top 10%)" at bounding box center [146, 380] width 10 height 19
radio 10\%\) "true"
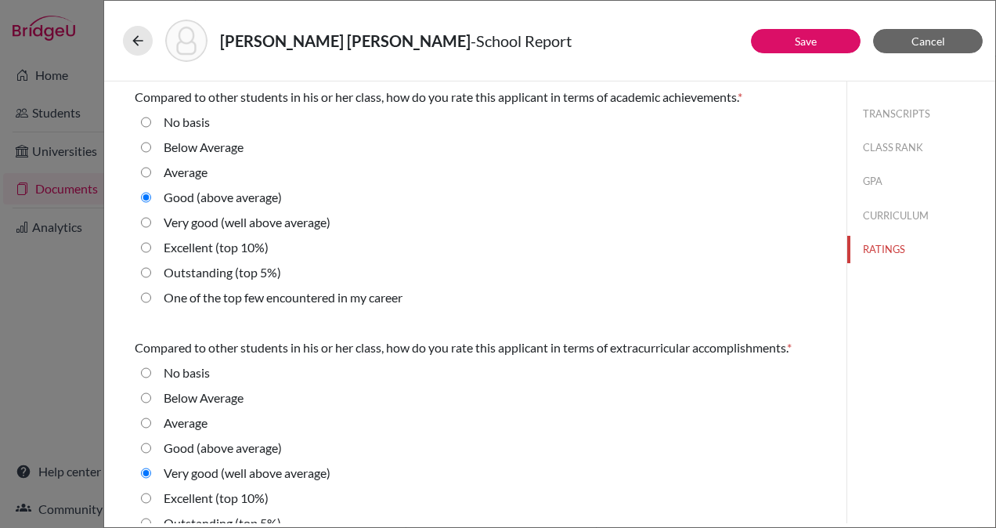
scroll to position [548, 0]
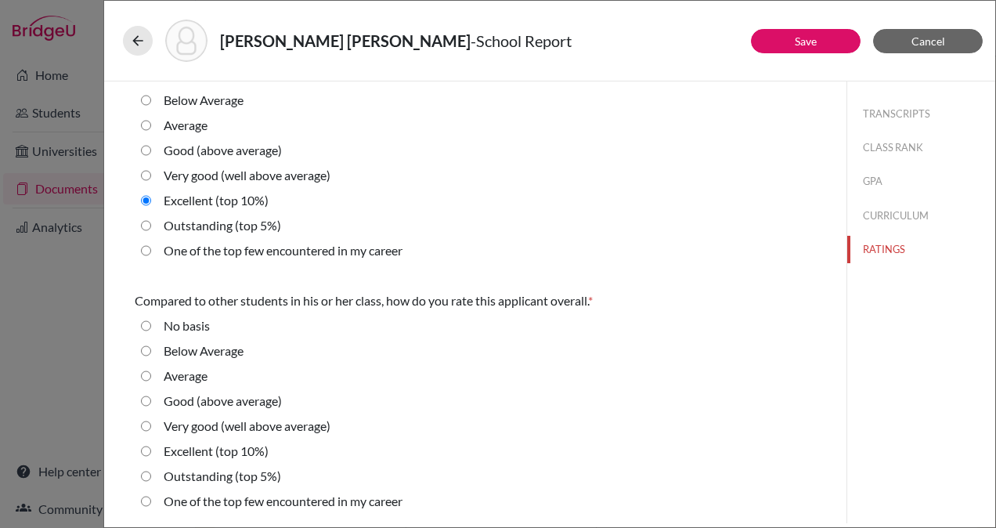
click at [142, 430] on average\) "Very good (well above average)" at bounding box center [146, 426] width 10 height 19
radio average\) "true"
click at [825, 39] on button "Save" at bounding box center [806, 41] width 110 height 24
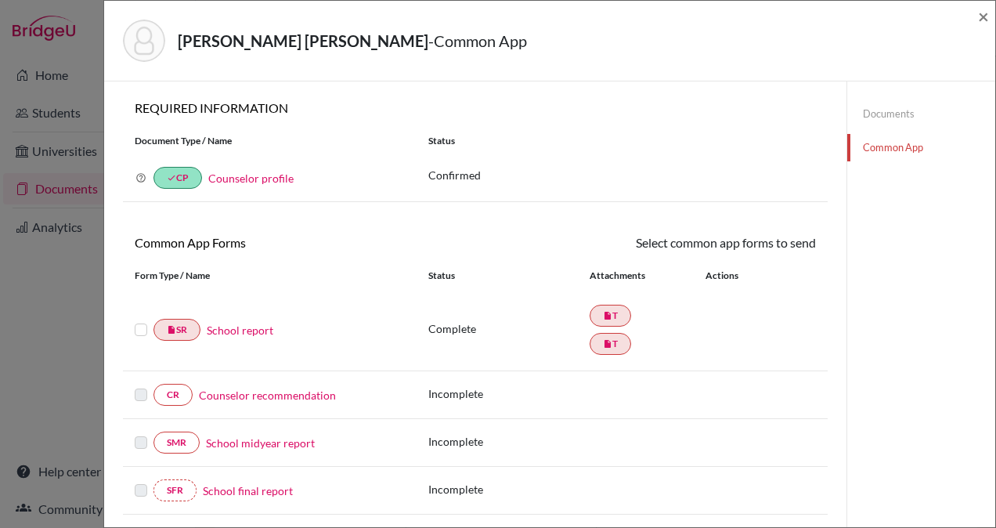
click at [316, 387] on link "Counselor recommendation" at bounding box center [267, 395] width 137 height 16
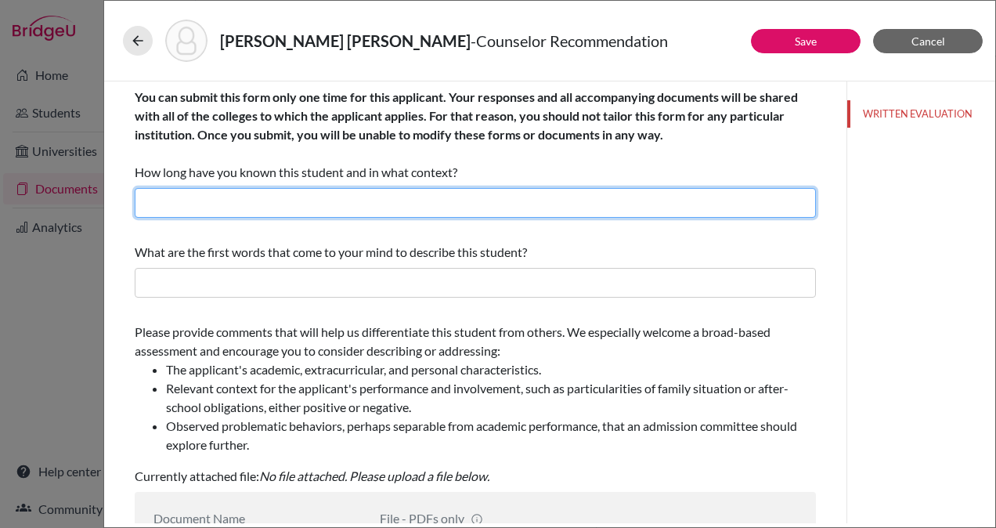
click at [379, 205] on input "text" at bounding box center [475, 203] width 681 height 30
type input "2 Years"
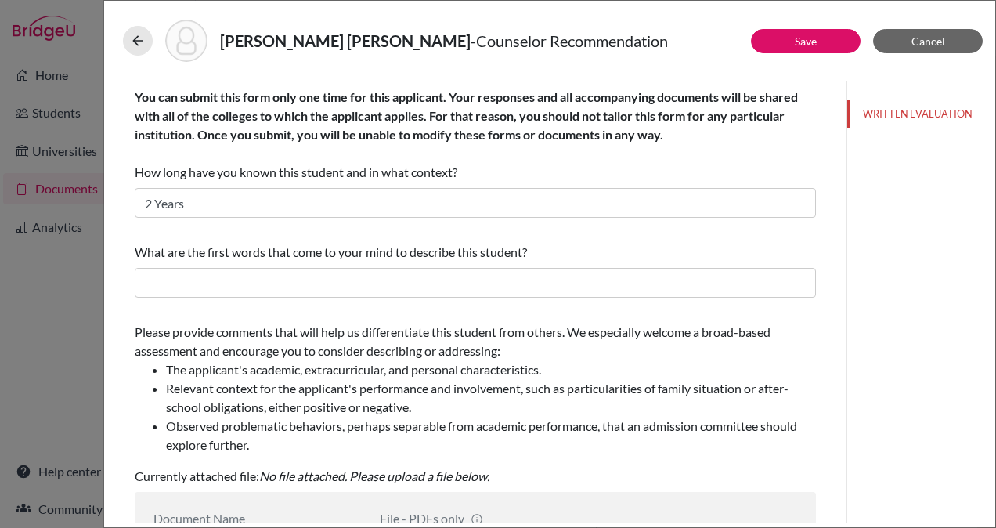
type input "Counselor Recommendation"
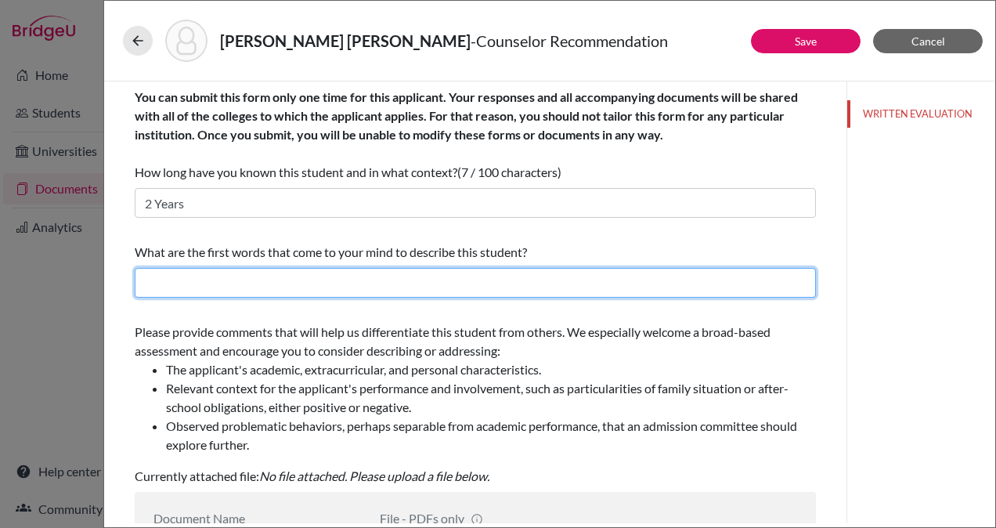
click at [219, 282] on input "text" at bounding box center [475, 283] width 681 height 30
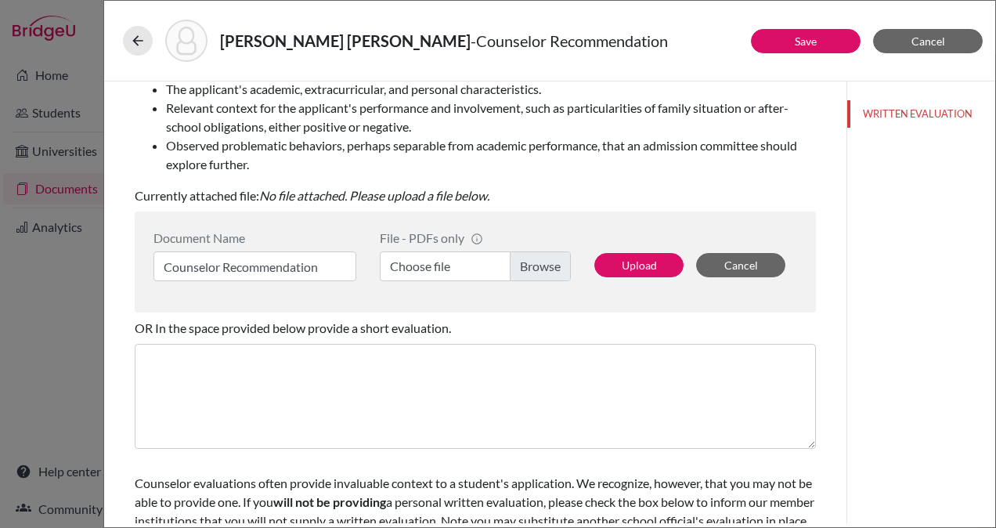
scroll to position [292, 0]
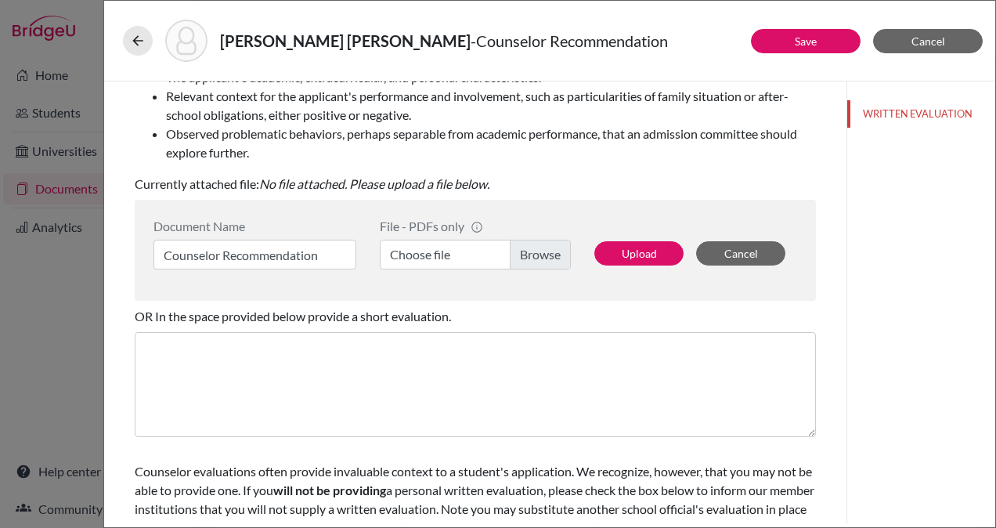
type input "Resilient, Collaborative, Driven"
click at [529, 251] on label "Choose file" at bounding box center [475, 255] width 191 height 30
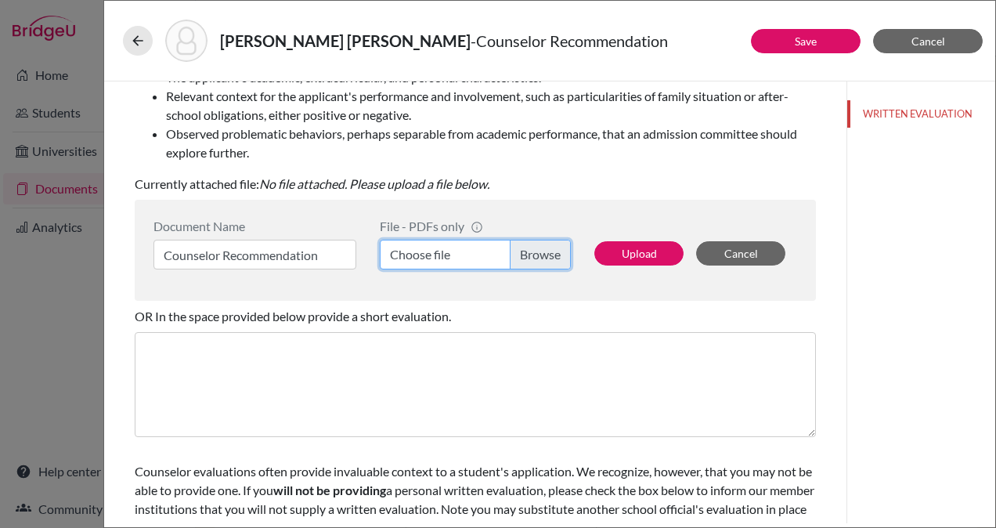
click at [529, 251] on input "Choose file" at bounding box center [475, 255] width 191 height 30
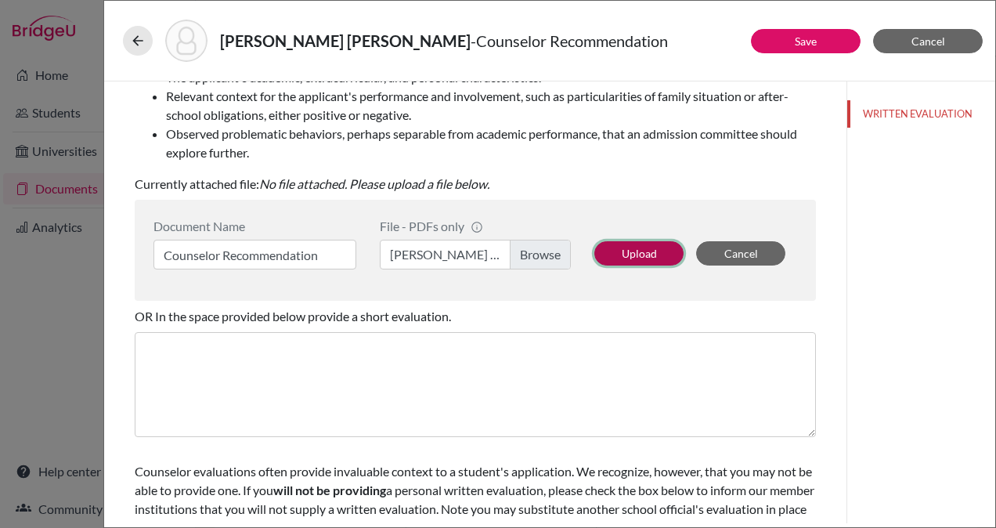
click at [618, 258] on button "Upload" at bounding box center [638, 253] width 89 height 24
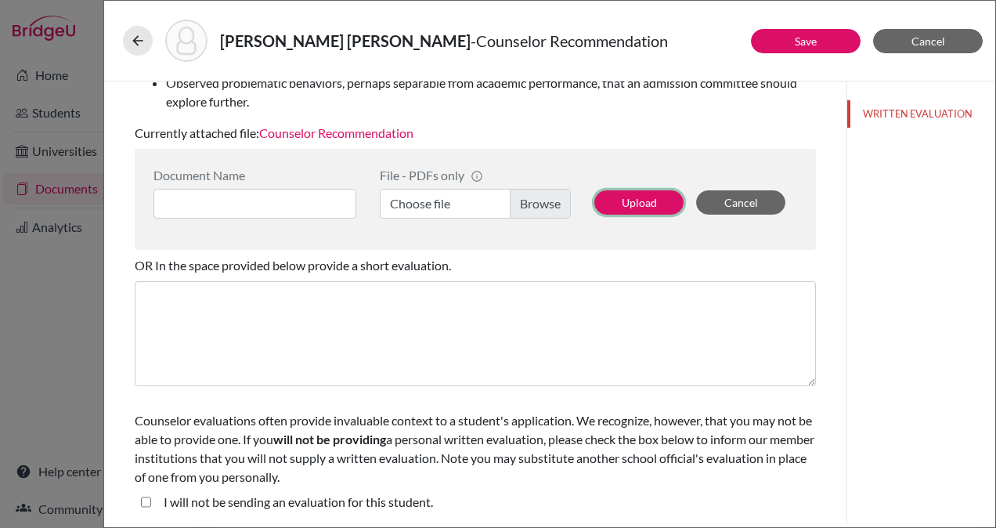
scroll to position [0, 0]
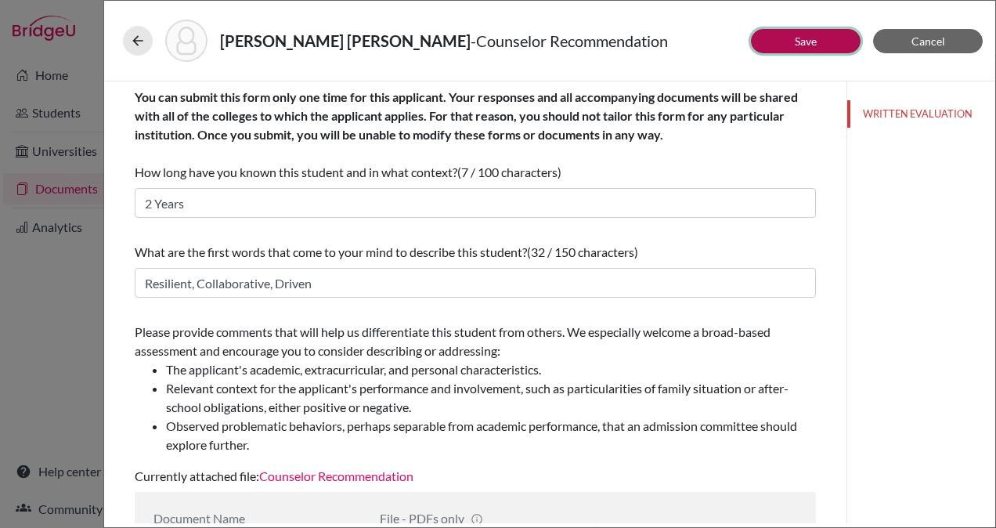
click at [801, 34] on link "Save" at bounding box center [806, 40] width 22 height 13
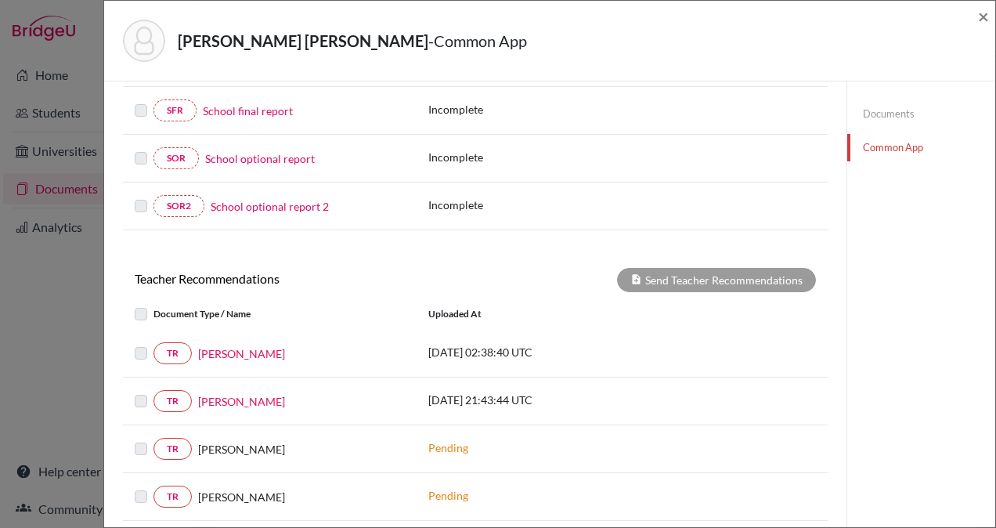
scroll to position [391, 0]
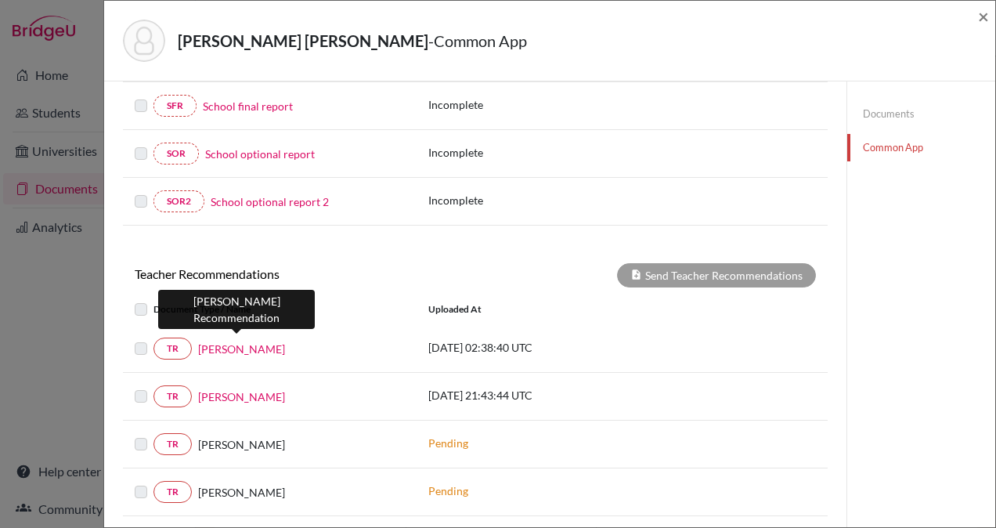
click at [238, 341] on link "Karen Clemente" at bounding box center [241, 349] width 87 height 16
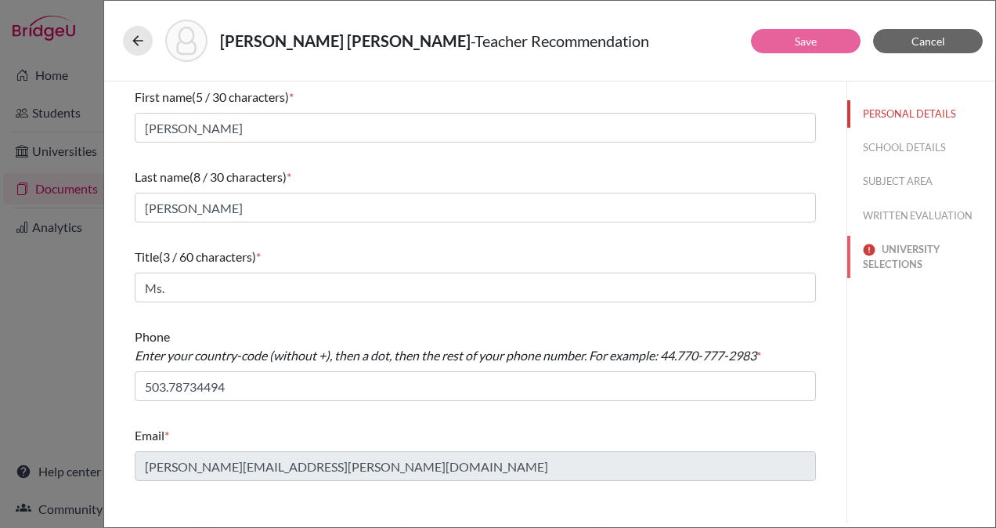
click at [906, 247] on button "UNIVERSITY SELECTIONS" at bounding box center [921, 257] width 148 height 42
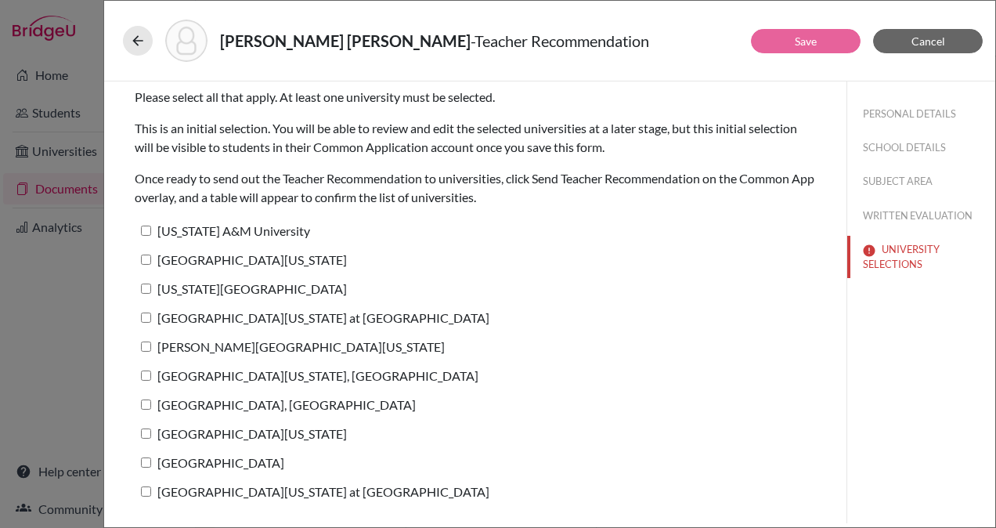
click at [149, 229] on input "Texas A&M University" at bounding box center [146, 231] width 10 height 10
checkbox input "true"
click at [146, 258] on input "University of Texas at Austin" at bounding box center [146, 259] width 10 height 10
checkbox input "true"
click at [146, 288] on input "Texas State University" at bounding box center [146, 288] width 10 height 10
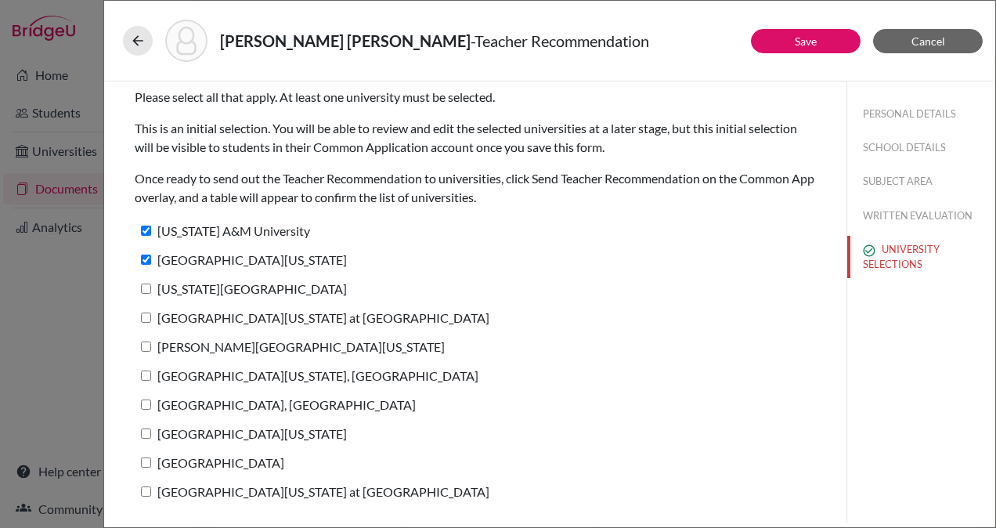
checkbox input "true"
click at [144, 313] on input "University of North Carolina at Chapel Hill" at bounding box center [146, 317] width 10 height 10
checkbox input "true"
click at [144, 343] on input "George Washington University" at bounding box center [146, 346] width 10 height 10
checkbox input "true"
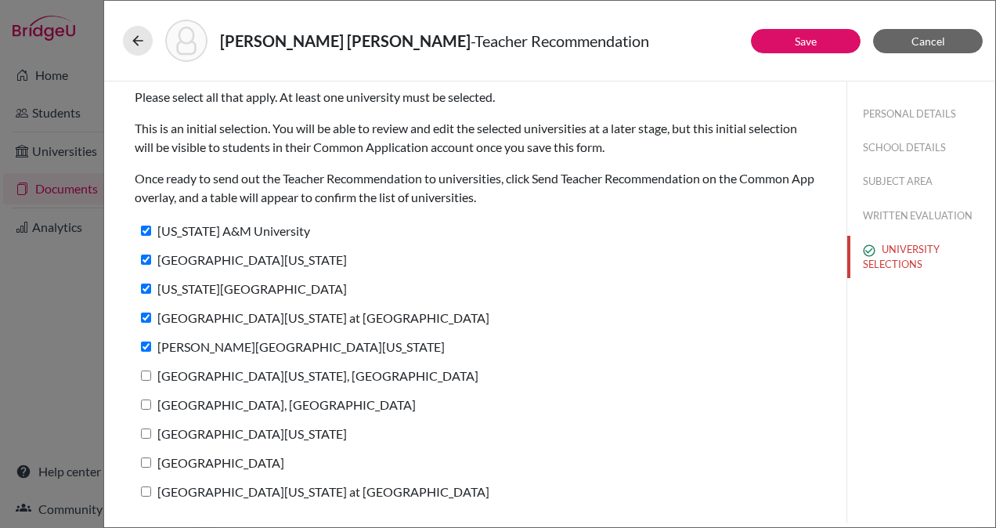
click at [146, 372] on input "University of Minnesota, Twin Cities" at bounding box center [146, 375] width 10 height 10
checkbox input "true"
click at [147, 404] on input "Purdue University, West Lafayette" at bounding box center [146, 404] width 10 height 10
checkbox input "true"
click at [148, 433] on input "University of North Texas" at bounding box center [146, 433] width 10 height 10
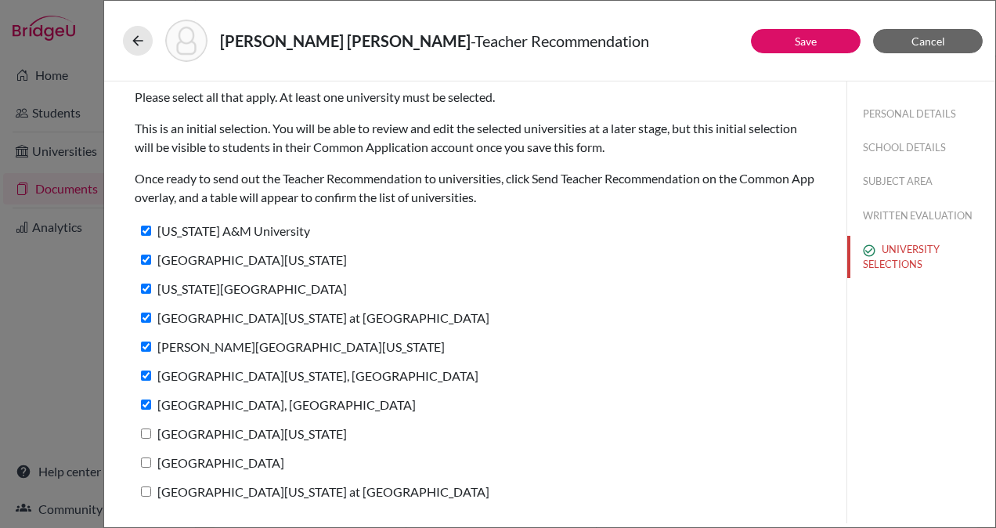
checkbox input "true"
click at [146, 462] on input "St. Edward's University" at bounding box center [146, 462] width 10 height 10
checkbox input "true"
click at [144, 489] on input "University of Texas at San Antonio" at bounding box center [146, 491] width 10 height 10
checkbox input "true"
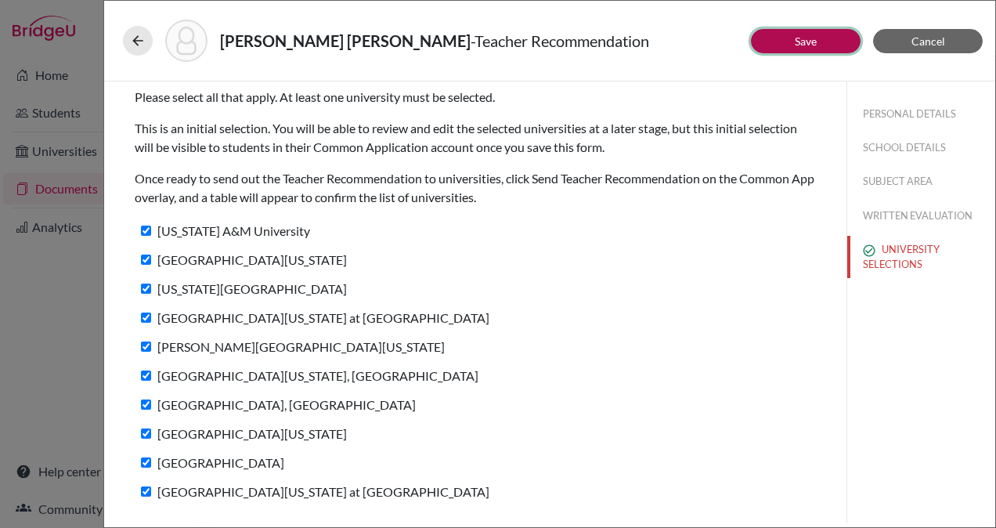
click at [786, 41] on button "Save" at bounding box center [806, 41] width 110 height 24
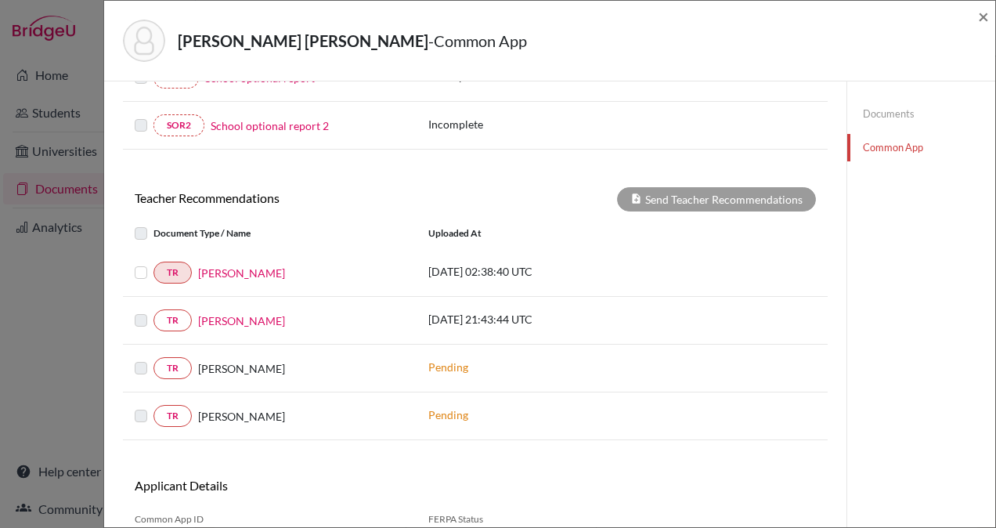
scroll to position [468, 0]
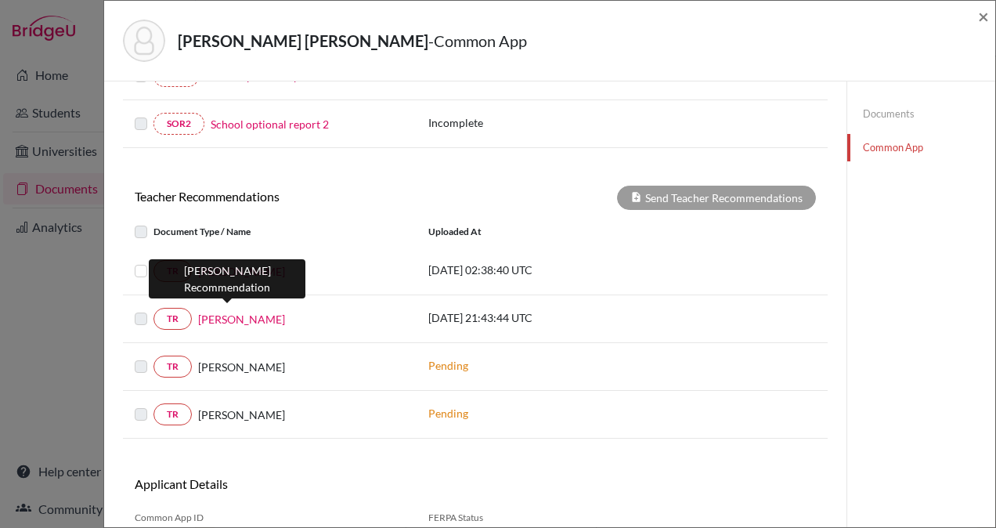
click at [236, 313] on link "Daniel Borst" at bounding box center [241, 319] width 87 height 16
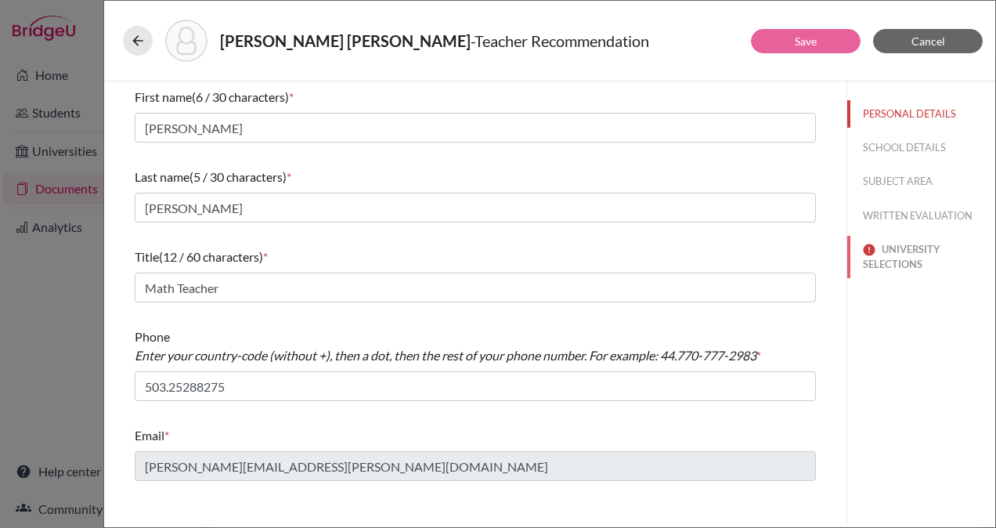
click at [897, 247] on button "UNIVERSITY SELECTIONS" at bounding box center [921, 257] width 148 height 42
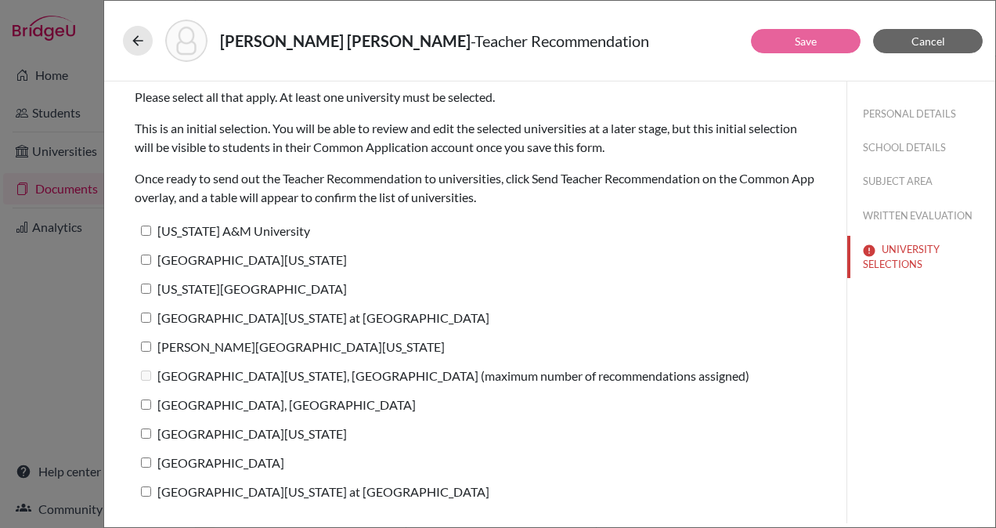
click at [143, 229] on input "Texas A&M University" at bounding box center [146, 231] width 10 height 10
checkbox input "true"
click at [147, 258] on input "University of Texas at Austin" at bounding box center [146, 259] width 10 height 10
checkbox input "true"
click at [148, 288] on input "Texas State University" at bounding box center [146, 288] width 10 height 10
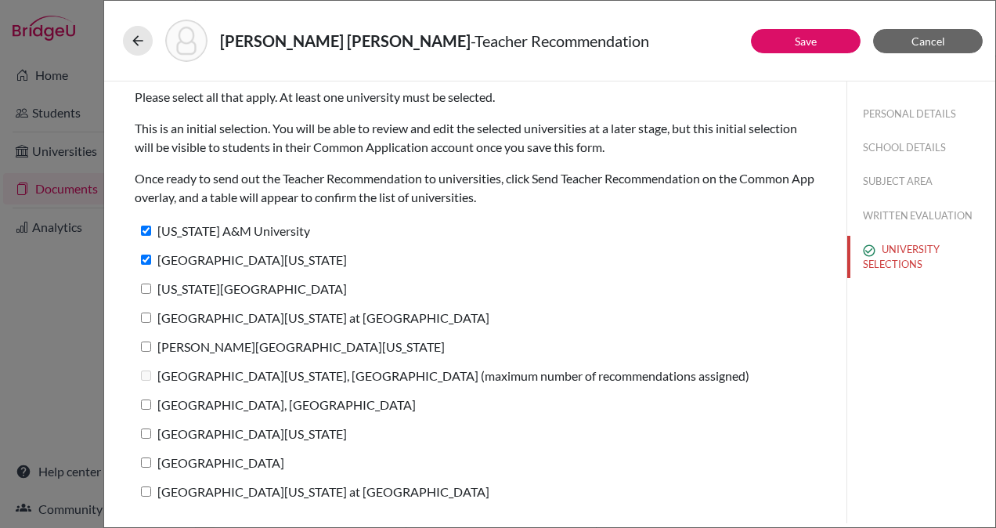
checkbox input "true"
click at [143, 317] on input "University of North Carolina at Chapel Hill" at bounding box center [146, 317] width 10 height 10
checkbox input "true"
click at [146, 345] on input "George Washington University" at bounding box center [146, 346] width 10 height 10
checkbox input "true"
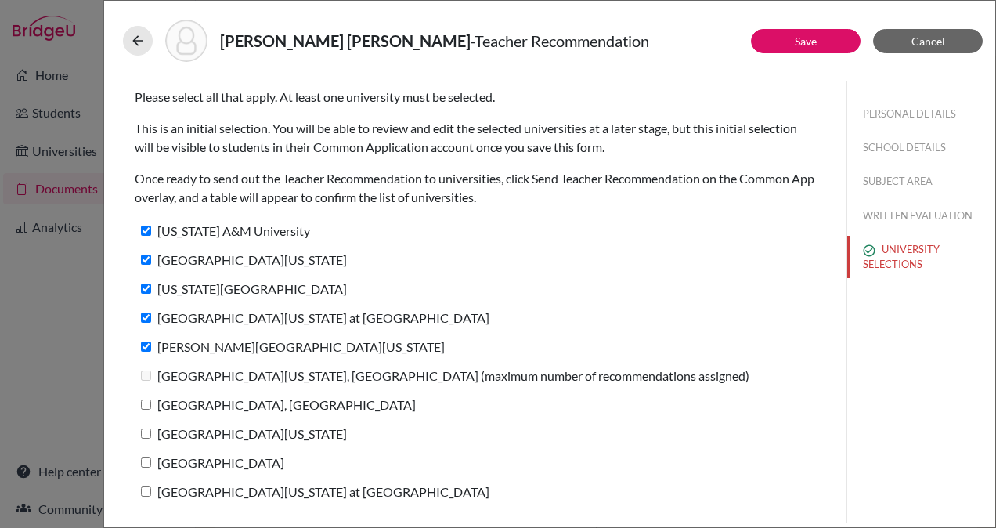
click at [147, 403] on input "Purdue University, West Lafayette" at bounding box center [146, 404] width 10 height 10
checkbox input "true"
click at [146, 435] on input "University of North Texas" at bounding box center [146, 433] width 10 height 10
checkbox input "true"
click at [146, 460] on input "St. Edward's University" at bounding box center [146, 462] width 10 height 10
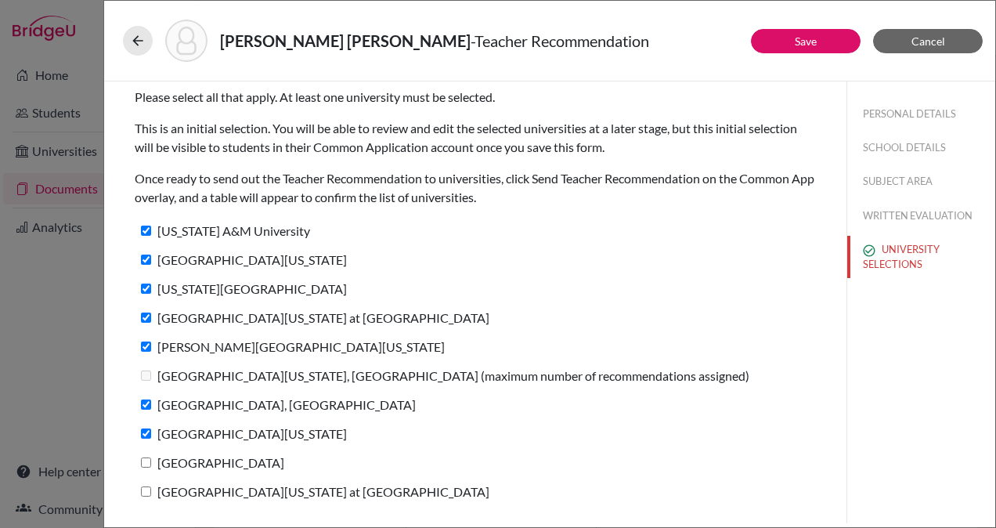
checkbox input "true"
click at [146, 492] on input "University of Texas at San Antonio" at bounding box center [146, 491] width 10 height 10
checkbox input "true"
click at [803, 35] on link "Save" at bounding box center [806, 40] width 22 height 13
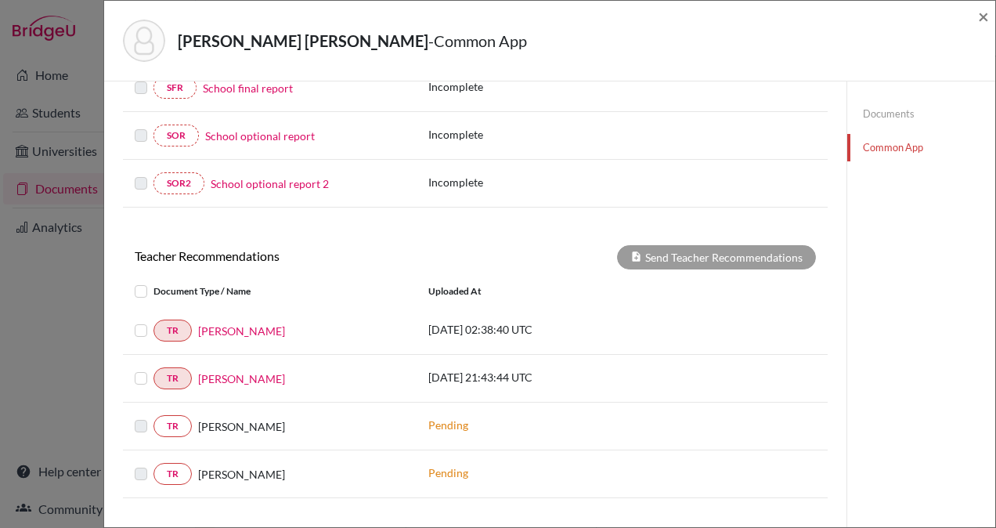
scroll to position [539, 0]
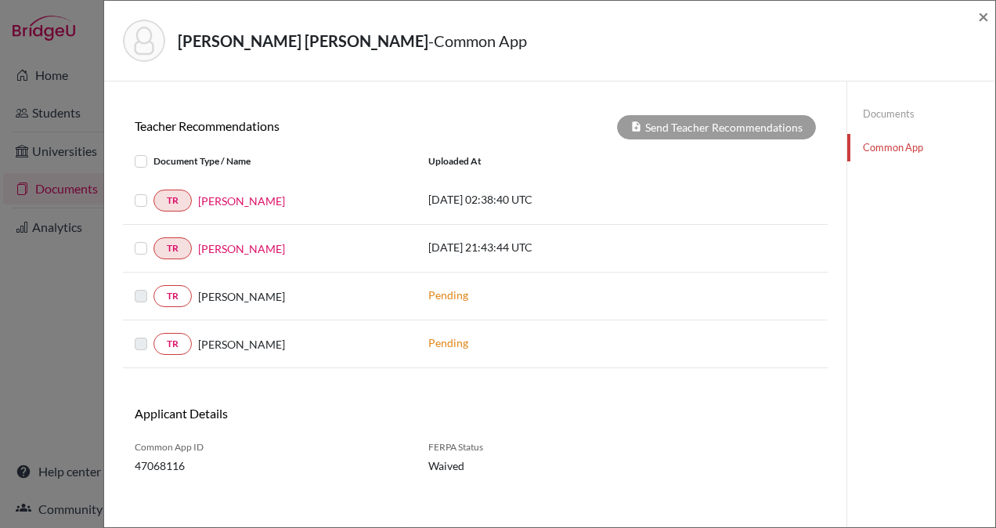
click at [153, 191] on label at bounding box center [153, 191] width 0 height 0
click at [0, 0] on input "checkbox" at bounding box center [0, 0] width 0 height 0
click at [153, 239] on label at bounding box center [153, 239] width 0 height 0
click at [0, 0] on input "checkbox" at bounding box center [0, 0] width 0 height 0
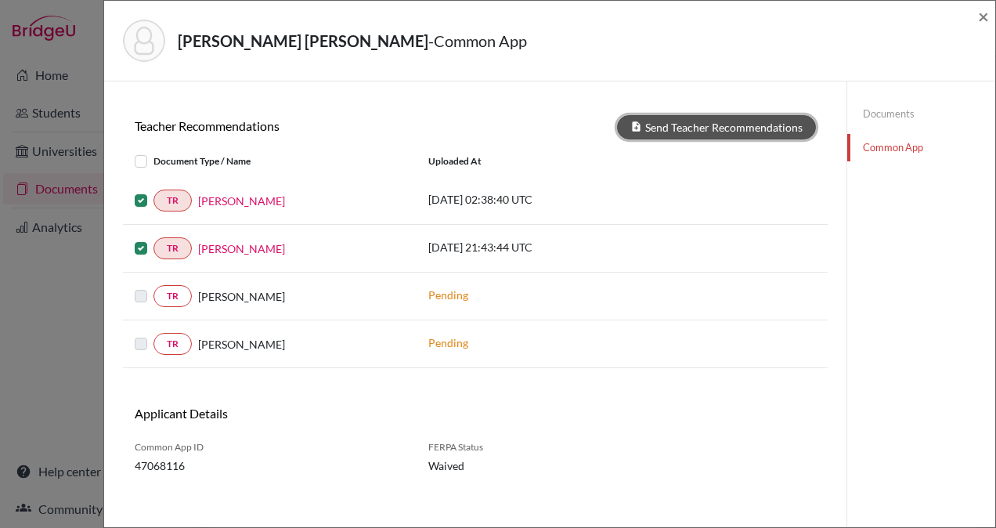
click at [701, 125] on button "Send Teacher Recommendations" at bounding box center [716, 127] width 199 height 24
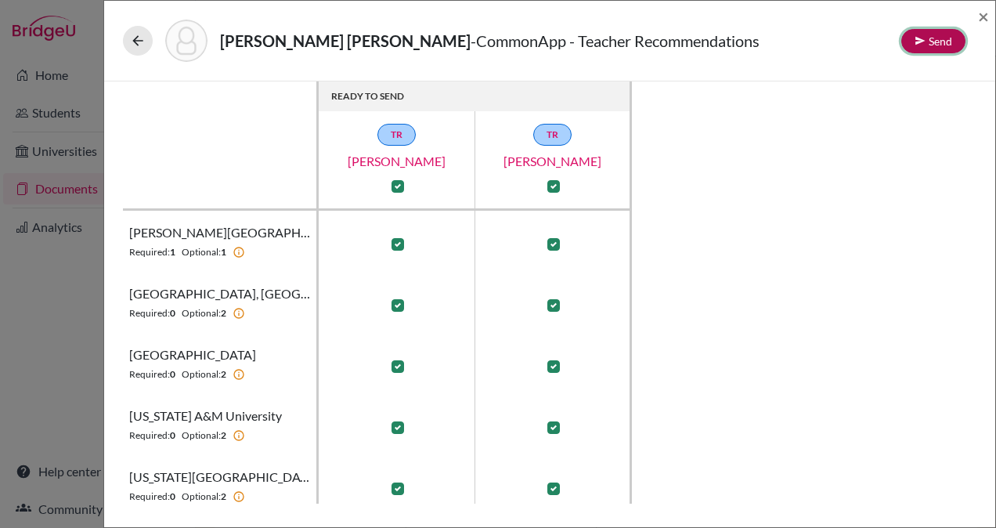
click at [927, 39] on button "Send" at bounding box center [933, 41] width 64 height 24
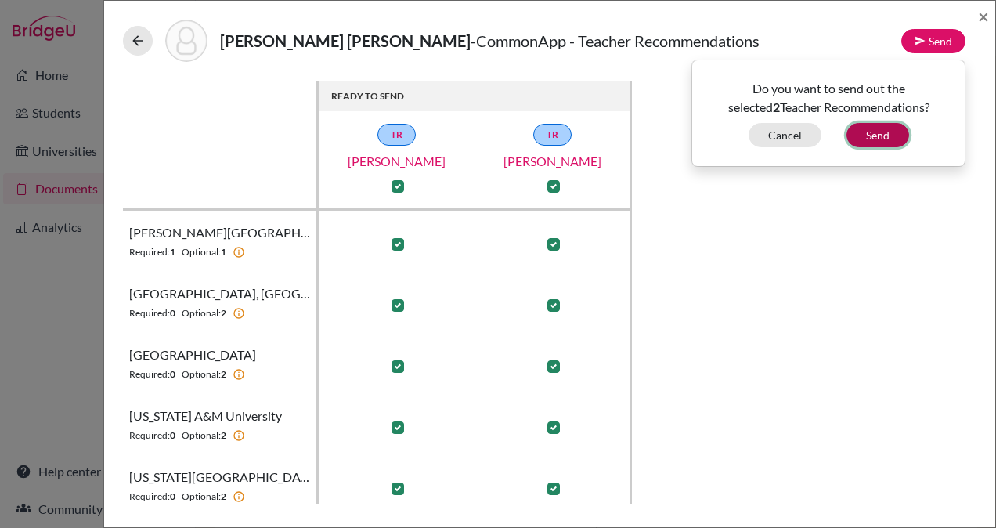
click at [897, 128] on button "Send" at bounding box center [877, 135] width 63 height 24
checkbox input "false"
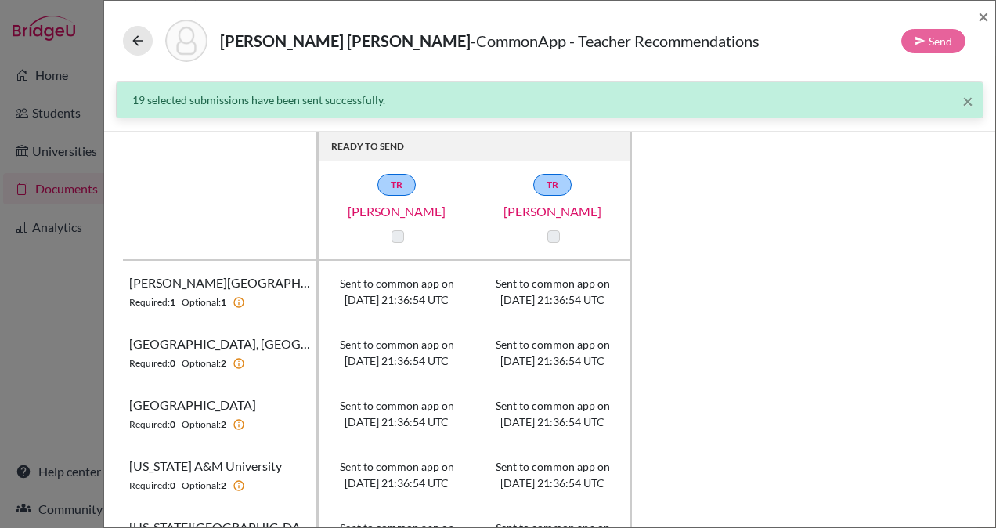
click at [977, 17] on div "Santamaria Vargas, Daniela - CommonApp - Teacher Recommendations Send ×" at bounding box center [549, 40] width 879 height 67
click at [982, 14] on span "×" at bounding box center [983, 16] width 11 height 23
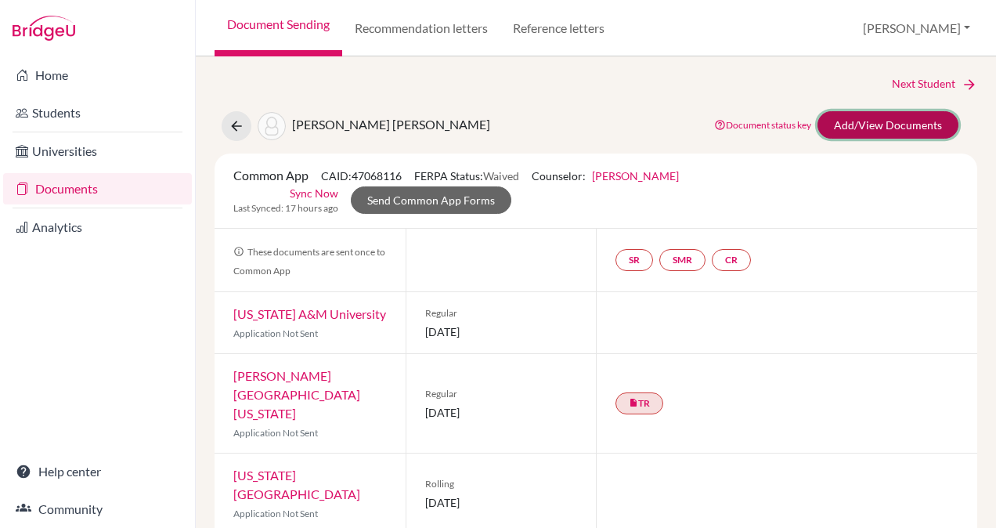
click at [860, 125] on link "Add/View Documents" at bounding box center [887, 124] width 141 height 27
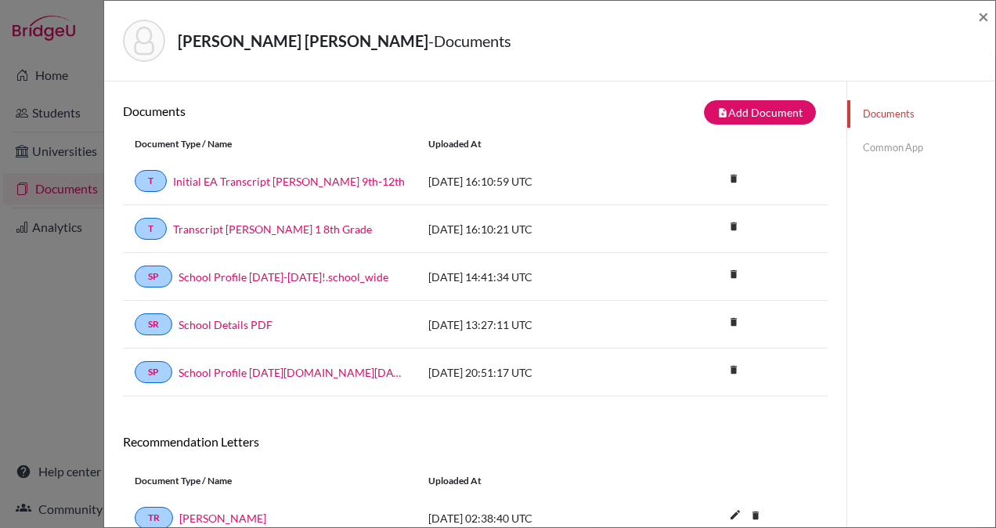
click at [874, 146] on link "Common App" at bounding box center [921, 147] width 148 height 27
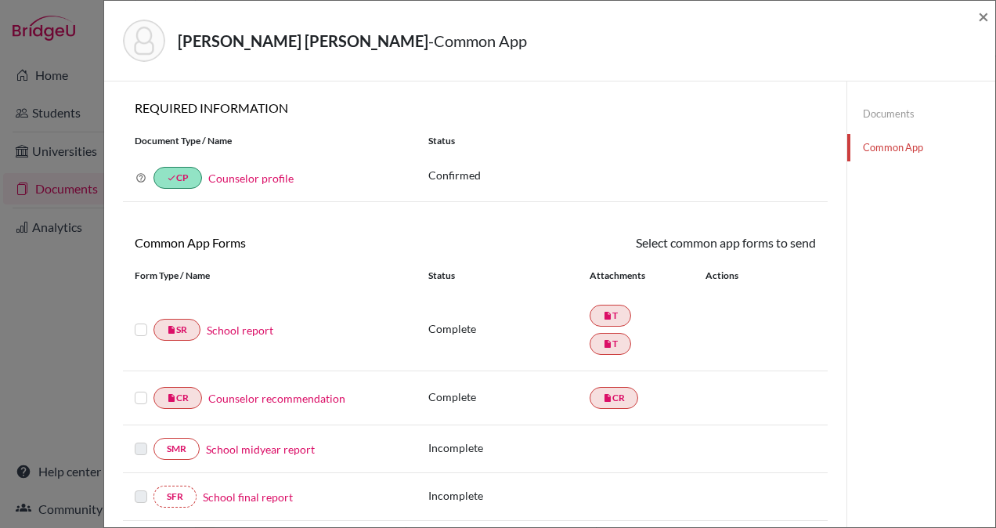
click at [138, 320] on label at bounding box center [141, 320] width 13 height 0
click at [0, 0] on input "checkbox" at bounding box center [0, 0] width 0 height 0
click at [143, 390] on label at bounding box center [141, 390] width 13 height 0
click at [0, 0] on input "checkbox" at bounding box center [0, 0] width 0 height 0
click at [789, 238] on link "Send" at bounding box center [783, 245] width 65 height 24
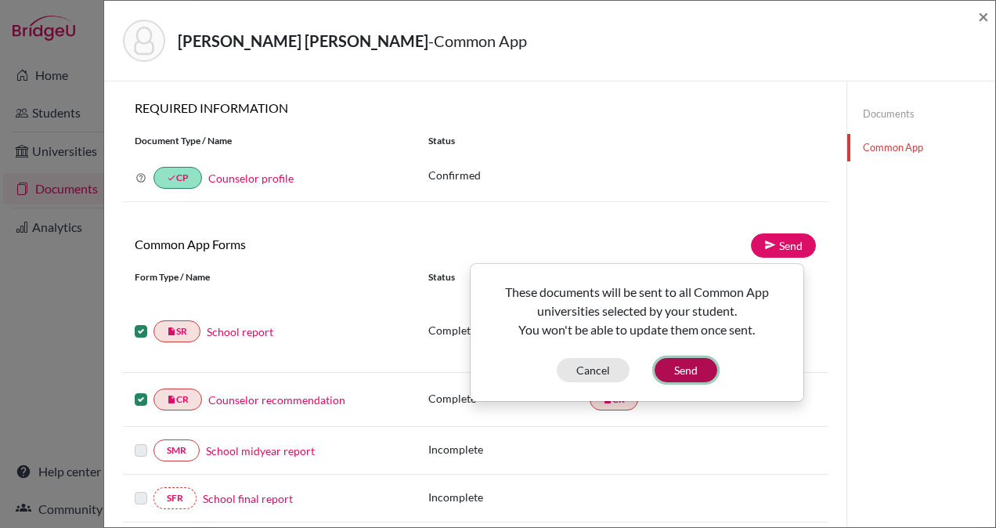
click at [696, 369] on button "Send" at bounding box center [686, 370] width 63 height 24
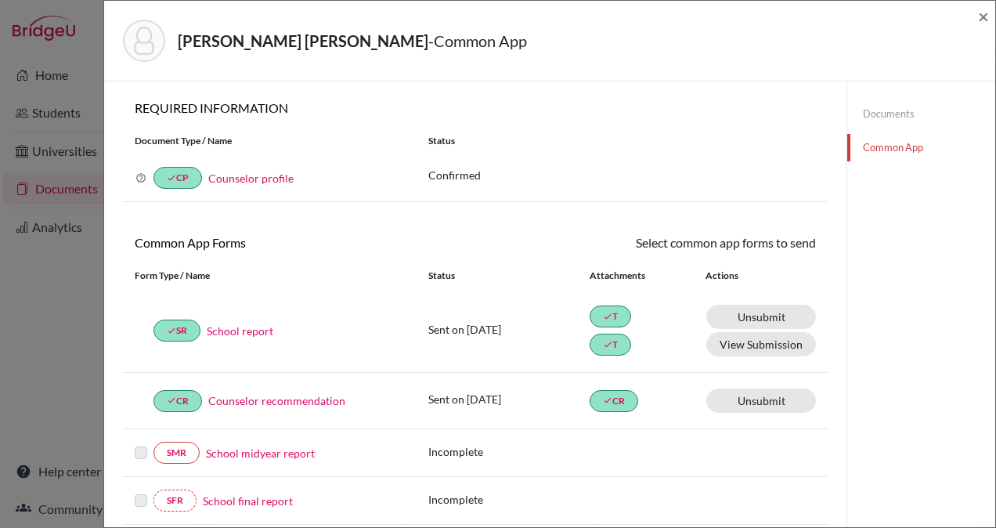
click at [886, 113] on link "Documents" at bounding box center [921, 113] width 148 height 27
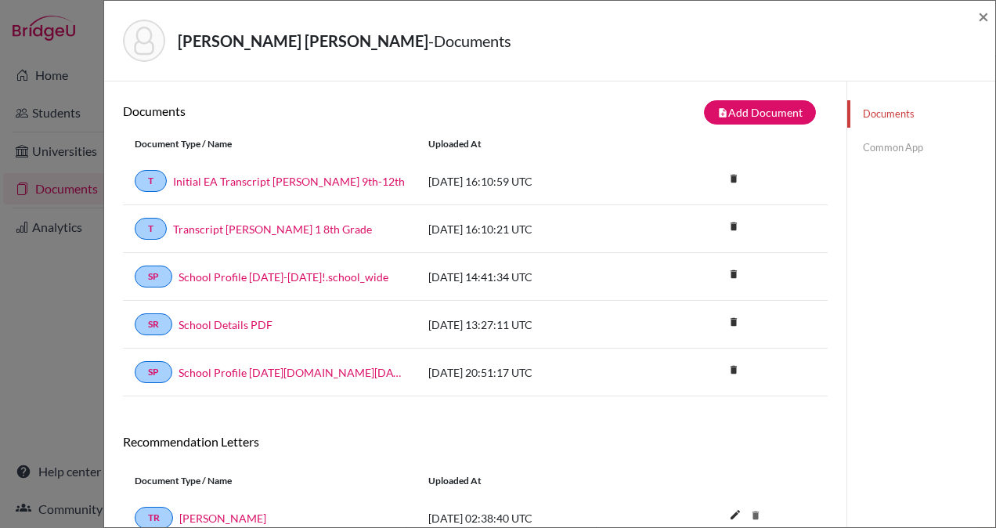
click at [879, 150] on link "Common App" at bounding box center [921, 147] width 148 height 27
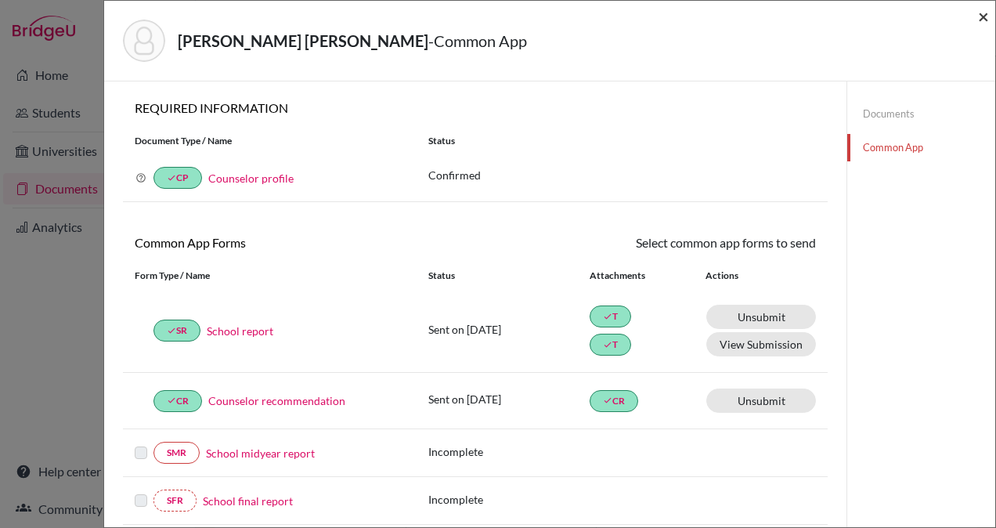
click at [985, 16] on span "×" at bounding box center [983, 16] width 11 height 23
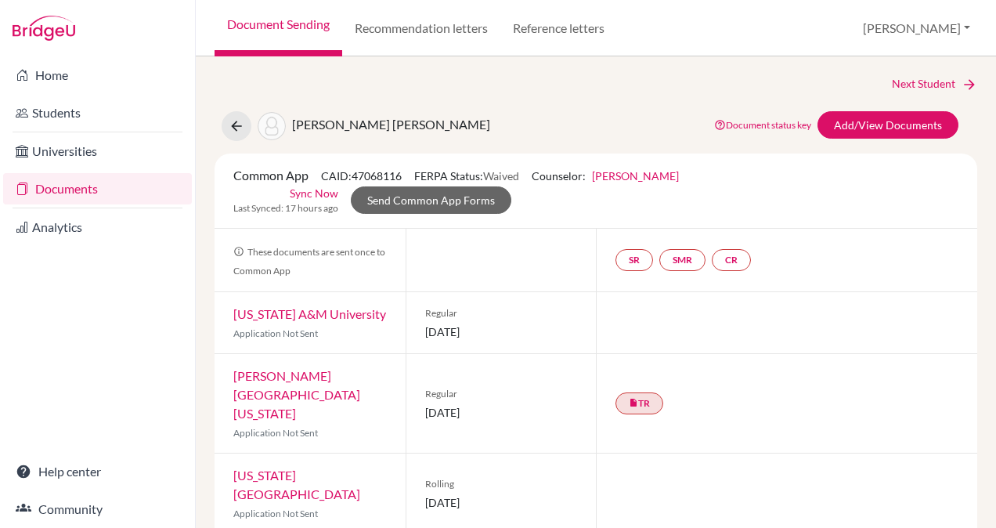
click at [315, 189] on link "Sync Now" at bounding box center [314, 193] width 49 height 16
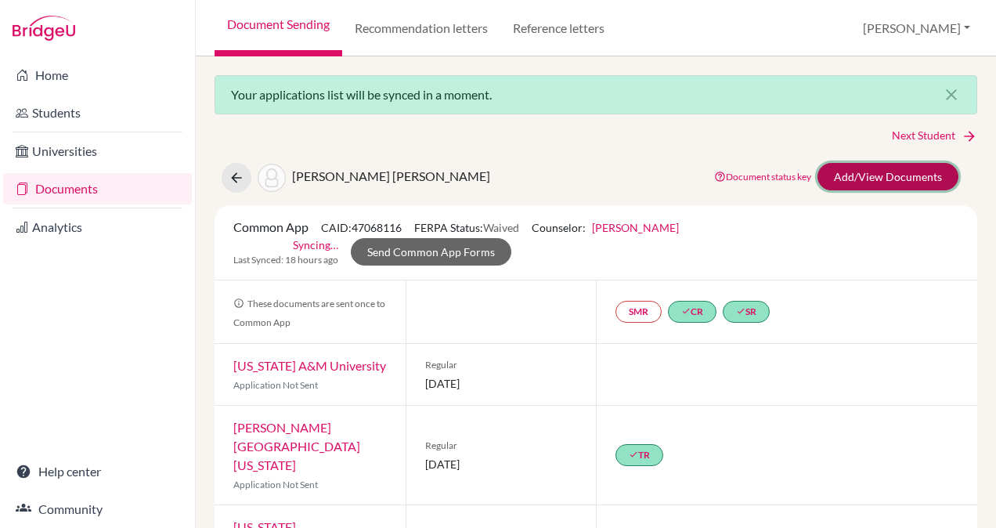
click at [871, 176] on link "Add/View Documents" at bounding box center [887, 176] width 141 height 27
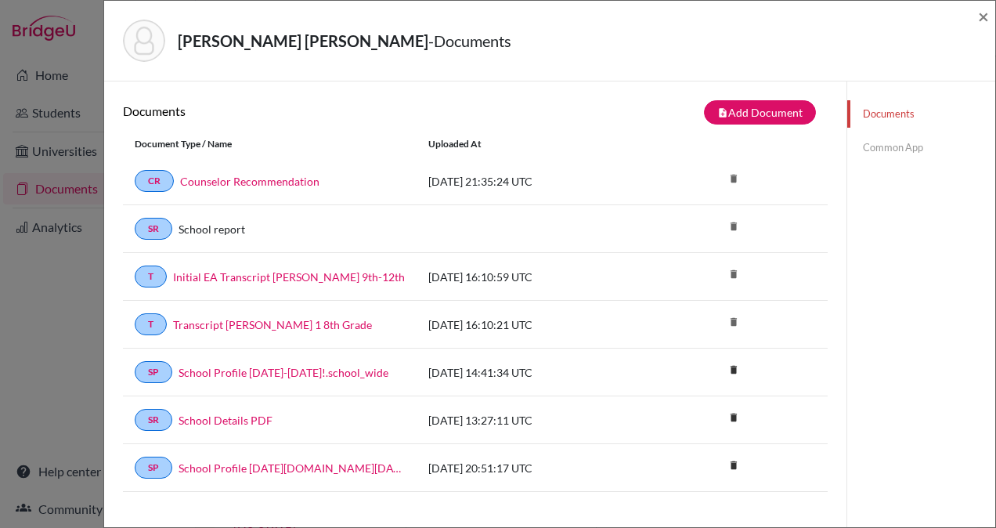
click at [871, 143] on link "Common App" at bounding box center [921, 147] width 148 height 27
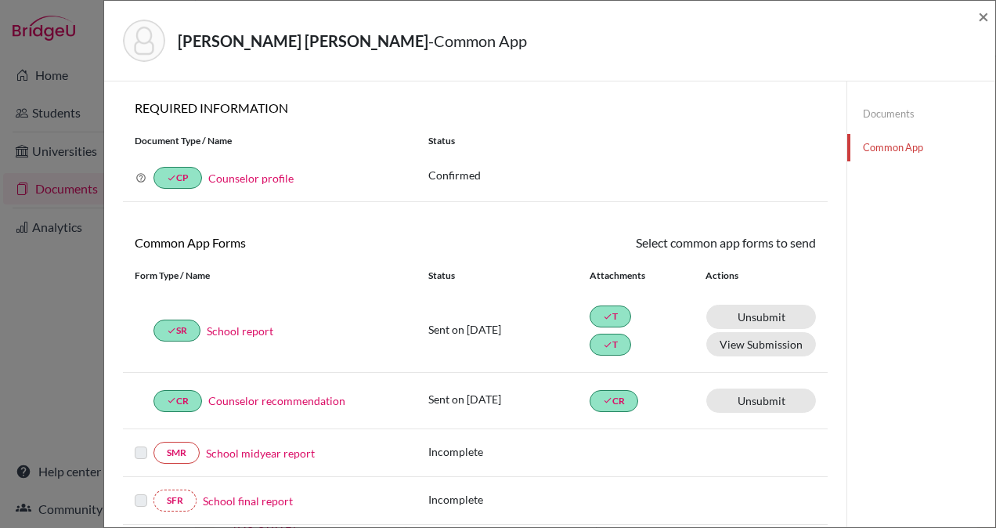
click at [255, 329] on link "School report" at bounding box center [240, 331] width 67 height 16
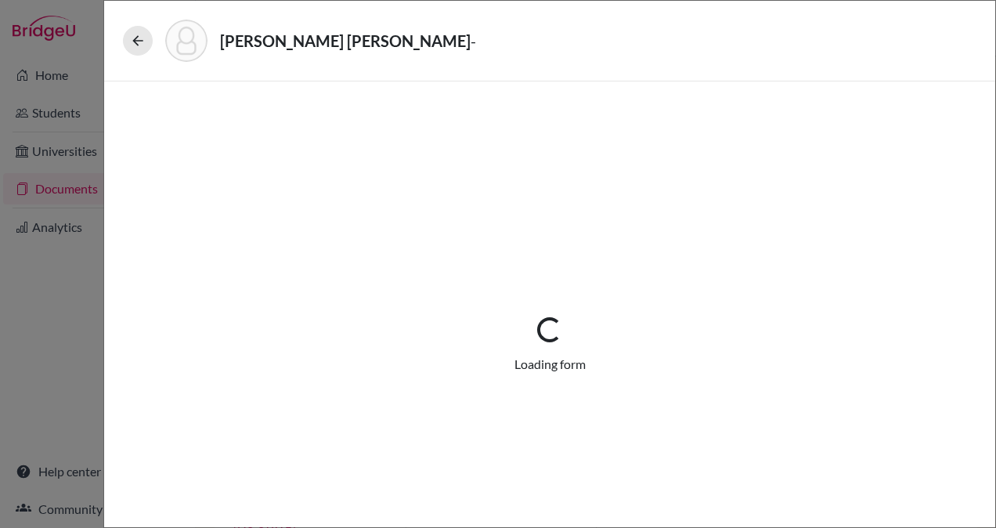
select select "2"
select select "665716"
select select "0"
select select "1"
select select "665713"
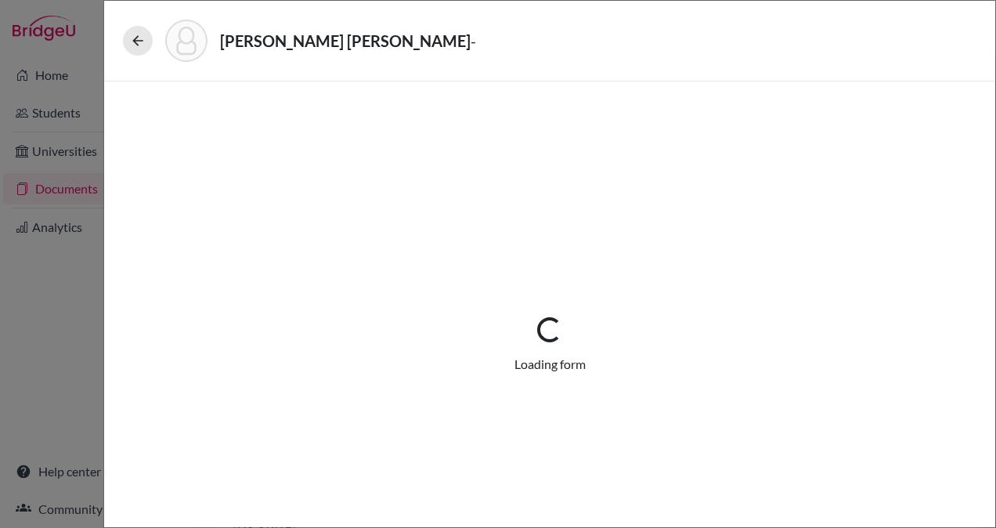
select select "0"
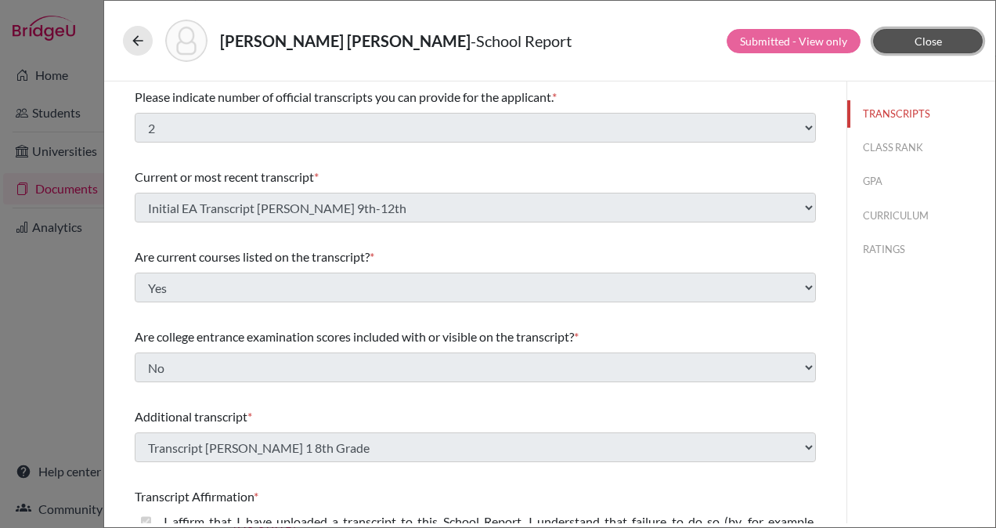
click at [913, 43] on button "Close" at bounding box center [928, 41] width 110 height 24
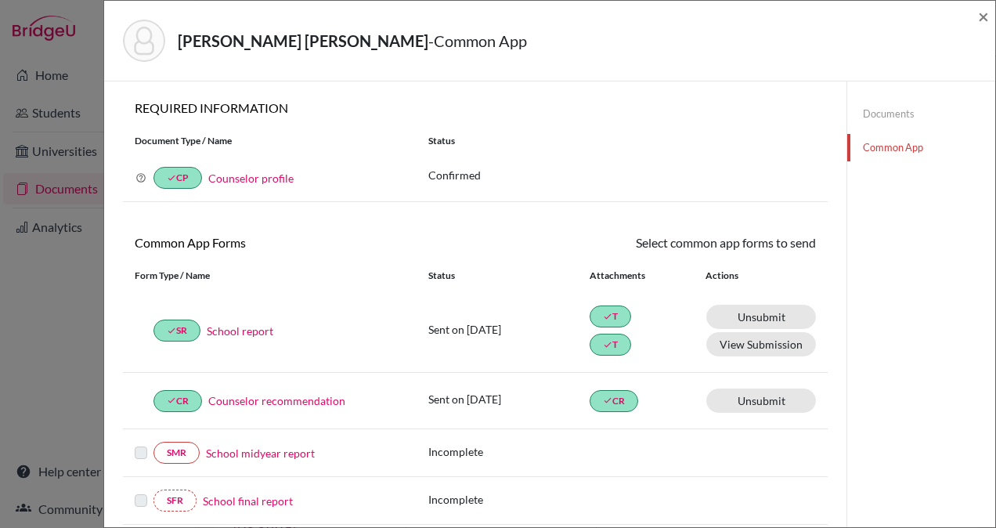
click at [251, 327] on link "School report" at bounding box center [240, 331] width 67 height 16
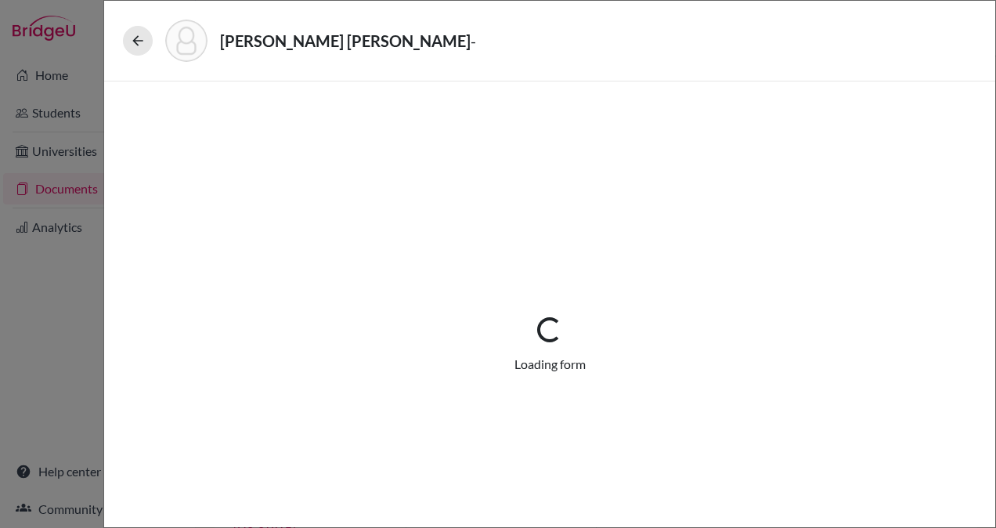
select select "2"
select select "665716"
select select "0"
select select "1"
select select "665713"
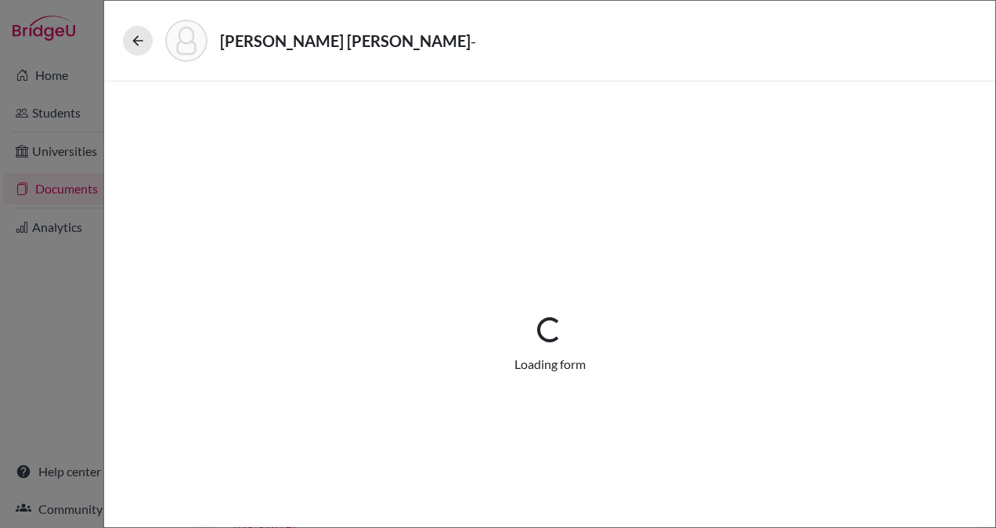
select select "0"
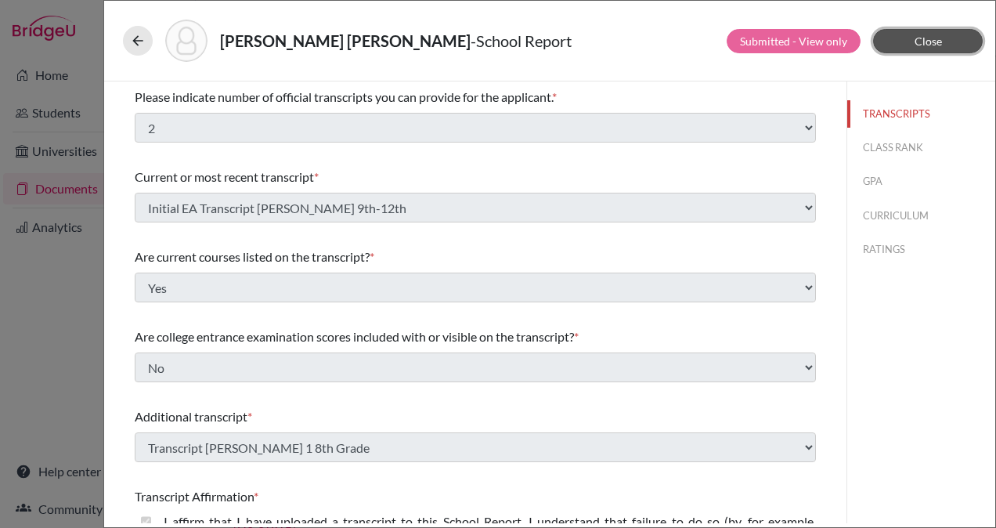
click at [931, 32] on button "Close" at bounding box center [928, 41] width 110 height 24
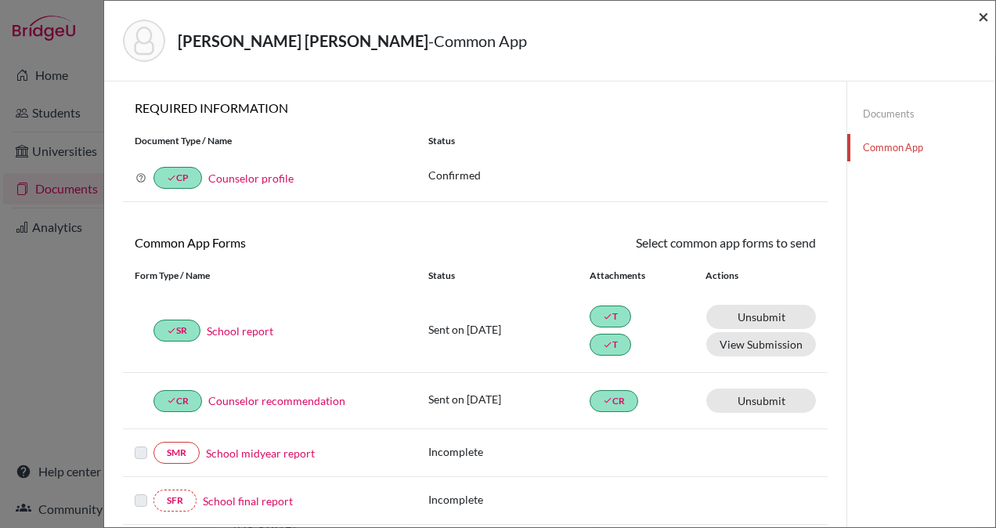
click at [984, 13] on span "×" at bounding box center [983, 16] width 11 height 23
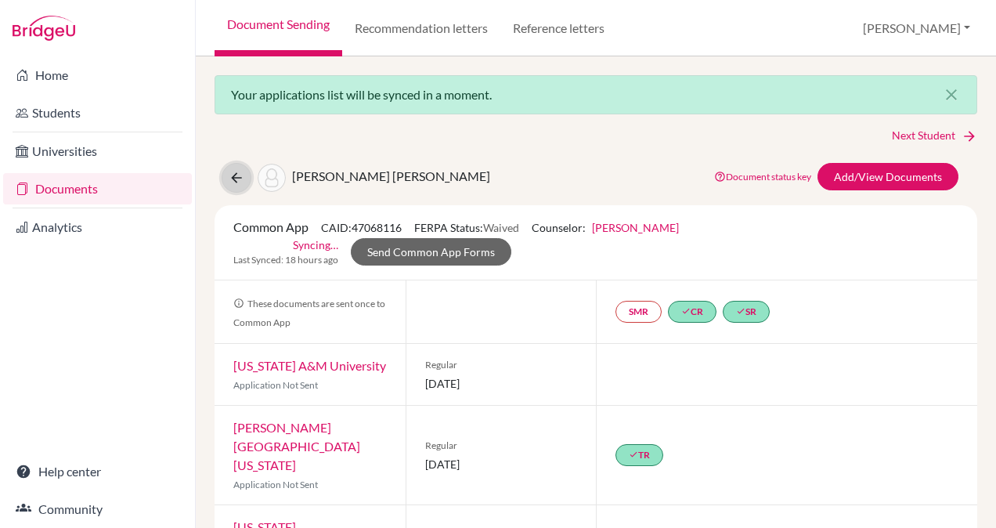
click at [233, 174] on icon at bounding box center [237, 178] width 16 height 16
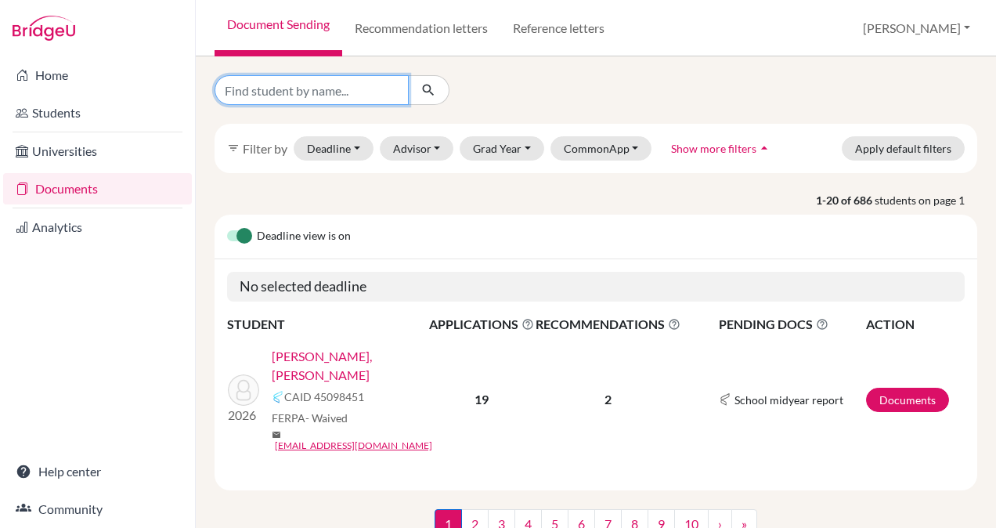
click at [295, 91] on input "Find student by name..." at bounding box center [312, 90] width 194 height 30
type input "[PERSON_NAME]"
click at [424, 97] on icon "submit" at bounding box center [428, 90] width 16 height 16
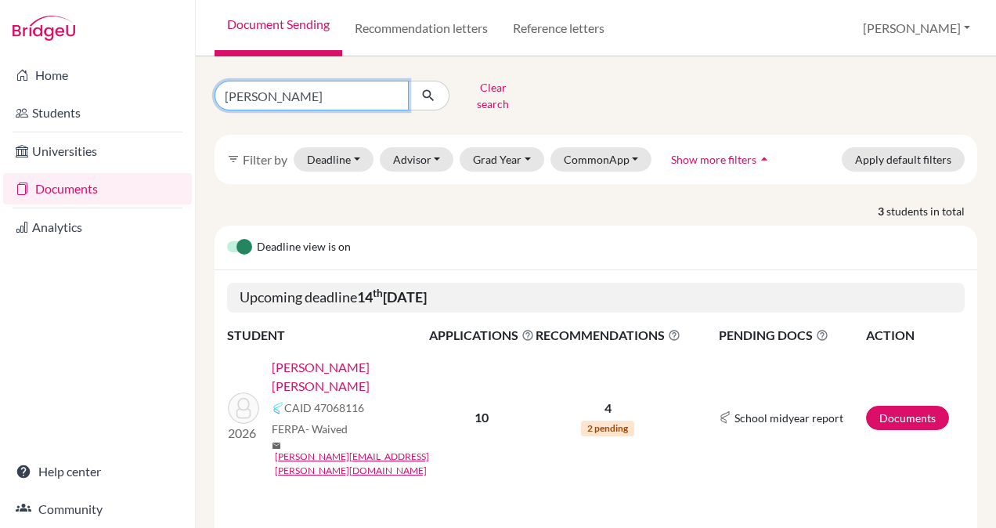
click at [373, 87] on input "[PERSON_NAME]" at bounding box center [312, 96] width 194 height 30
type input "[GEOGRAPHIC_DATA]"
click at [430, 91] on icon "submit" at bounding box center [428, 96] width 16 height 16
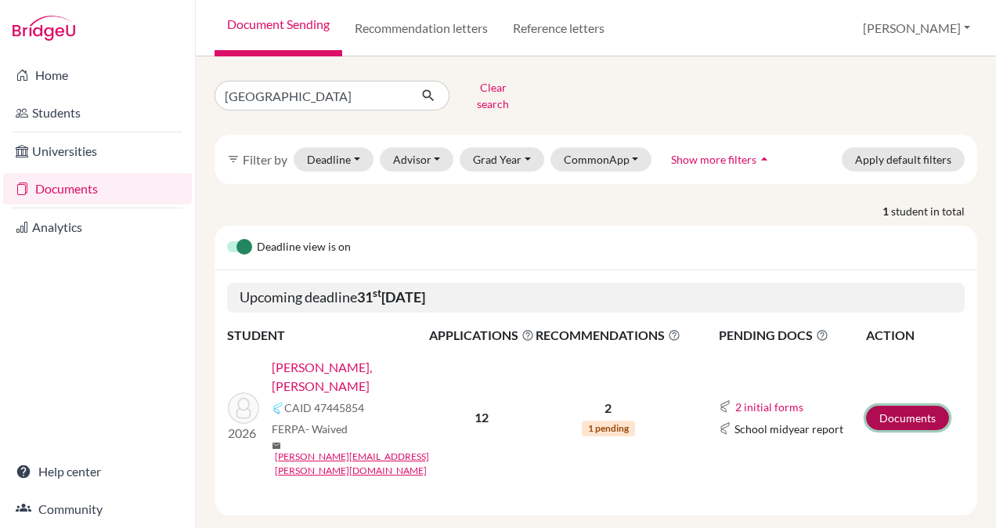
click at [900, 406] on link "Documents" at bounding box center [907, 418] width 83 height 24
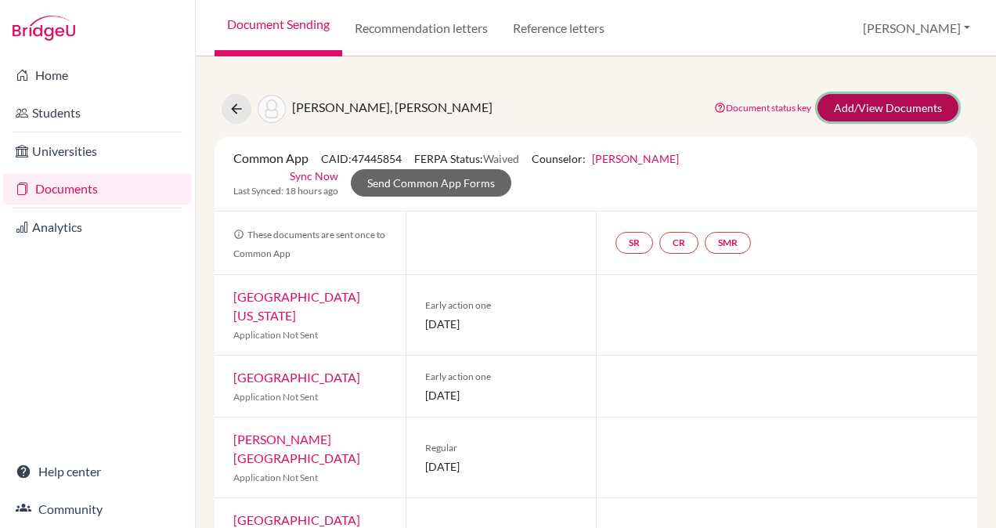
click at [865, 110] on link "Add/View Documents" at bounding box center [887, 107] width 141 height 27
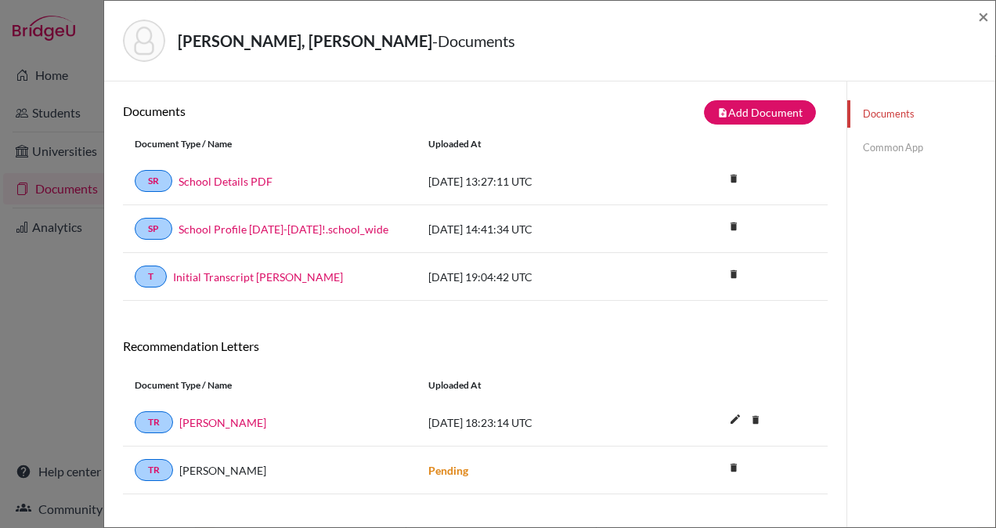
click at [888, 144] on link "Common App" at bounding box center [921, 147] width 148 height 27
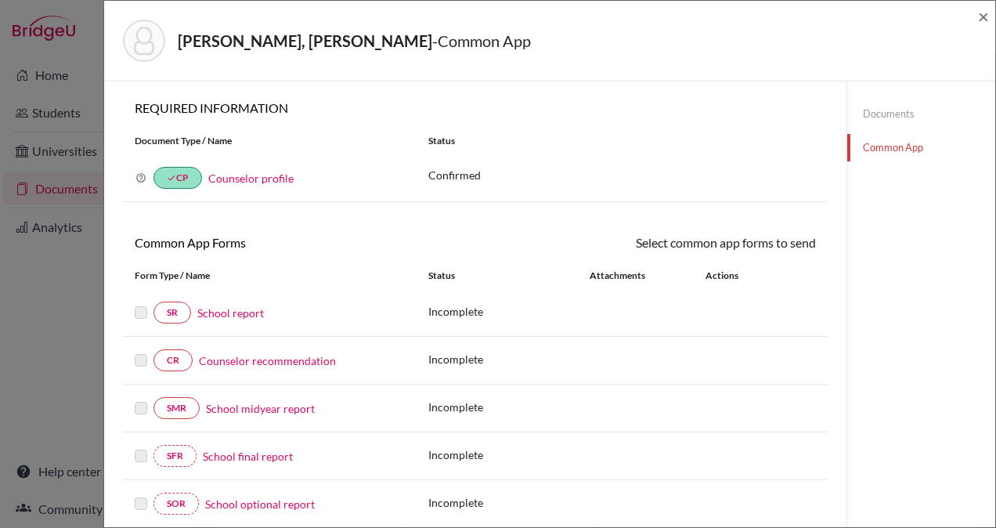
click at [236, 311] on link "School report" at bounding box center [230, 313] width 67 height 16
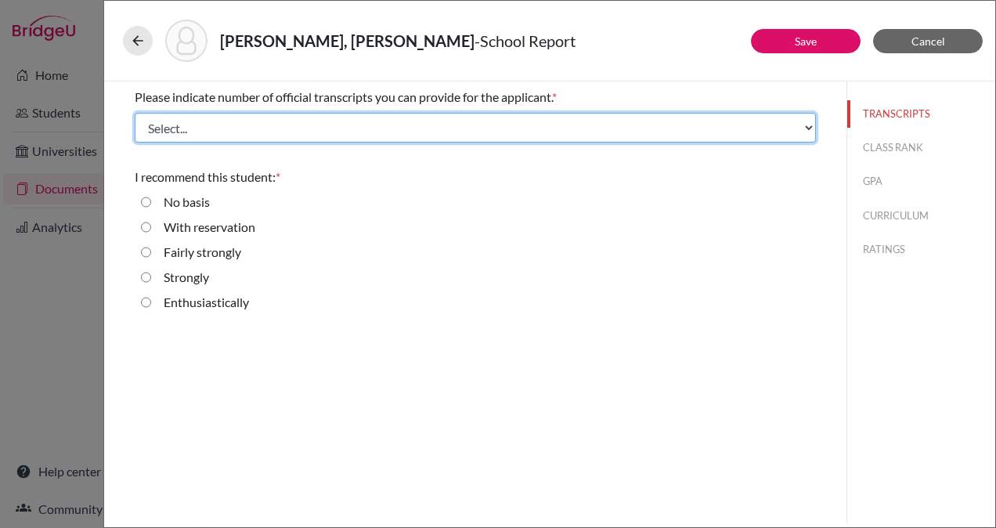
click at [443, 130] on select "Select... 1 2 3 4" at bounding box center [475, 128] width 681 height 30
select select "1"
click at [135, 113] on select "Select... 1 2 3 4" at bounding box center [475, 128] width 681 height 30
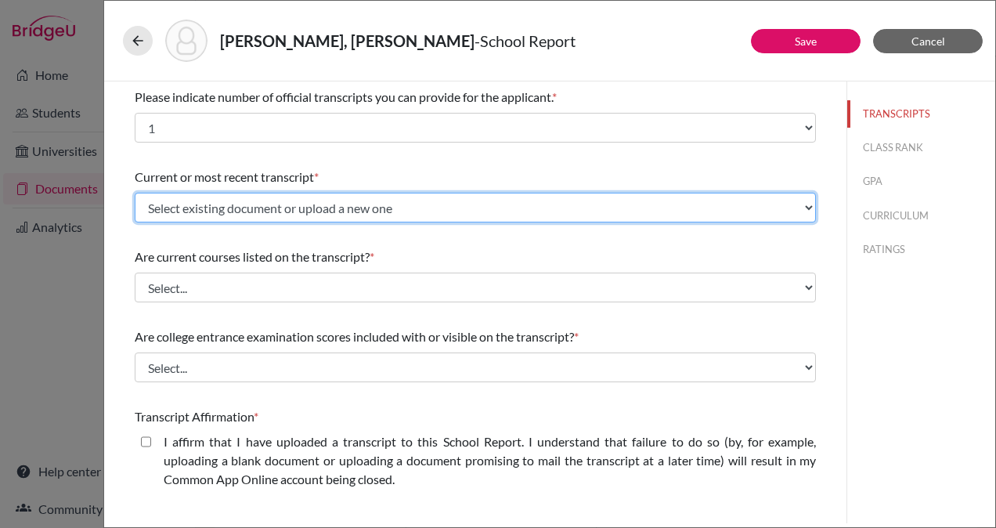
click at [438, 207] on select "Select existing document or upload a new one Initial Transcript [PERSON_NAME] U…" at bounding box center [475, 208] width 681 height 30
select select "665841"
click at [135, 193] on select "Select existing document or upload a new one Initial Transcript [PERSON_NAME] U…" at bounding box center [475, 208] width 681 height 30
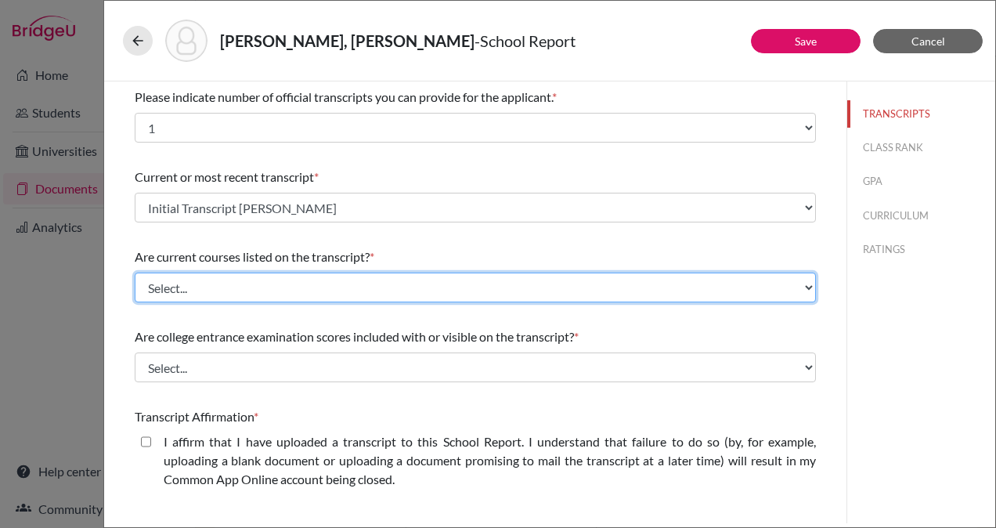
click at [392, 287] on select "Select... Yes No" at bounding box center [475, 287] width 681 height 30
select select "0"
click at [135, 272] on select "Select... Yes No" at bounding box center [475, 287] width 681 height 30
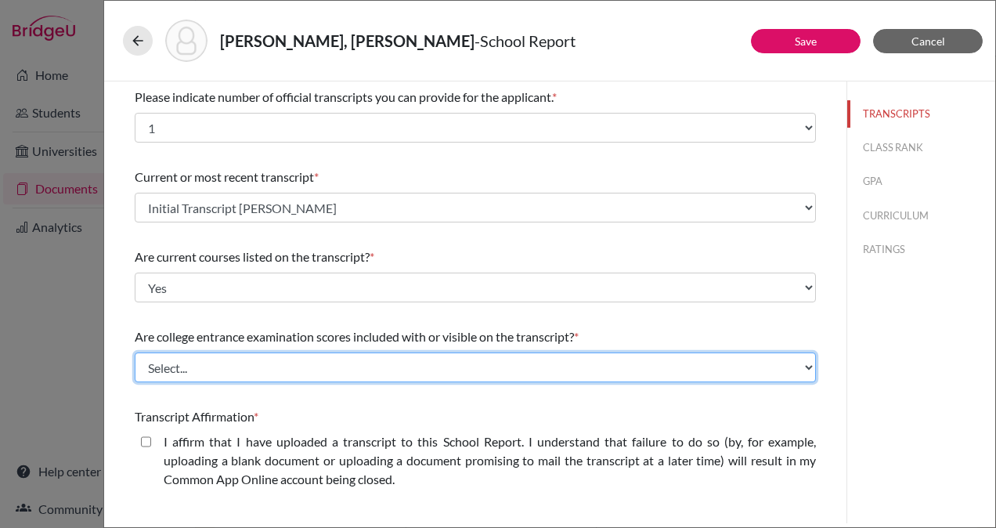
click at [354, 357] on select "Select... Yes No" at bounding box center [475, 367] width 681 height 30
select select "1"
click at [135, 352] on select "Select... Yes No" at bounding box center [475, 367] width 681 height 30
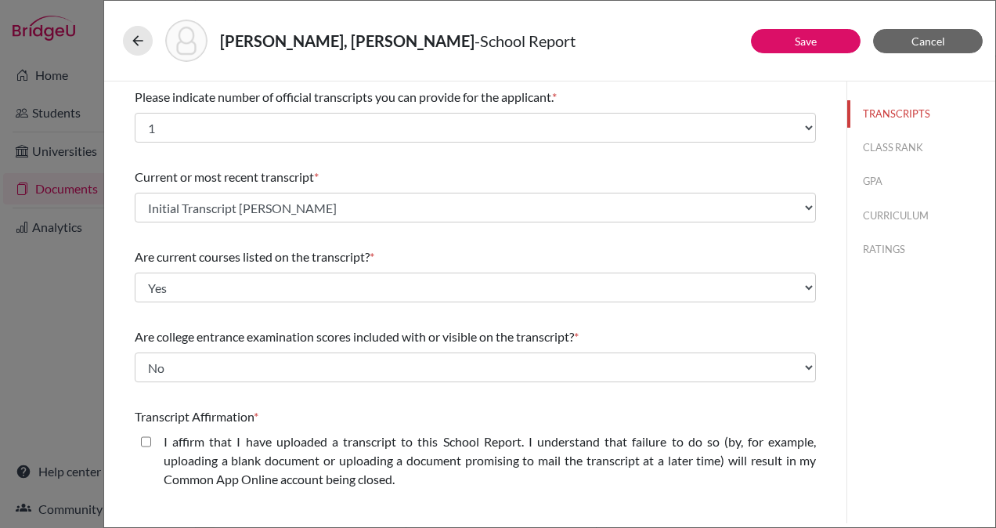
click at [146, 440] on closed\ "I affirm that I have uploaded a transcript to this School Report. I understand …" at bounding box center [146, 441] width 10 height 19
checkbox closed\ "true"
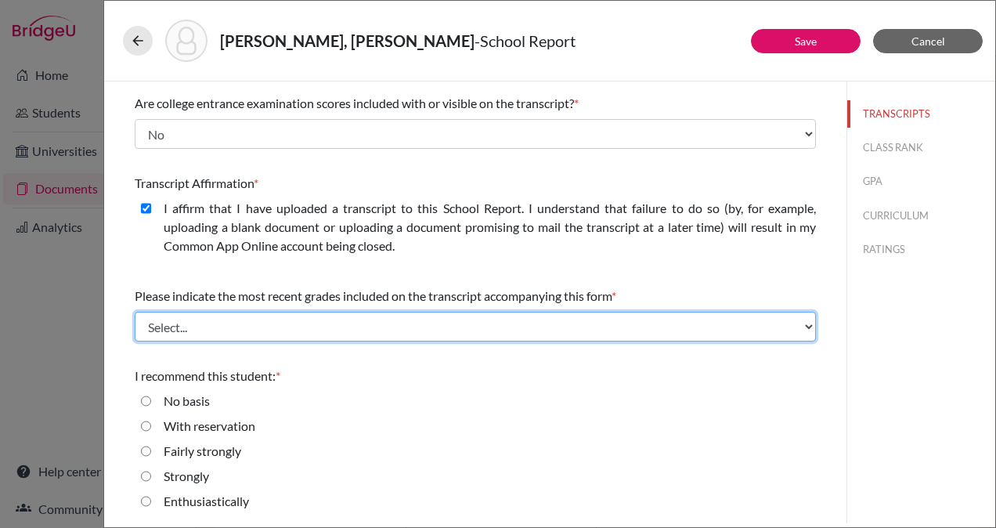
click at [346, 325] on select "Select... Final junior year grades 1st Quarter senior year grades 2nd Quarter/1…" at bounding box center [475, 327] width 681 height 30
select select "0"
click at [135, 312] on select "Select... Final junior year grades 1st Quarter senior year grades 2nd Quarter/1…" at bounding box center [475, 327] width 681 height 30
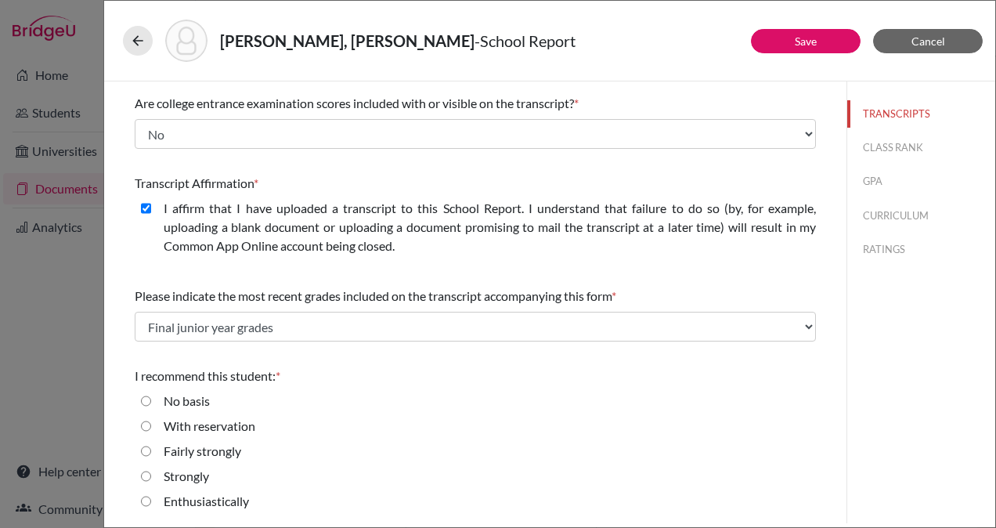
click at [144, 475] on input "Strongly" at bounding box center [146, 476] width 10 height 19
radio input "true"
click at [897, 156] on button "CLASS RANK" at bounding box center [921, 147] width 148 height 27
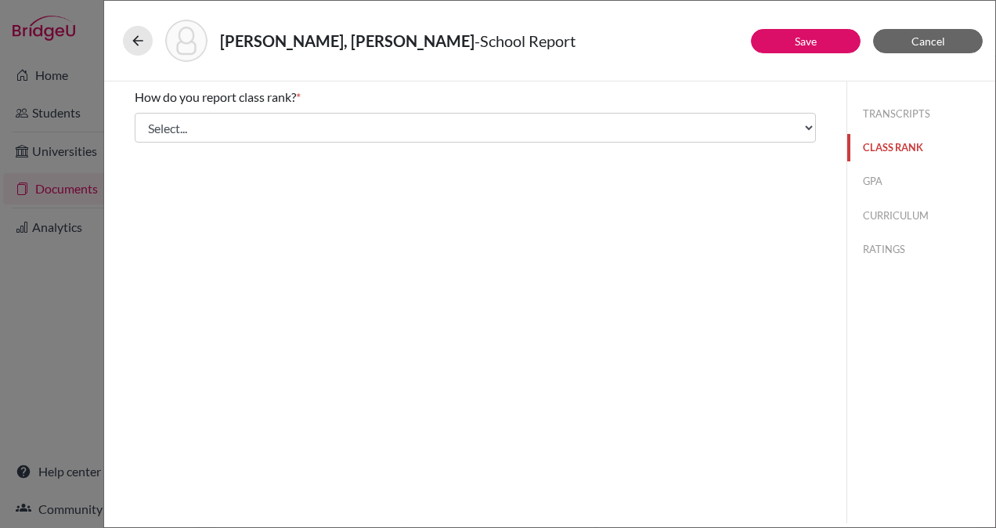
scroll to position [0, 0]
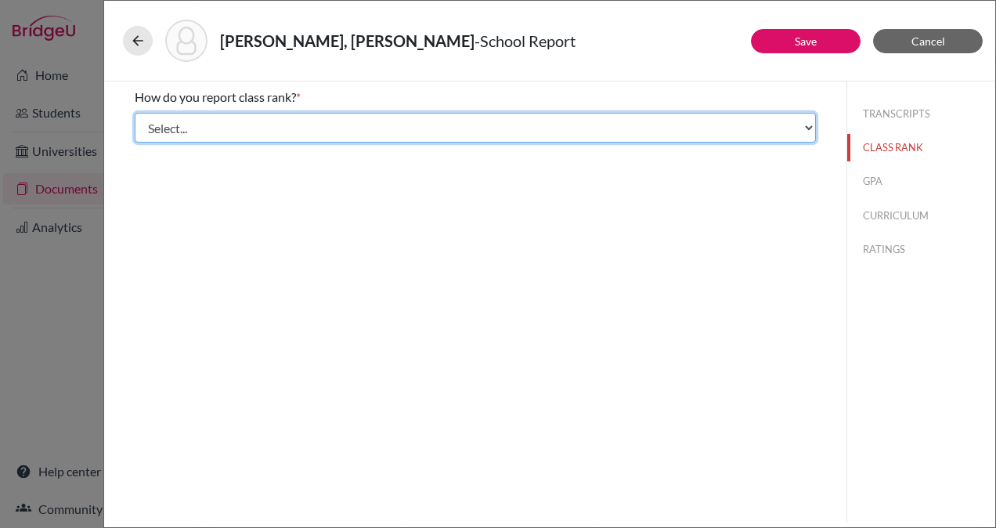
click at [514, 122] on select "Select... Exact Decile Quintile Quartile None" at bounding box center [475, 128] width 681 height 30
select select "2"
click at [135, 113] on select "Select... Exact Decile Quintile Quartile None" at bounding box center [475, 128] width 681 height 30
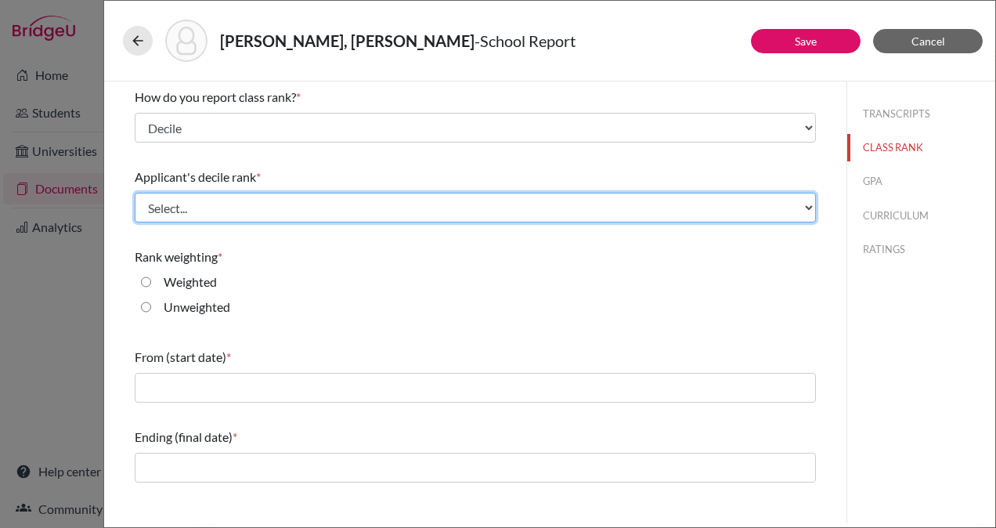
click at [481, 207] on select "Select... Top 10% Top 20% Top 30% Top 40% Top 50% Top 60% Top 70% Top 80% Top 9…" at bounding box center [475, 208] width 681 height 30
select select "6"
click at [135, 193] on select "Select... Top 10% Top 20% Top 30% Top 40% Top 50% Top 60% Top 70% Top 80% Top 9…" at bounding box center [475, 208] width 681 height 30
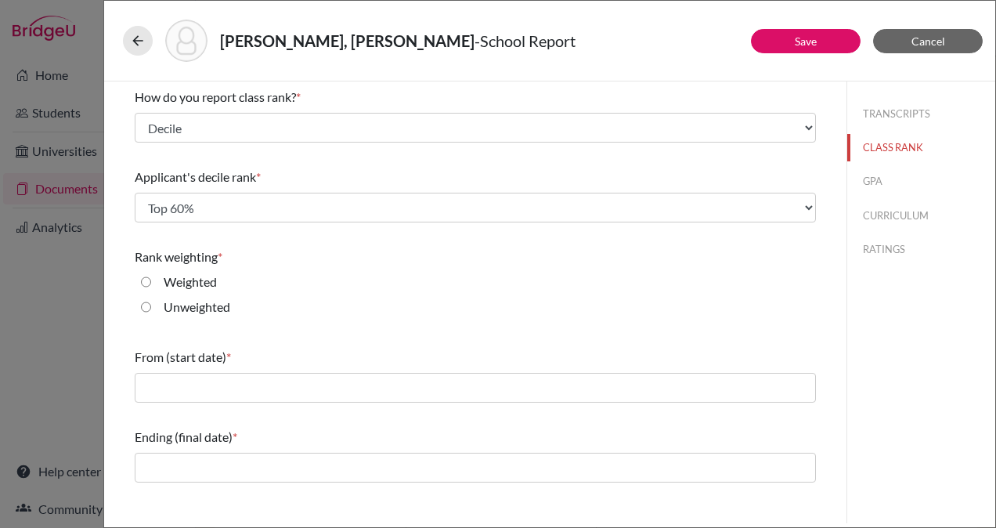
click at [147, 284] on input "Weighted" at bounding box center [146, 281] width 10 height 19
radio input "true"
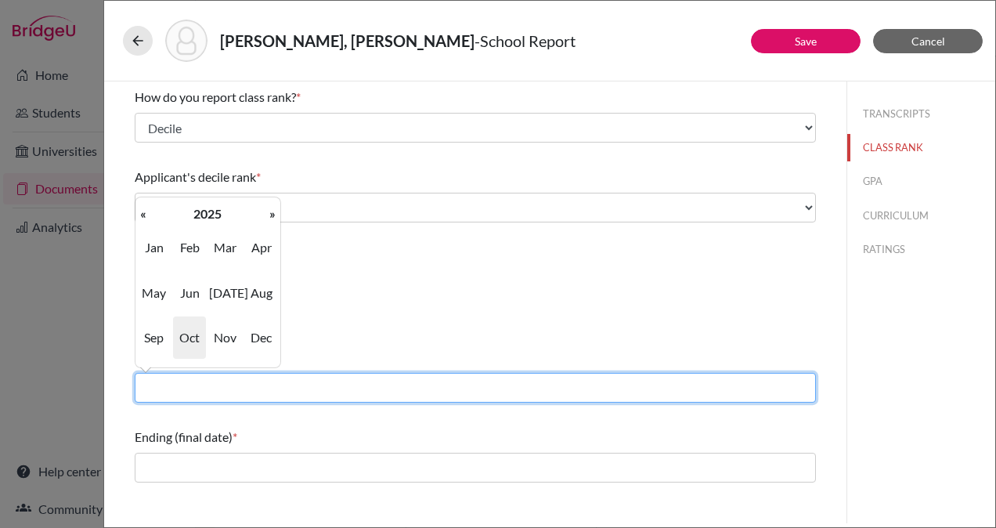
click at [255, 388] on input "text" at bounding box center [475, 388] width 681 height 30
type input "08/2022"
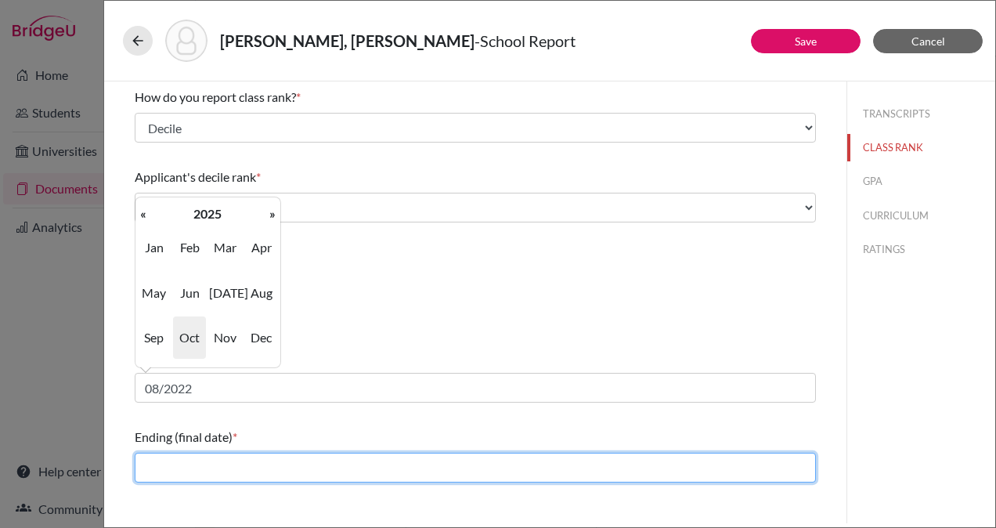
type input "06/2025"
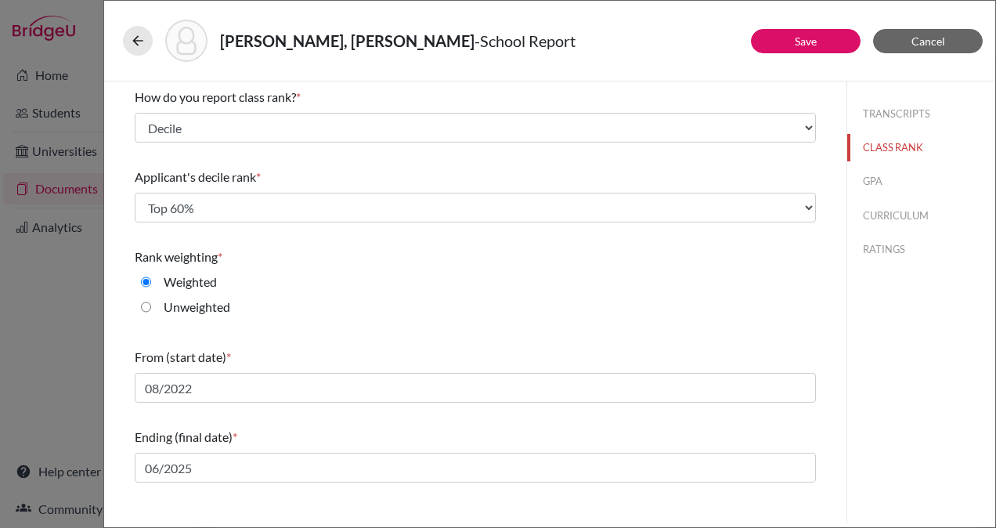
click at [905, 421] on div "TRANSCRIPTS CLASS RANK GPA CURRICULUM RATINGS" at bounding box center [920, 302] width 149 height 442
click at [874, 178] on button "GPA" at bounding box center [921, 181] width 148 height 27
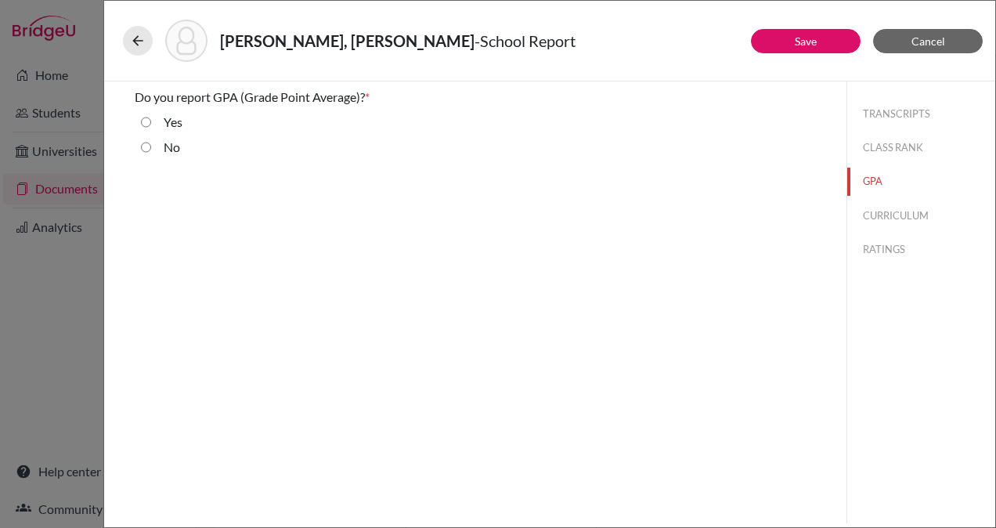
click at [145, 119] on input "Yes" at bounding box center [146, 122] width 10 height 19
radio input "true"
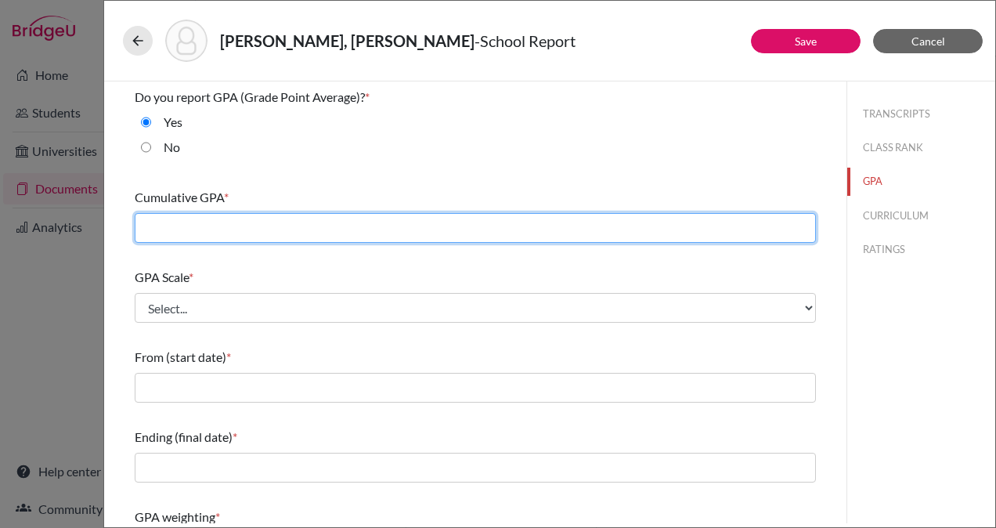
click at [249, 221] on input "text" at bounding box center [475, 228] width 681 height 30
type input "85.85"
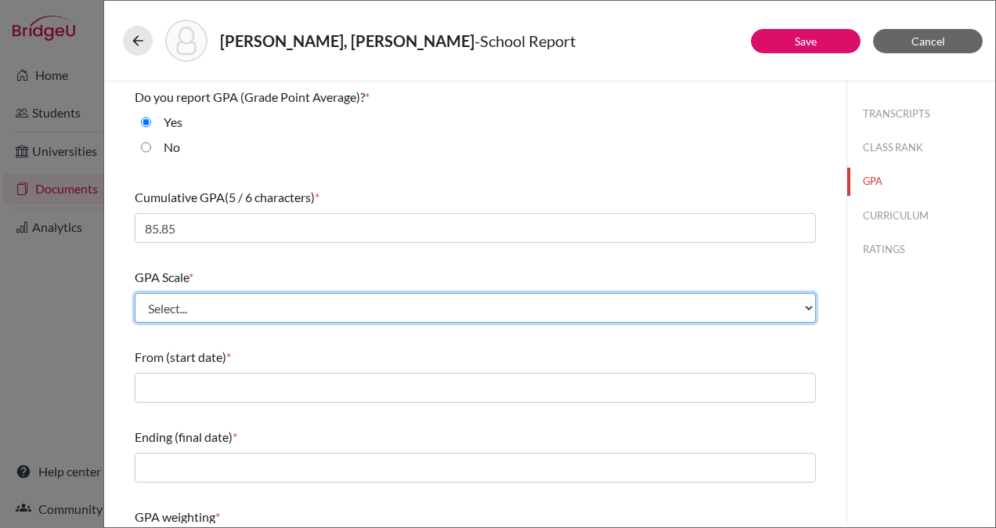
click at [250, 300] on select "Select... 4 5 6 7 8 9 10 11 12 13 14 15 16 17 18 19 20 100" at bounding box center [475, 308] width 681 height 30
select select "100"
click at [135, 293] on select "Select... 4 5 6 7 8 9 10 11 12 13 14 15 16 17 18 19 20 100" at bounding box center [475, 308] width 681 height 30
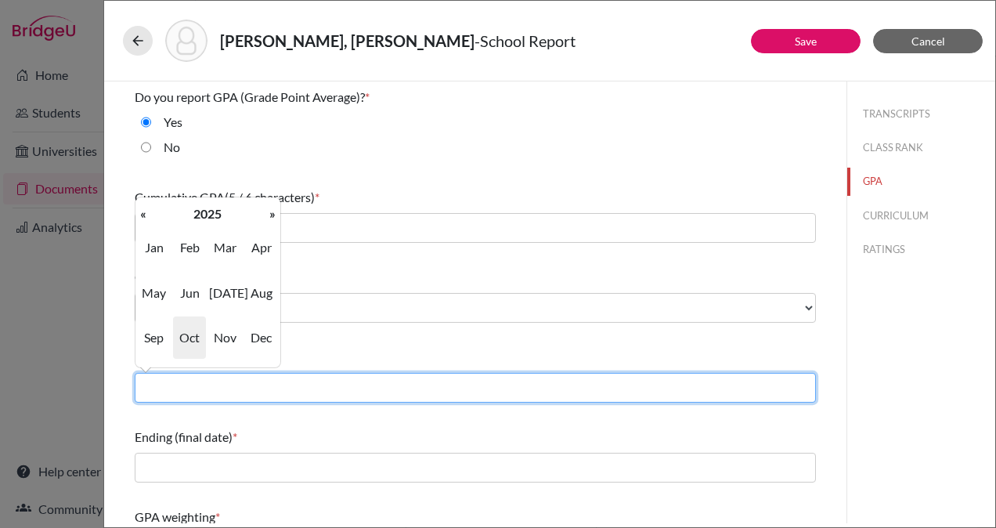
click at [298, 384] on input "text" at bounding box center [475, 388] width 681 height 30
type input "08/2022"
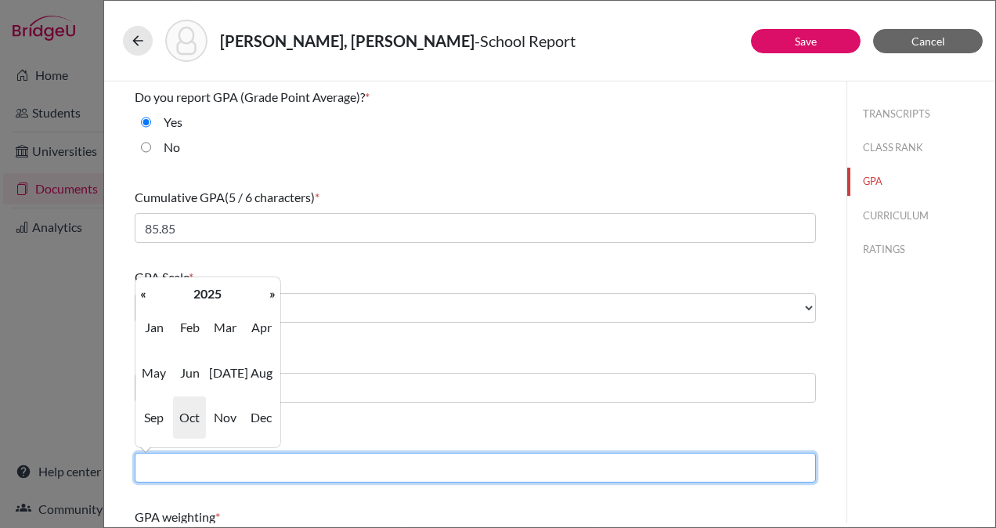
click at [267, 473] on input "text" at bounding box center [475, 468] width 681 height 30
type input "06/2025"
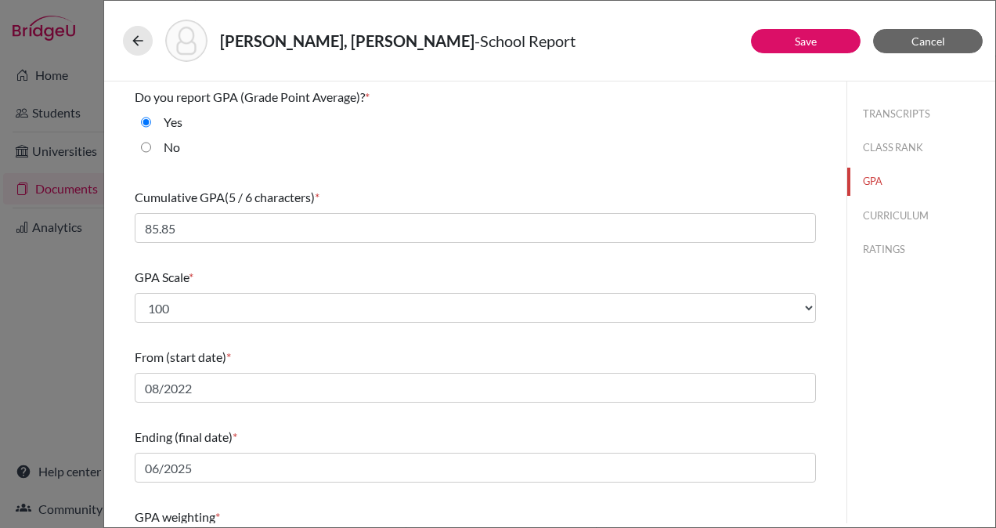
click at [853, 382] on div "TRANSCRIPTS CLASS RANK GPA CURRICULUM RATINGS" at bounding box center [920, 302] width 149 height 442
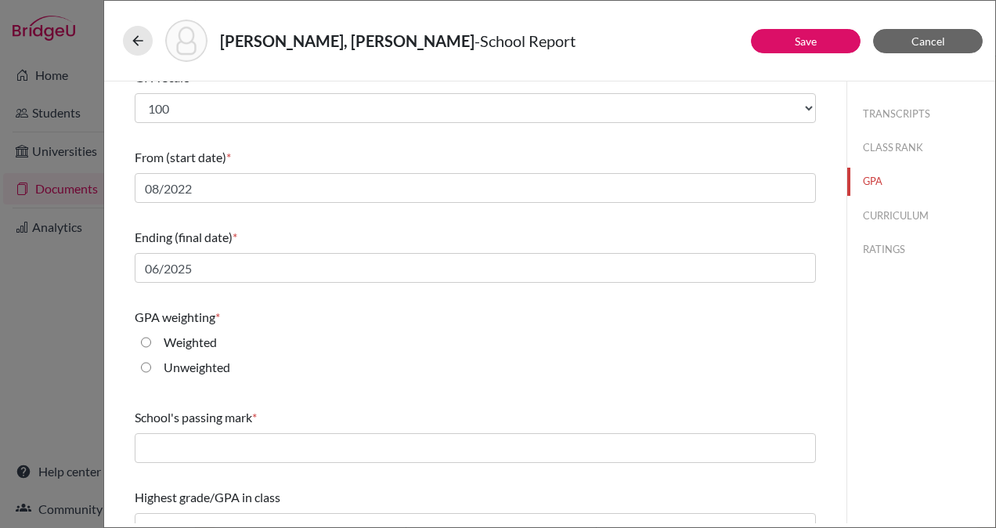
scroll to position [226, 0]
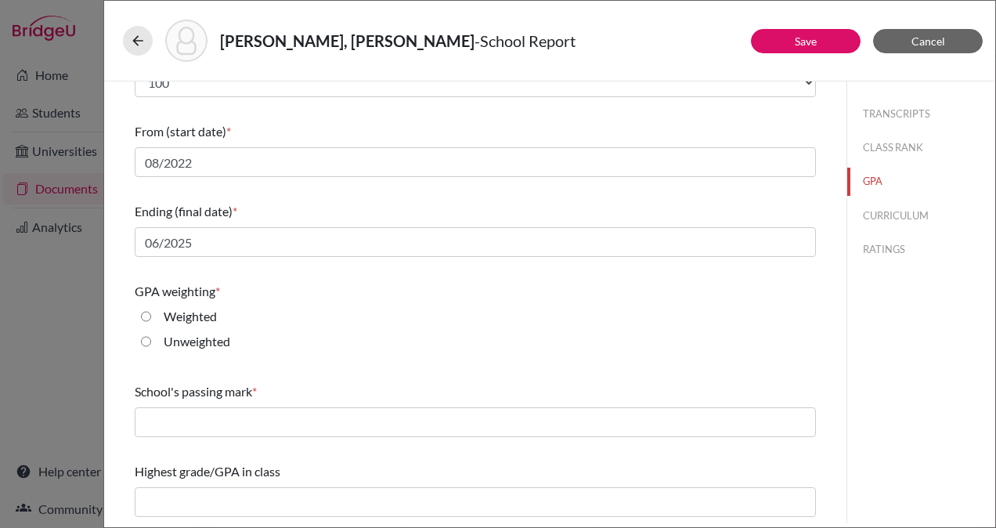
click at [146, 315] on input "Weighted" at bounding box center [146, 316] width 10 height 19
radio input "true"
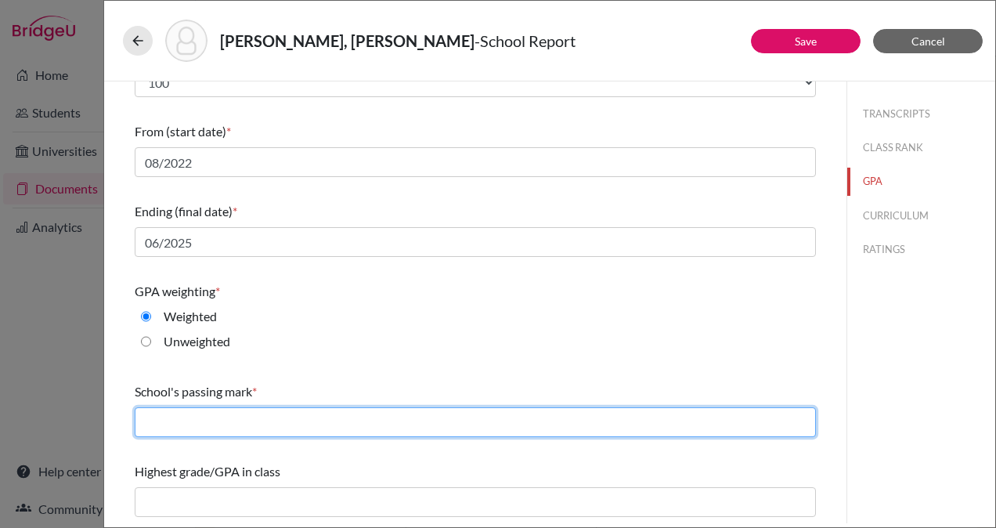
click at [215, 416] on input "text" at bounding box center [475, 422] width 681 height 30
type input "65"
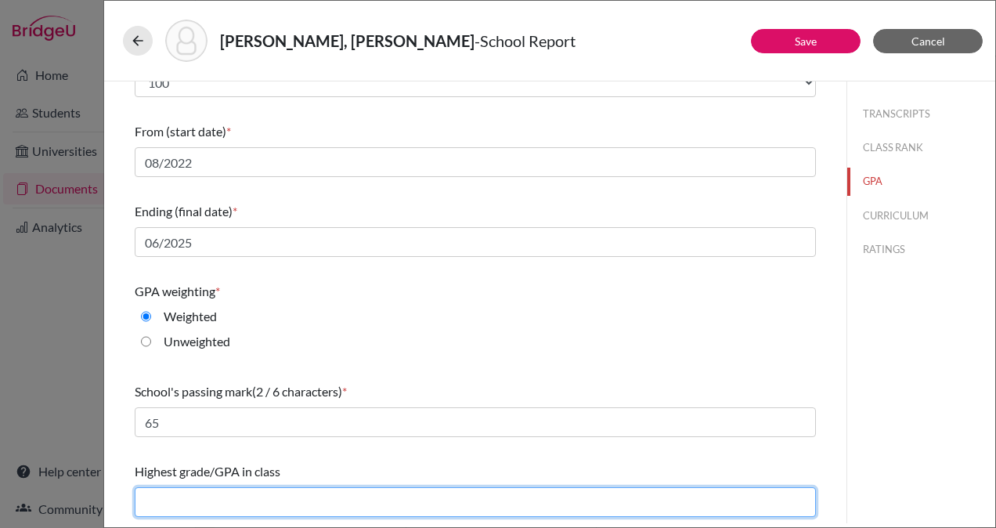
click at [234, 503] on input "text" at bounding box center [475, 502] width 681 height 30
type input "99.43"
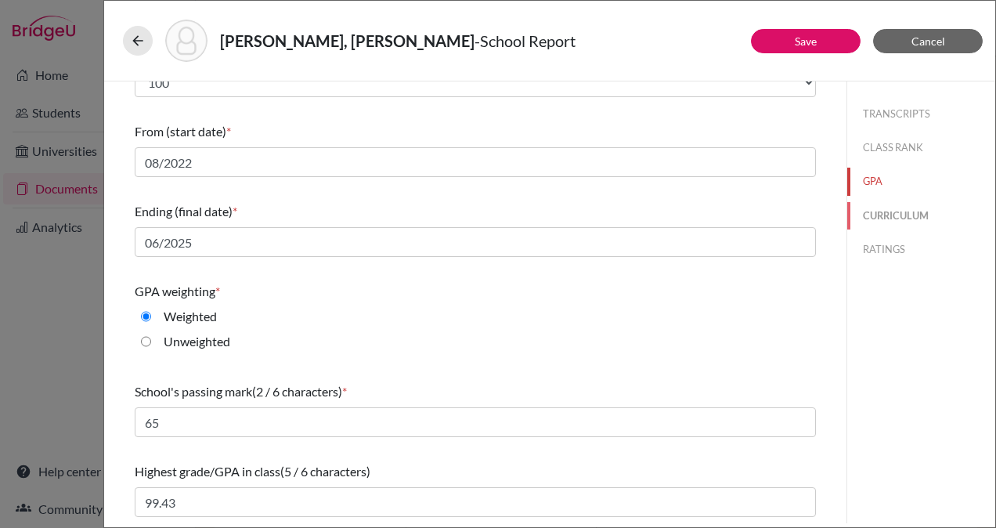
click at [899, 211] on button "CURRICULUM" at bounding box center [921, 215] width 148 height 27
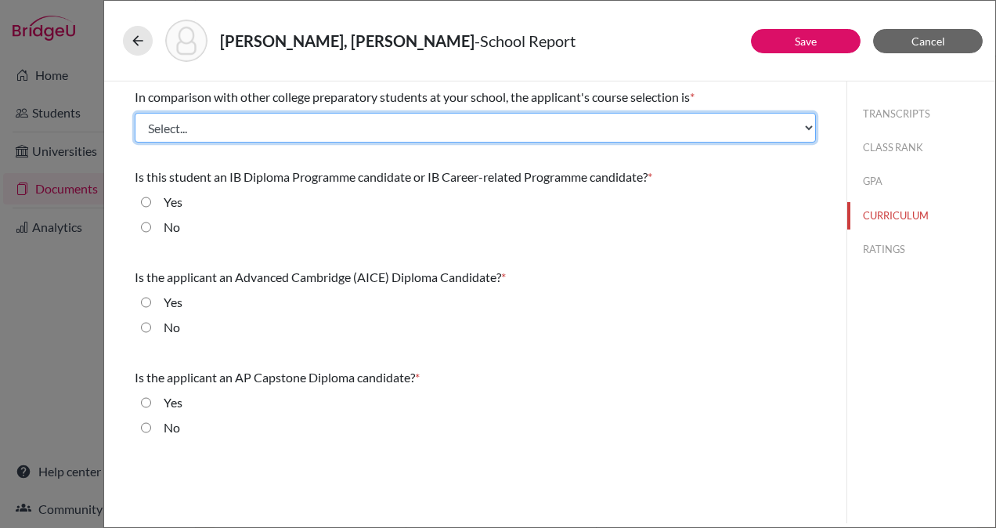
click at [368, 127] on select "Select... Less than demanding Average Demanding Very demanding Most demanding P…" at bounding box center [475, 128] width 681 height 30
select select "2"
click at [135, 113] on select "Select... Less than demanding Average Demanding Very demanding Most demanding P…" at bounding box center [475, 128] width 681 height 30
click at [412, 129] on select "Select... Less than demanding Average Demanding Very demanding Most demanding P…" at bounding box center [475, 128] width 681 height 30
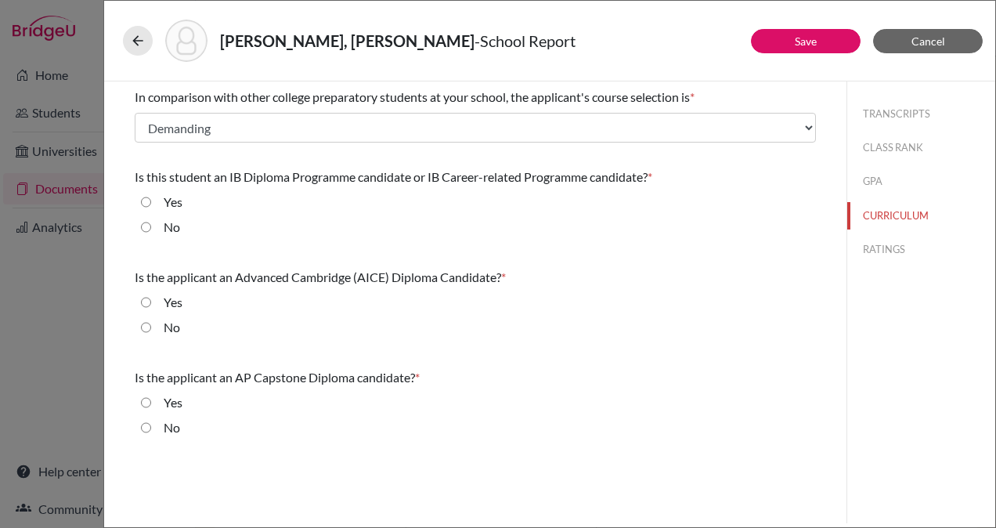
click at [529, 364] on div "Is the applicant an AP Capstone Diploma candidate? * Yes No" at bounding box center [475, 406] width 681 height 88
click at [146, 225] on input "No" at bounding box center [146, 227] width 10 height 19
radio input "true"
click at [146, 327] on input "No" at bounding box center [146, 327] width 10 height 19
radio input "true"
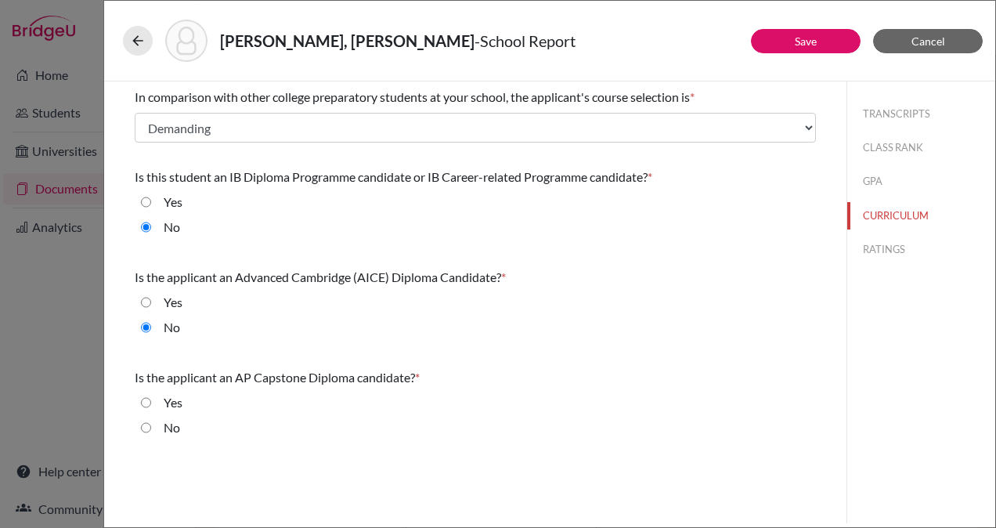
click at [145, 424] on input "No" at bounding box center [146, 427] width 10 height 19
radio input "true"
click at [867, 249] on button "RATINGS" at bounding box center [921, 249] width 148 height 27
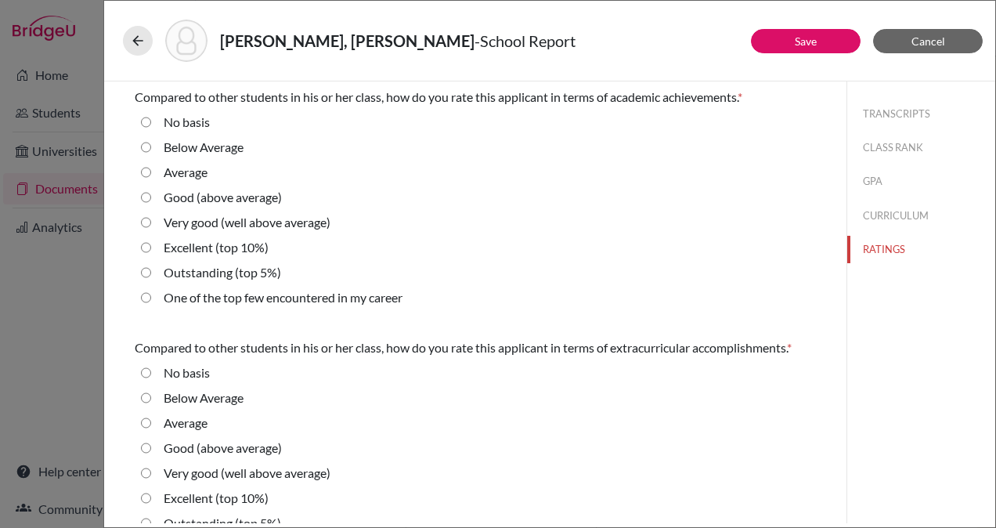
click at [143, 171] on input "Average" at bounding box center [146, 172] width 10 height 19
radio input "true"
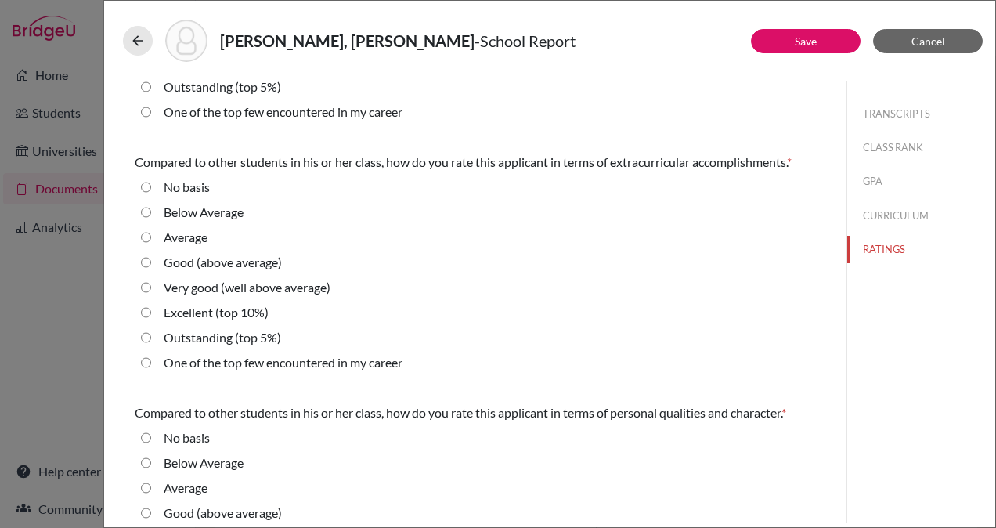
scroll to position [186, 0]
click at [146, 283] on average\) "Very good (well above average)" at bounding box center [146, 286] width 10 height 19
radio average\) "true"
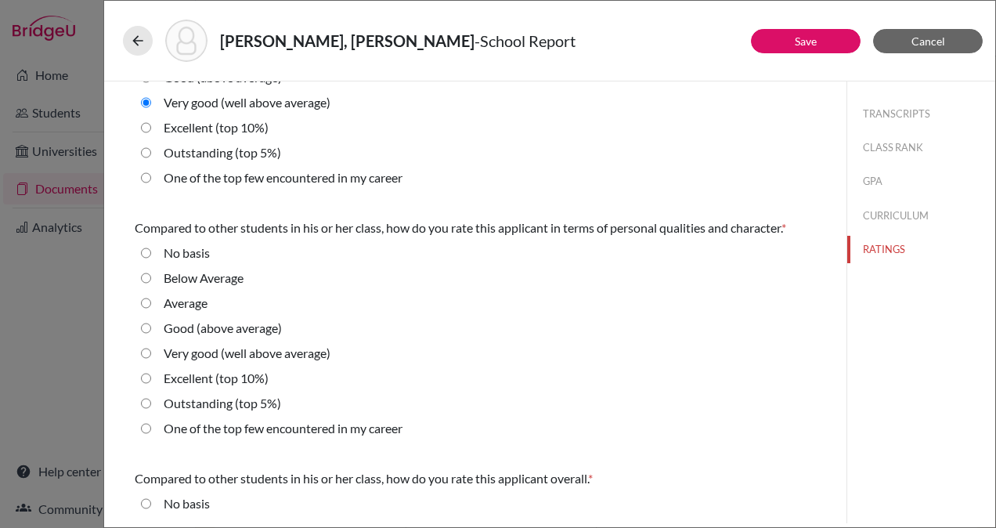
scroll to position [370, 0]
click at [144, 355] on average\) "Very good (well above average)" at bounding box center [146, 354] width 10 height 19
radio average\) "true"
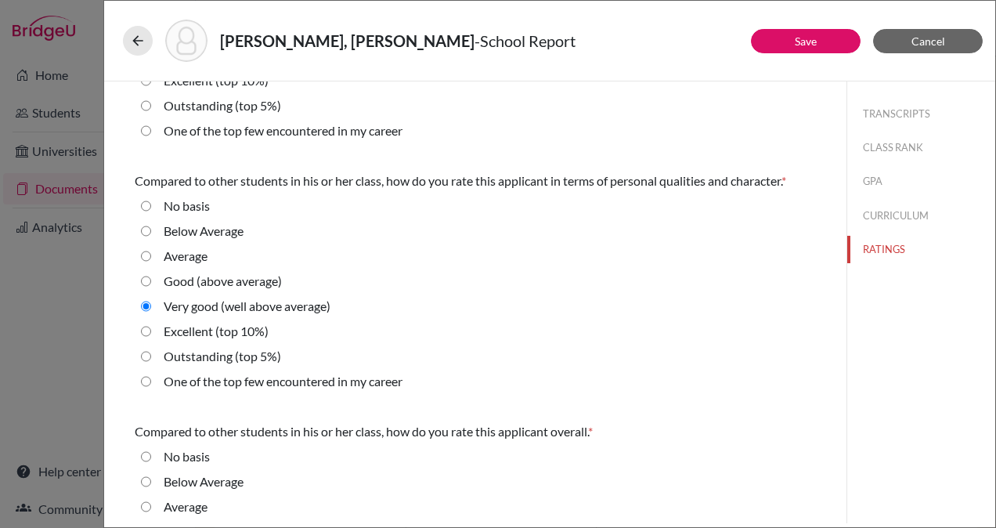
scroll to position [548, 0]
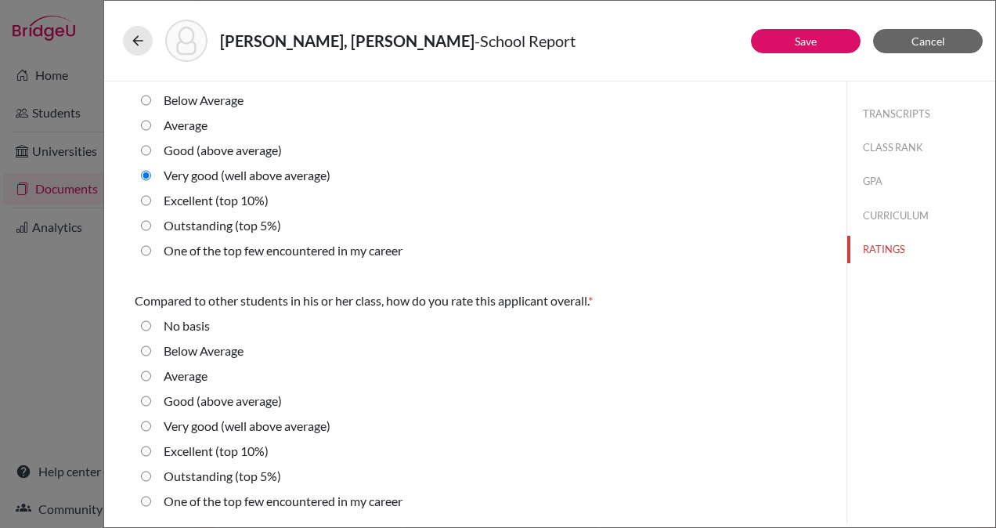
click at [144, 399] on average\) "Good (above average)" at bounding box center [146, 401] width 10 height 19
radio average\) "true"
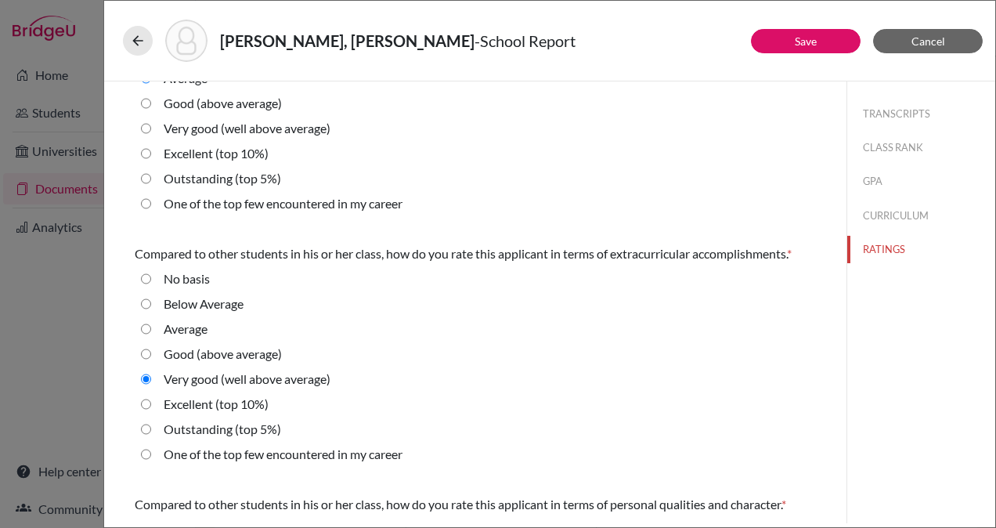
scroll to position [23, 0]
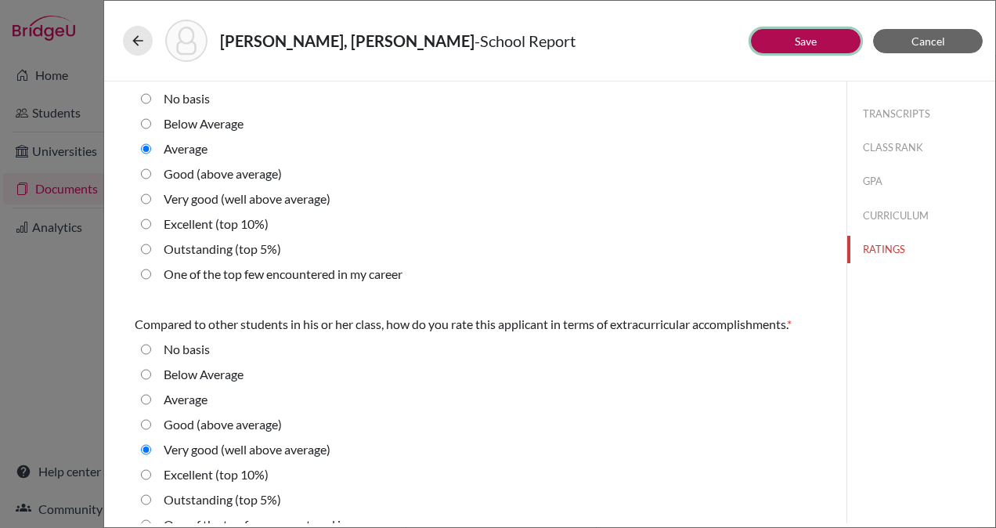
click at [788, 45] on button "Save" at bounding box center [806, 41] width 110 height 24
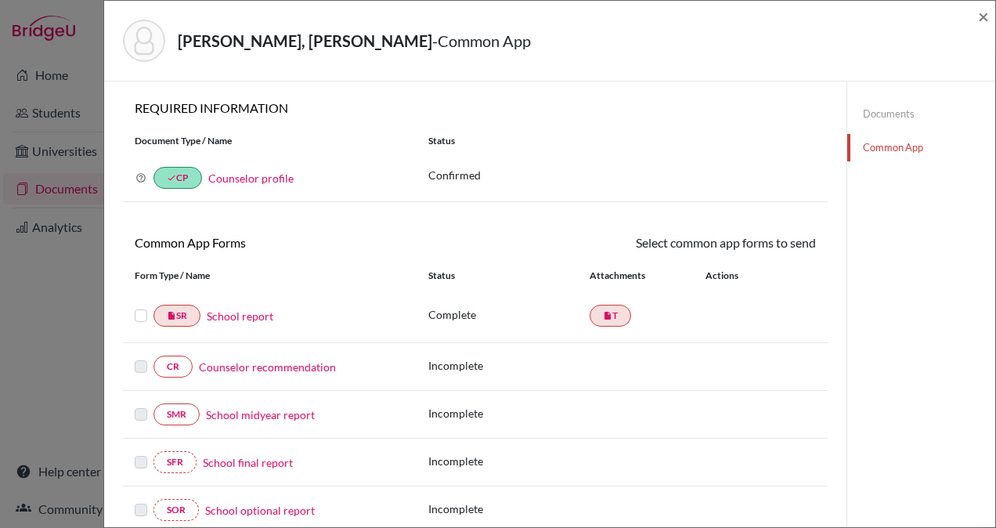
click at [326, 359] on link "Counselor recommendation" at bounding box center [267, 367] width 137 height 16
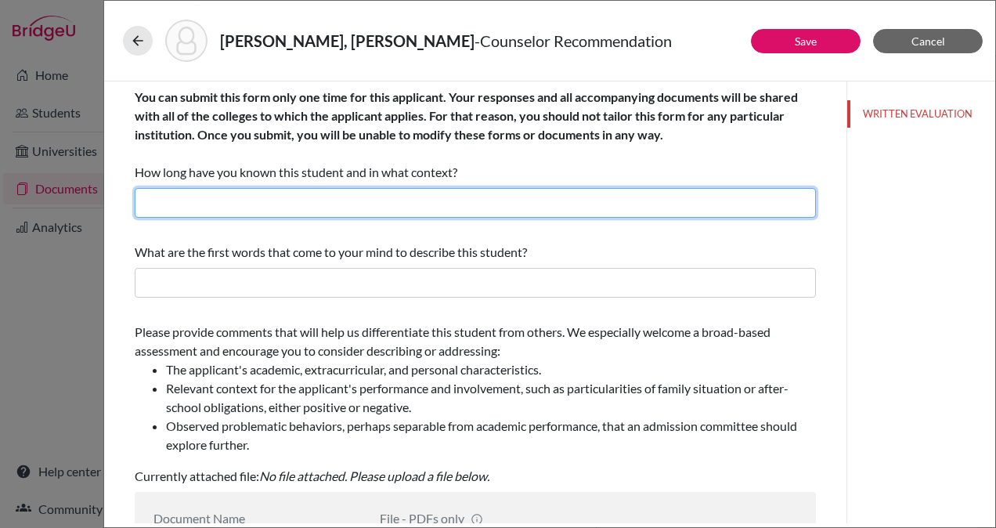
click at [374, 204] on input "text" at bounding box center [475, 203] width 681 height 30
type input "2 Years"
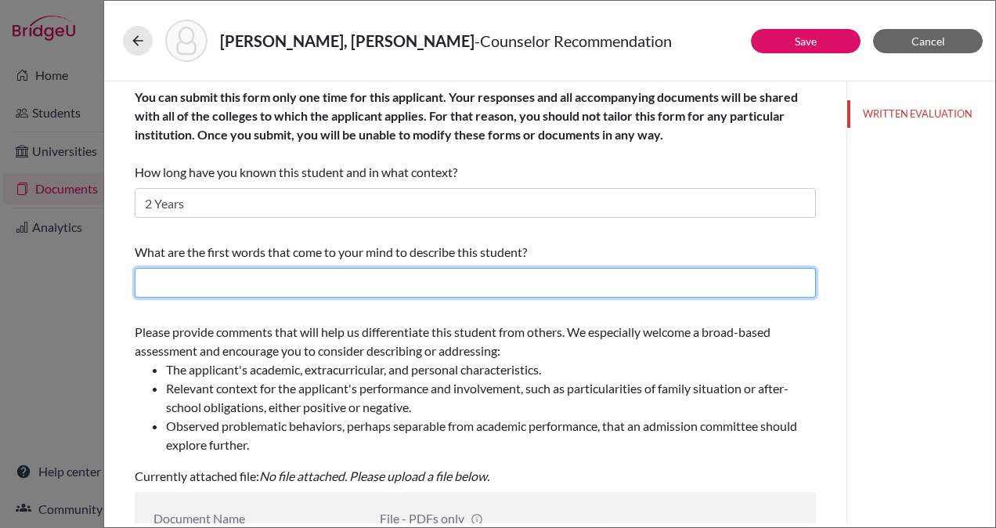
type input "Counselor Recommendation"
click at [219, 285] on input "text" at bounding box center [475, 283] width 681 height 30
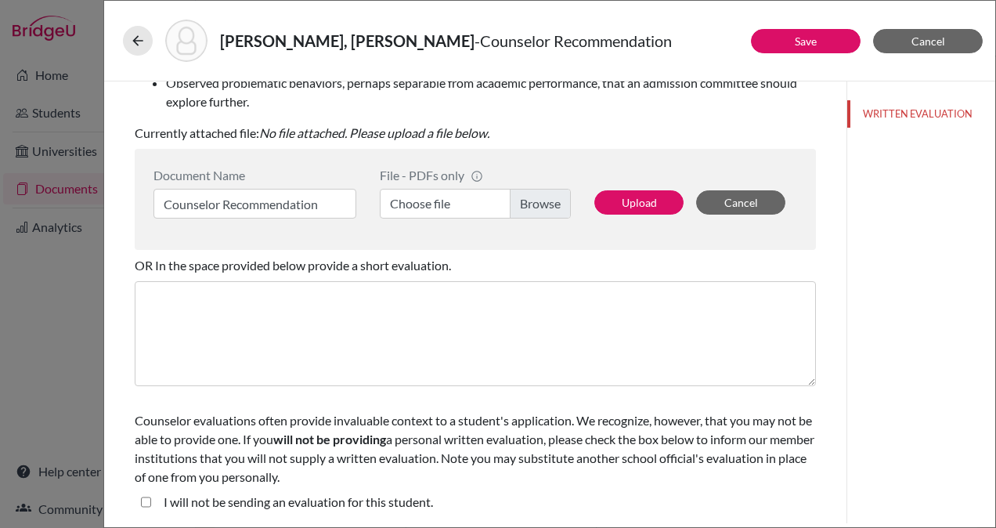
type input "Disciplined, Proactive, Resilient"
click at [529, 207] on label "Choose file" at bounding box center [475, 204] width 191 height 30
click at [529, 207] on input "Choose file" at bounding box center [475, 204] width 191 height 30
click at [638, 200] on button "Upload" at bounding box center [638, 202] width 89 height 24
click at [536, 206] on label "Choose file" at bounding box center [475, 204] width 191 height 30
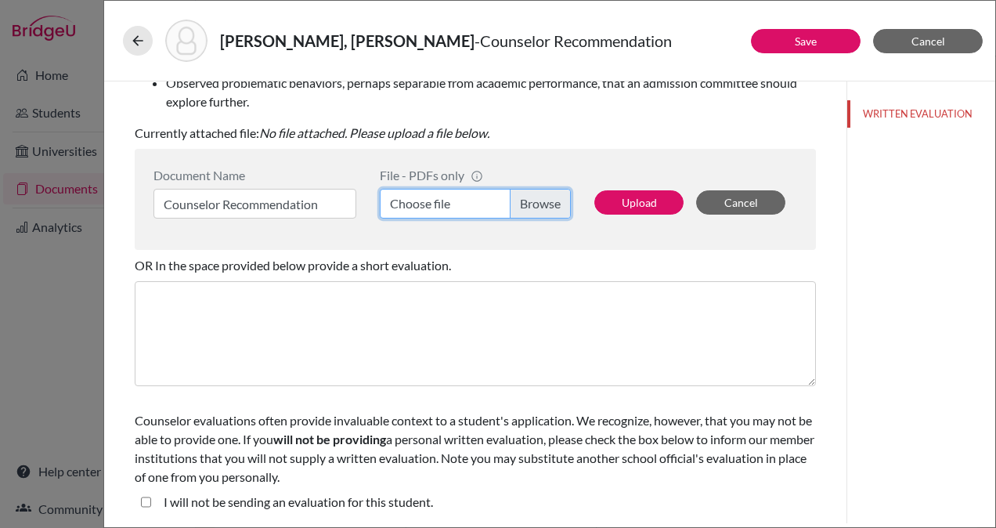
click at [536, 206] on input "Choose file" at bounding box center [475, 204] width 191 height 30
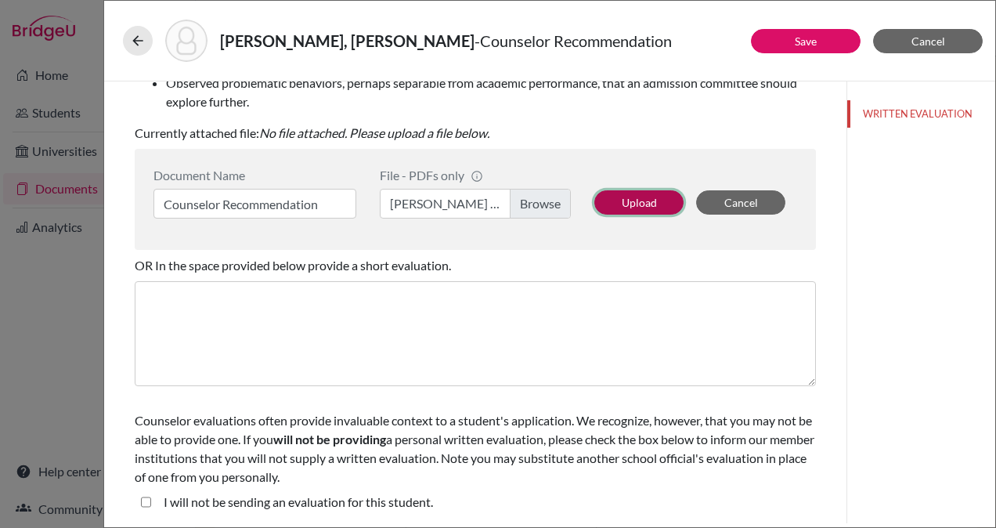
click at [625, 197] on button "Upload" at bounding box center [638, 202] width 89 height 24
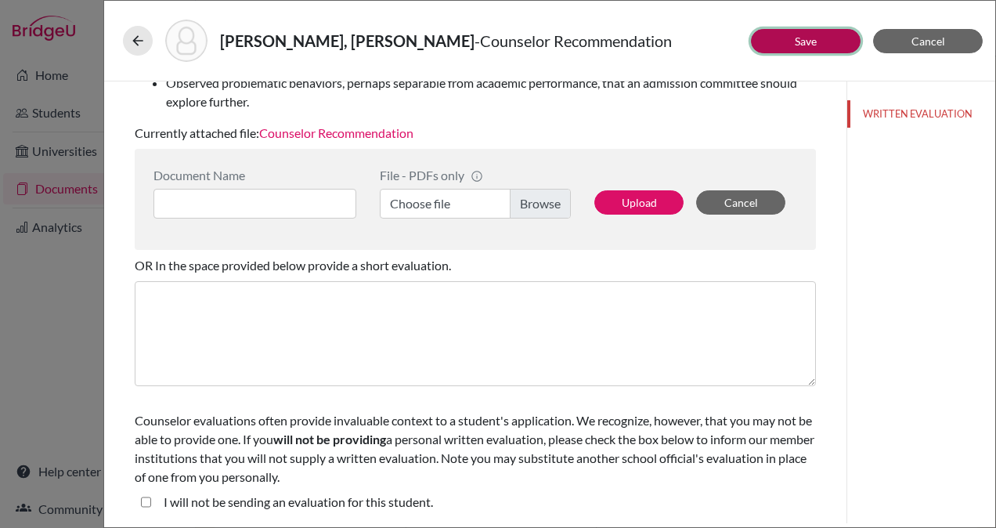
click at [797, 48] on button "Save" at bounding box center [806, 41] width 110 height 24
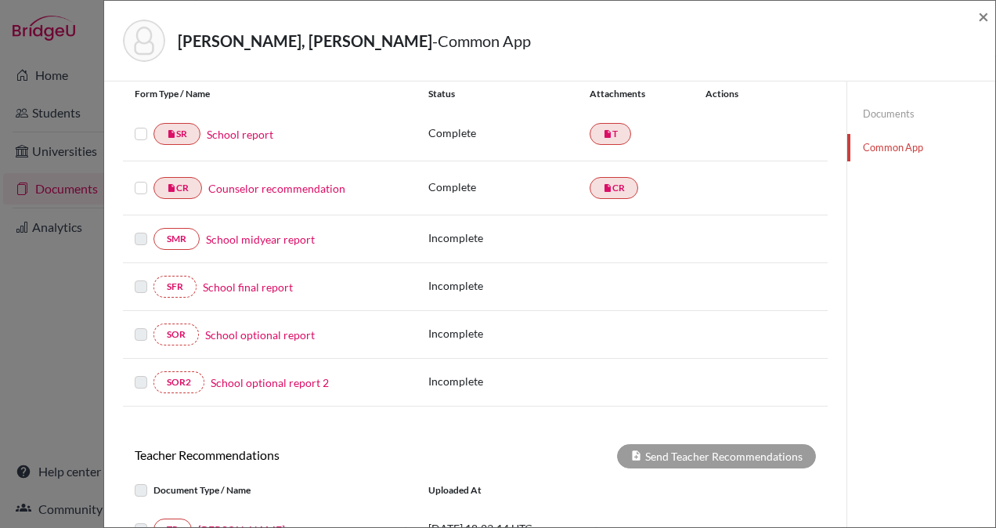
scroll to position [417, 0]
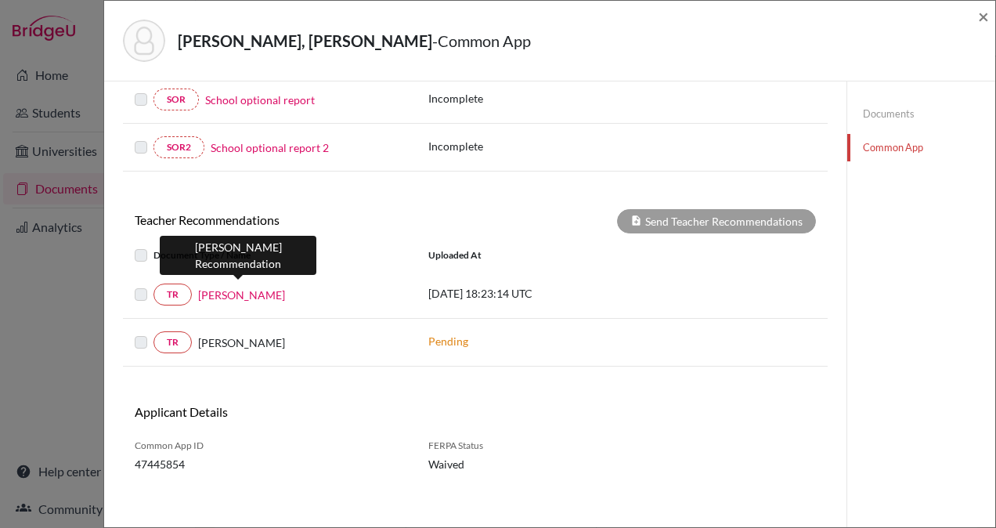
click at [242, 287] on link "Gadiel Rachelson" at bounding box center [241, 295] width 87 height 16
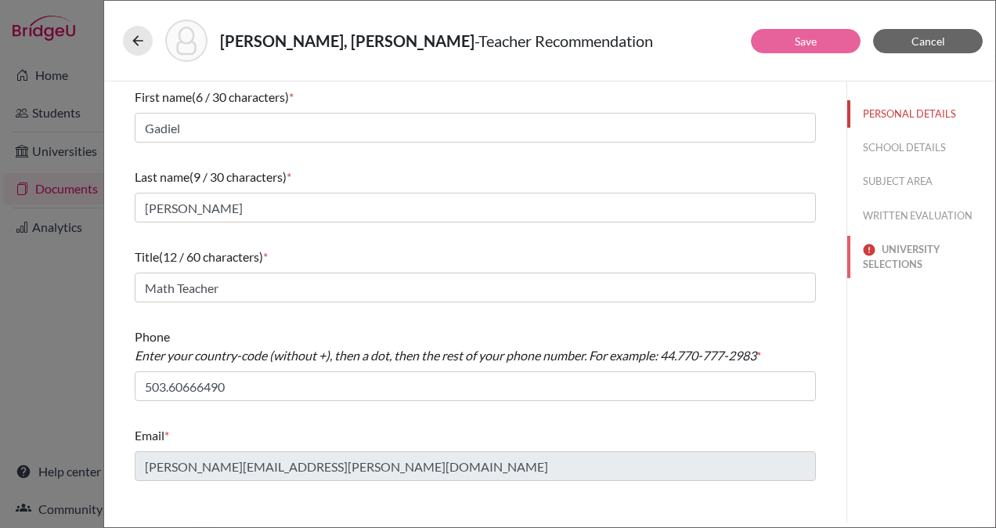
click at [888, 257] on button "UNIVERSITY SELECTIONS" at bounding box center [921, 257] width 148 height 42
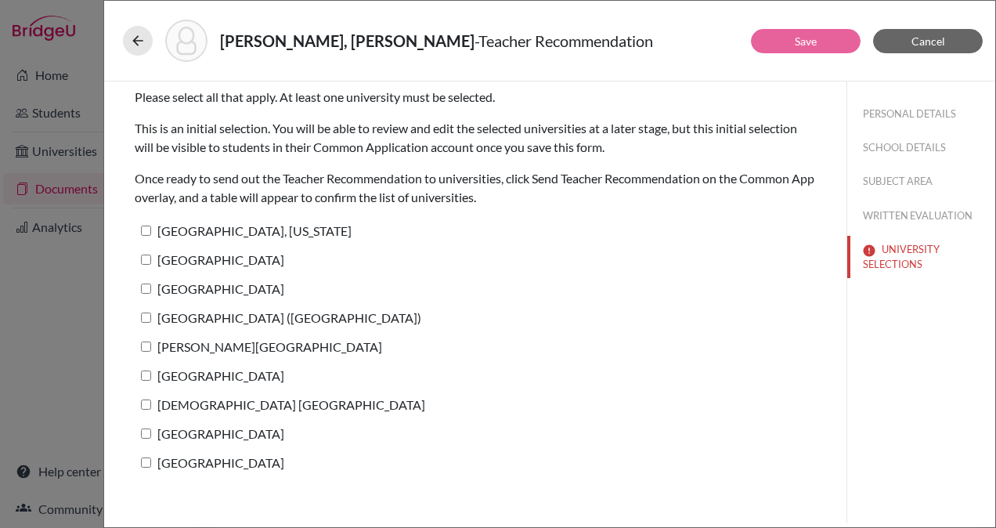
click at [148, 228] on input "St. Mary's University, Texas" at bounding box center [146, 231] width 10 height 10
checkbox input "true"
click at [148, 257] on input "Tulane University" at bounding box center [146, 259] width 10 height 10
checkbox input "true"
click at [146, 288] on input "Bentley University" at bounding box center [146, 288] width 10 height 10
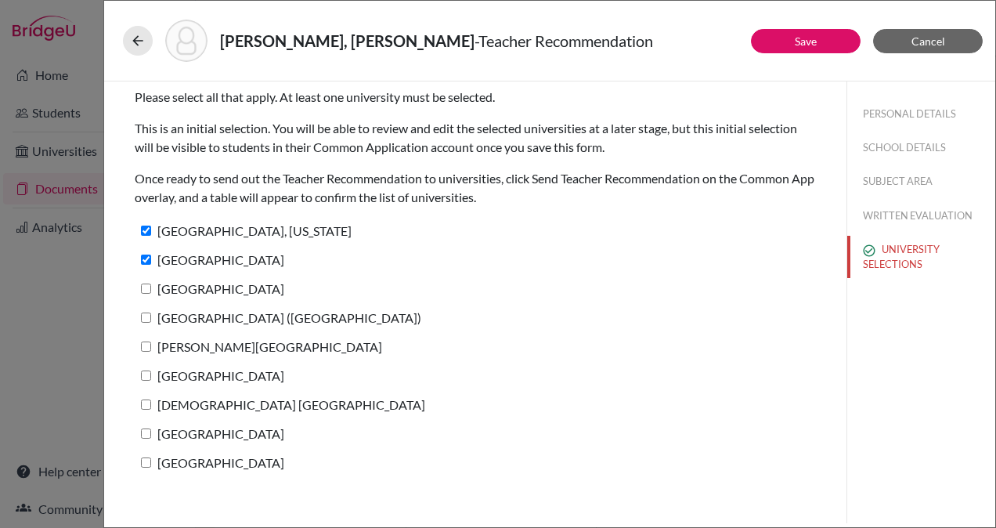
checkbox input "true"
click at [145, 321] on input "IE University (Madrid)" at bounding box center [146, 317] width 10 height 10
checkbox input "true"
click at [147, 343] on input "Rollins College" at bounding box center [146, 346] width 10 height 10
checkbox input "true"
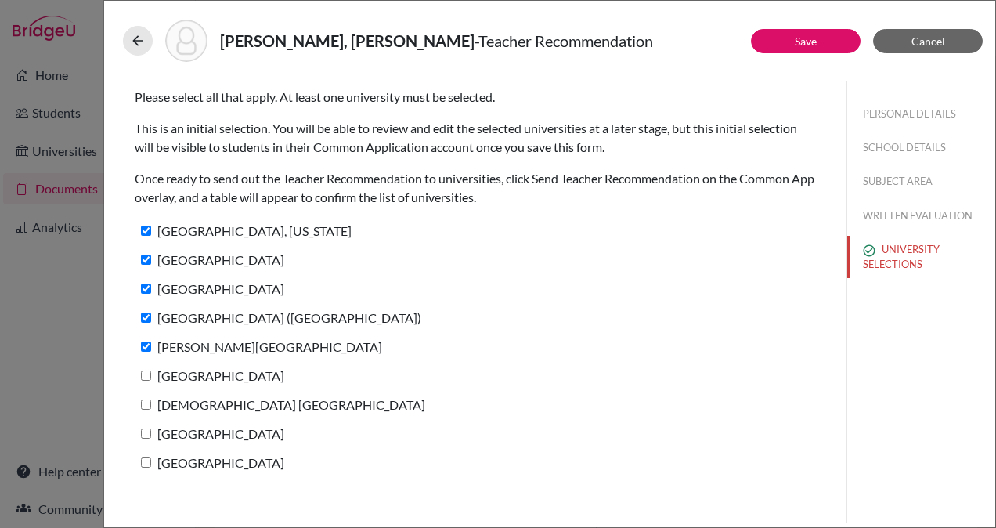
click at [146, 371] on input "Loyola University New Orleans" at bounding box center [146, 375] width 10 height 10
checkbox input "true"
click at [146, 407] on input "Catholic University of America" at bounding box center [146, 404] width 10 height 10
checkbox input "true"
click at [147, 431] on input "Southern Methodist University" at bounding box center [146, 433] width 10 height 10
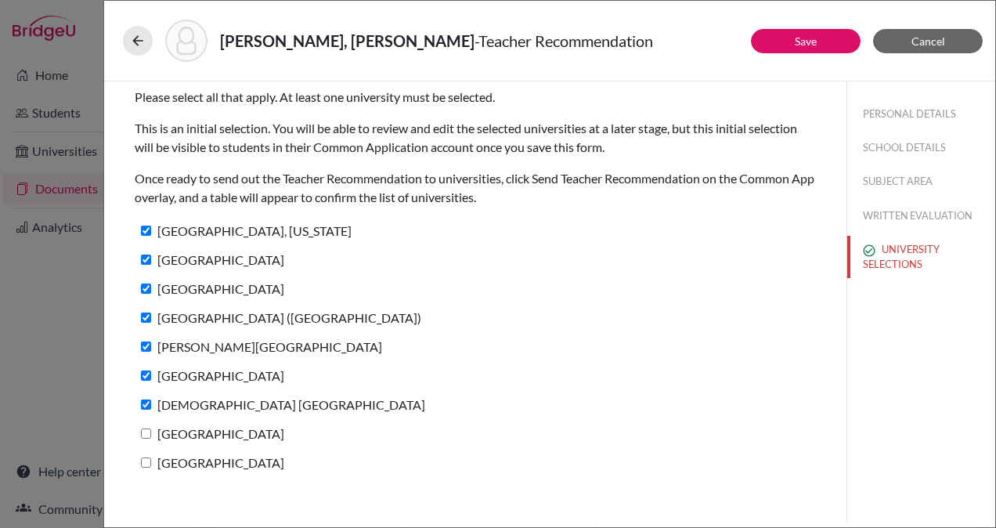
checkbox input "true"
click at [146, 458] on input "Loyola University Chicago" at bounding box center [146, 462] width 10 height 10
checkbox input "true"
click at [802, 42] on link "Save" at bounding box center [806, 40] width 22 height 13
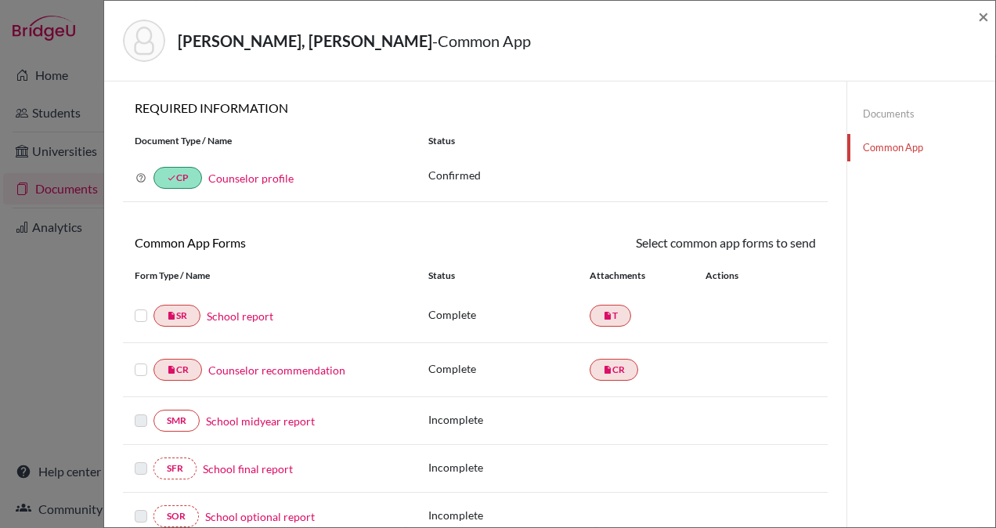
scroll to position [417, 0]
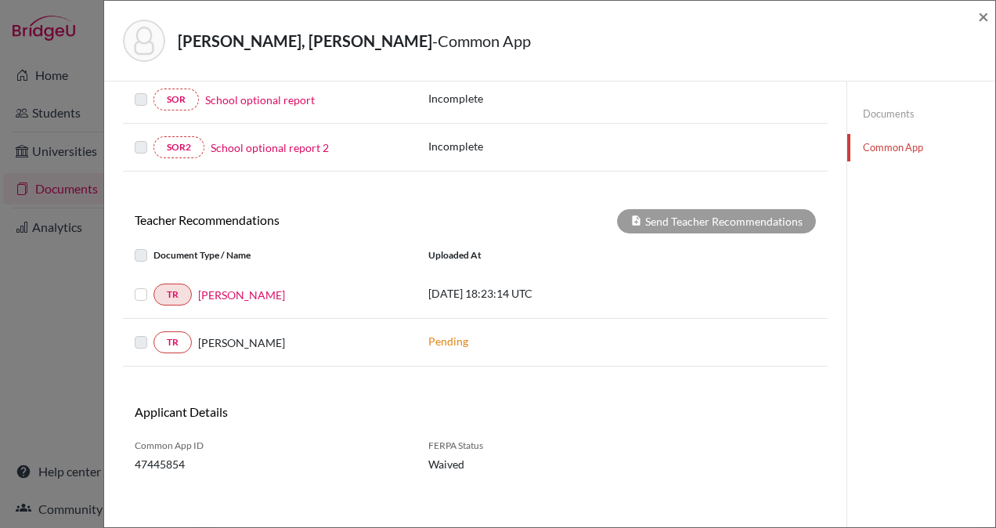
click at [153, 285] on label at bounding box center [153, 285] width 0 height 0
click at [0, 0] on input "checkbox" at bounding box center [0, 0] width 0 height 0
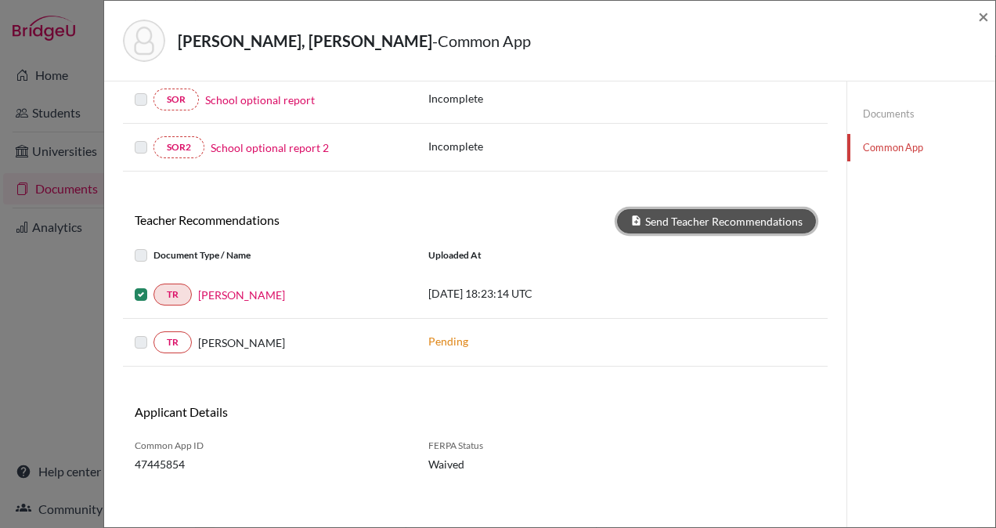
click at [673, 218] on button "Send Teacher Recommendations" at bounding box center [716, 221] width 199 height 24
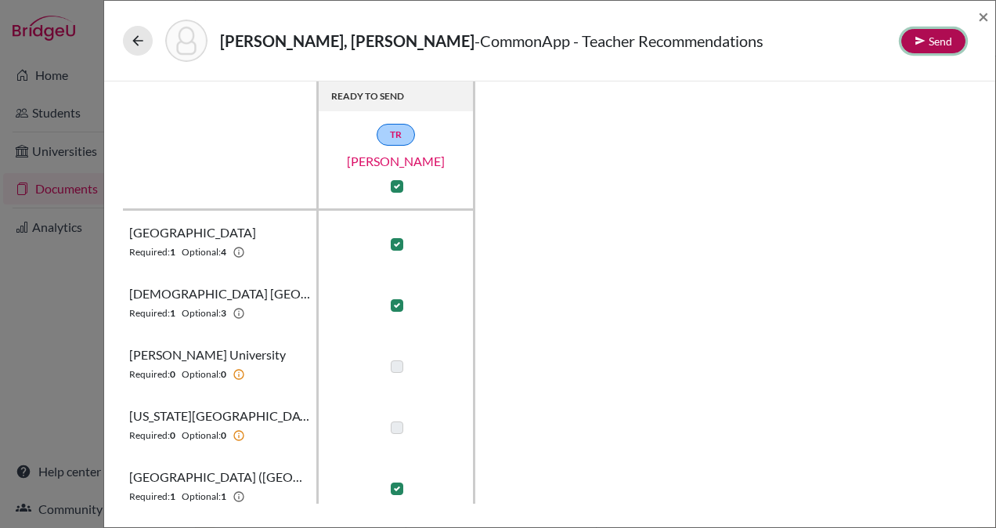
click at [933, 30] on button "Send" at bounding box center [933, 41] width 64 height 24
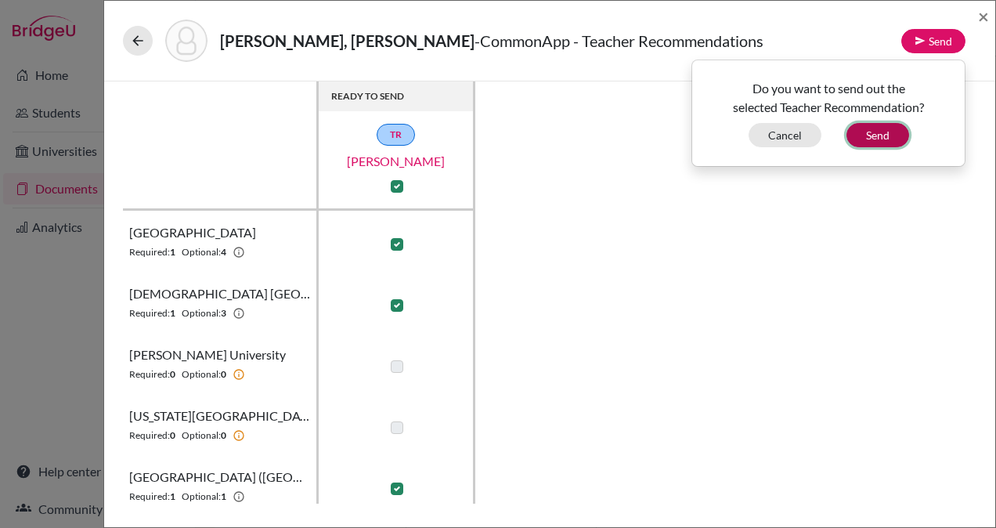
click at [889, 130] on button "Send" at bounding box center [877, 135] width 63 height 24
checkbox input "false"
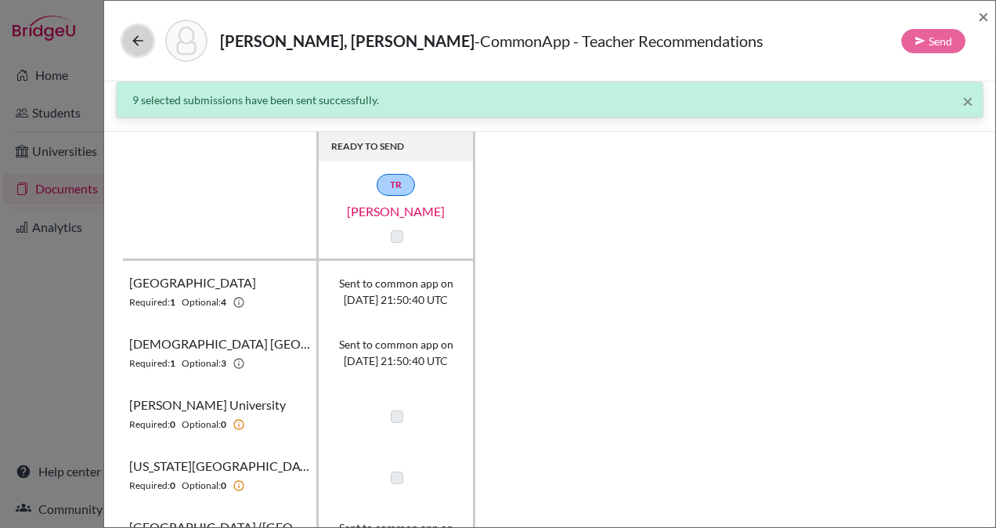
click at [136, 39] on icon at bounding box center [138, 41] width 16 height 16
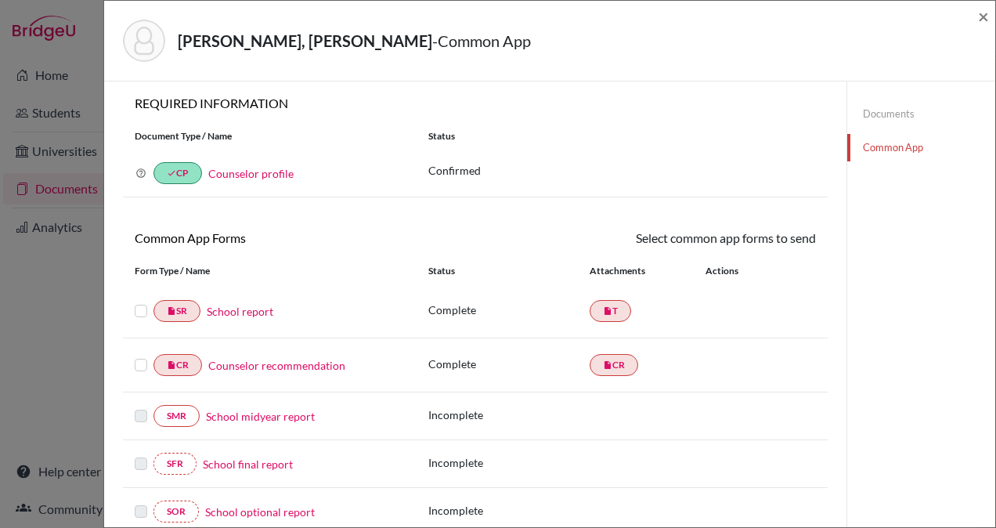
scroll to position [3, 0]
click at [136, 303] on label at bounding box center [141, 303] width 13 height 0
click at [0, 0] on input "checkbox" at bounding box center [0, 0] width 0 height 0
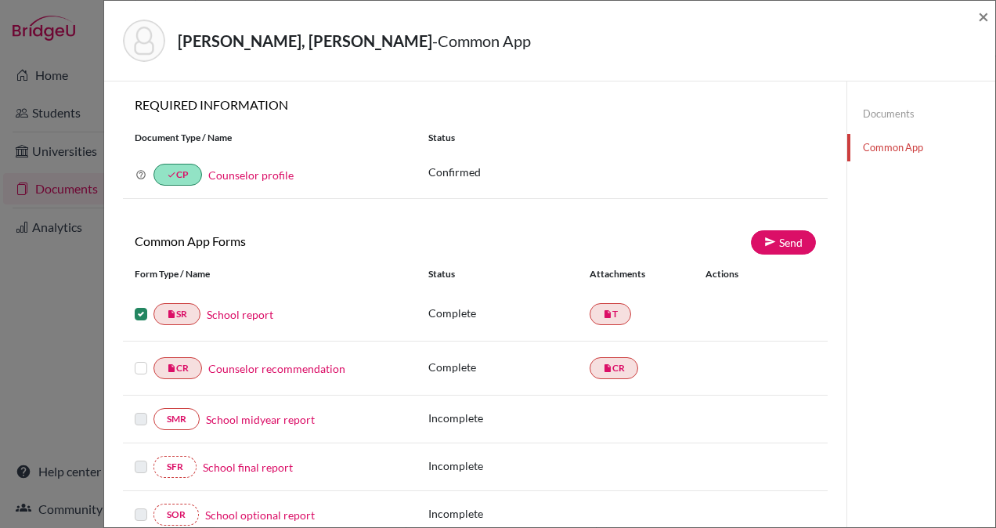
click at [135, 359] on label at bounding box center [141, 359] width 13 height 0
click at [0, 0] on input "checkbox" at bounding box center [0, 0] width 0 height 0
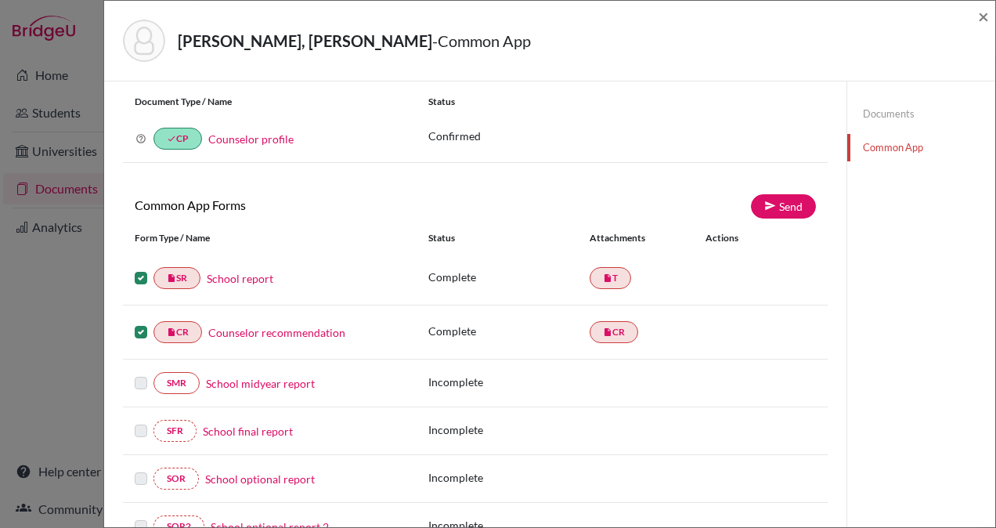
scroll to position [0, 0]
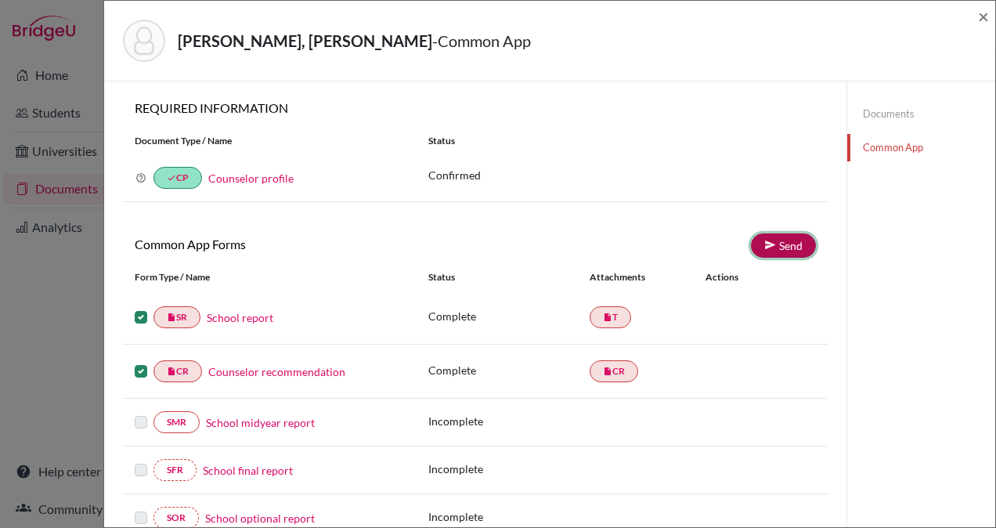
click at [772, 247] on link "Send" at bounding box center [783, 245] width 65 height 24
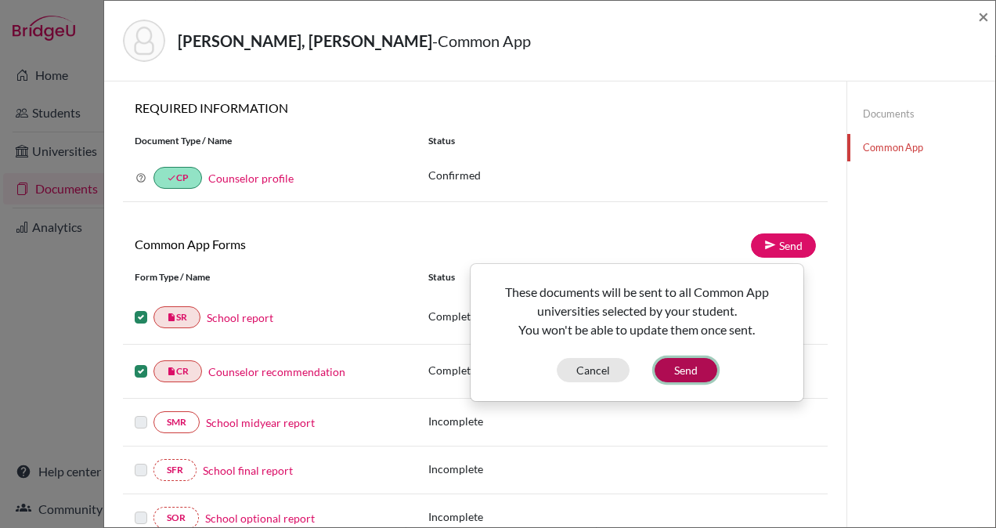
click at [683, 373] on button "Send" at bounding box center [686, 370] width 63 height 24
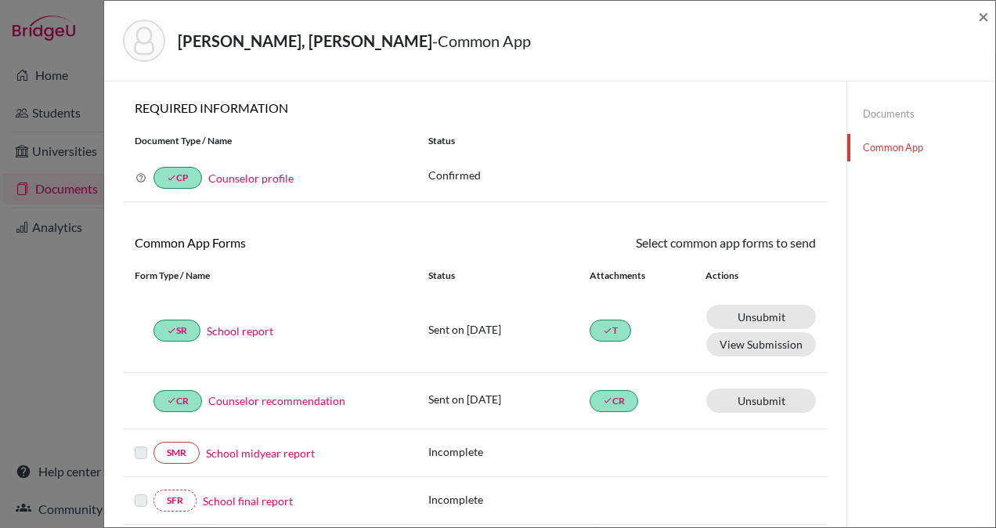
click at [876, 115] on link "Documents" at bounding box center [921, 113] width 148 height 27
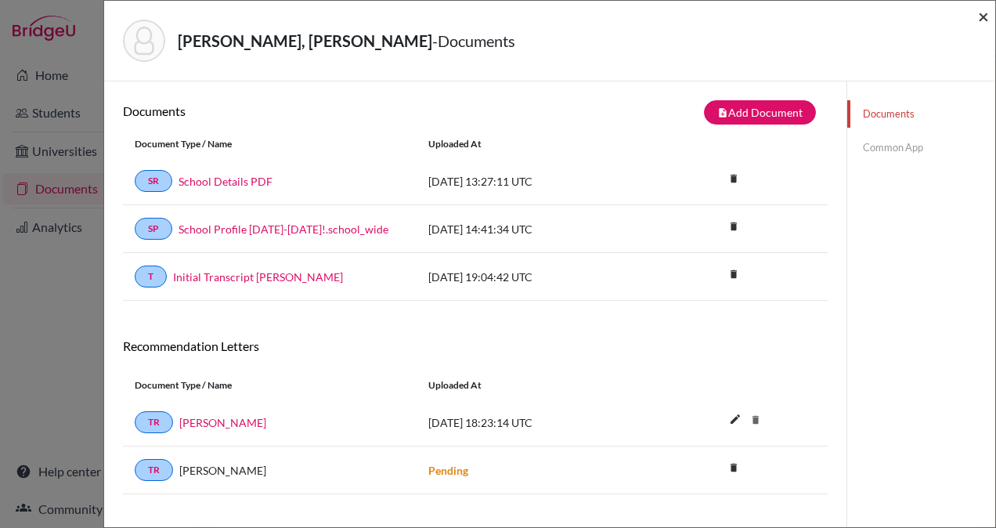
click at [982, 13] on span "×" at bounding box center [983, 16] width 11 height 23
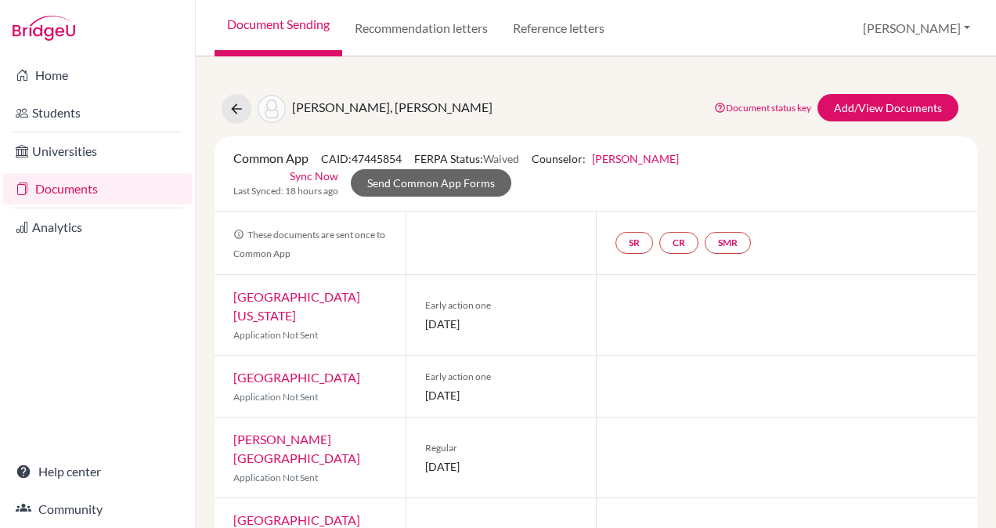
click at [301, 179] on link "Sync Now" at bounding box center [314, 176] width 49 height 16
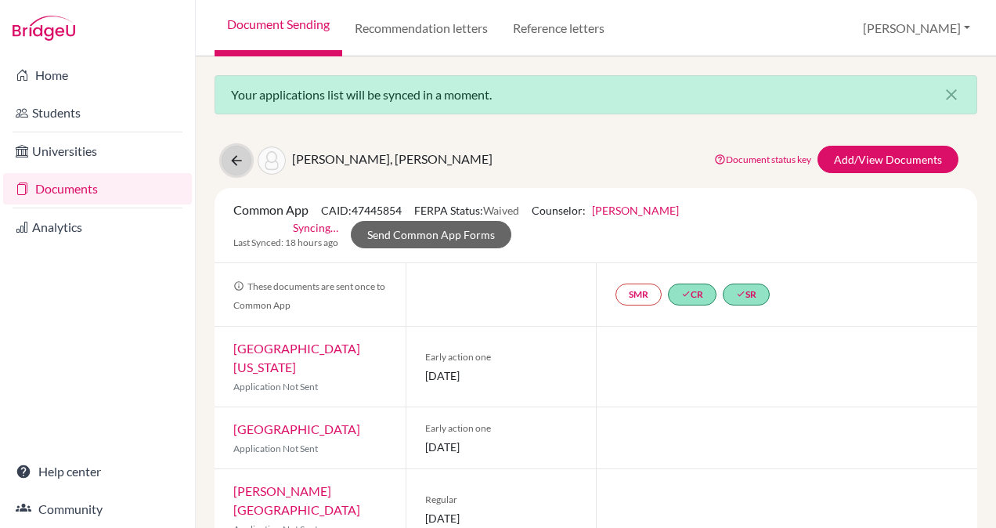
click at [241, 157] on icon at bounding box center [237, 161] width 16 height 16
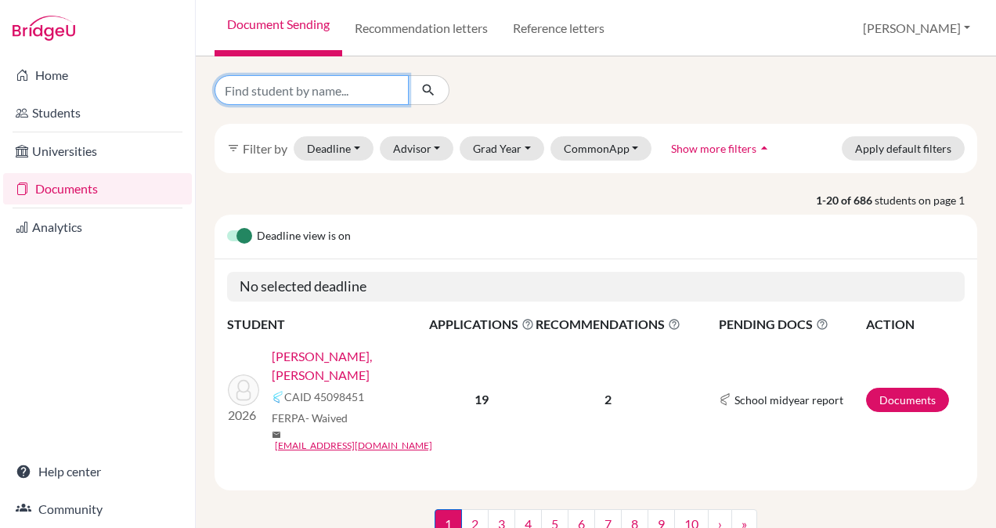
click at [266, 88] on input "Find student by name..." at bounding box center [312, 90] width 194 height 30
type input "[GEOGRAPHIC_DATA]"
click at [431, 92] on icon "submit" at bounding box center [428, 90] width 16 height 16
